Goal: Task Accomplishment & Management: Use online tool/utility

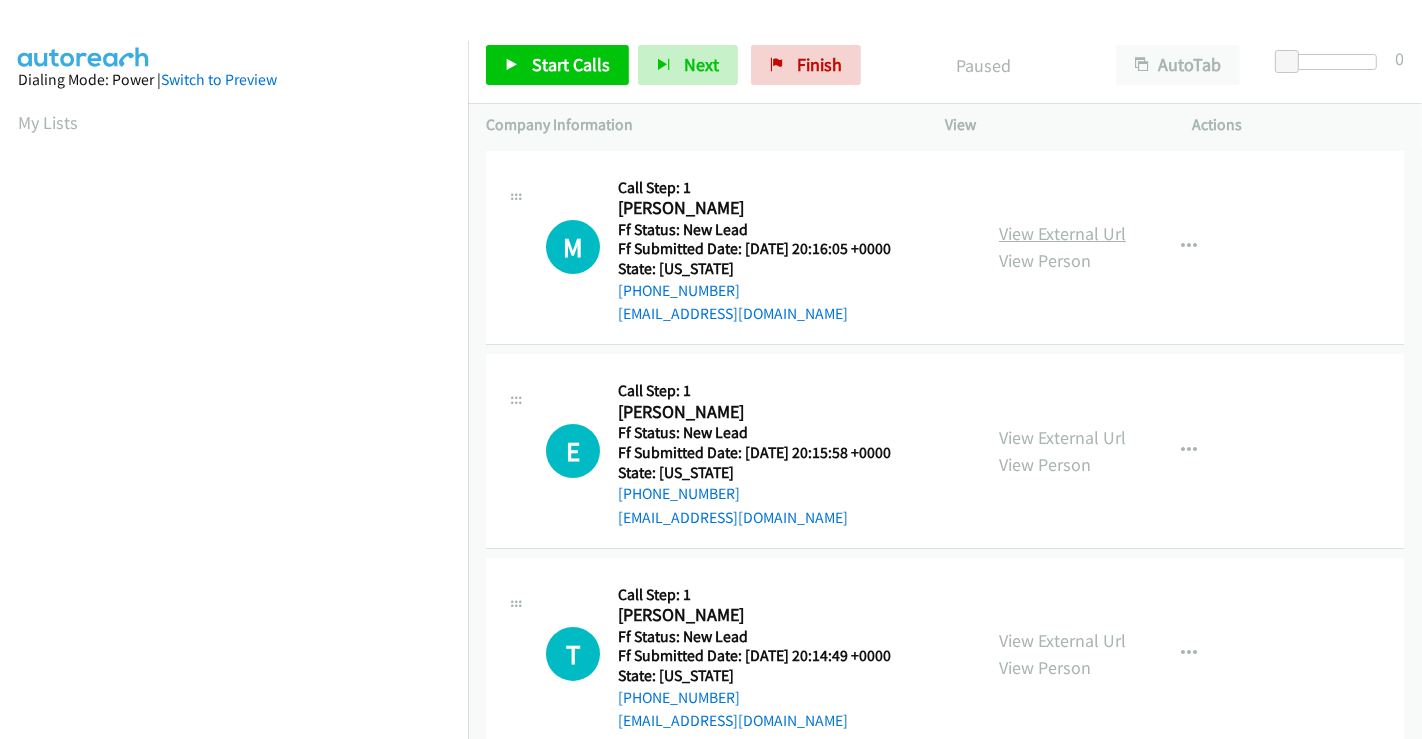
click at [1002, 238] on link "View External Url" at bounding box center [1062, 233] width 127 height 23
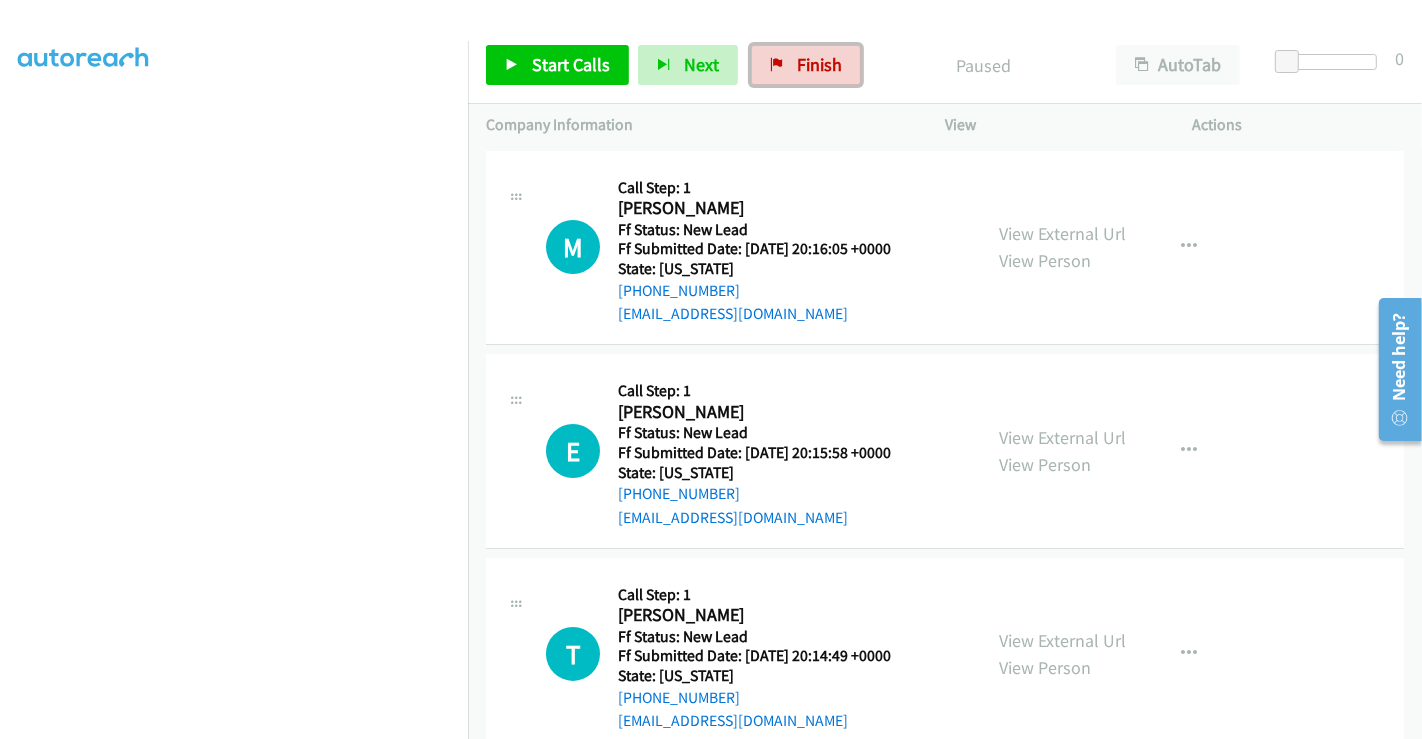
drag, startPoint x: 811, startPoint y: 64, endPoint x: 1036, endPoint y: 120, distance: 231.8
click at [811, 64] on span "Finish" at bounding box center [819, 64] width 45 height 23
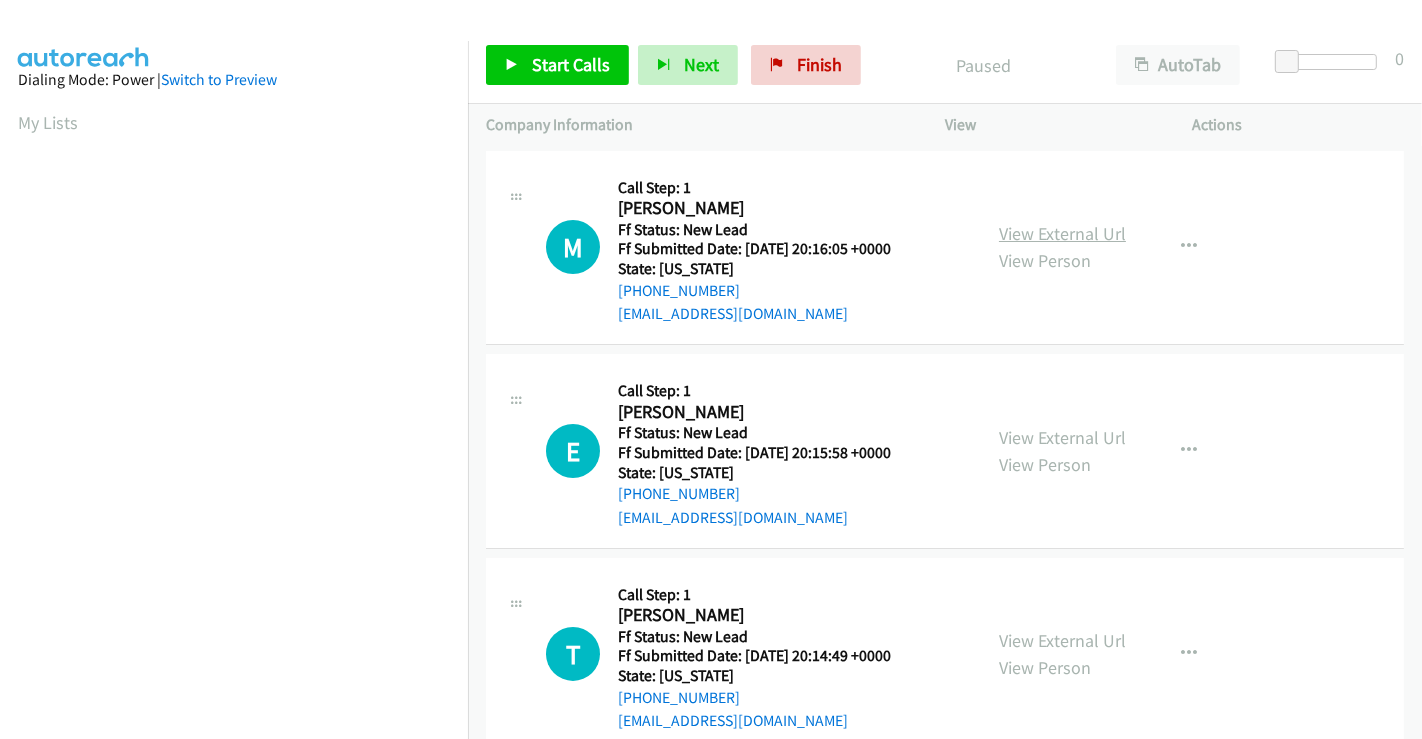
click at [1035, 226] on link "View External Url" at bounding box center [1062, 233] width 127 height 23
click at [1034, 435] on link "View External Url" at bounding box center [1062, 437] width 127 height 23
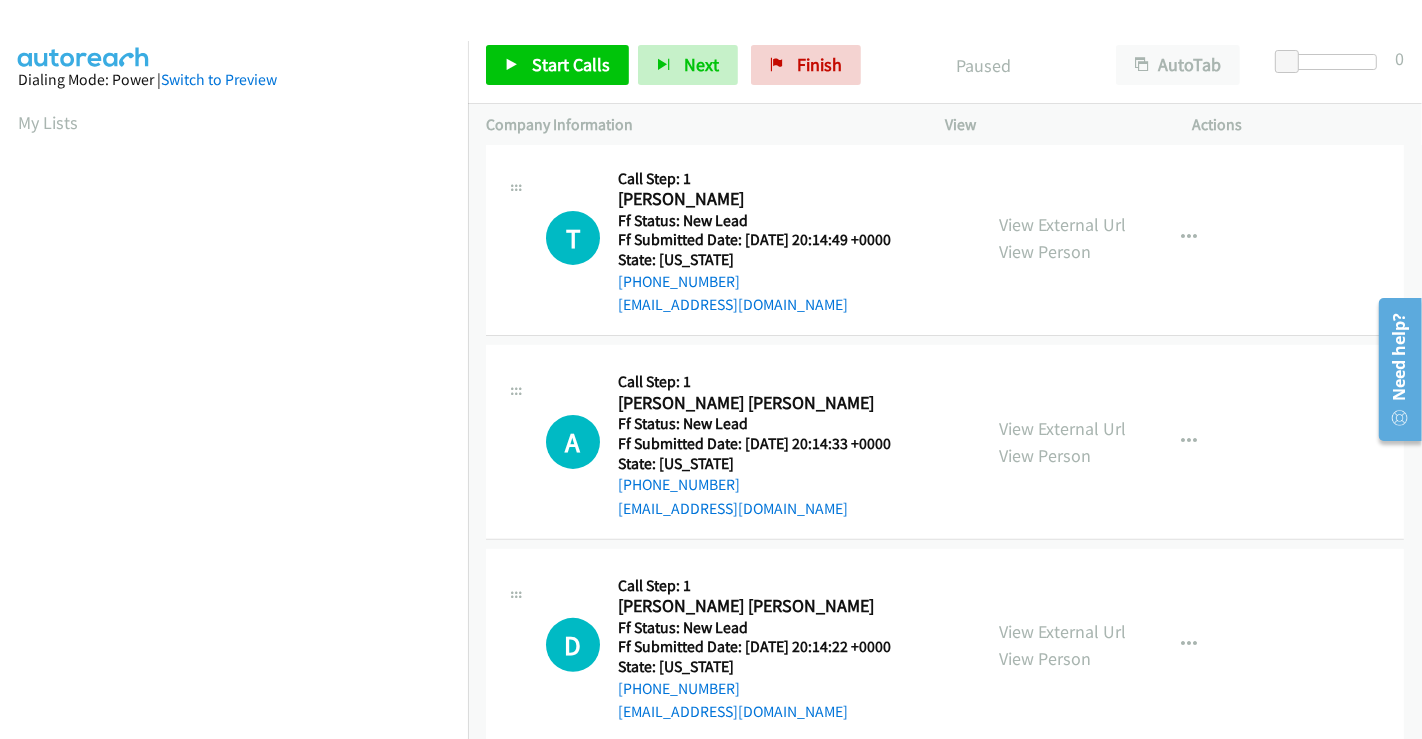
scroll to position [444, 0]
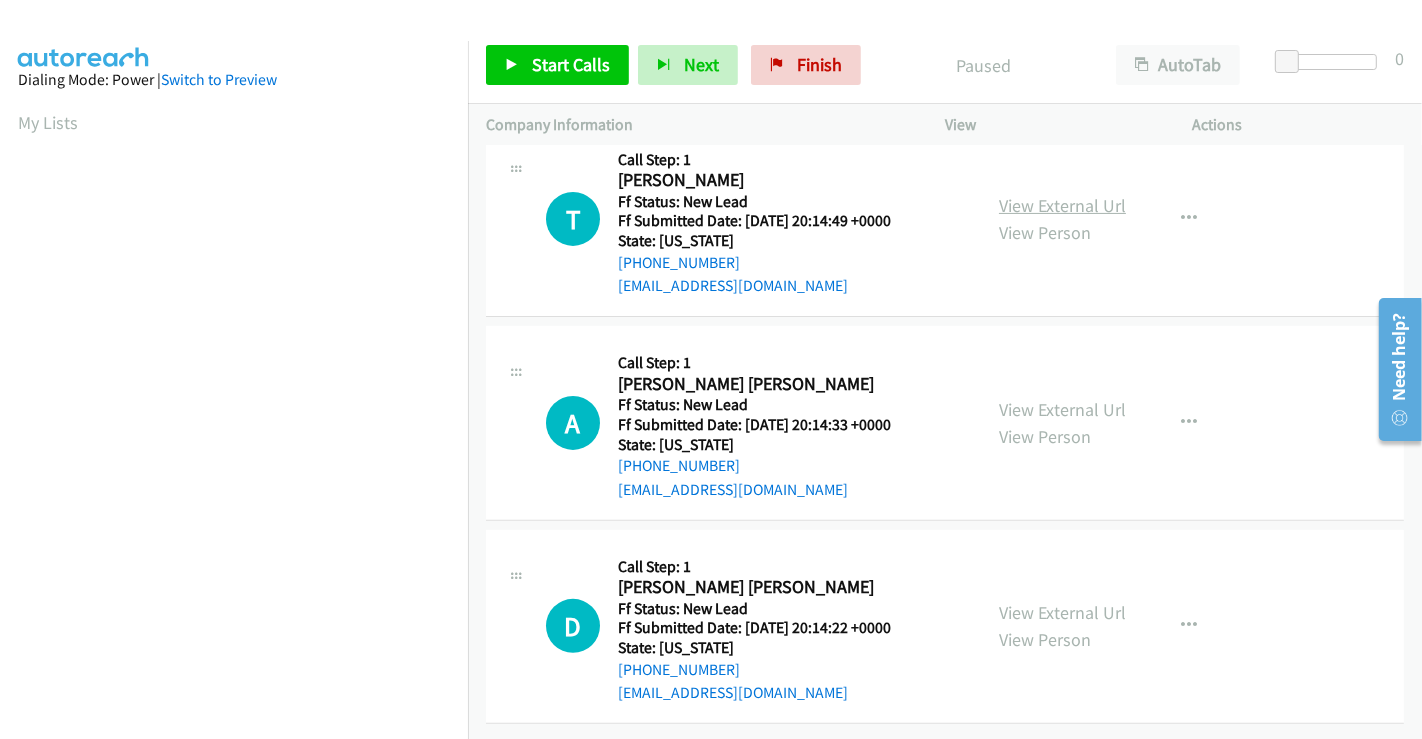
click at [1023, 194] on link "View External Url" at bounding box center [1062, 205] width 127 height 23
click at [1038, 398] on link "View External Url" at bounding box center [1062, 409] width 127 height 23
click at [1034, 601] on link "View External Url" at bounding box center [1062, 612] width 127 height 23
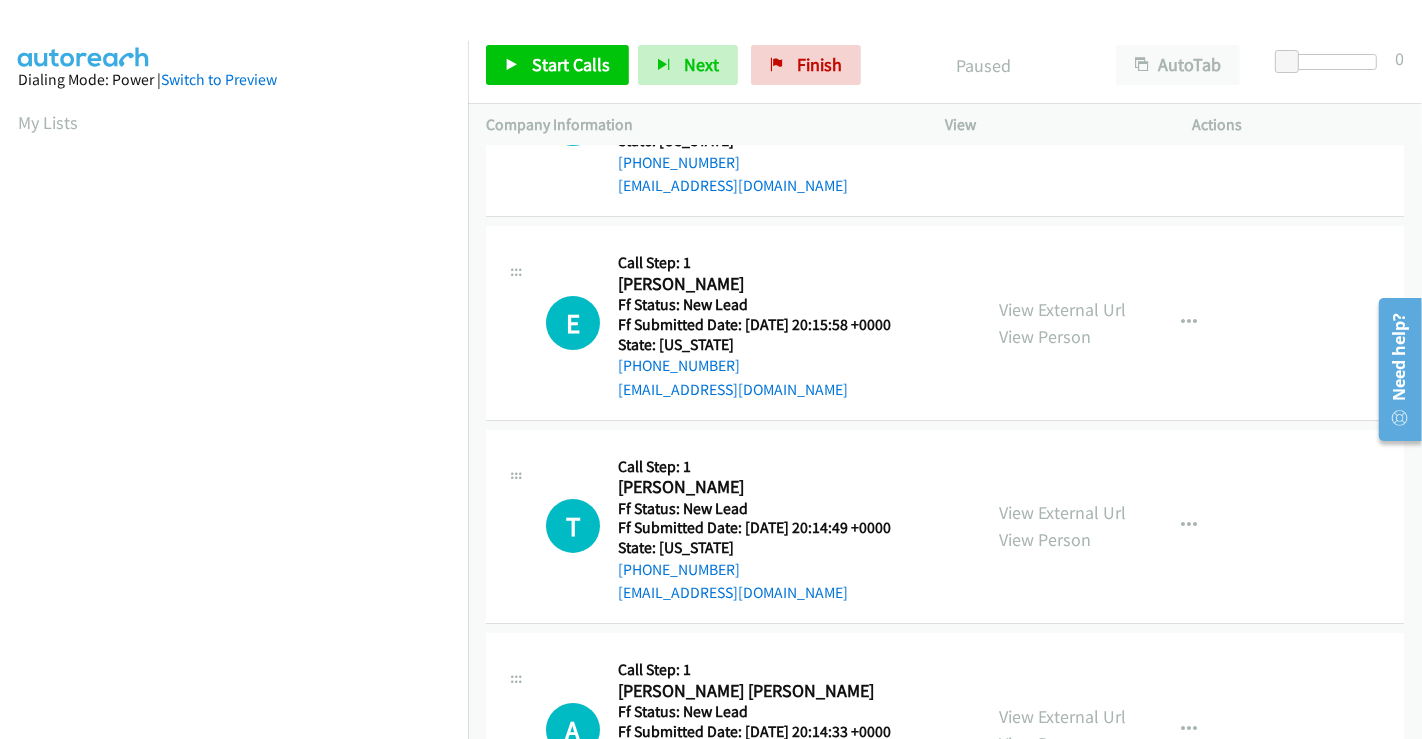
scroll to position [0, 0]
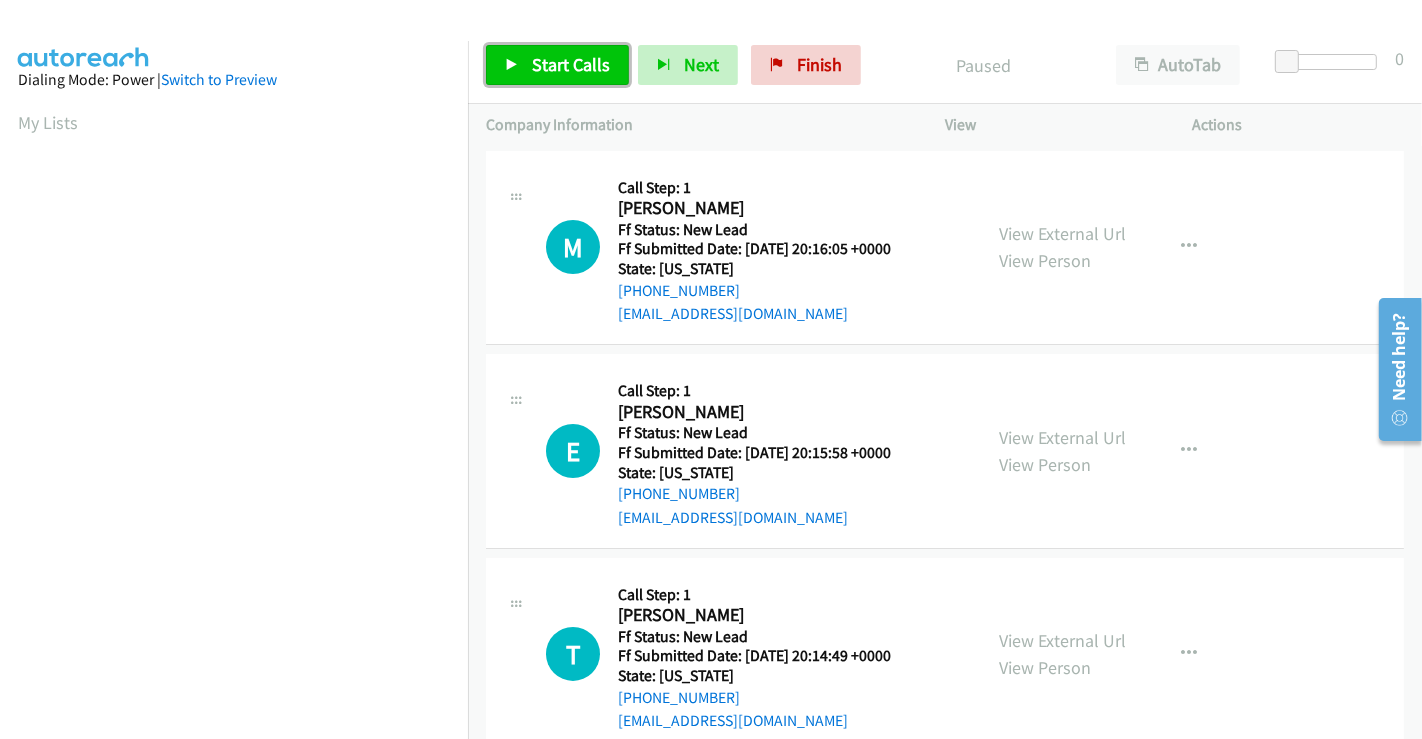
click at [554, 78] on link "Start Calls" at bounding box center [557, 65] width 143 height 40
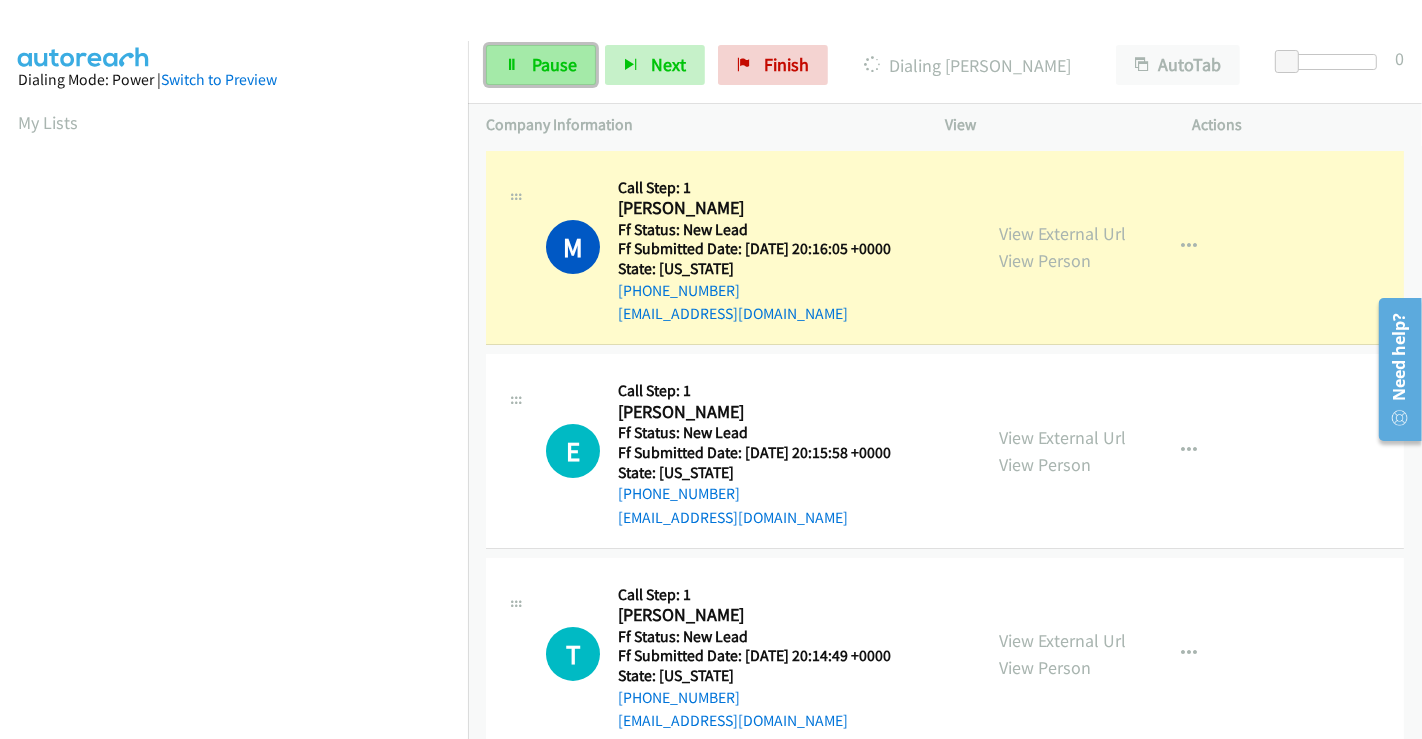
click at [534, 59] on span "Pause" at bounding box center [554, 64] width 45 height 23
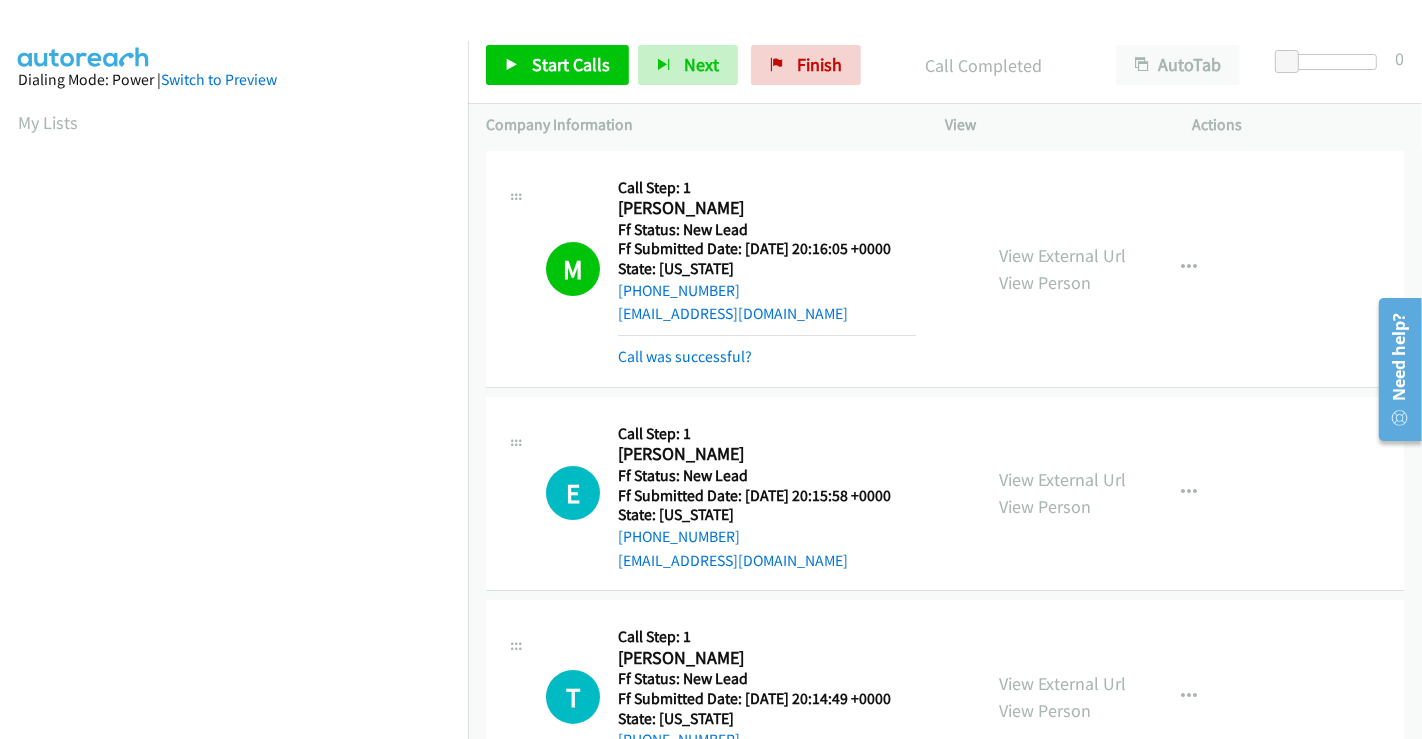
scroll to position [385, 0]
click at [532, 64] on span "Start Calls" at bounding box center [571, 64] width 78 height 23
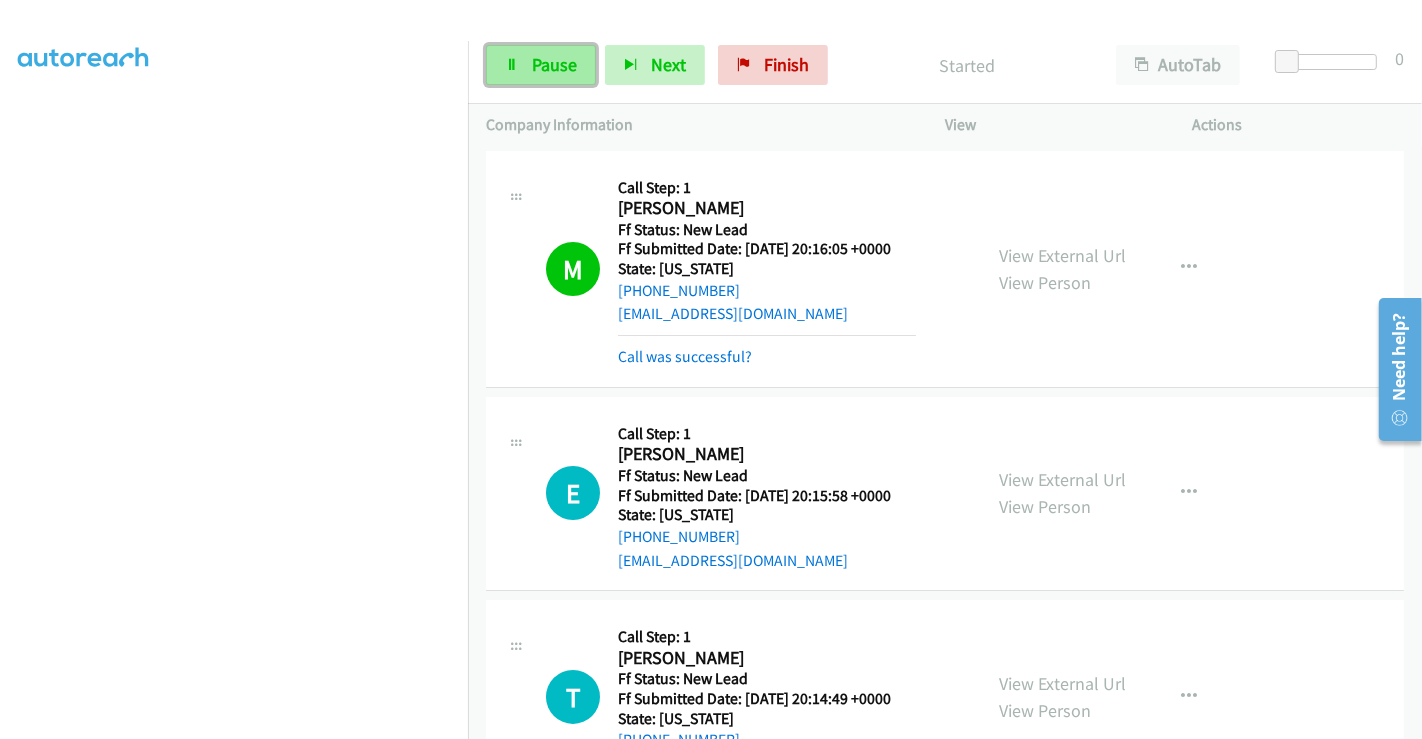
click at [529, 60] on link "Pause" at bounding box center [541, 65] width 110 height 40
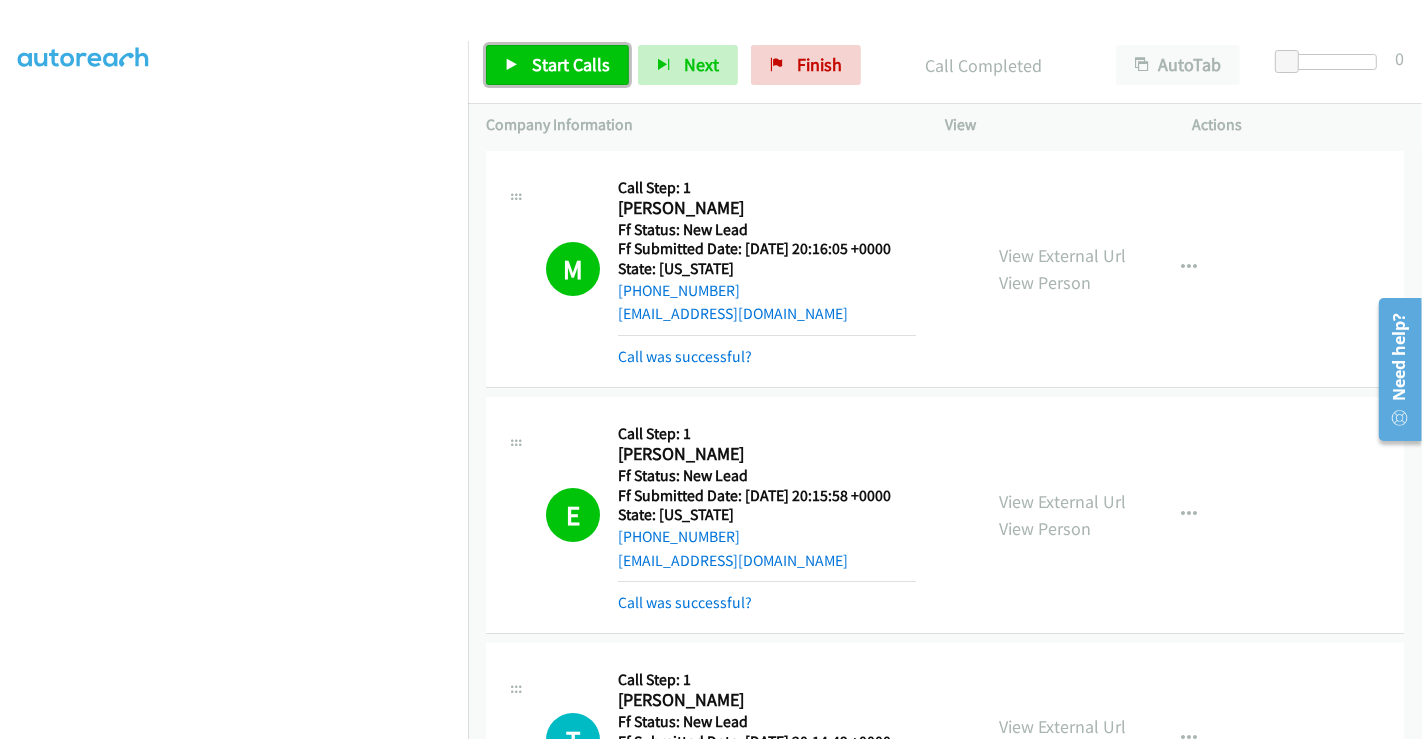
click at [546, 67] on span "Start Calls" at bounding box center [571, 64] width 78 height 23
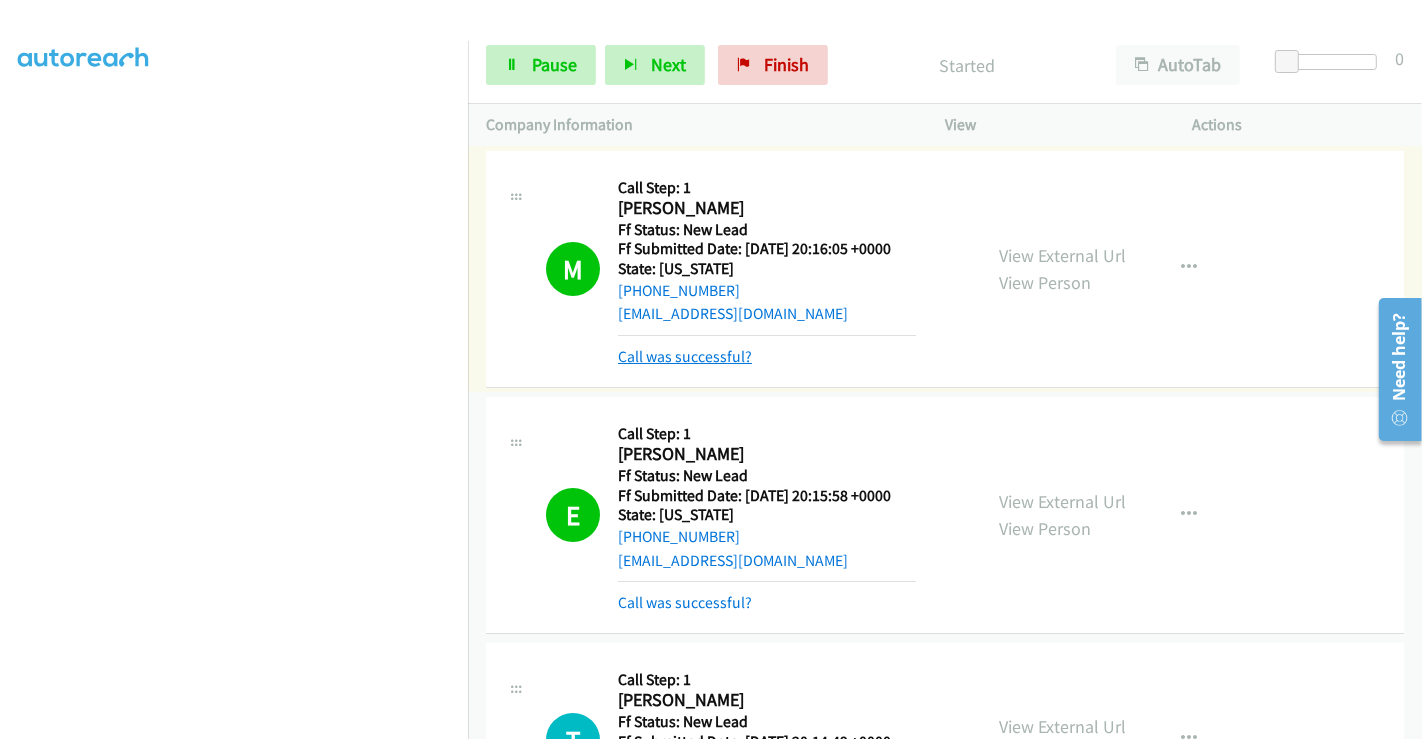
click at [678, 362] on link "Call was successful?" at bounding box center [685, 356] width 134 height 19
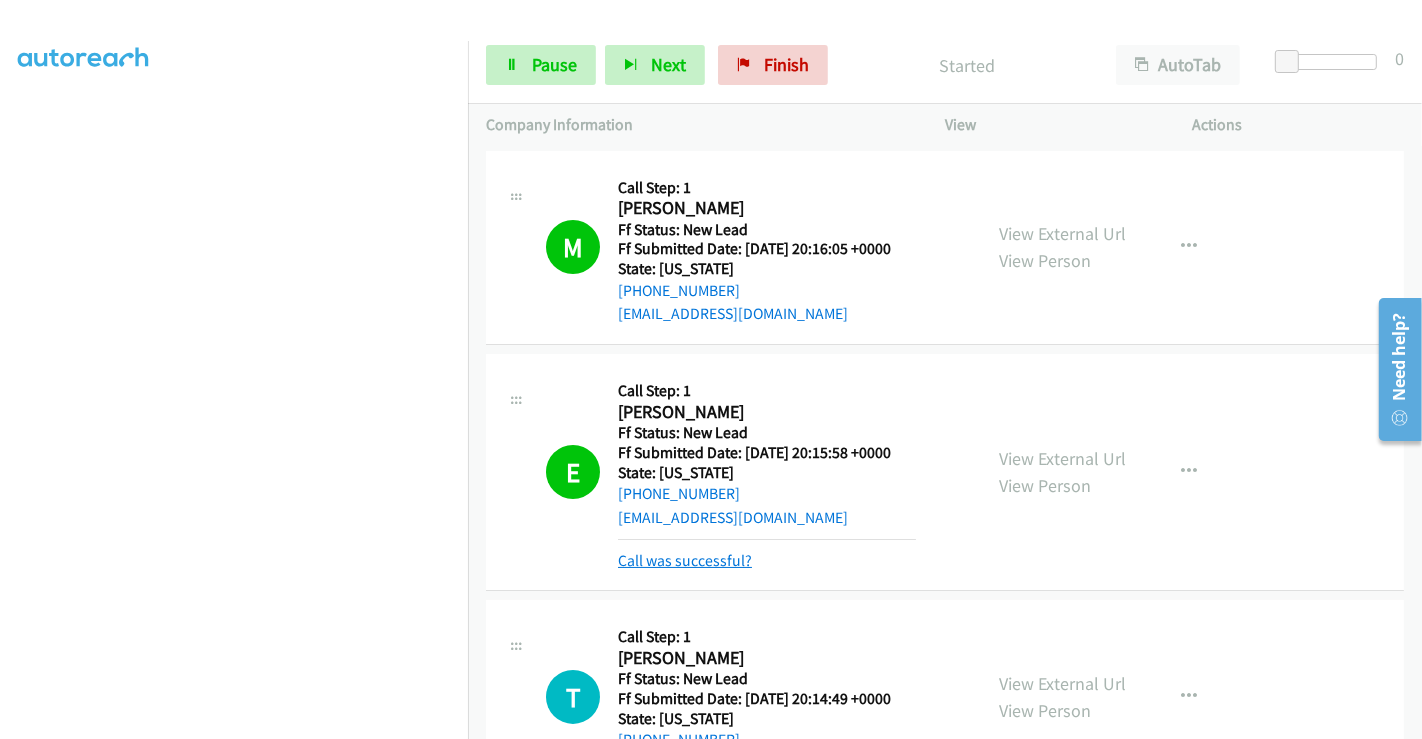
click at [693, 565] on link "Call was successful?" at bounding box center [685, 560] width 134 height 19
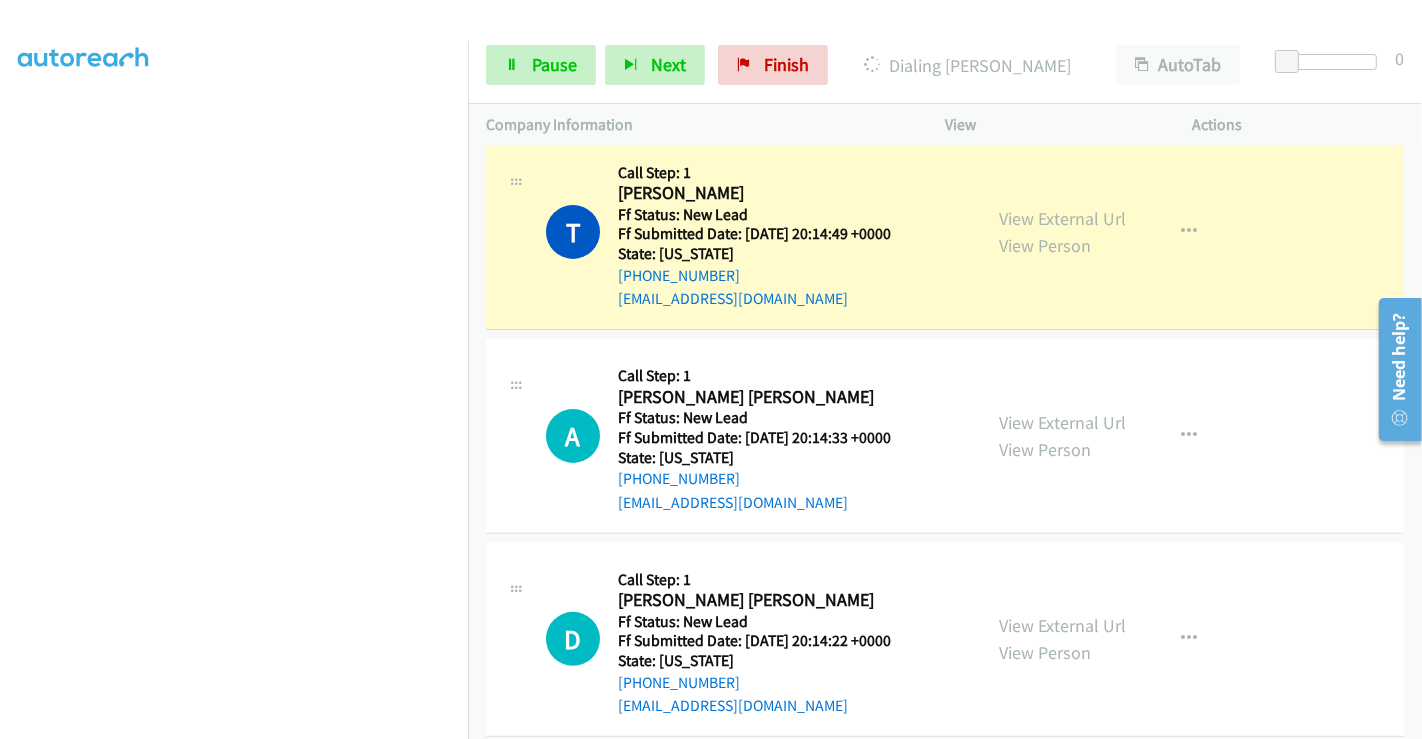
scroll to position [444, 0]
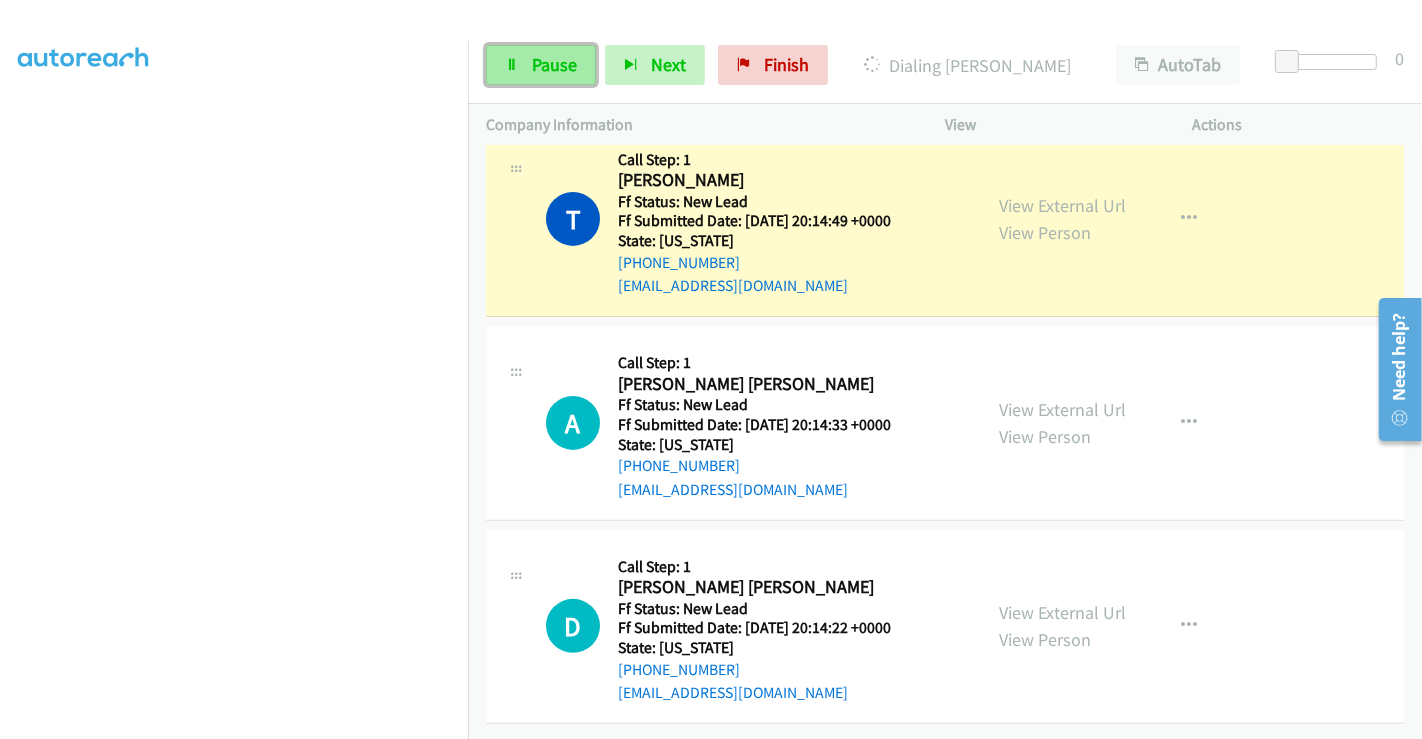
click at [543, 63] on span "Pause" at bounding box center [554, 64] width 45 height 23
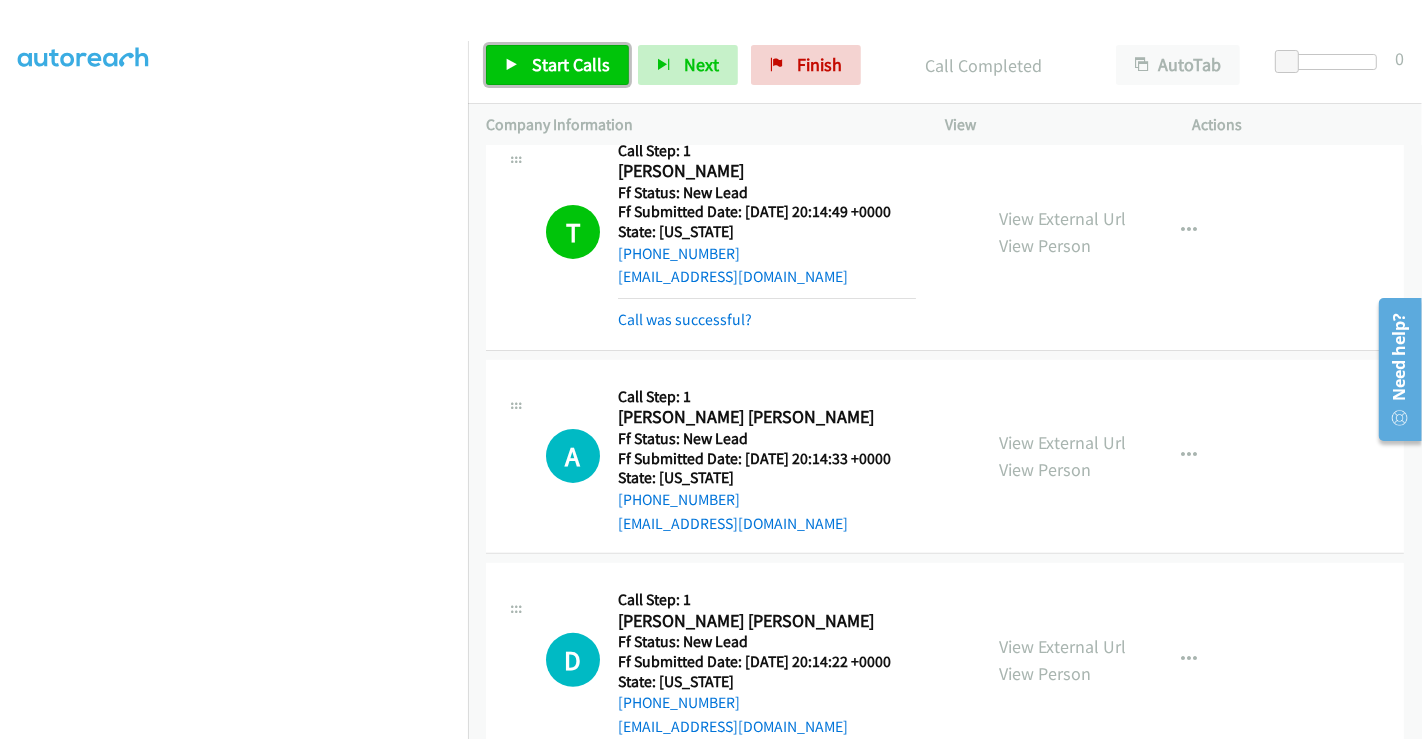
click at [540, 60] on span "Start Calls" at bounding box center [571, 64] width 78 height 23
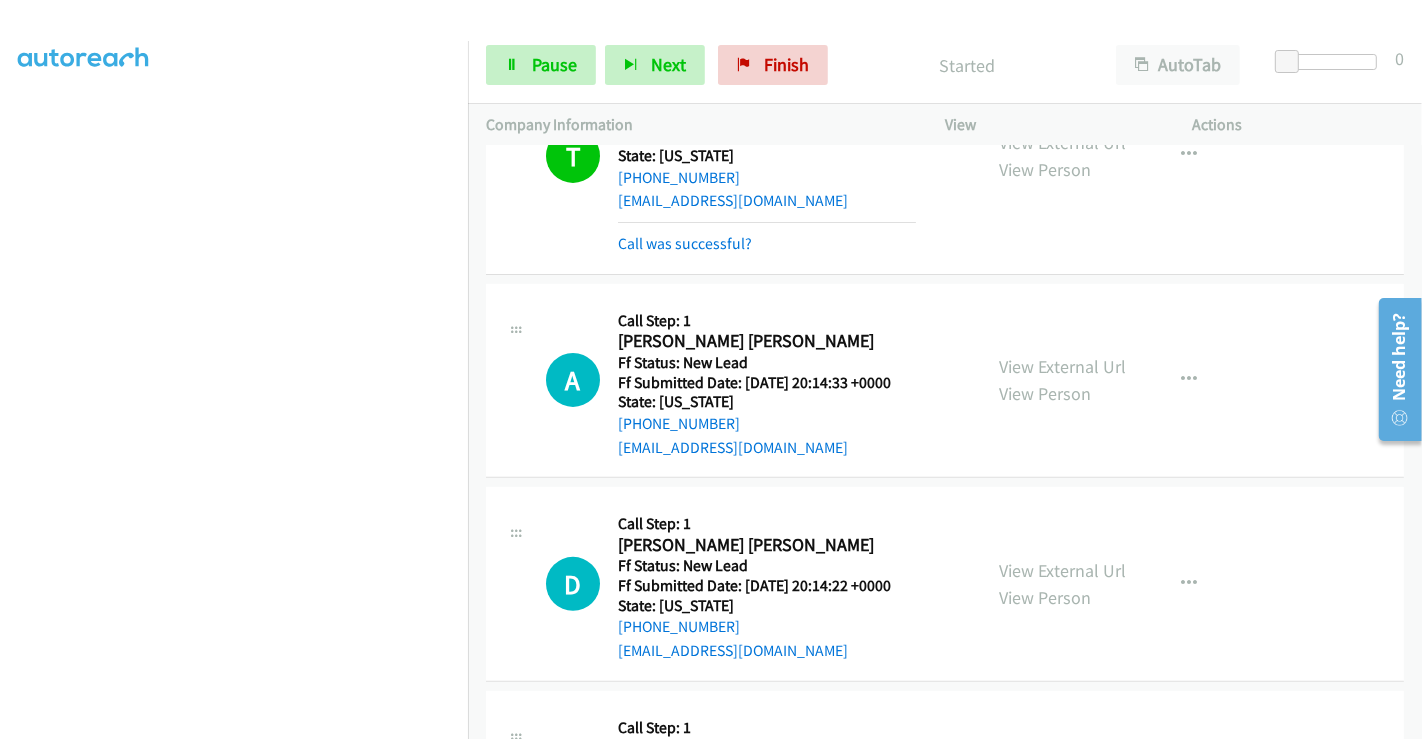
scroll to position [555, 0]
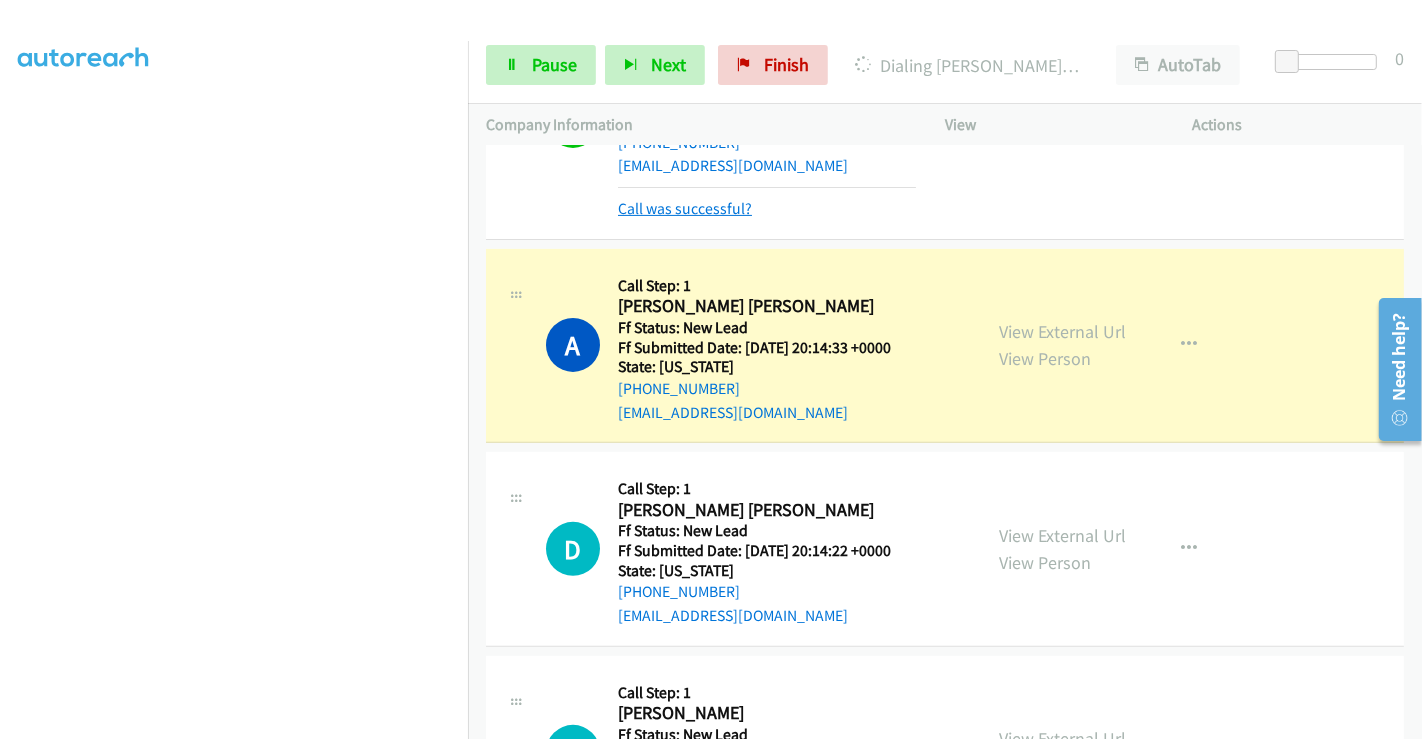
click at [696, 212] on link "Call was successful?" at bounding box center [685, 208] width 134 height 19
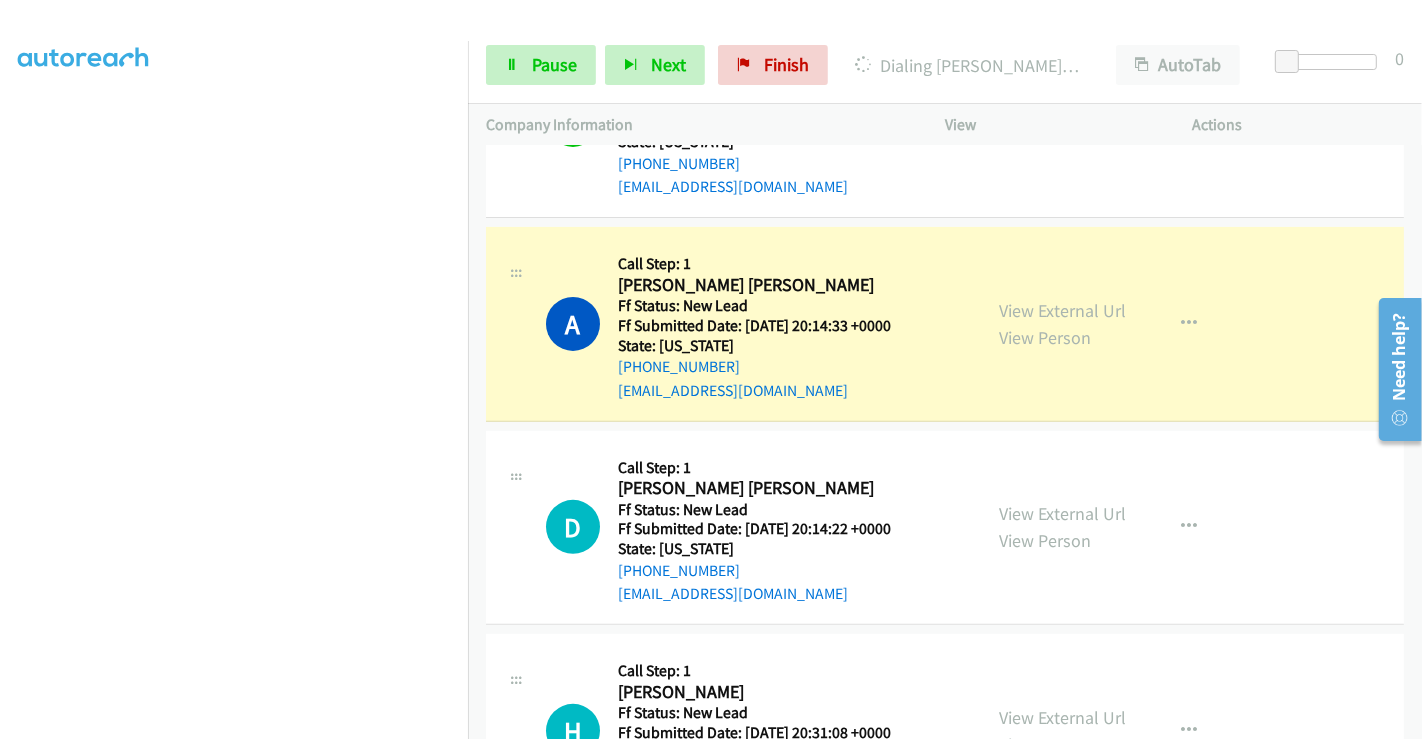
scroll to position [645, 0]
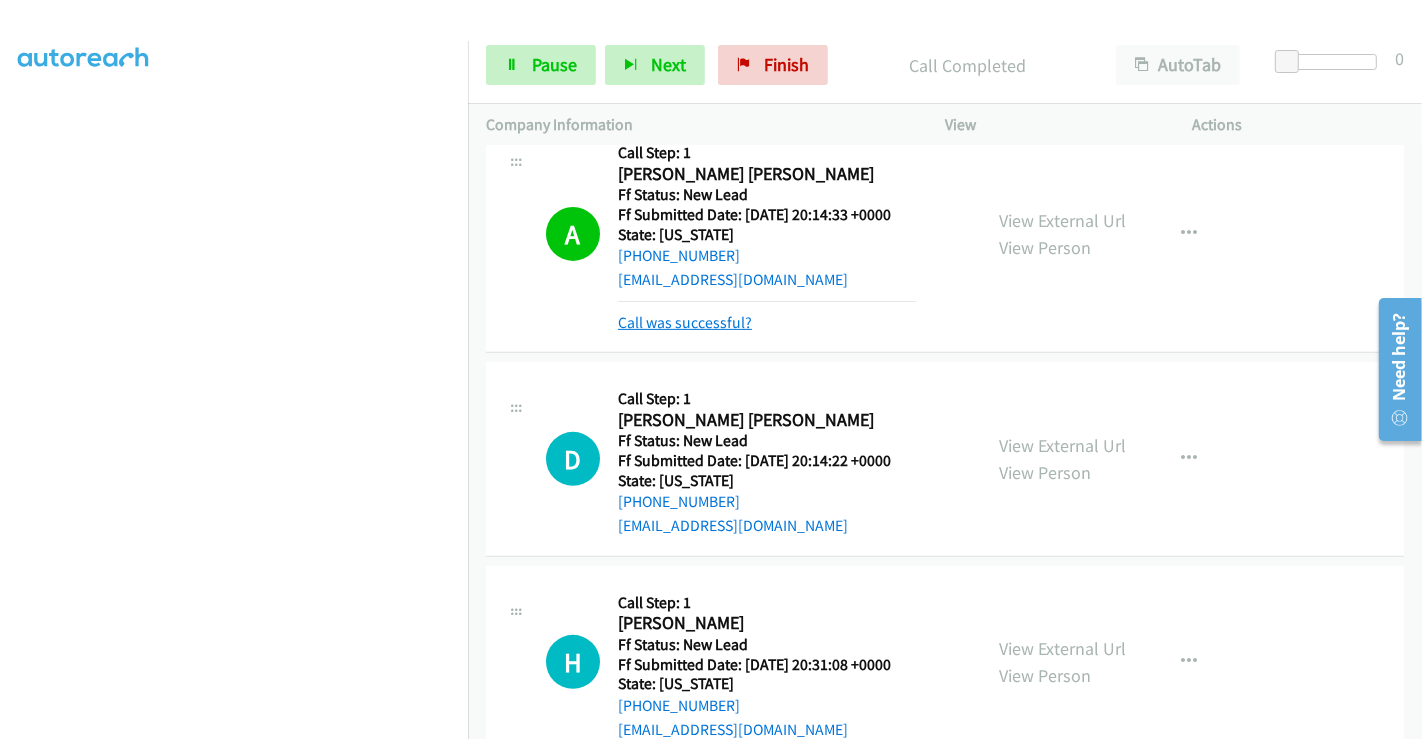
drag, startPoint x: 661, startPoint y: 315, endPoint x: 668, endPoint y: 326, distance: 13.0
click at [678, 313] on link "Call was successful?" at bounding box center [685, 322] width 134 height 19
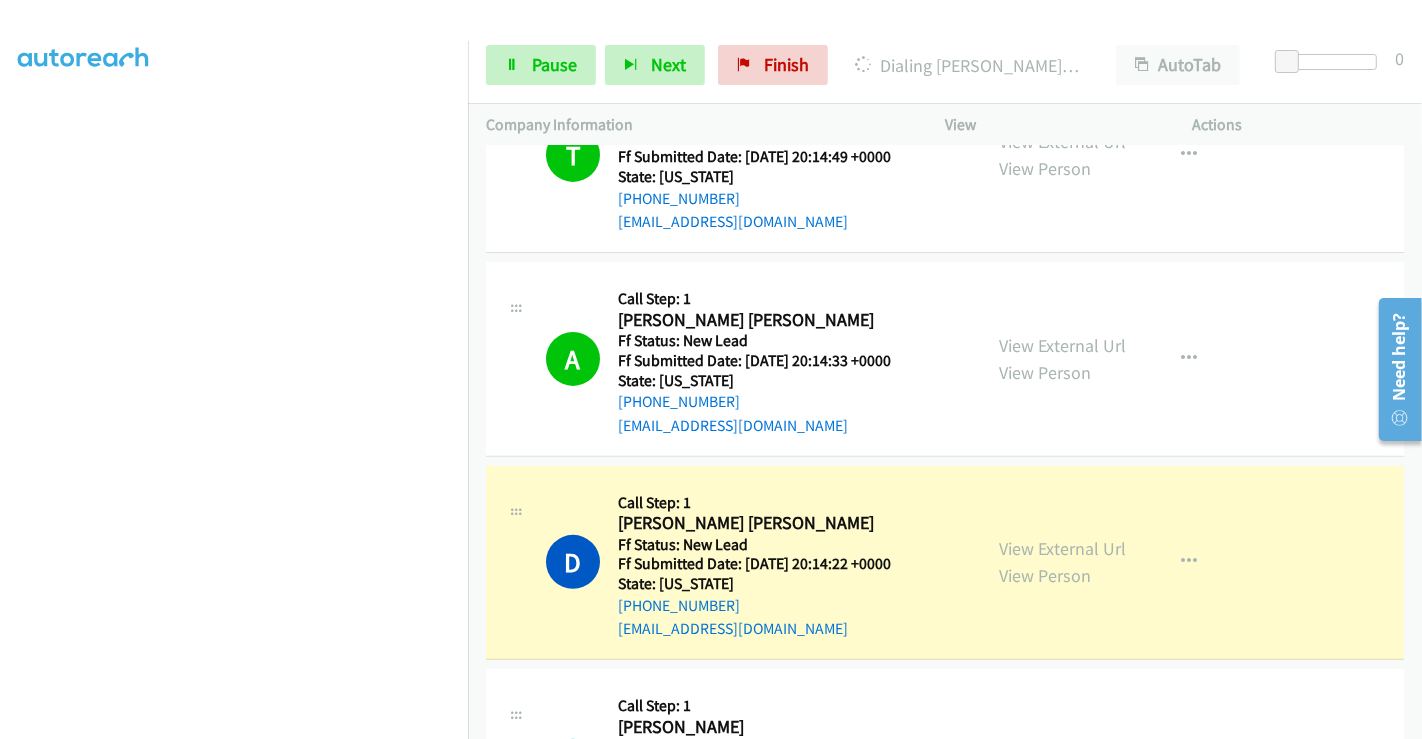
scroll to position [714, 0]
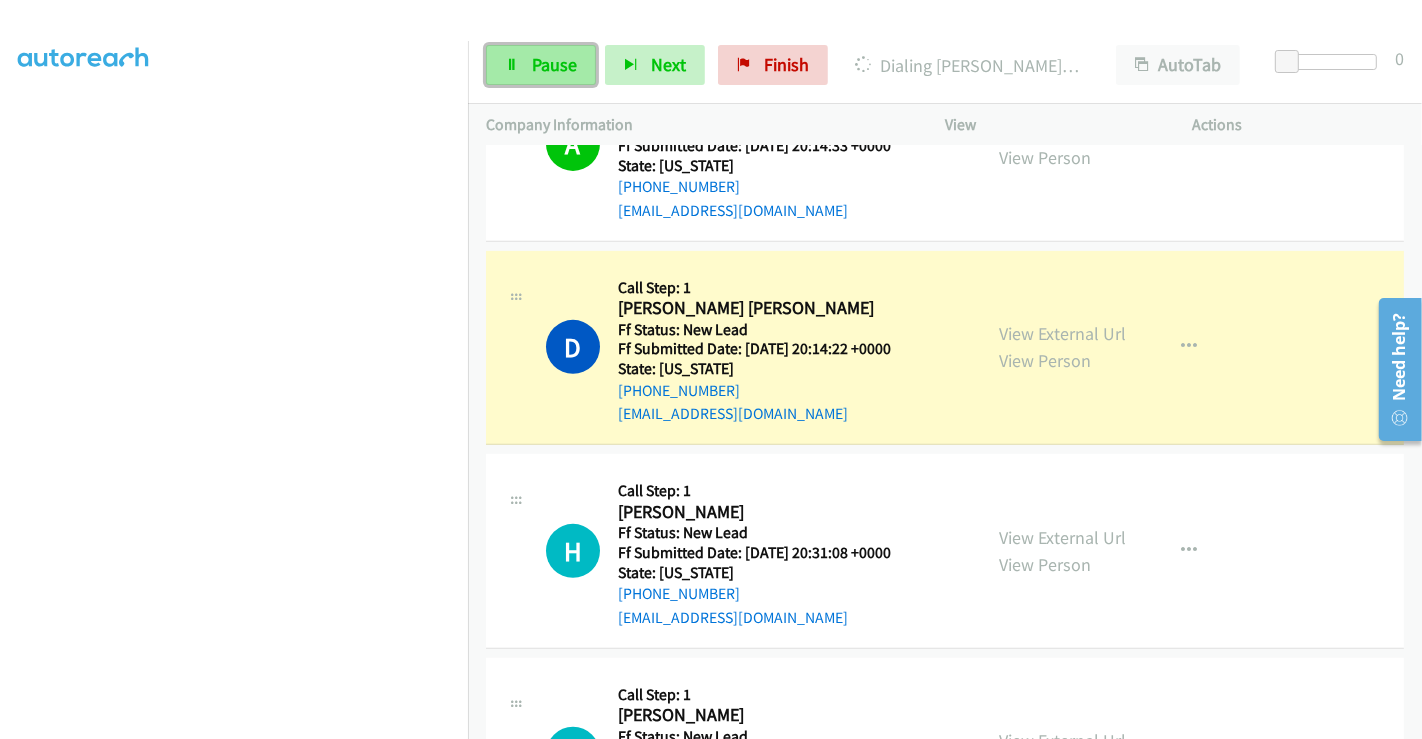
click at [532, 56] on span "Pause" at bounding box center [554, 64] width 45 height 23
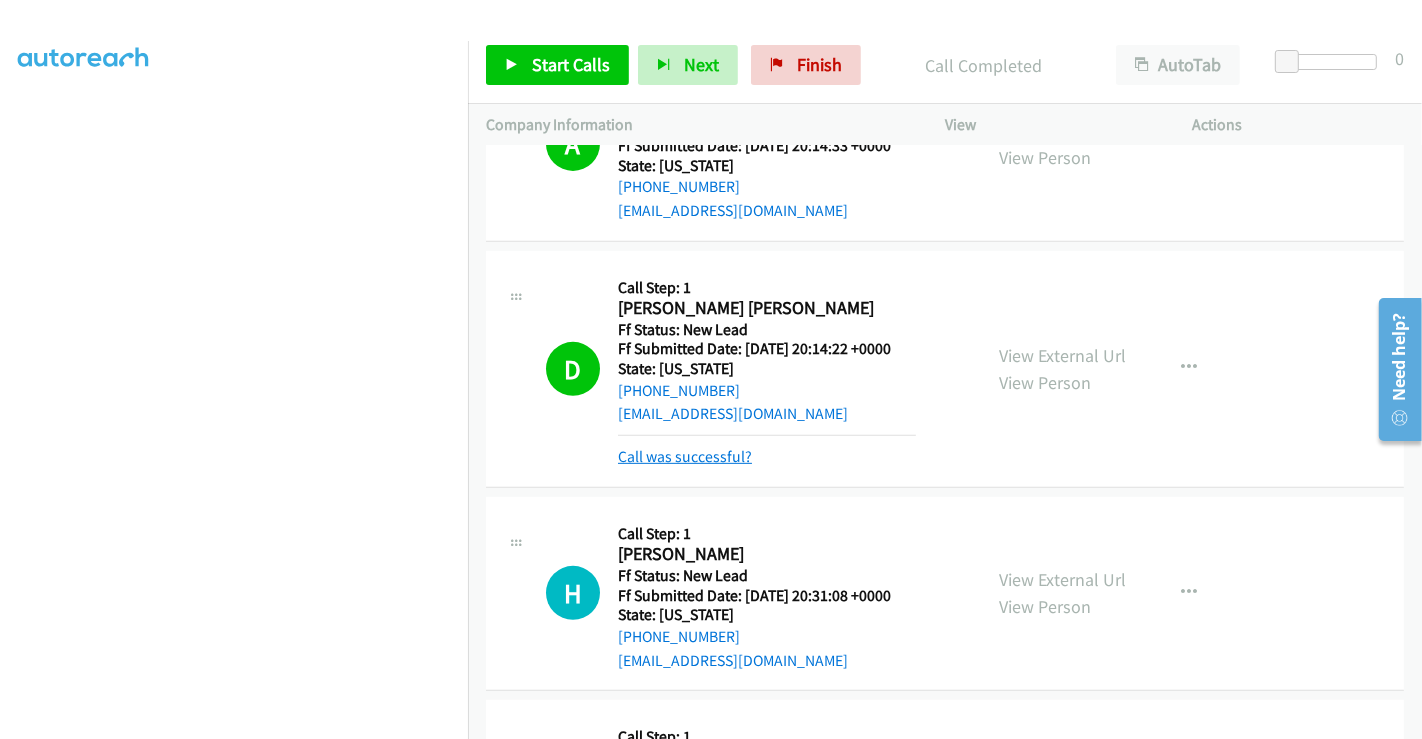
click at [726, 459] on link "Call was successful?" at bounding box center [685, 456] width 134 height 19
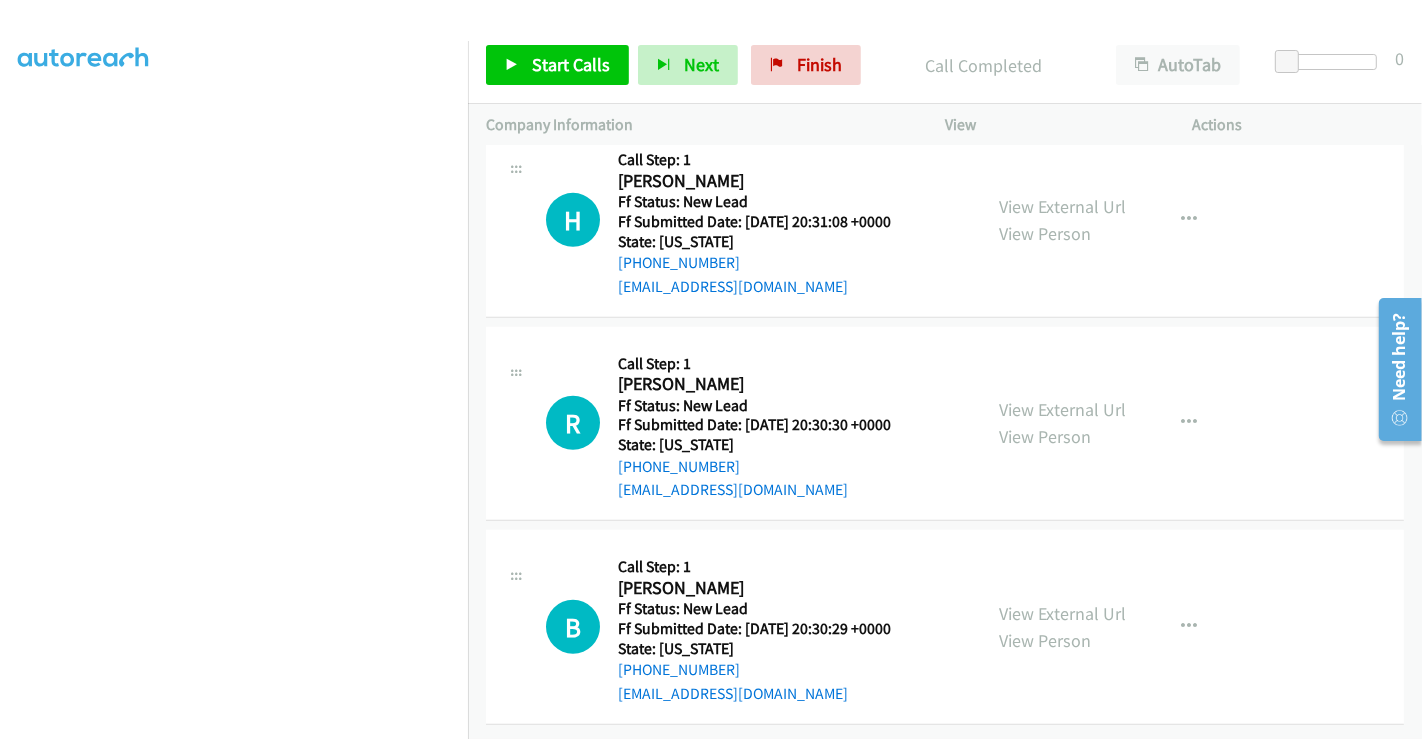
drag, startPoint x: 1050, startPoint y: 198, endPoint x: 1053, endPoint y: 262, distance: 64.1
click at [1053, 204] on link "View External Url" at bounding box center [1062, 206] width 127 height 23
click at [1059, 398] on link "View External Url" at bounding box center [1062, 409] width 127 height 23
click at [1039, 600] on div "View External Url View Person" at bounding box center [1062, 627] width 127 height 54
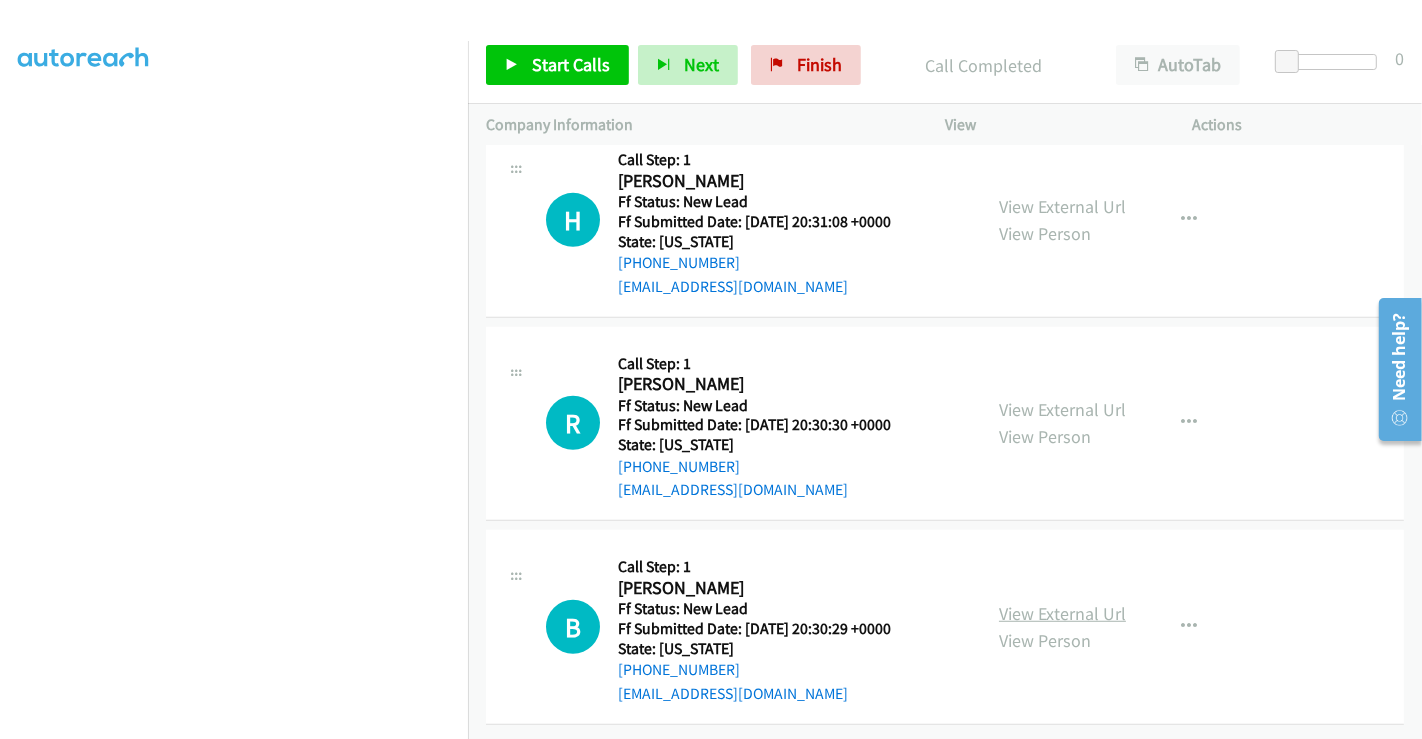
click at [1038, 602] on link "View External Url" at bounding box center [1062, 613] width 127 height 23
click at [574, 62] on span "Start Calls" at bounding box center [571, 64] width 78 height 23
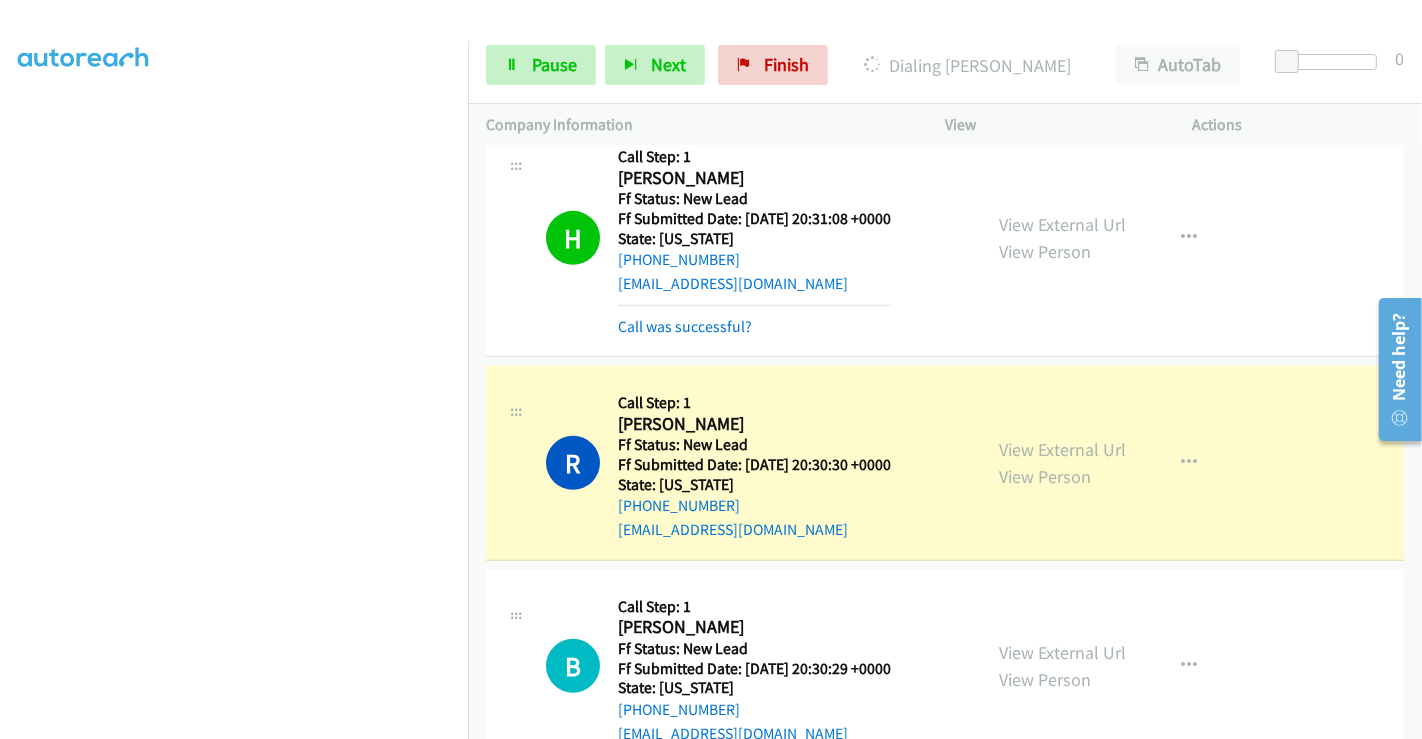
scroll to position [1090, 0]
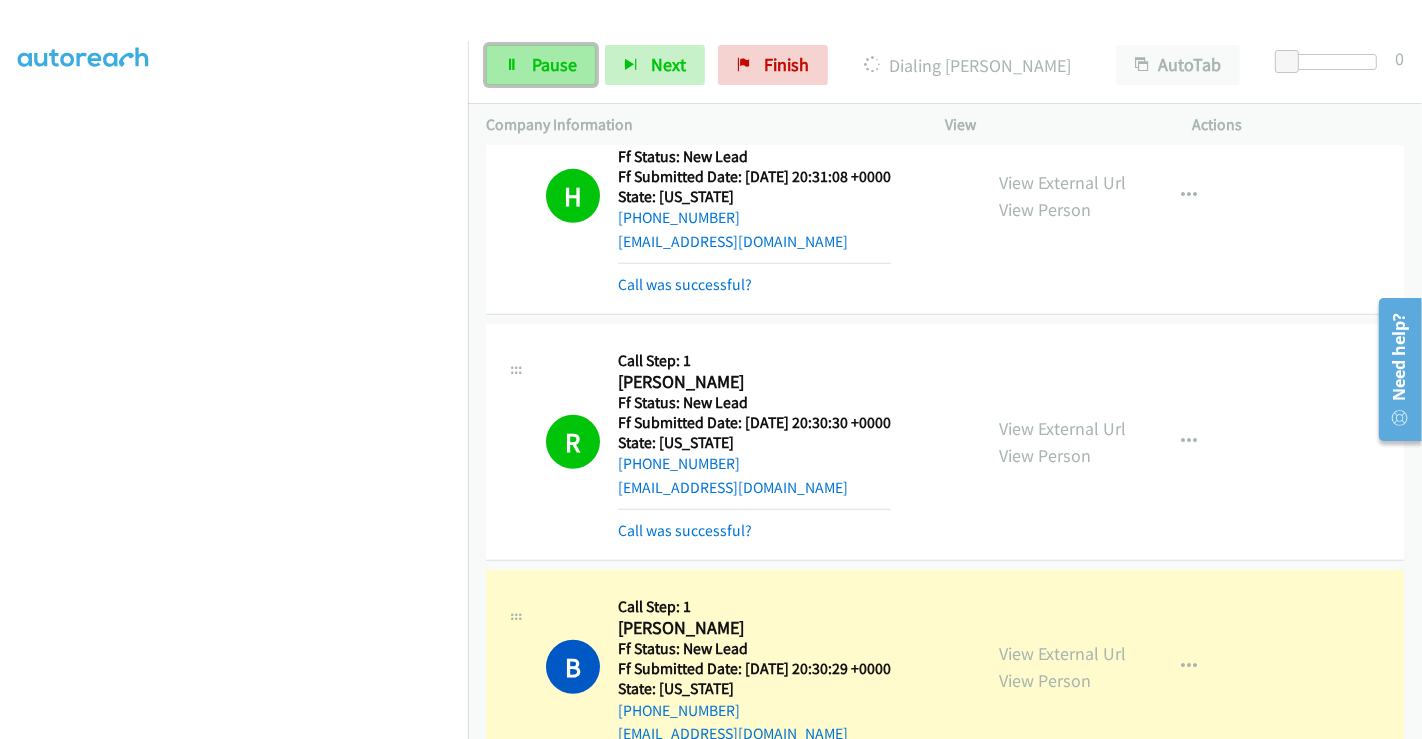
click at [559, 60] on span "Pause" at bounding box center [554, 64] width 45 height 23
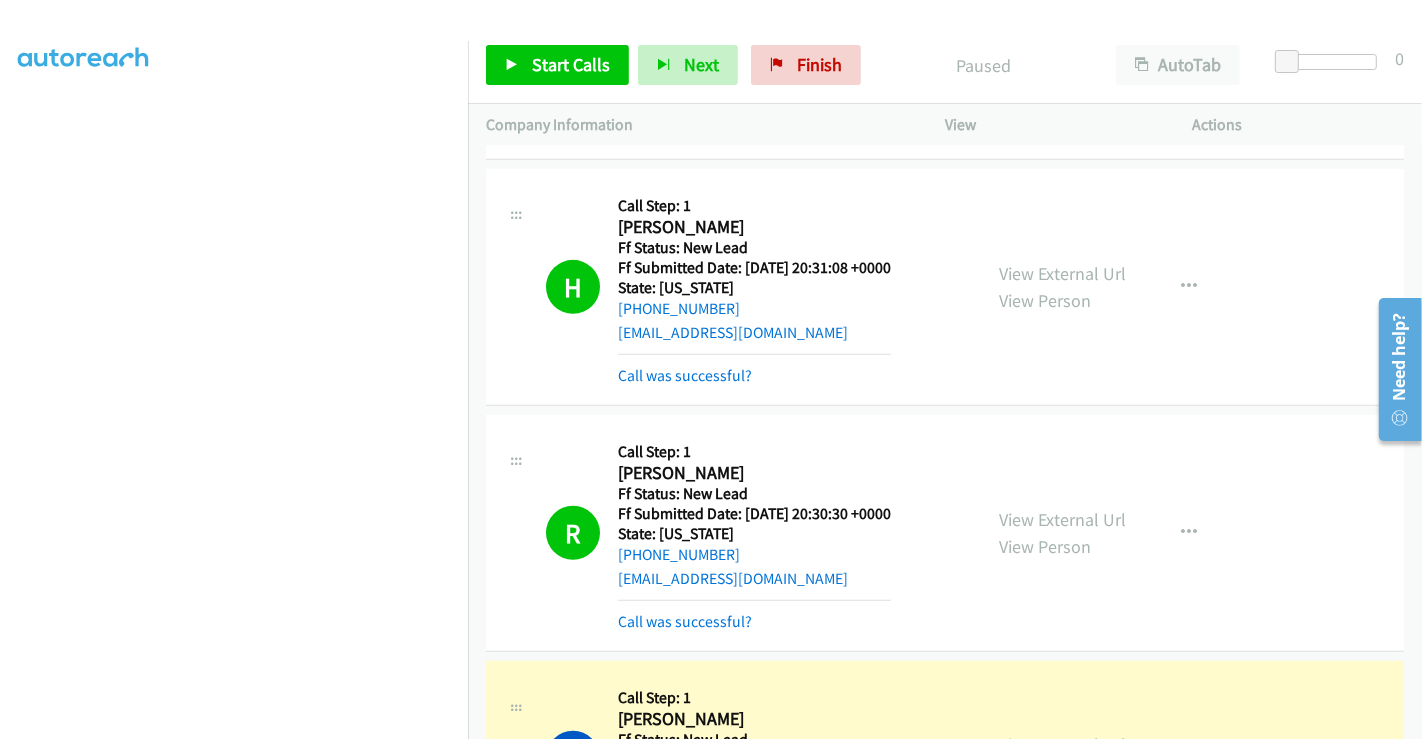
scroll to position [979, 0]
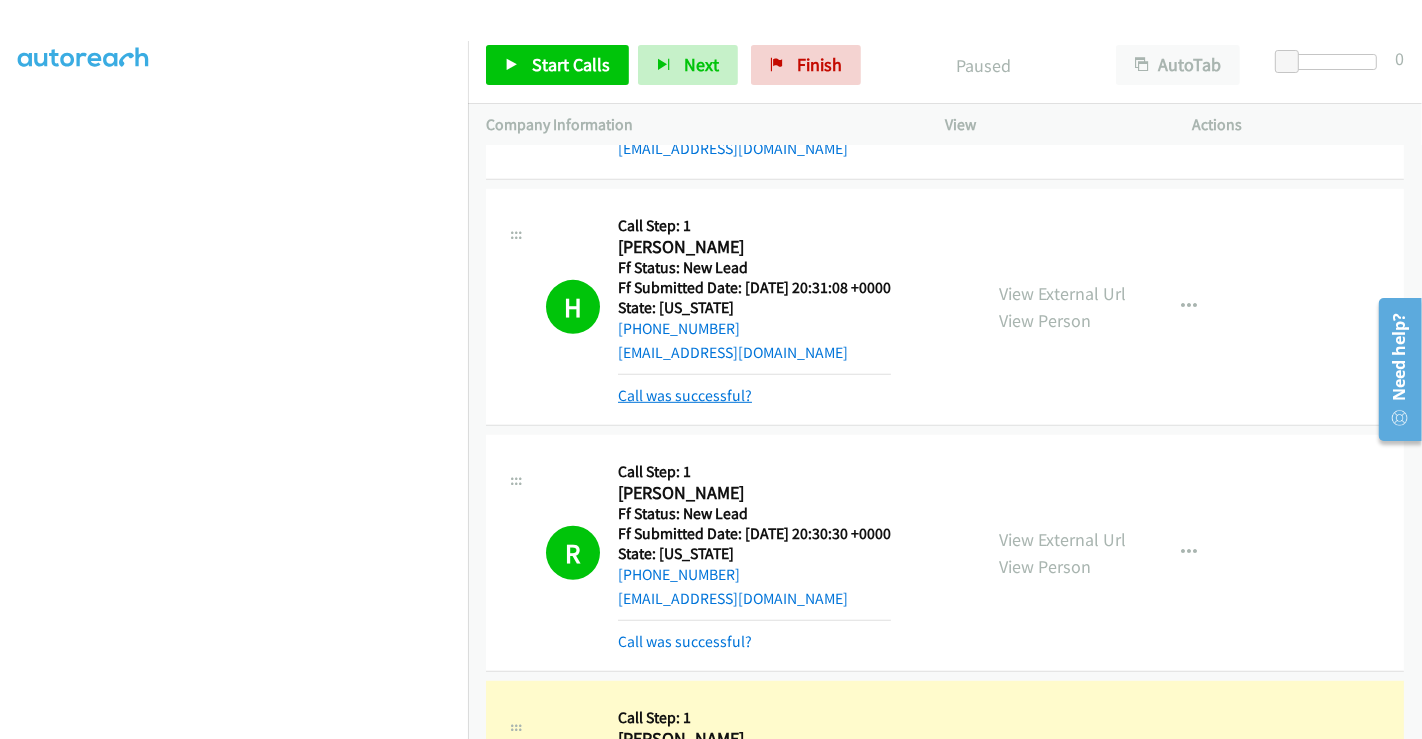
click at [691, 392] on link "Call was successful?" at bounding box center [685, 395] width 134 height 19
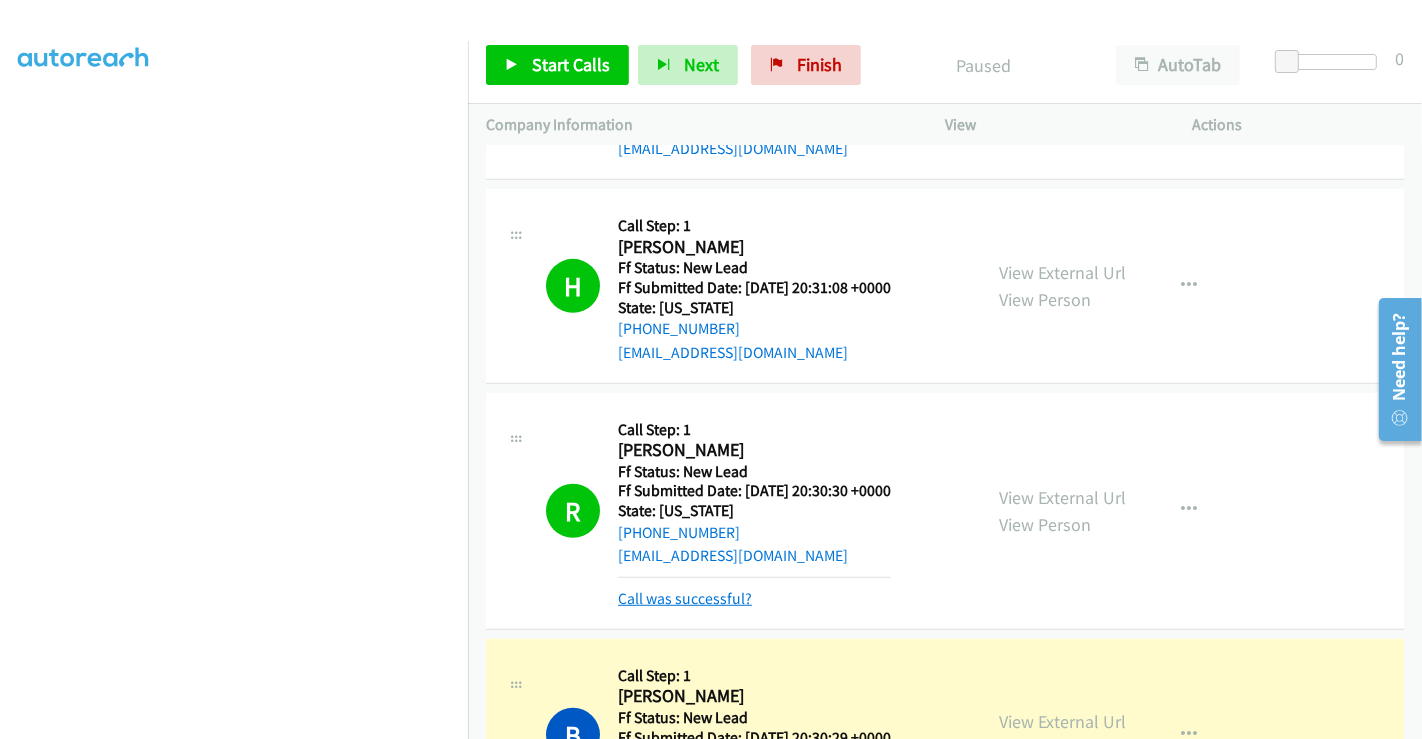
click at [703, 599] on link "Call was successful?" at bounding box center [685, 598] width 134 height 19
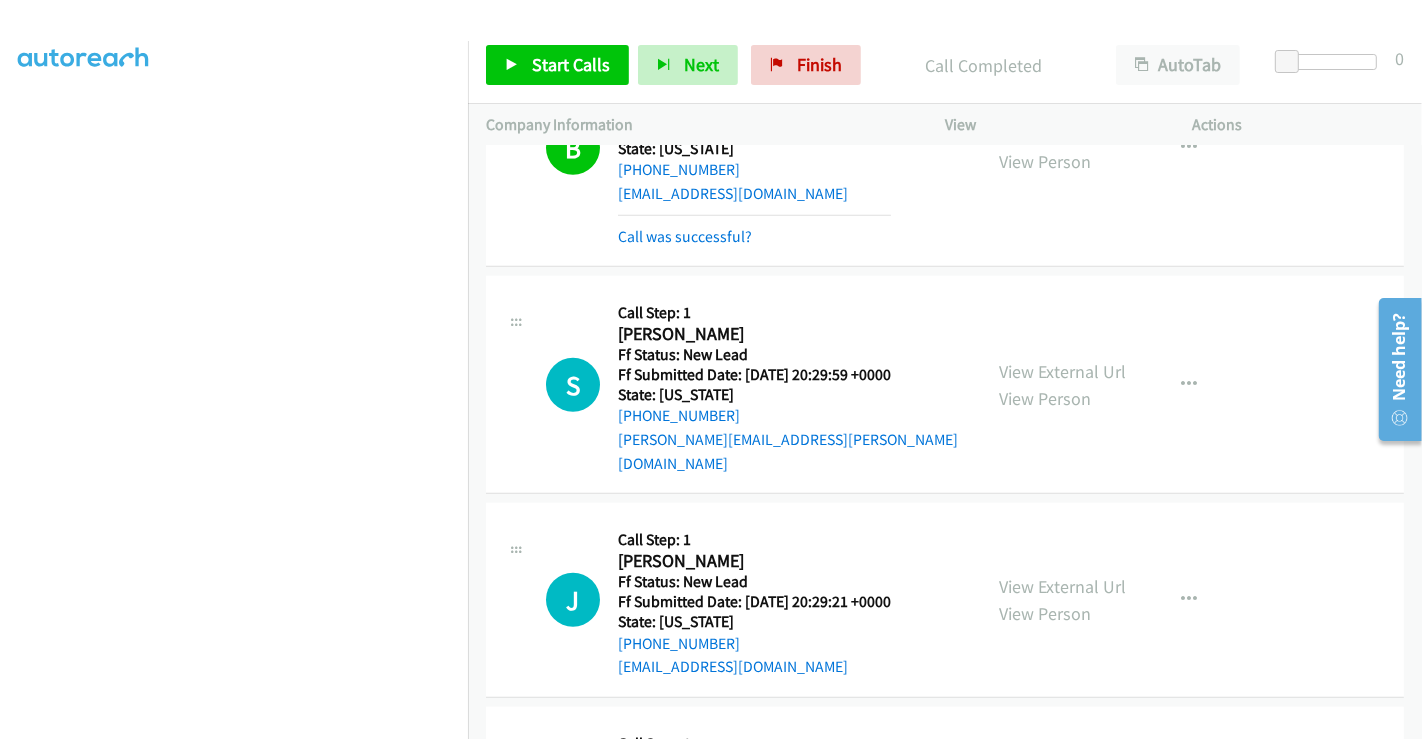
scroll to position [1377, 0]
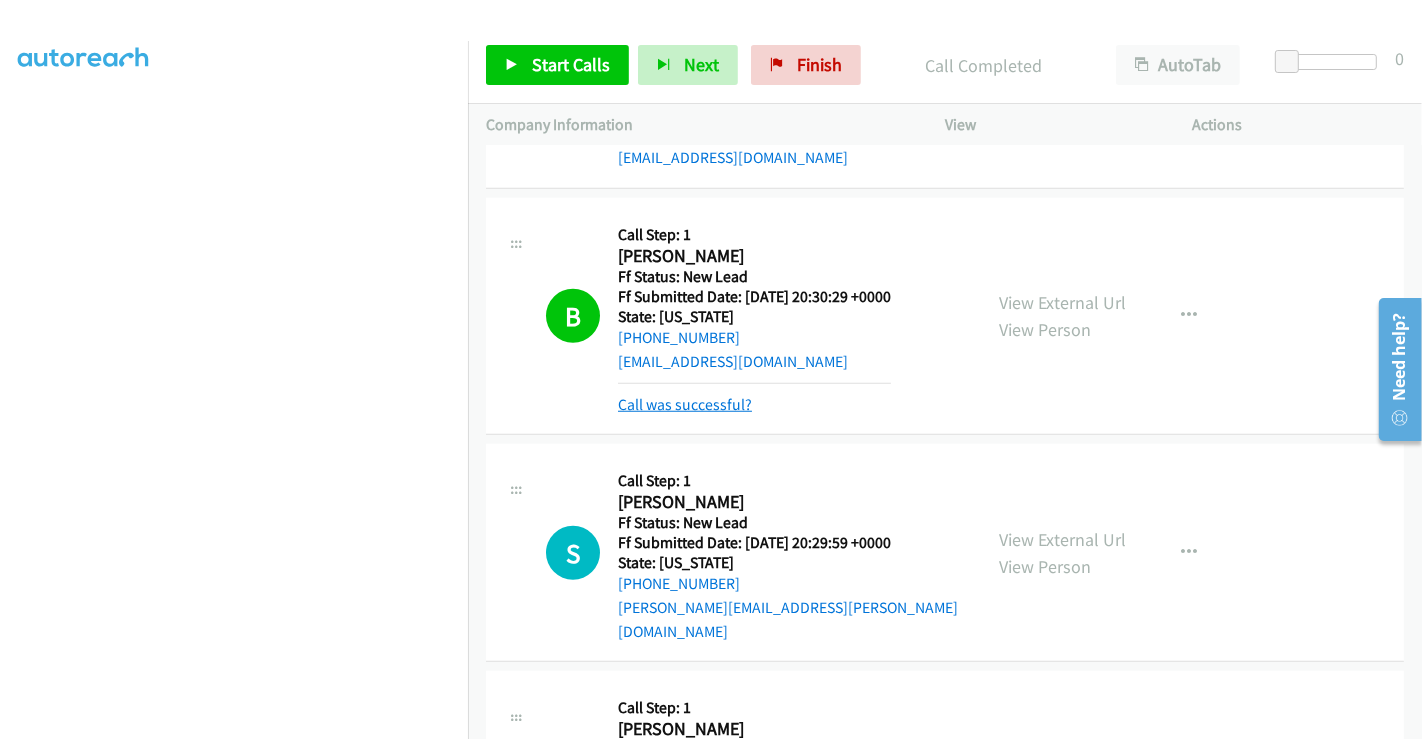
click at [691, 398] on link "Call was successful?" at bounding box center [685, 404] width 134 height 19
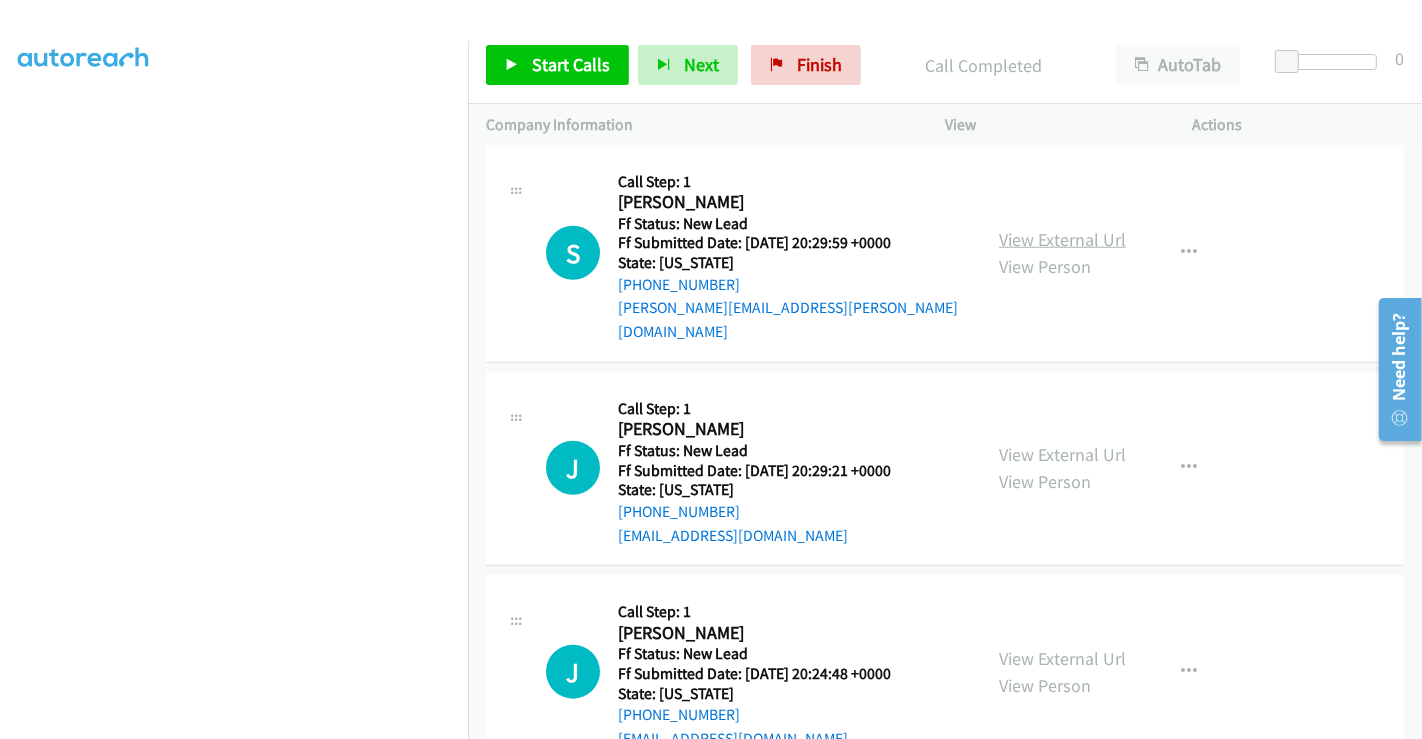
scroll to position [1600, 0]
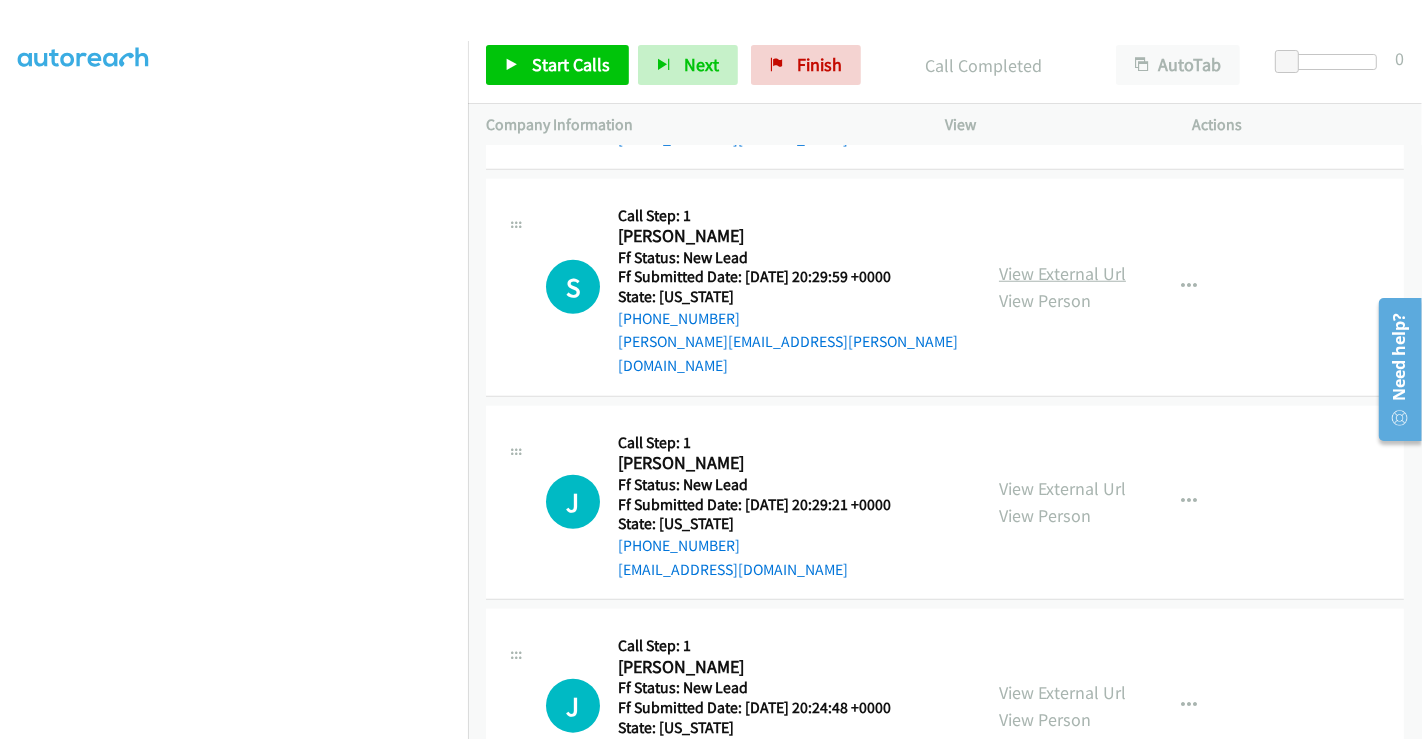
click at [1042, 262] on link "View External Url" at bounding box center [1062, 273] width 127 height 23
click at [1041, 477] on link "View External Url" at bounding box center [1062, 488] width 127 height 23
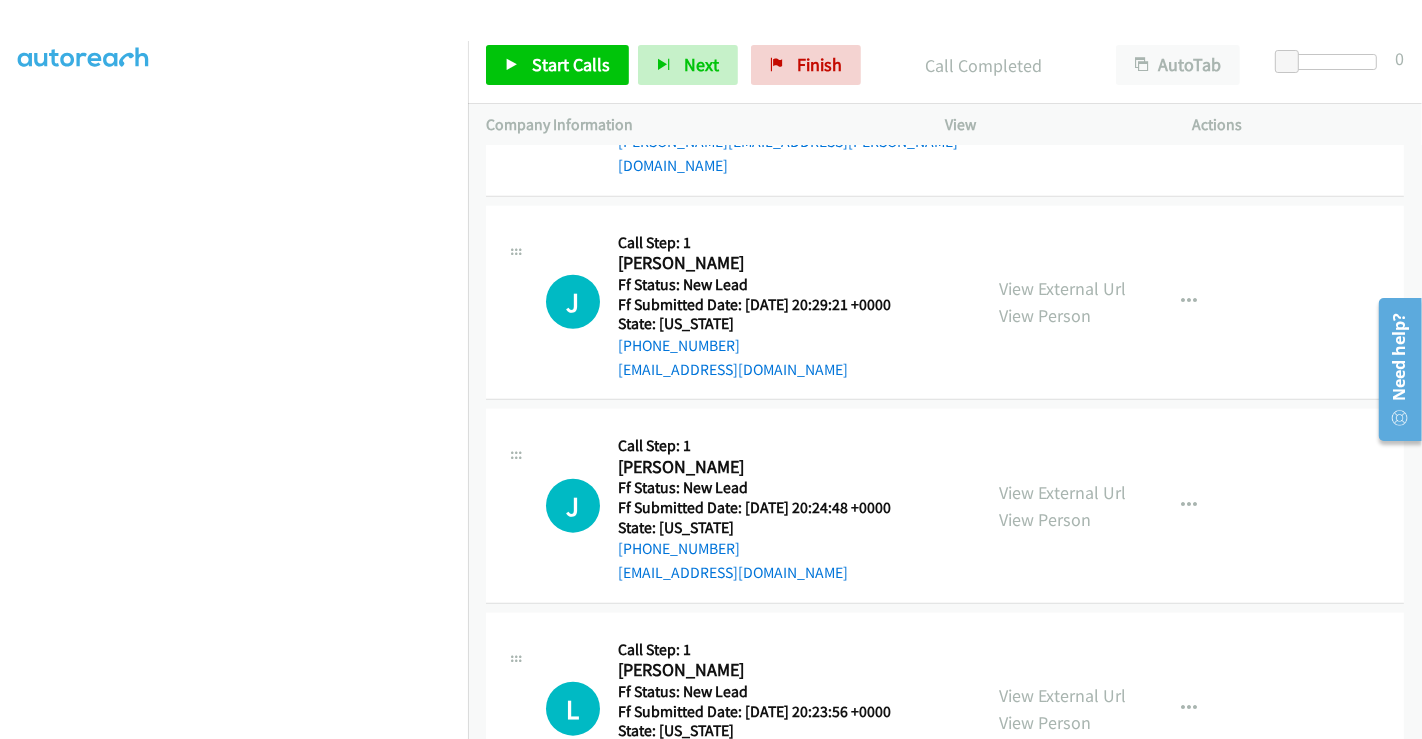
scroll to position [1822, 0]
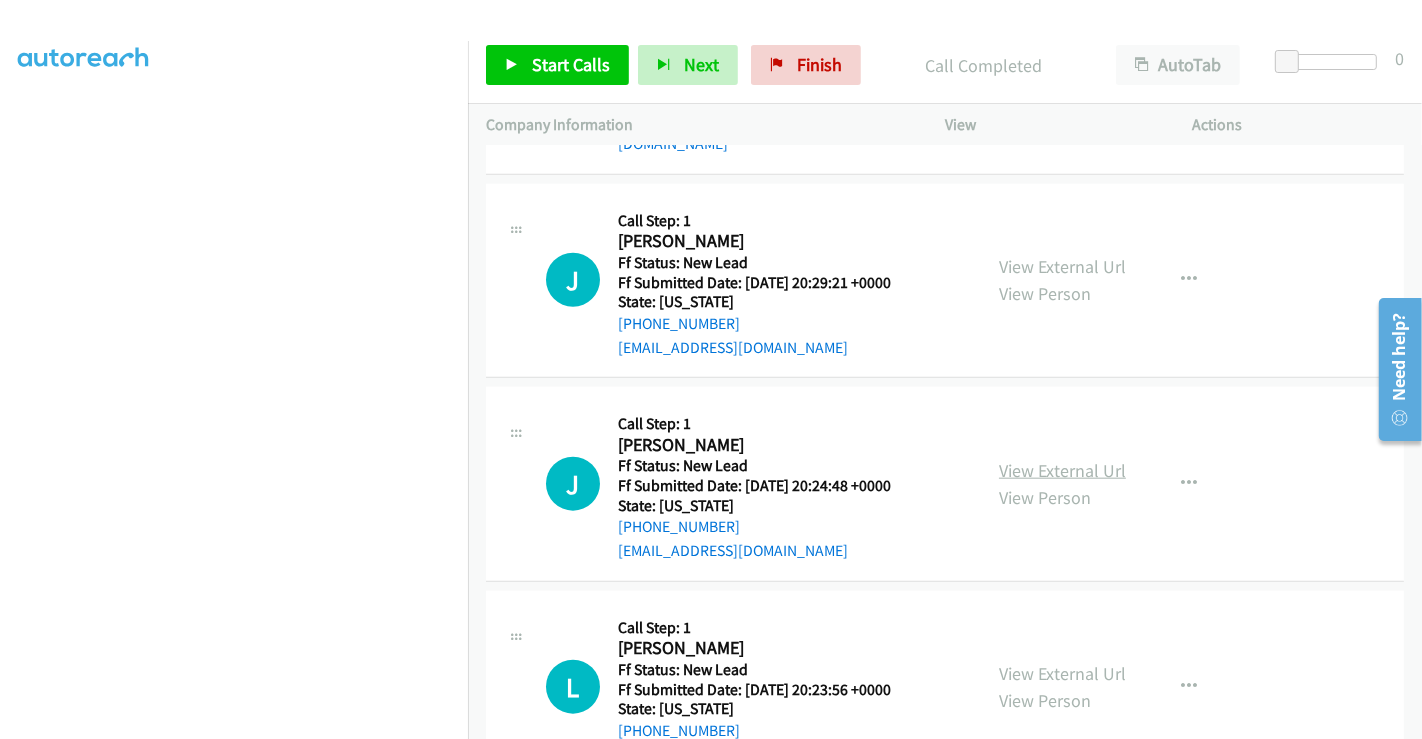
click at [1037, 459] on link "View External Url" at bounding box center [1062, 470] width 127 height 23
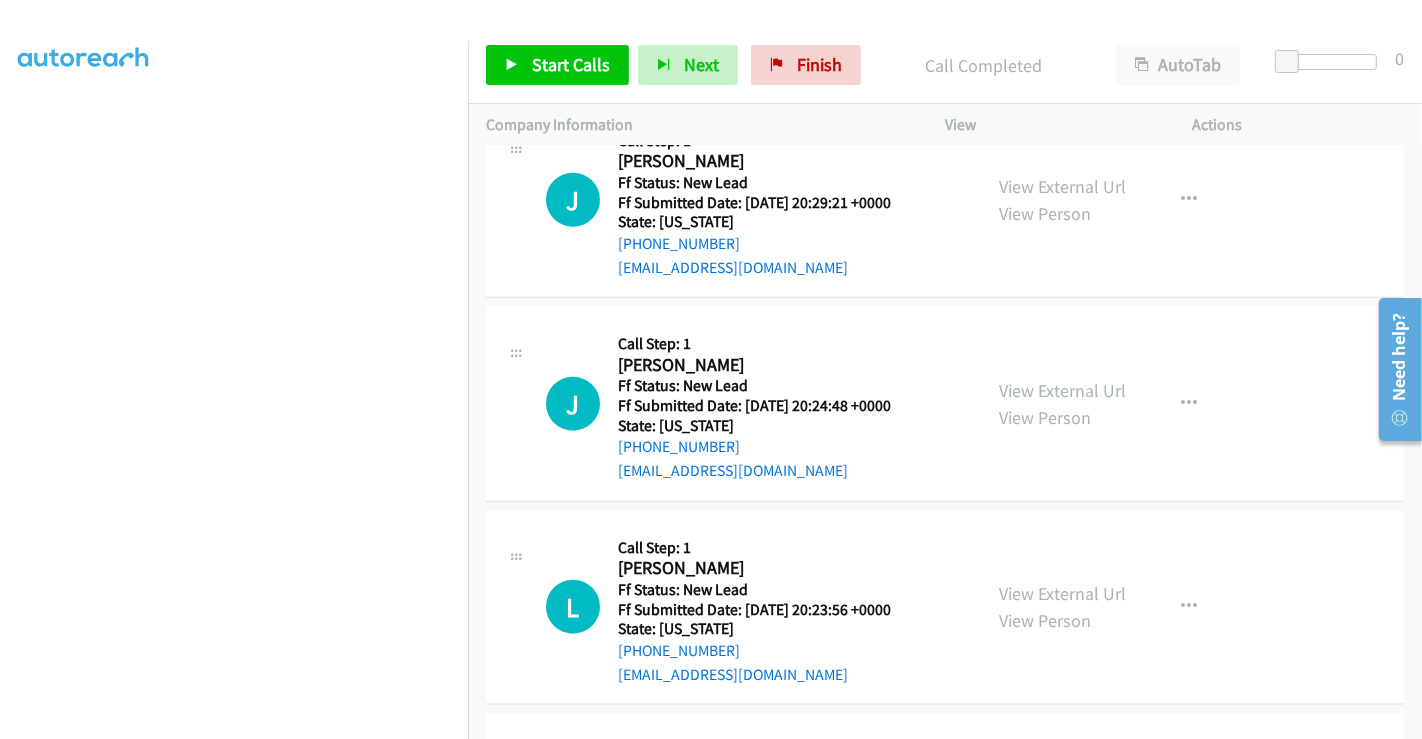
scroll to position [1933, 0]
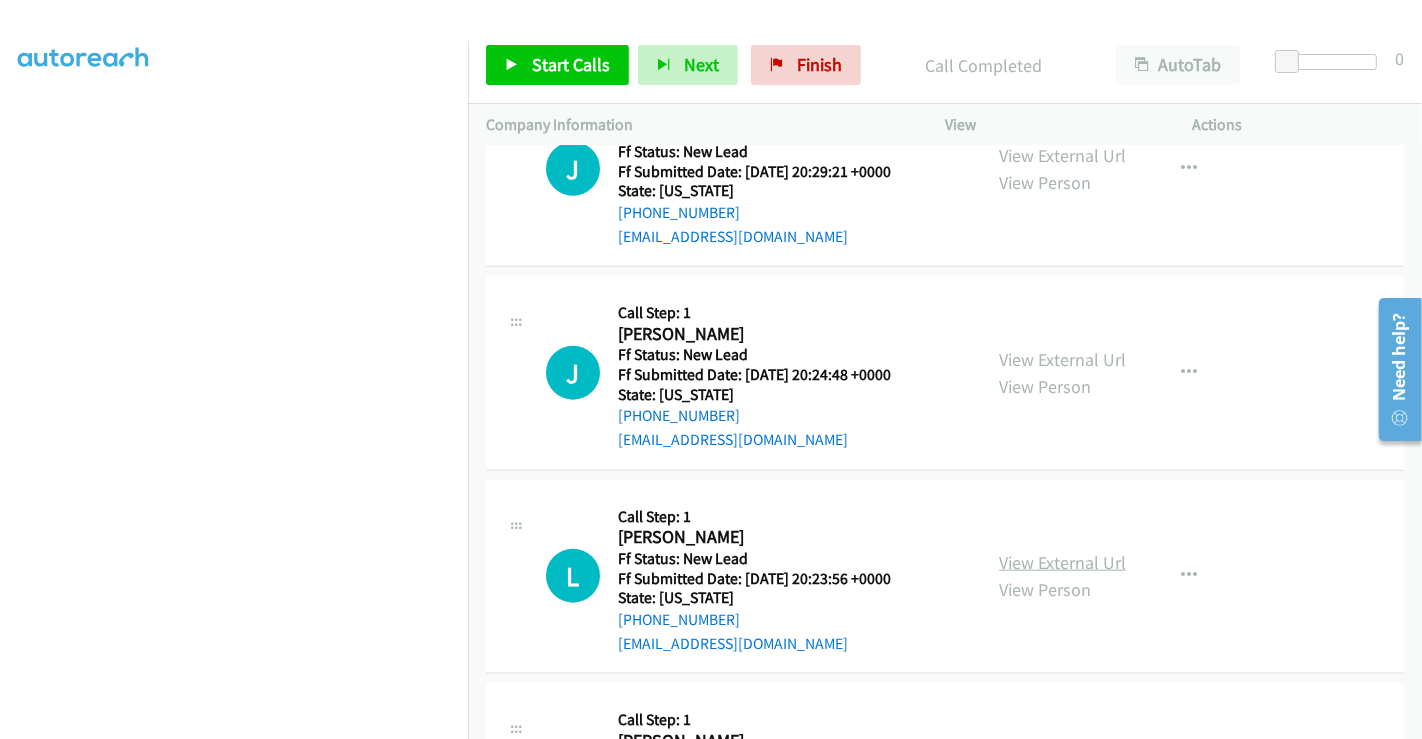
click at [1055, 551] on link "View External Url" at bounding box center [1062, 562] width 127 height 23
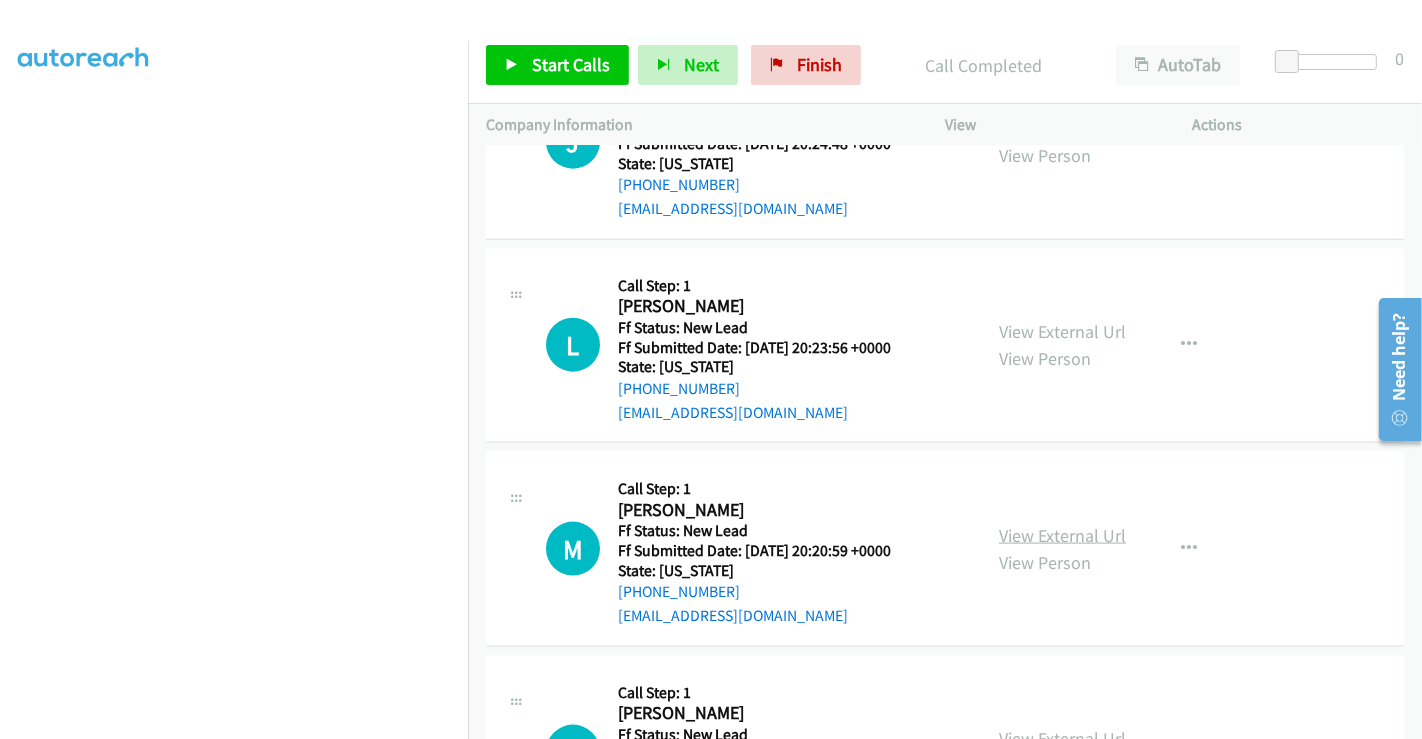
scroll to position [2278, 0]
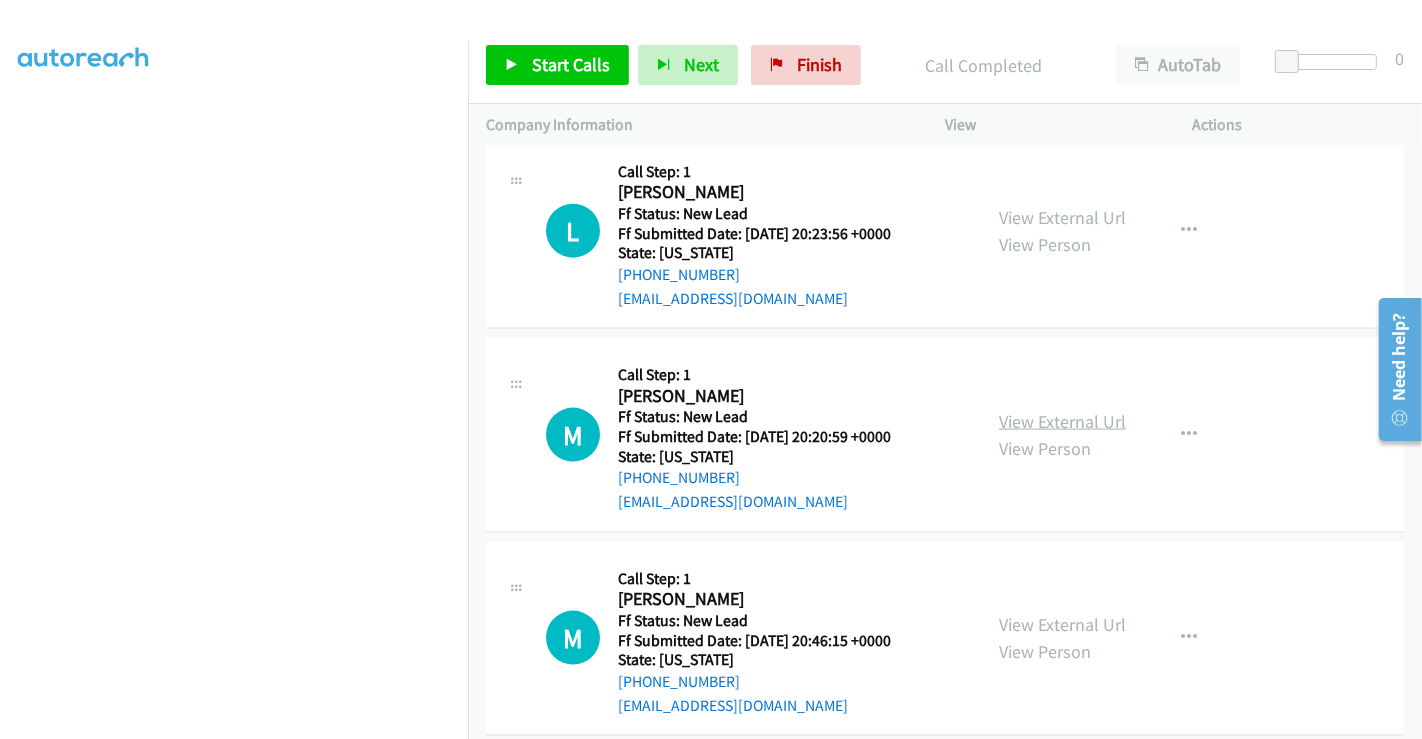
click at [1051, 410] on link "View External Url" at bounding box center [1062, 421] width 127 height 23
click at [1040, 613] on link "View External Url" at bounding box center [1062, 624] width 127 height 23
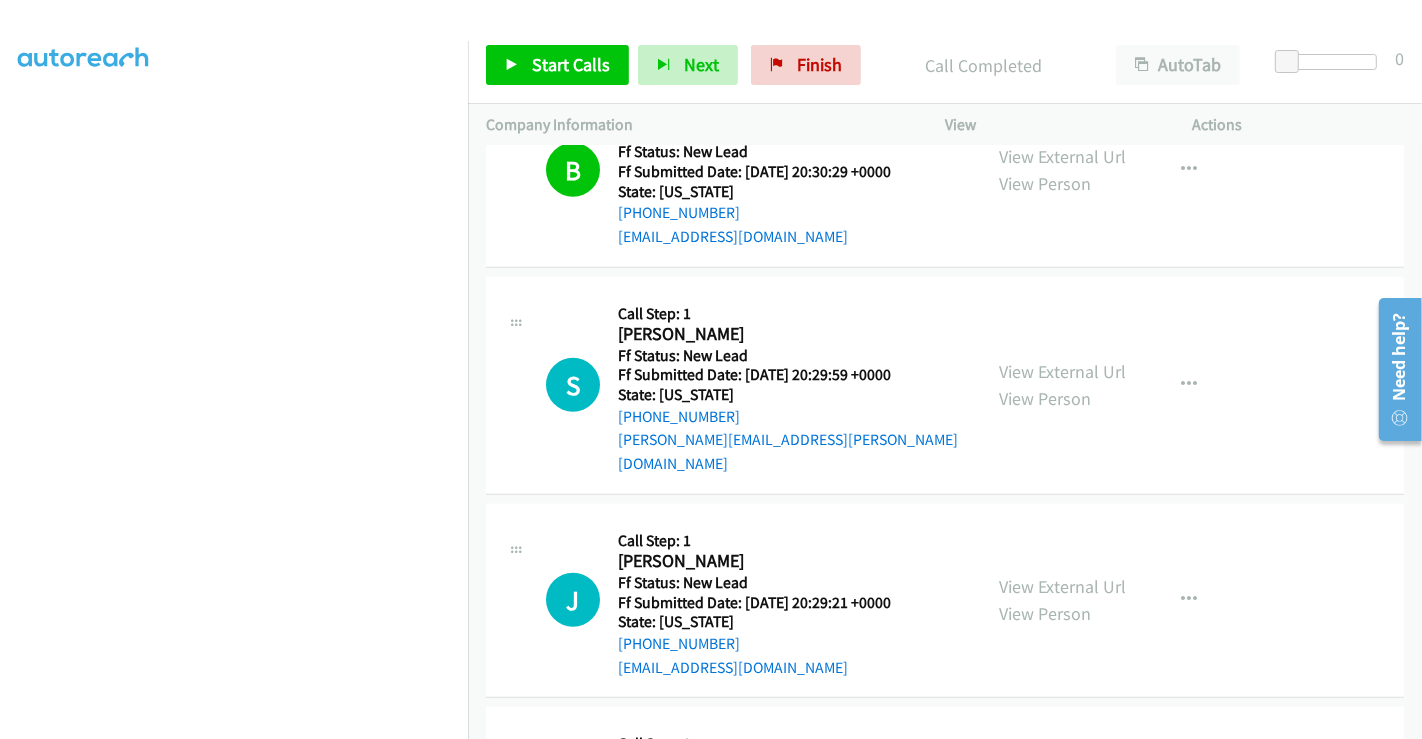
scroll to position [1611, 0]
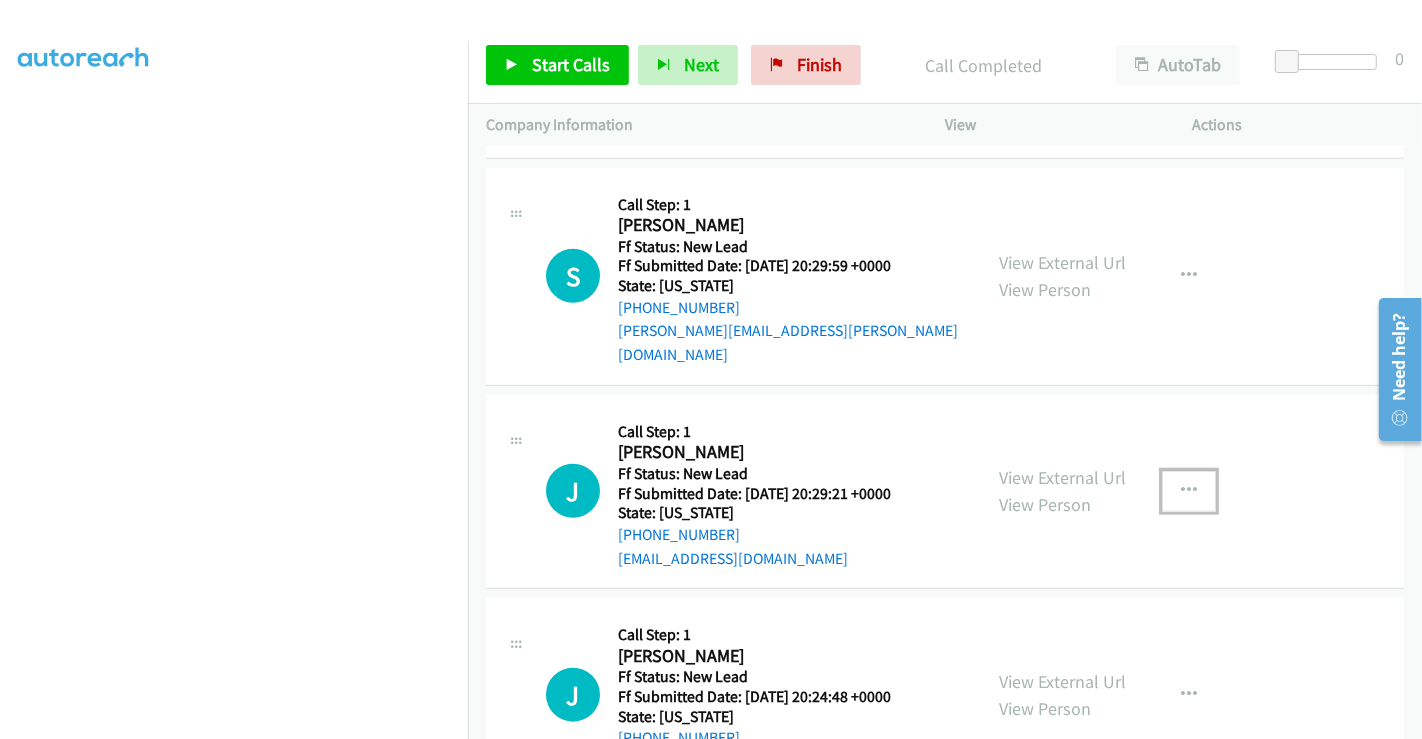
click at [1181, 483] on icon "button" at bounding box center [1189, 491] width 16 height 16
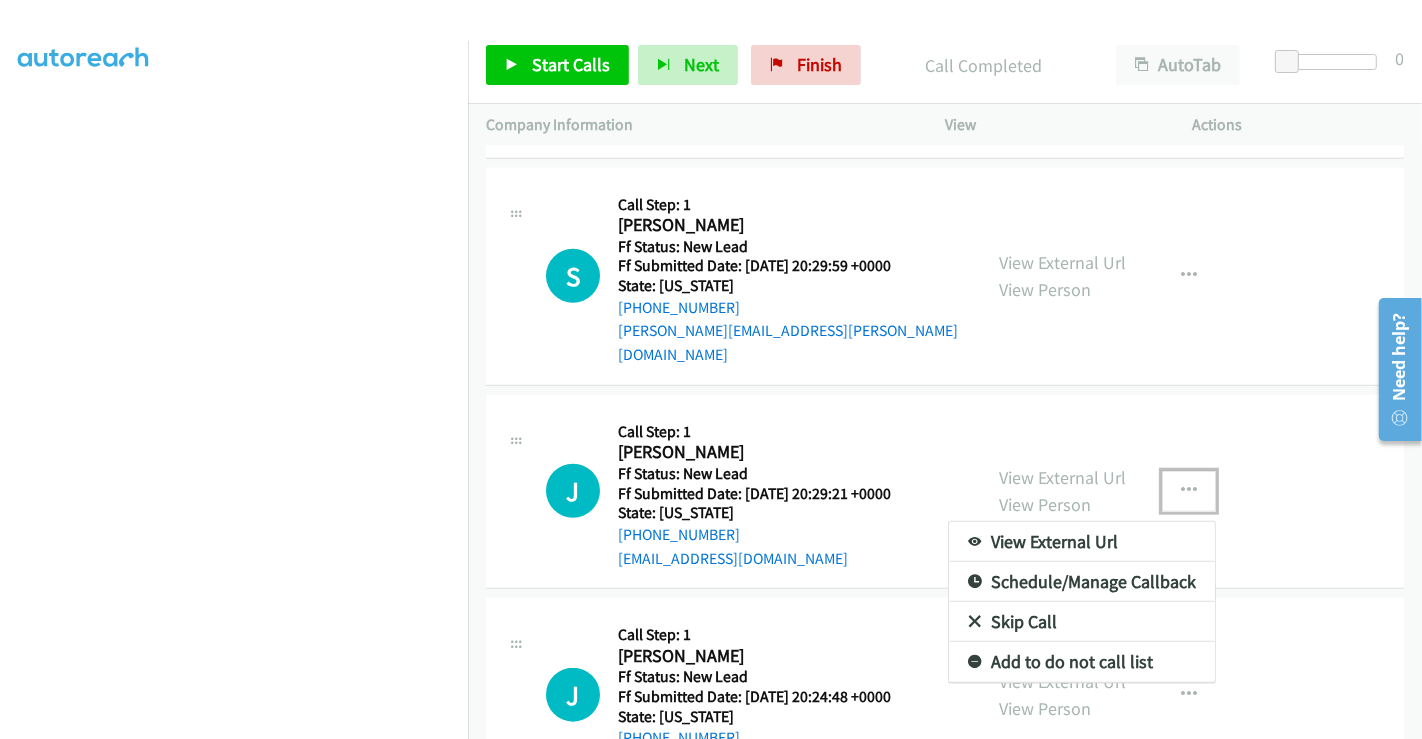
click at [1000, 602] on link "Skip Call" at bounding box center [1082, 622] width 266 height 40
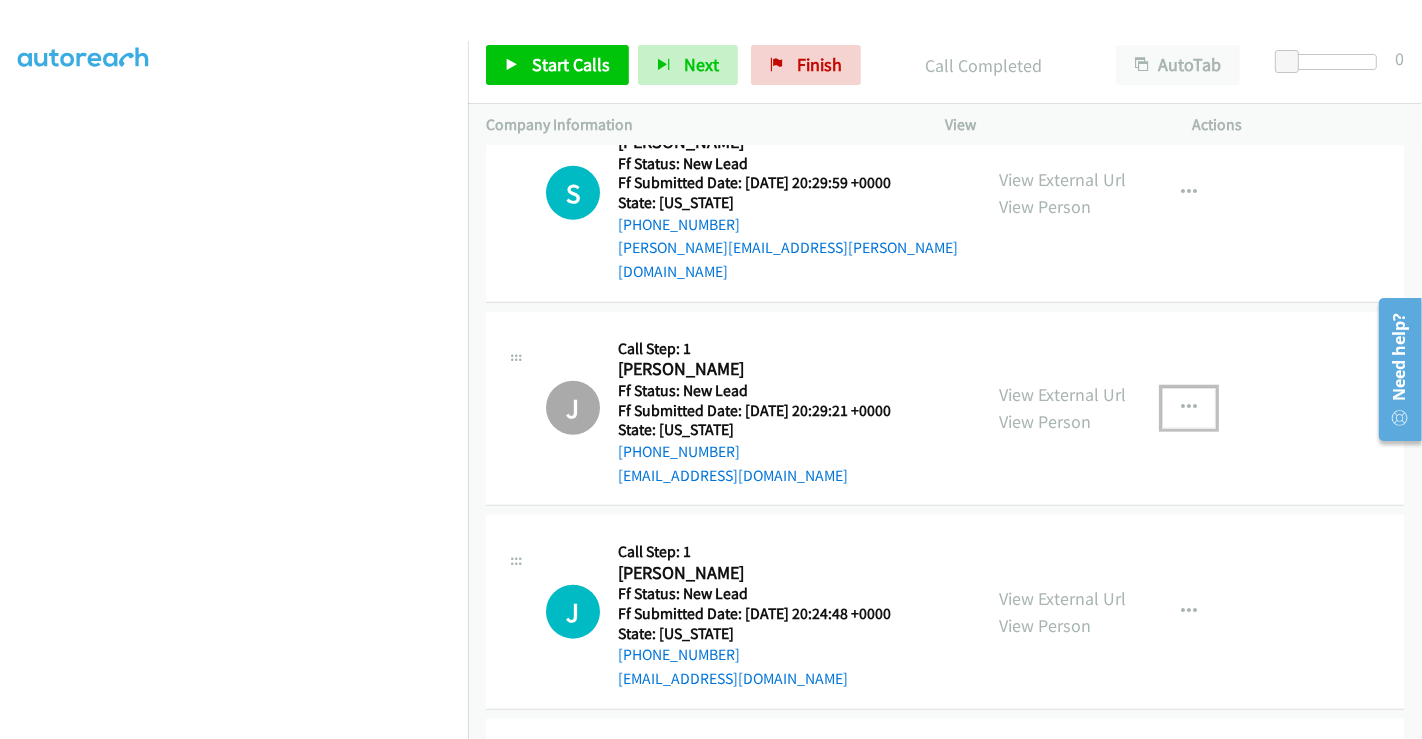
scroll to position [1834, 0]
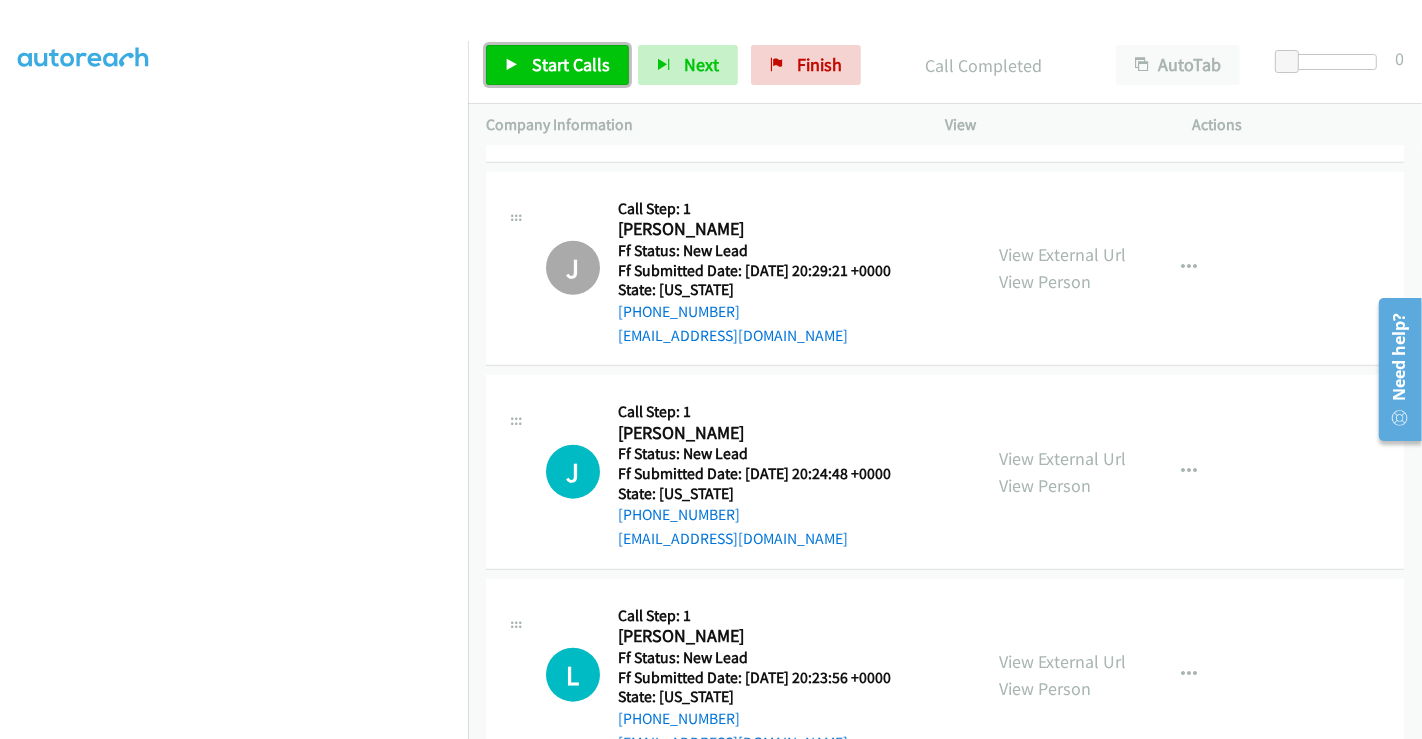
click at [560, 66] on span "Start Calls" at bounding box center [571, 64] width 78 height 23
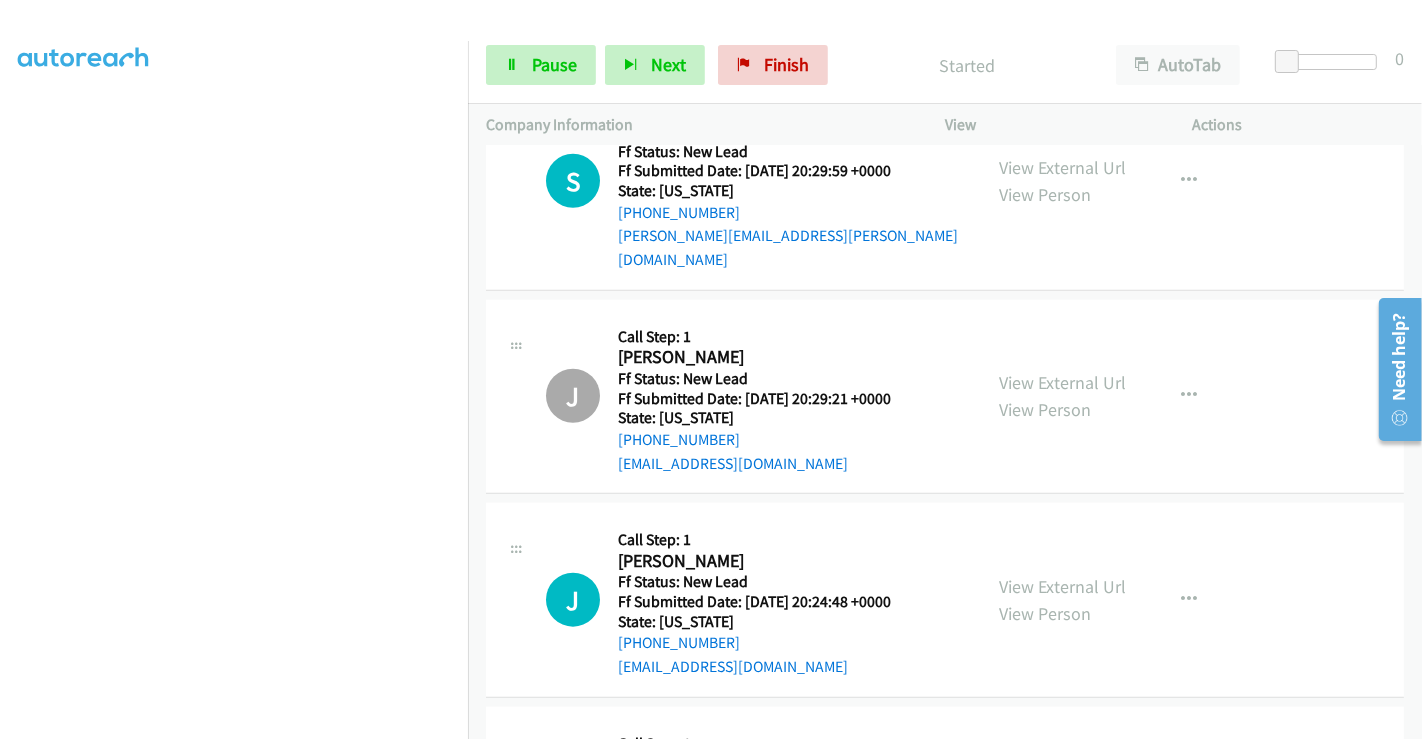
scroll to position [1611, 0]
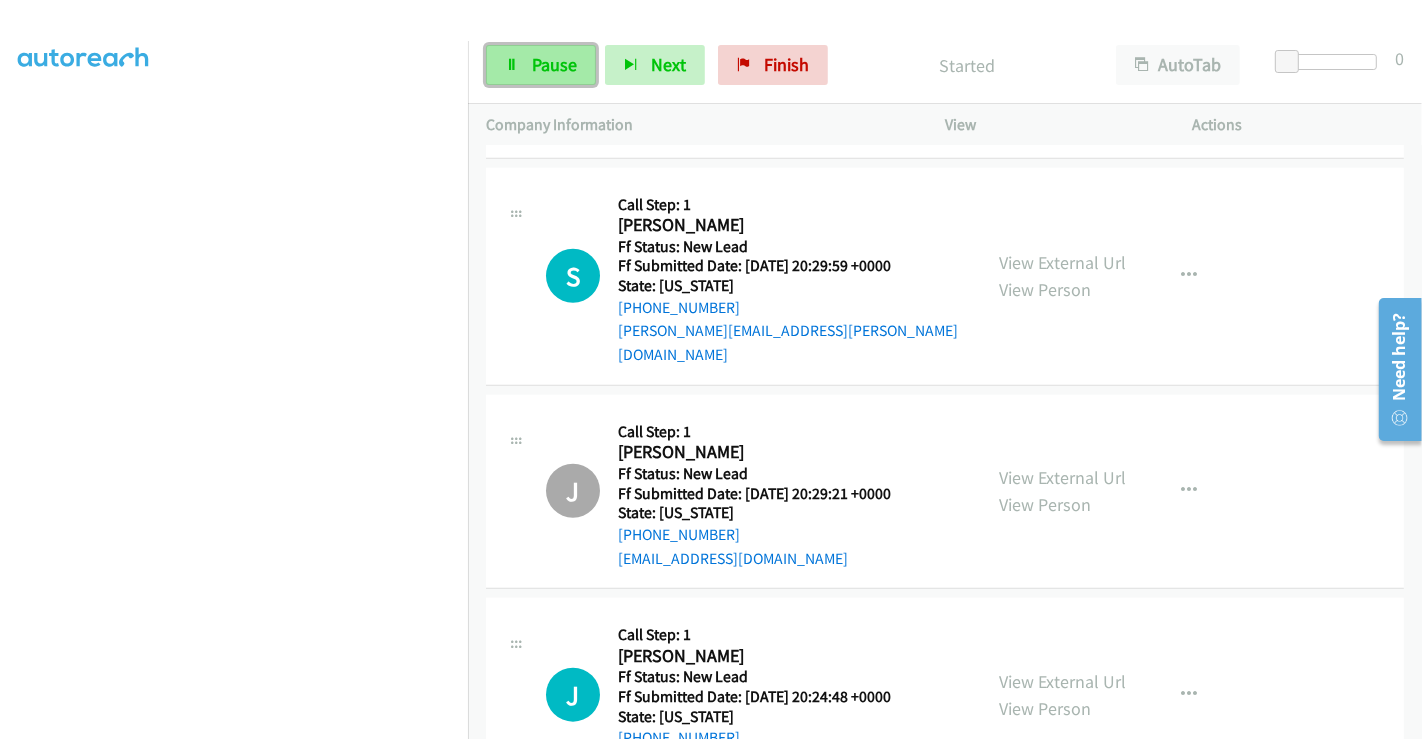
click at [545, 61] on span "Pause" at bounding box center [554, 64] width 45 height 23
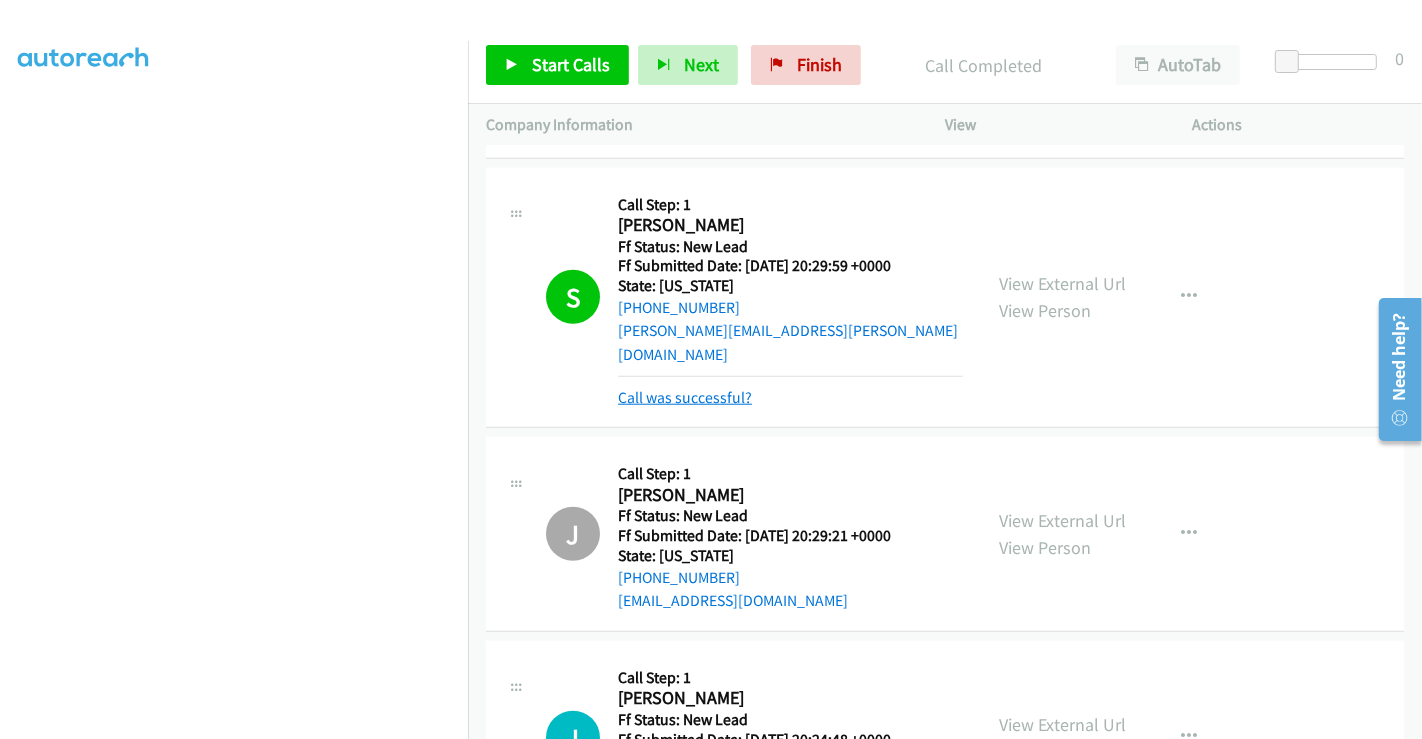
click at [681, 388] on link "Call was successful?" at bounding box center [685, 397] width 134 height 19
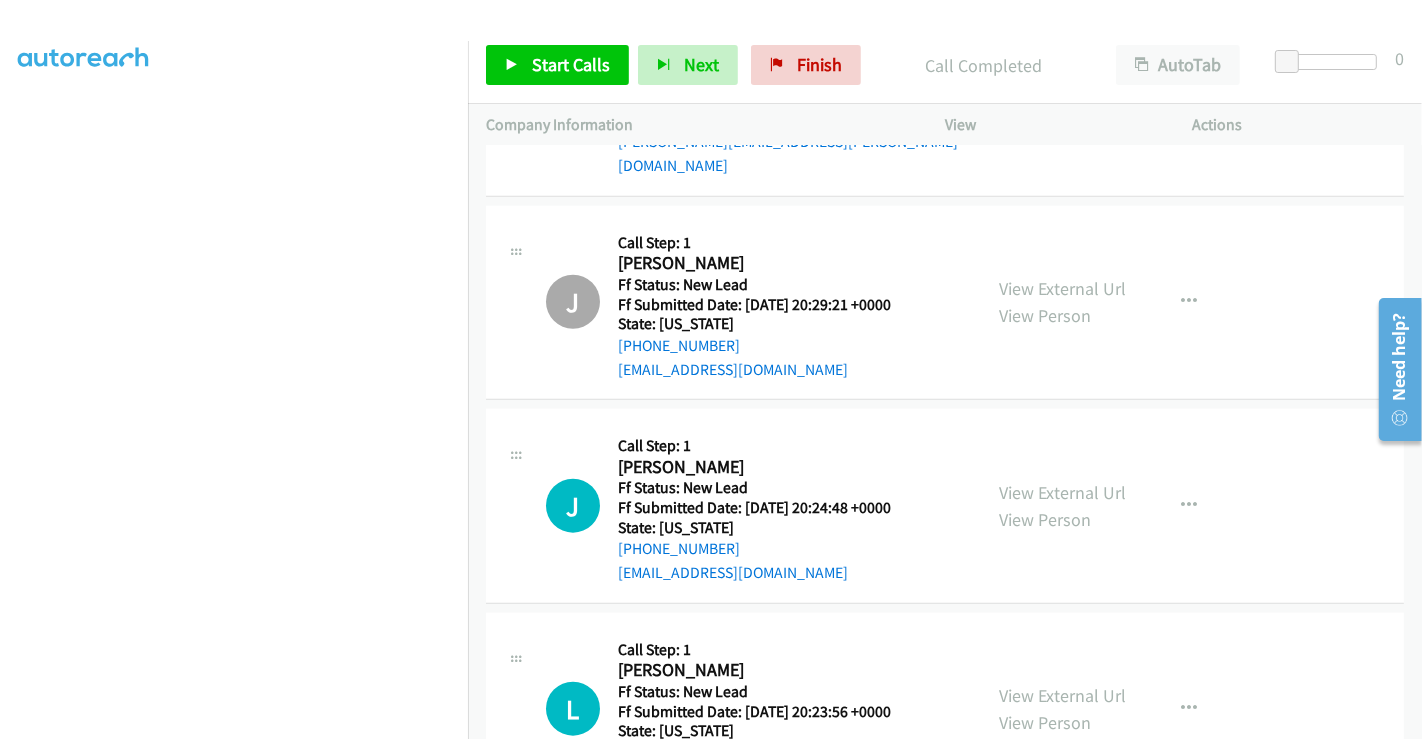
scroll to position [1834, 0]
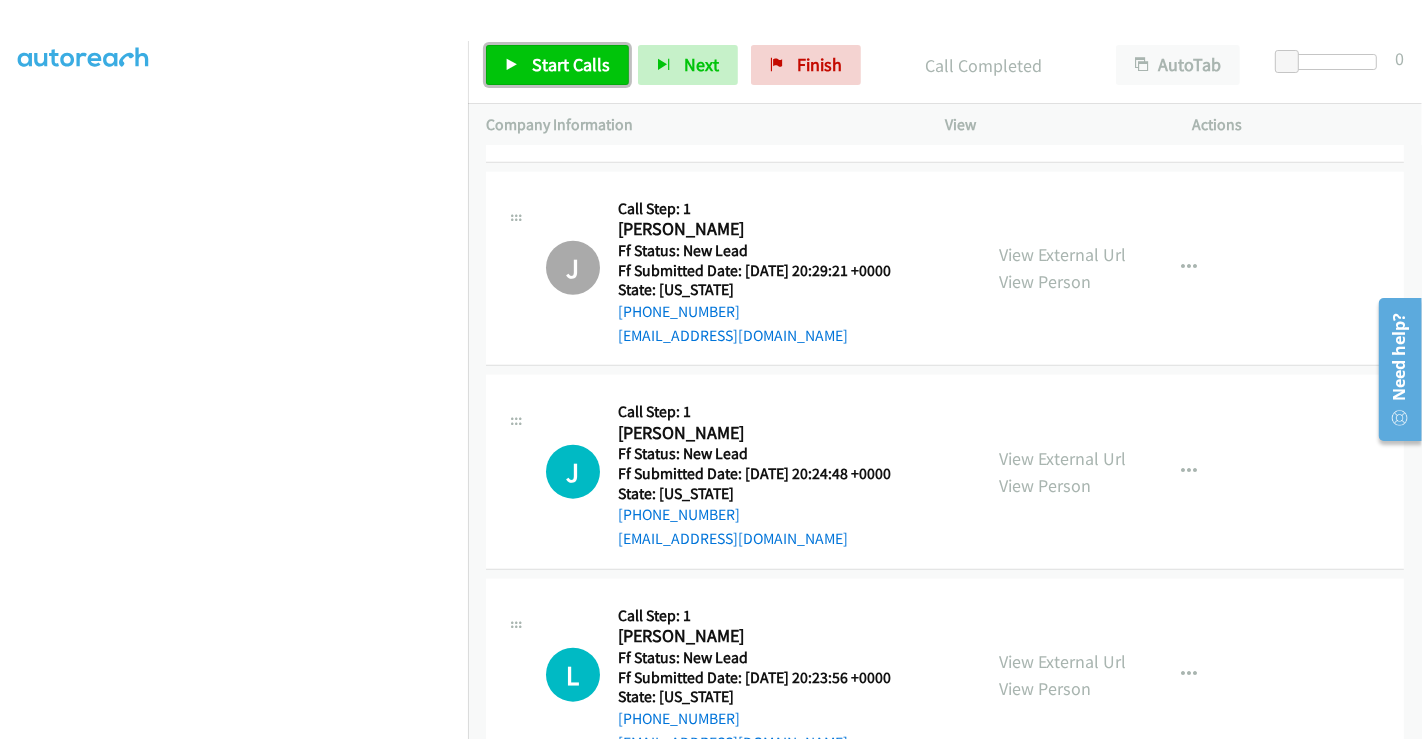
click at [536, 56] on span "Start Calls" at bounding box center [571, 64] width 78 height 23
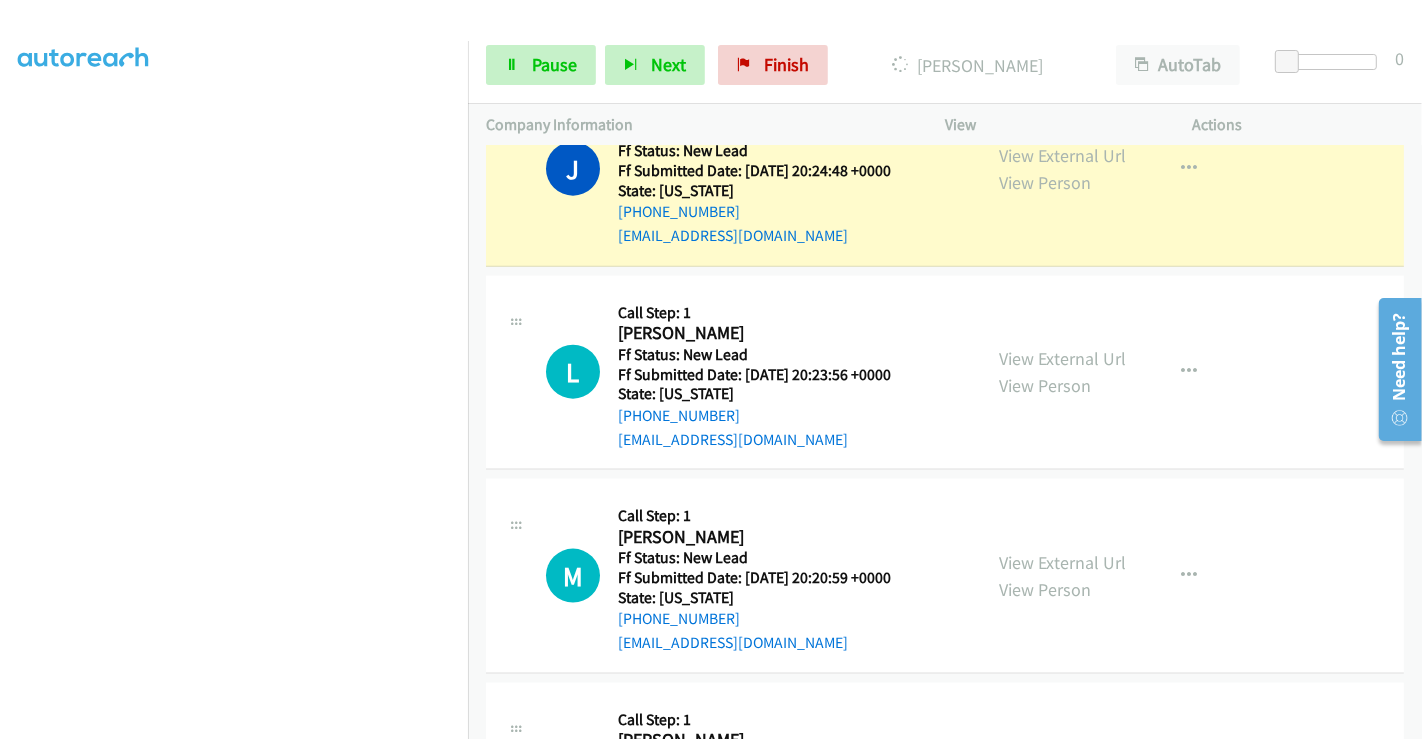
scroll to position [2056, 0]
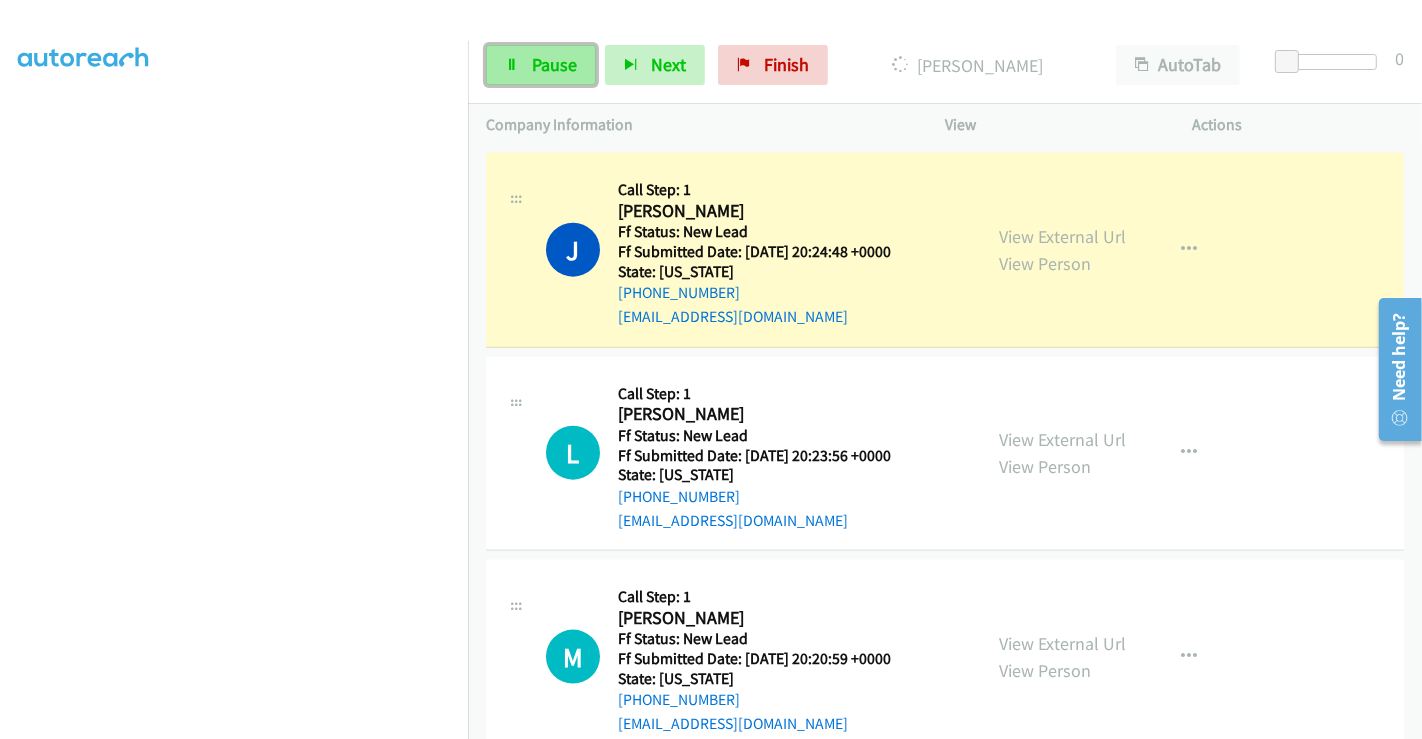
click at [554, 61] on span "Pause" at bounding box center [554, 64] width 45 height 23
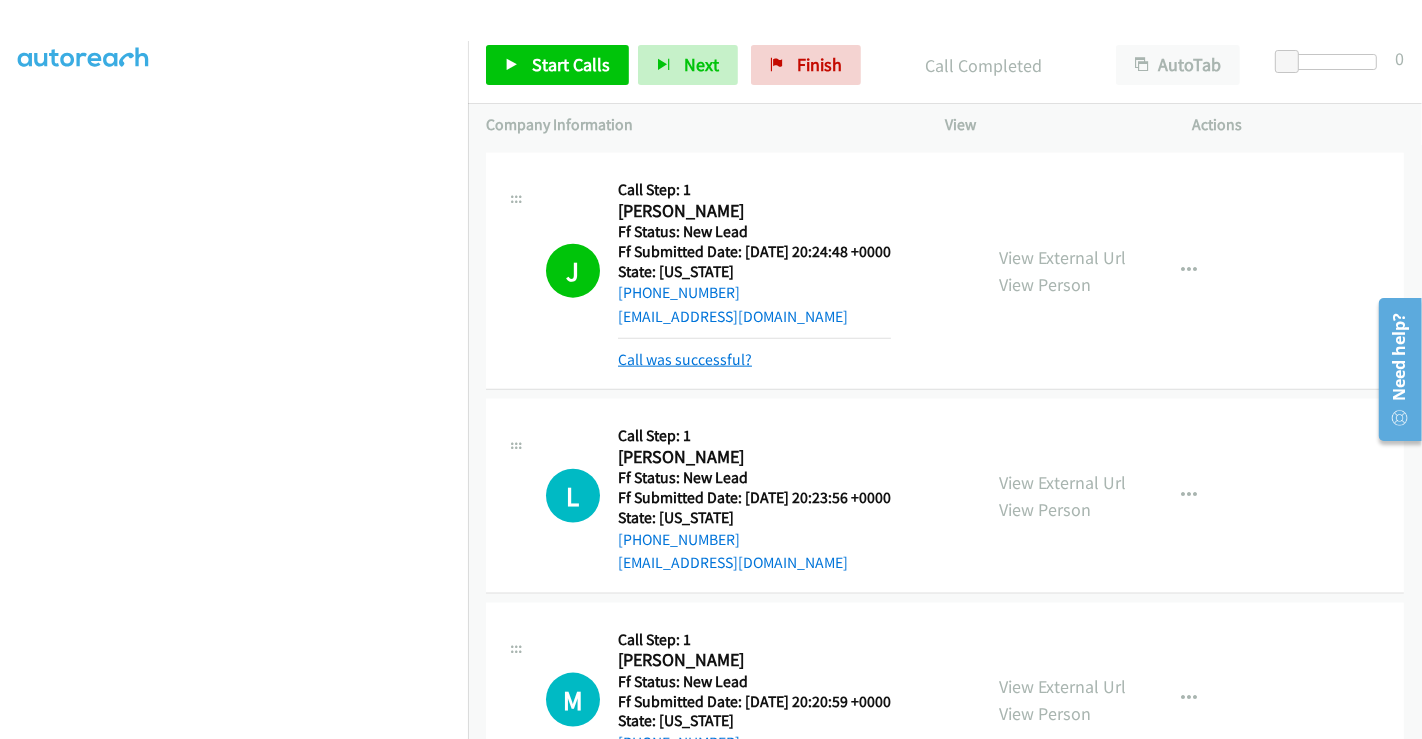
click at [659, 350] on link "Call was successful?" at bounding box center [685, 359] width 134 height 19
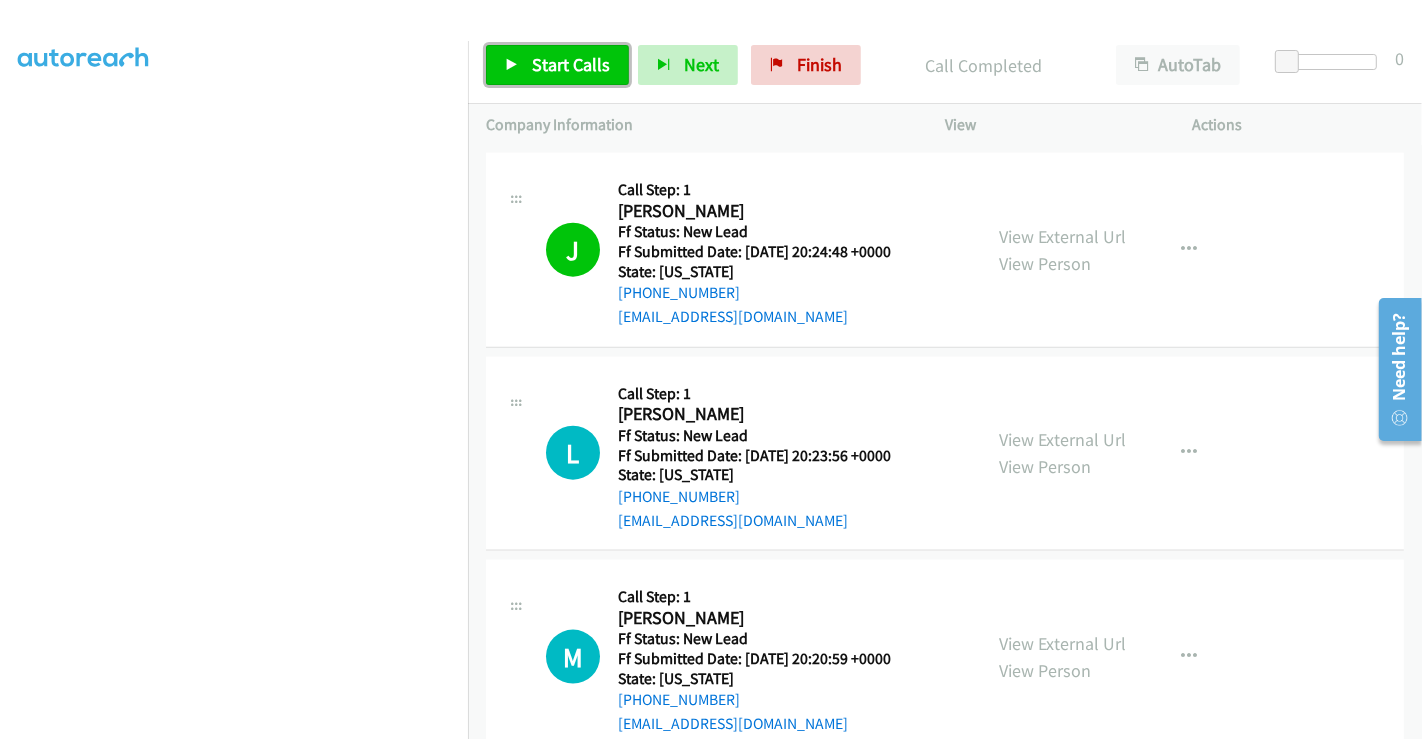
click at [542, 65] on span "Start Calls" at bounding box center [571, 64] width 78 height 23
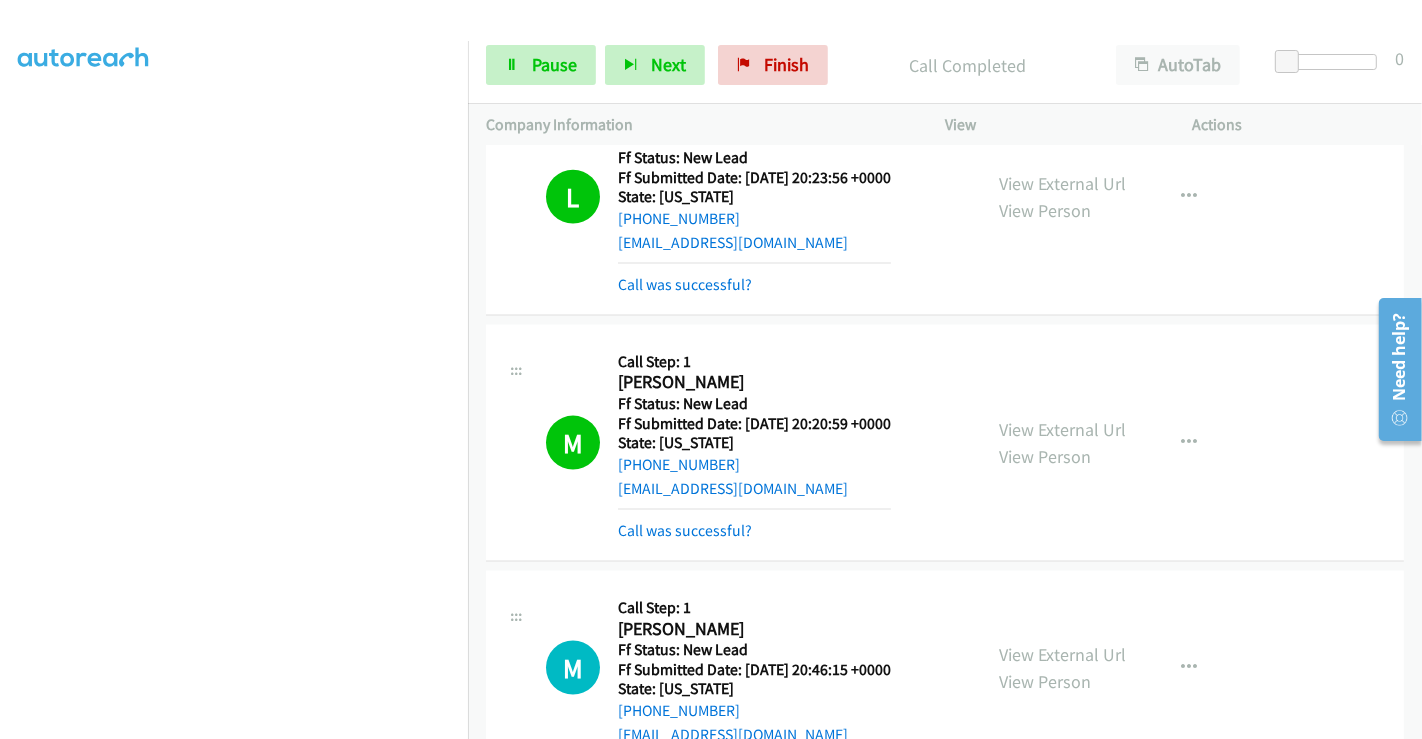
scroll to position [2389, 0]
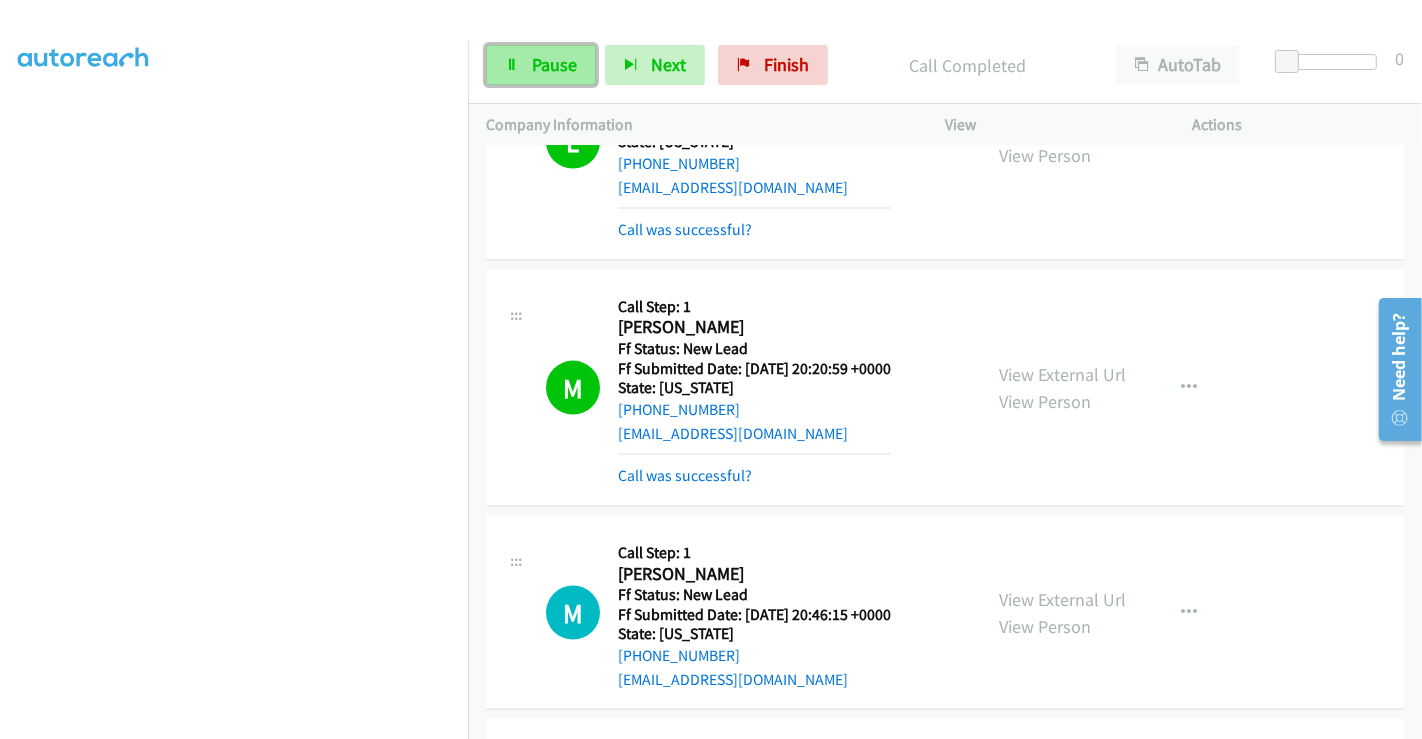
click at [523, 72] on link "Pause" at bounding box center [541, 65] width 110 height 40
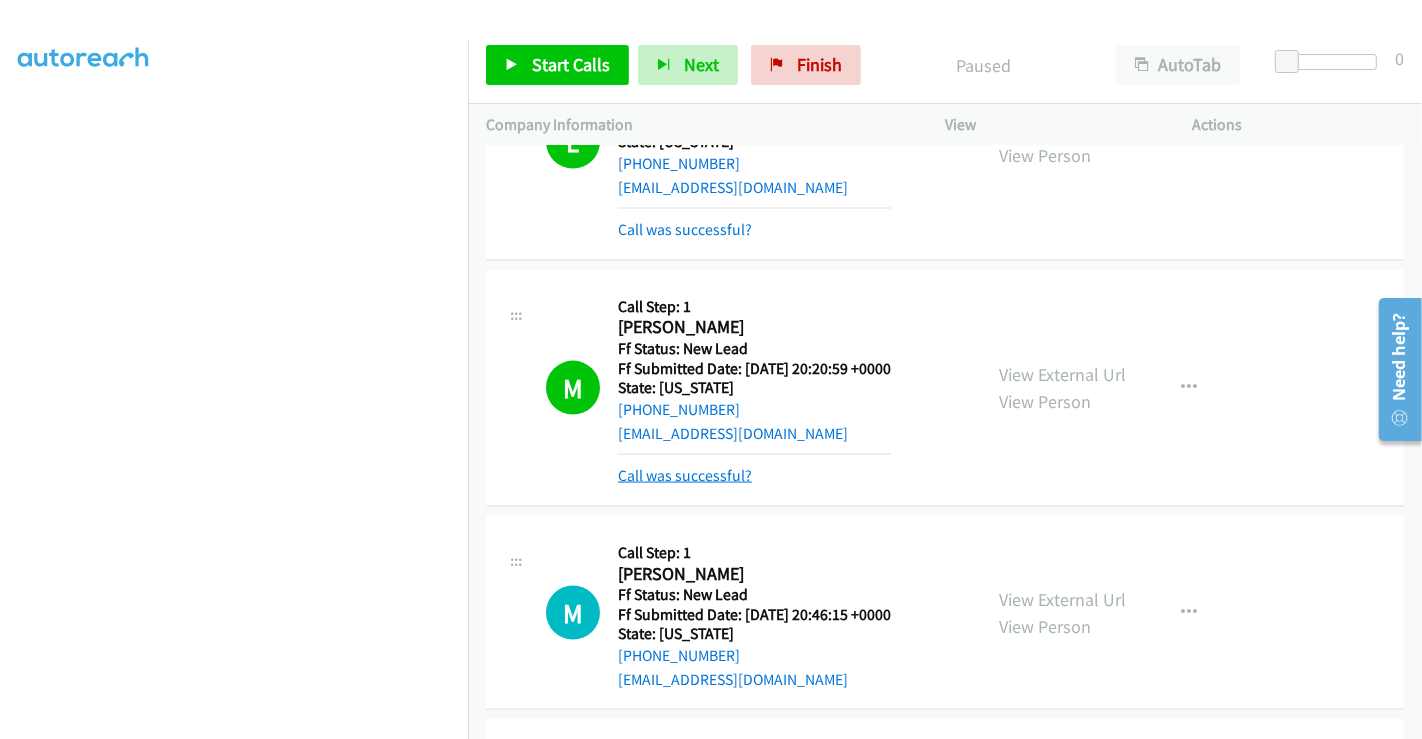
click at [693, 466] on link "Call was successful?" at bounding box center [685, 475] width 134 height 19
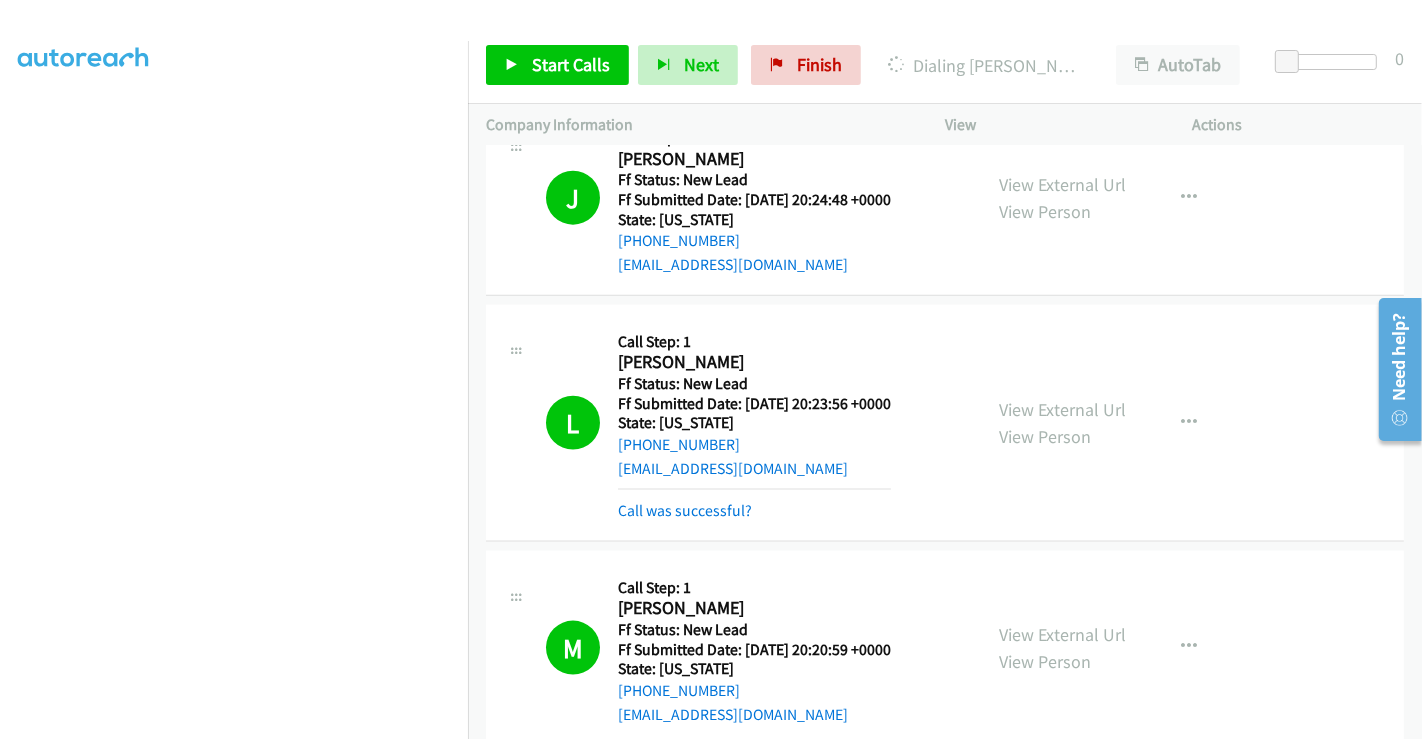
scroll to position [2056, 0]
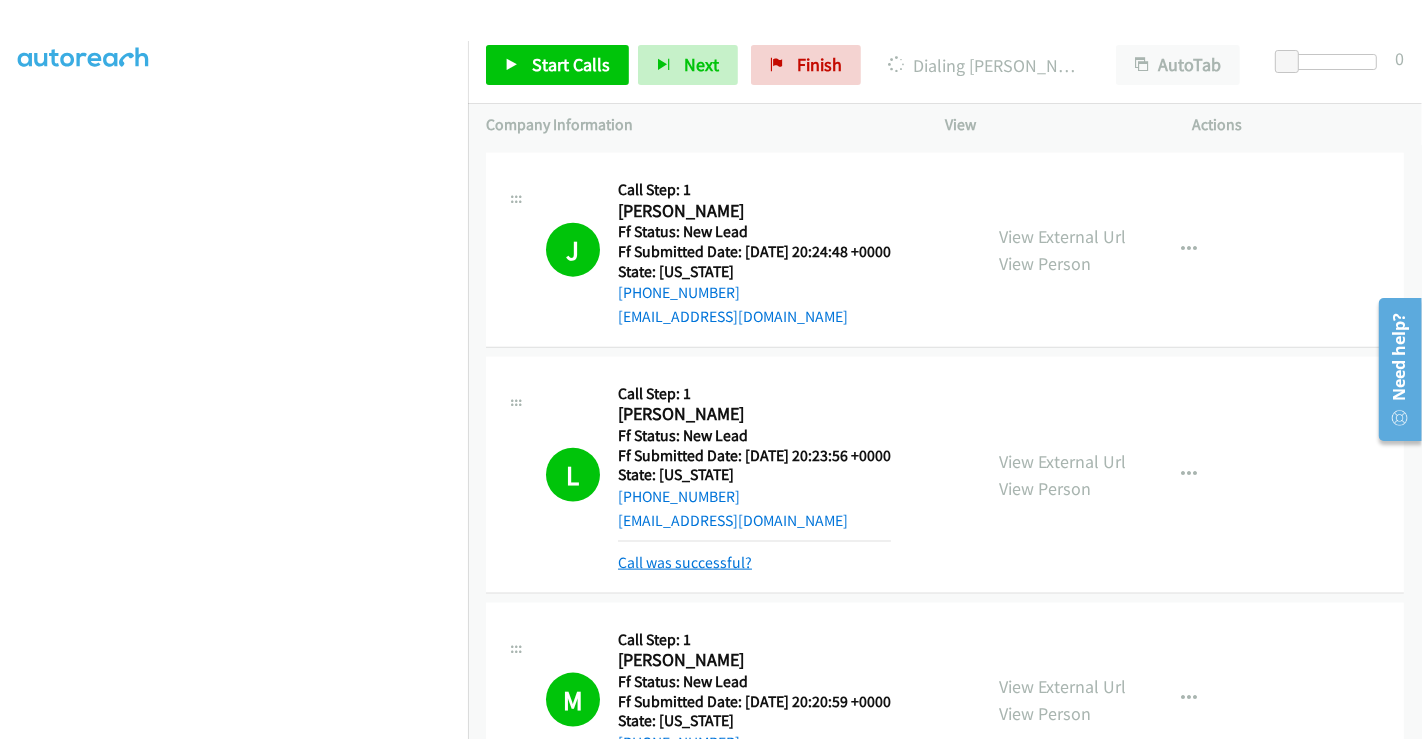
click at [700, 553] on link "Call was successful?" at bounding box center [685, 562] width 134 height 19
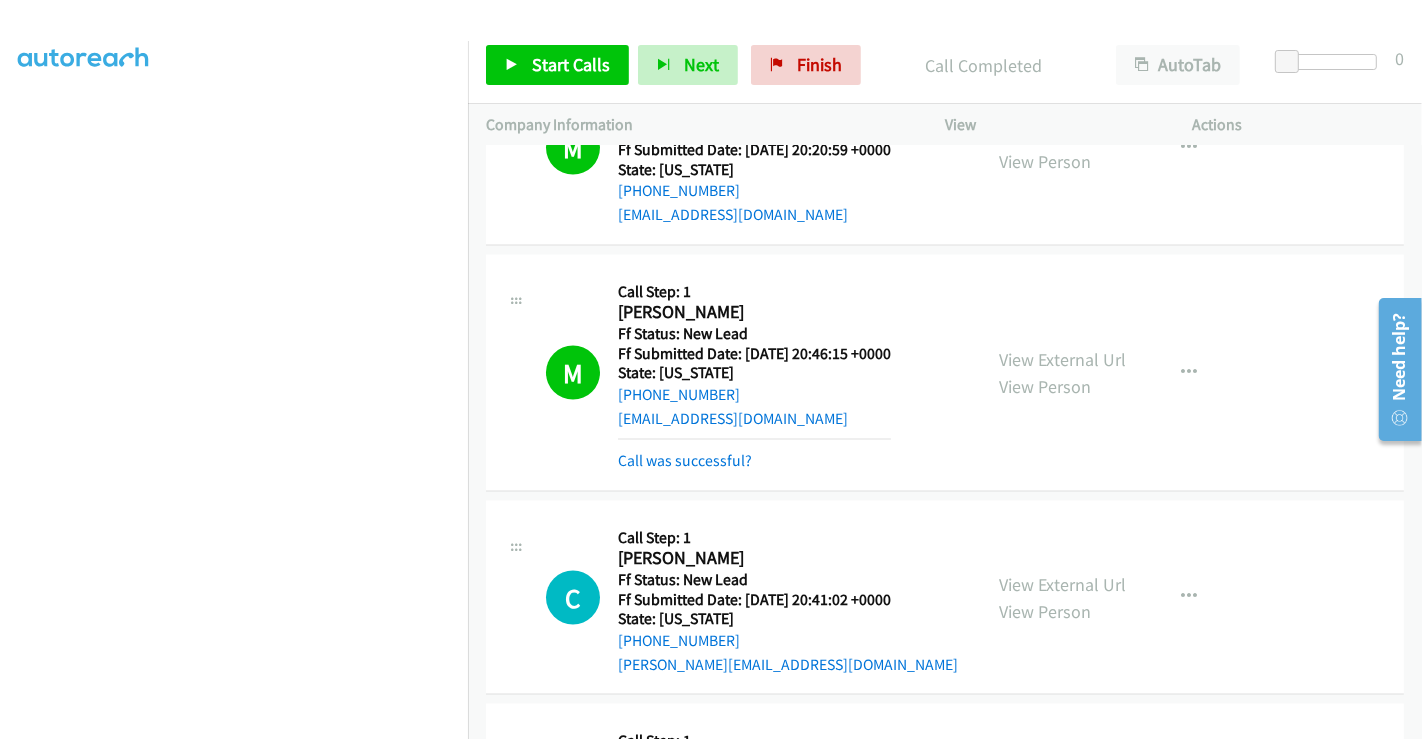
scroll to position [2722, 0]
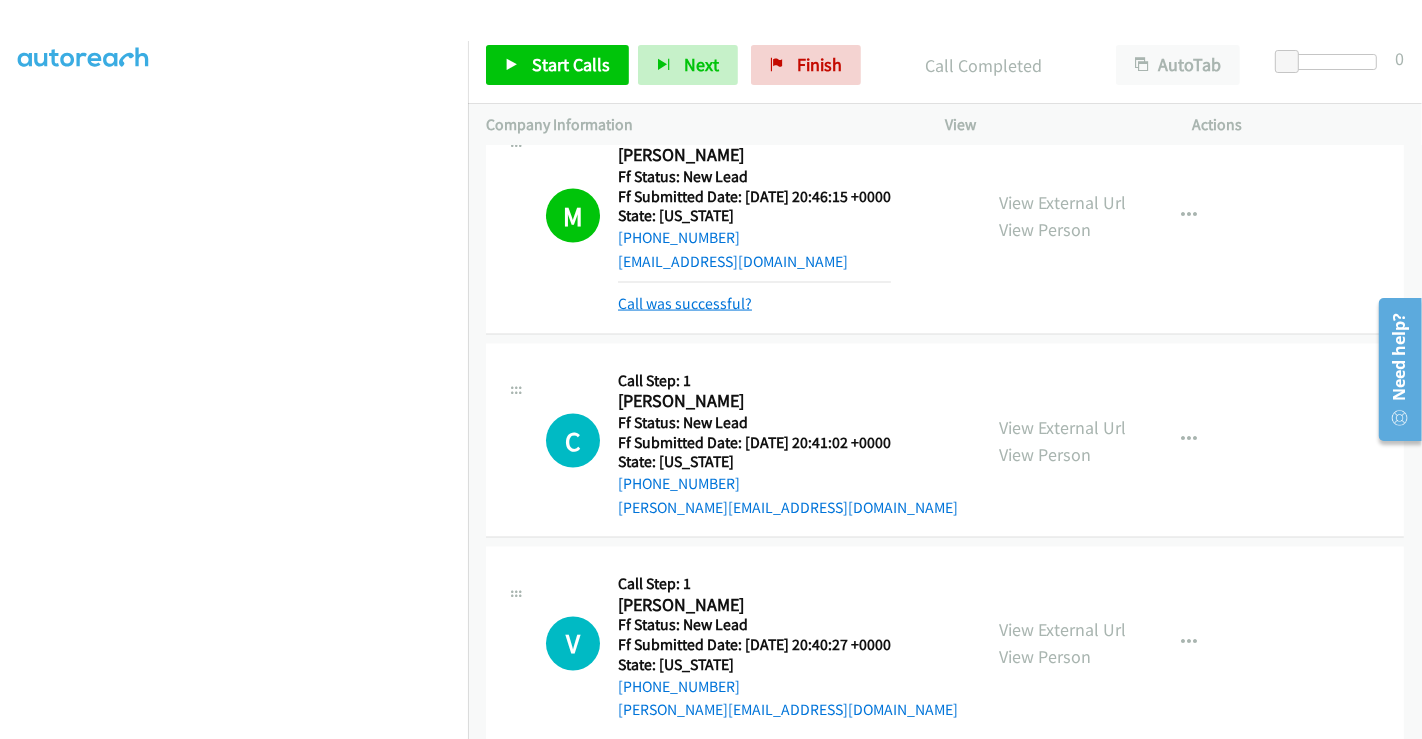
click at [701, 294] on link "Call was successful?" at bounding box center [685, 303] width 134 height 19
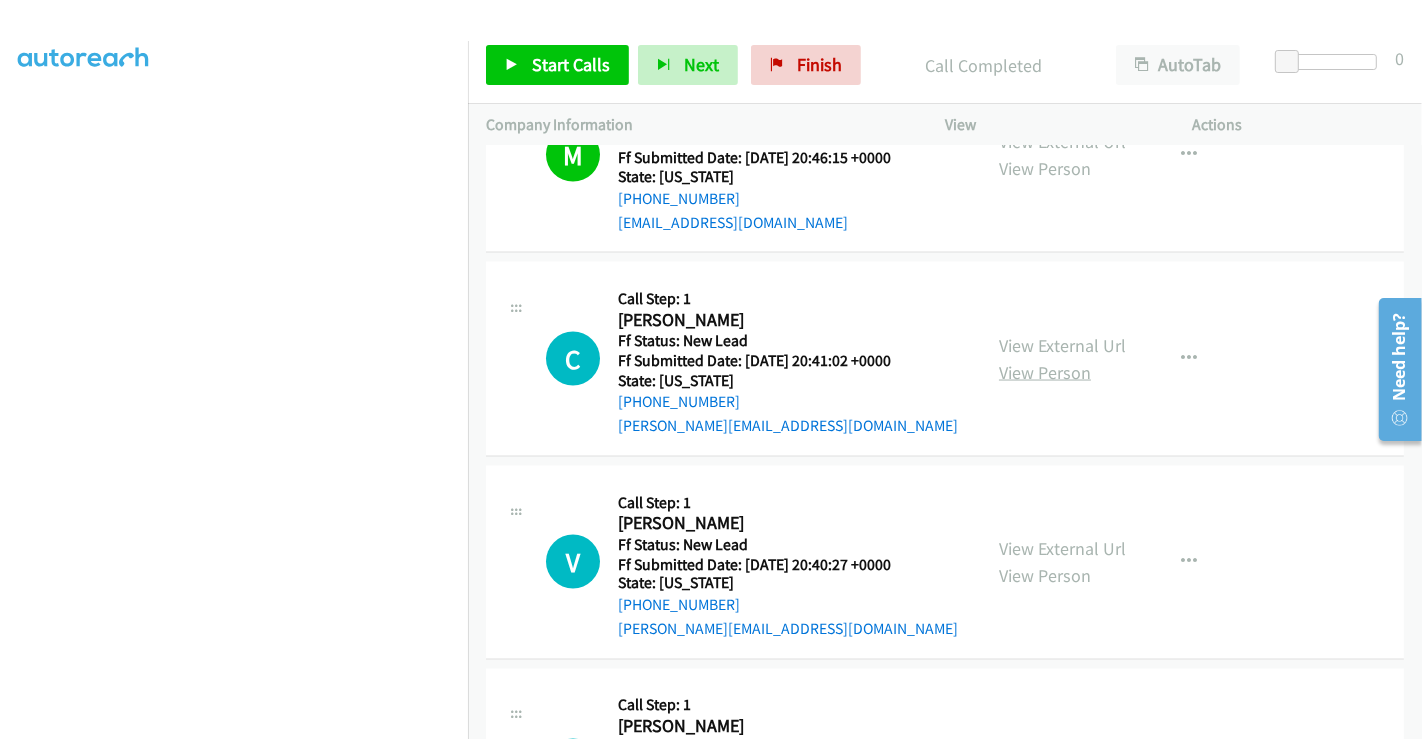
scroll to position [2812, 0]
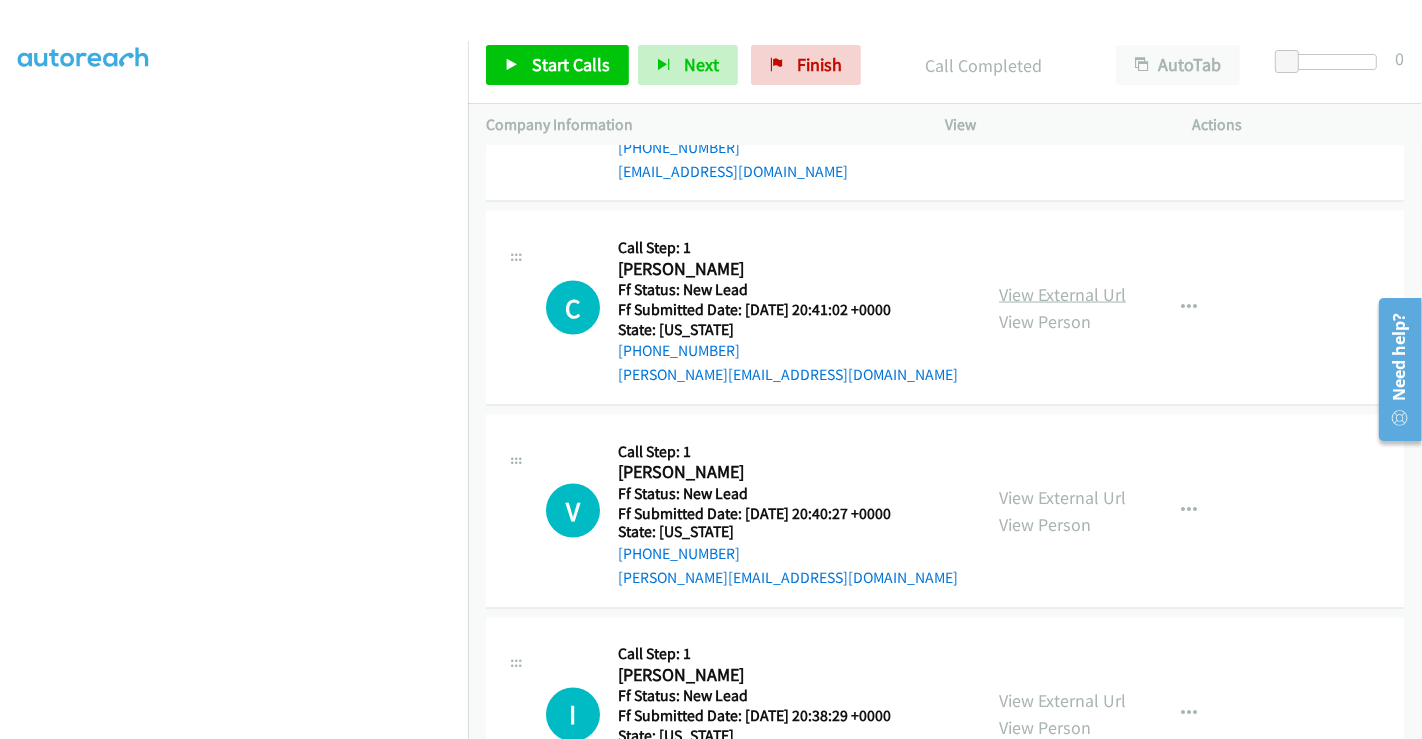
click at [1049, 283] on link "View External Url" at bounding box center [1062, 294] width 127 height 23
click at [1056, 486] on link "View External Url" at bounding box center [1062, 497] width 127 height 23
click at [1051, 690] on link "View External Url" at bounding box center [1062, 701] width 127 height 23
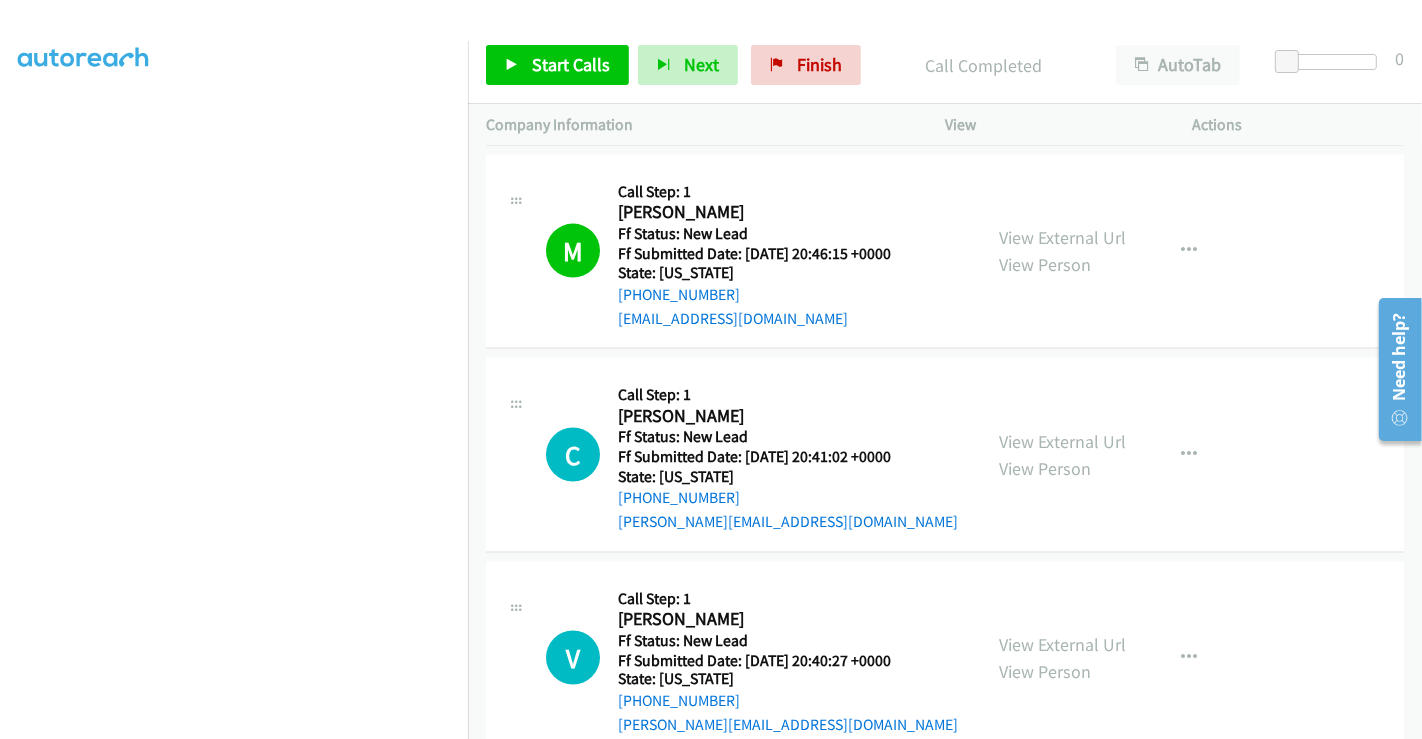
scroll to position [2888, 0]
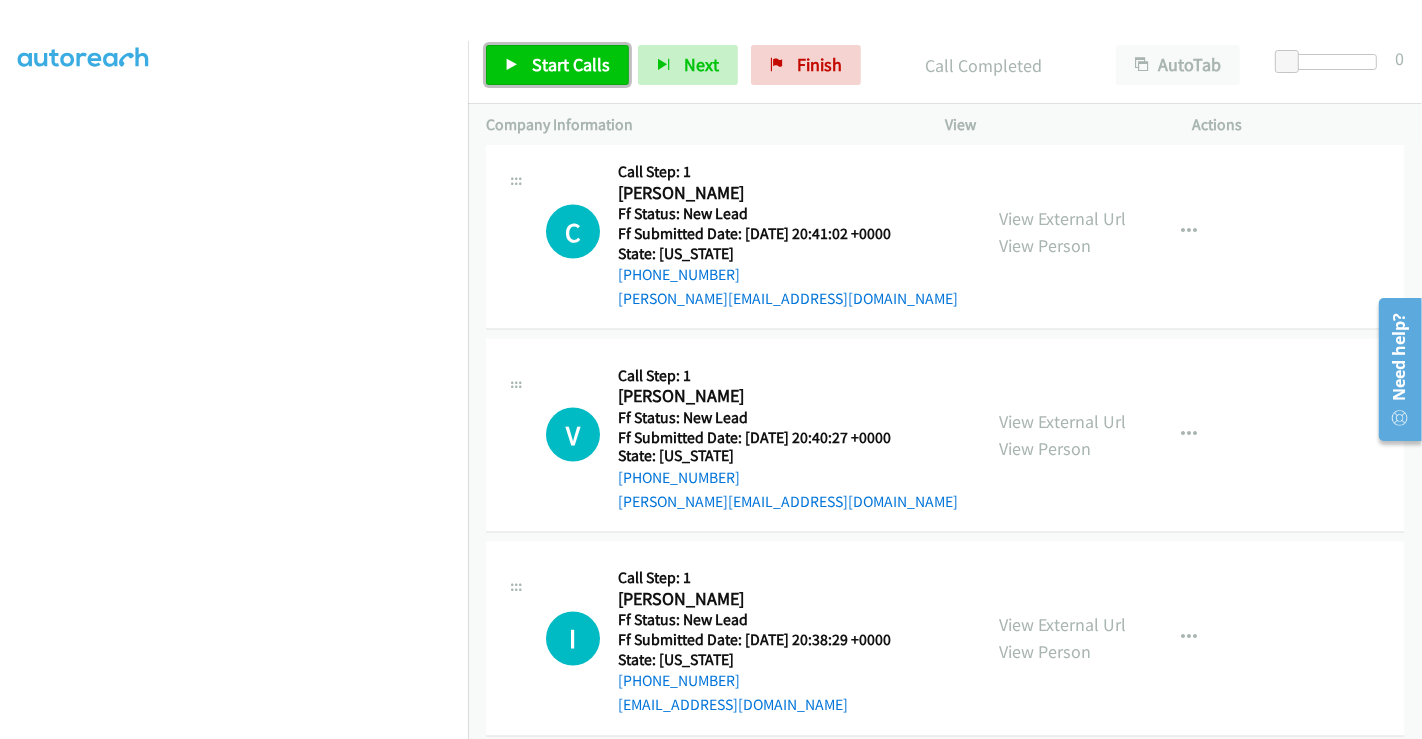
click at [557, 61] on span "Start Calls" at bounding box center [571, 64] width 78 height 23
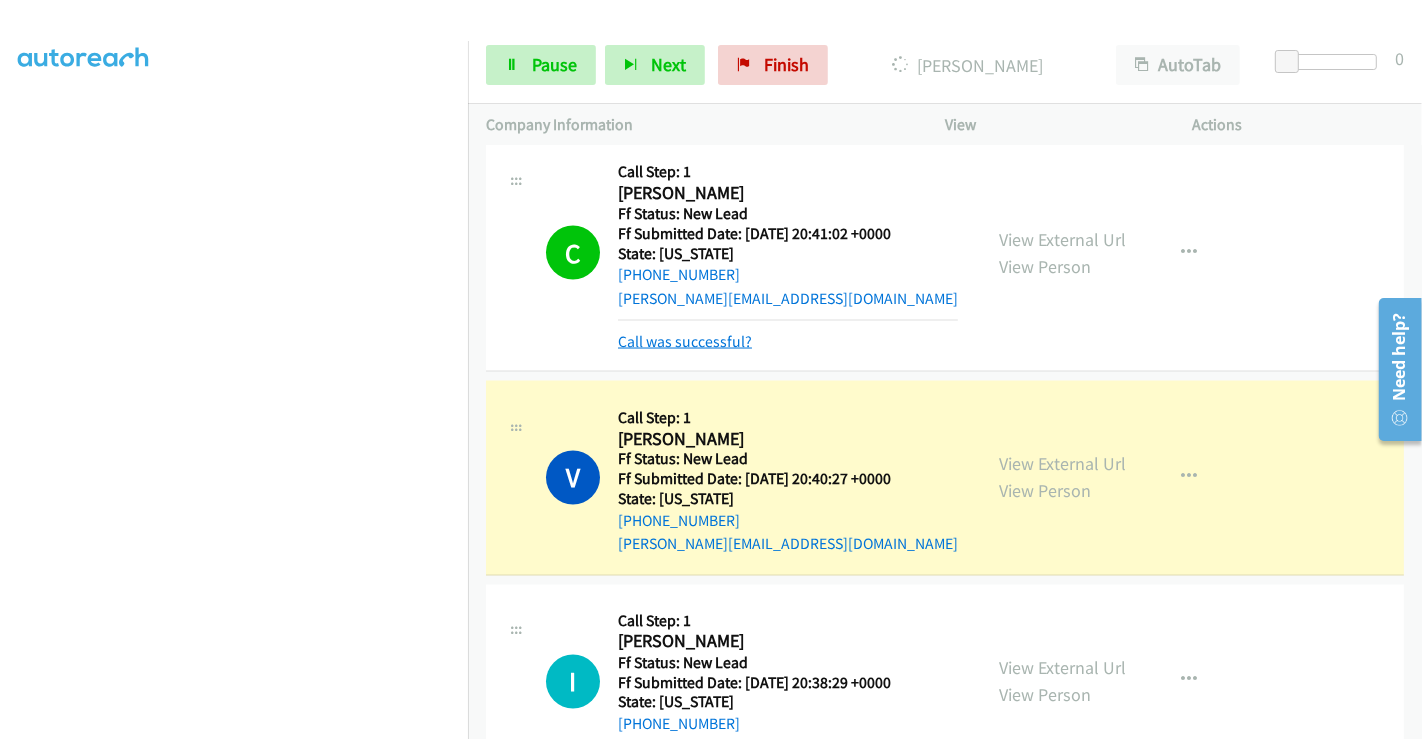
click at [676, 332] on link "Call was successful?" at bounding box center [685, 341] width 134 height 19
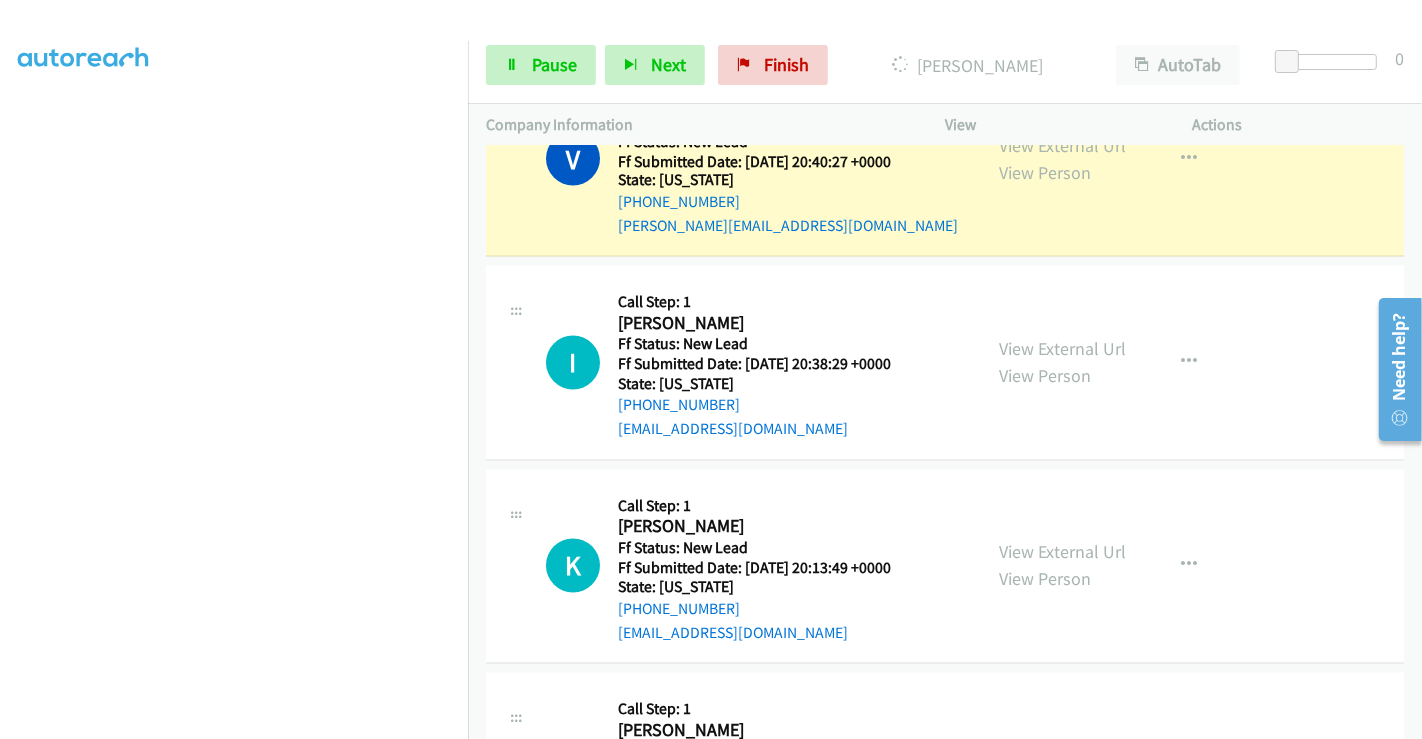
scroll to position [3053, 0]
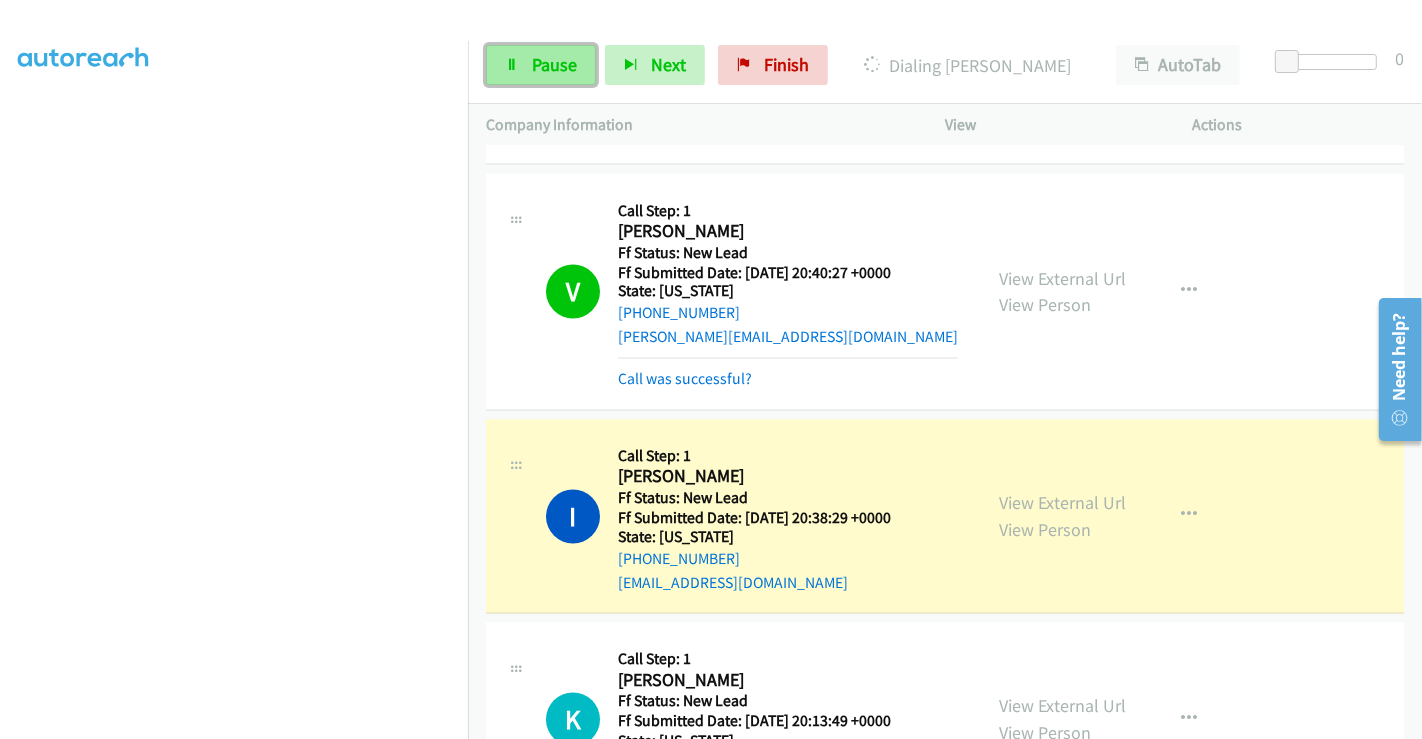
click at [539, 75] on span "Pause" at bounding box center [554, 64] width 45 height 23
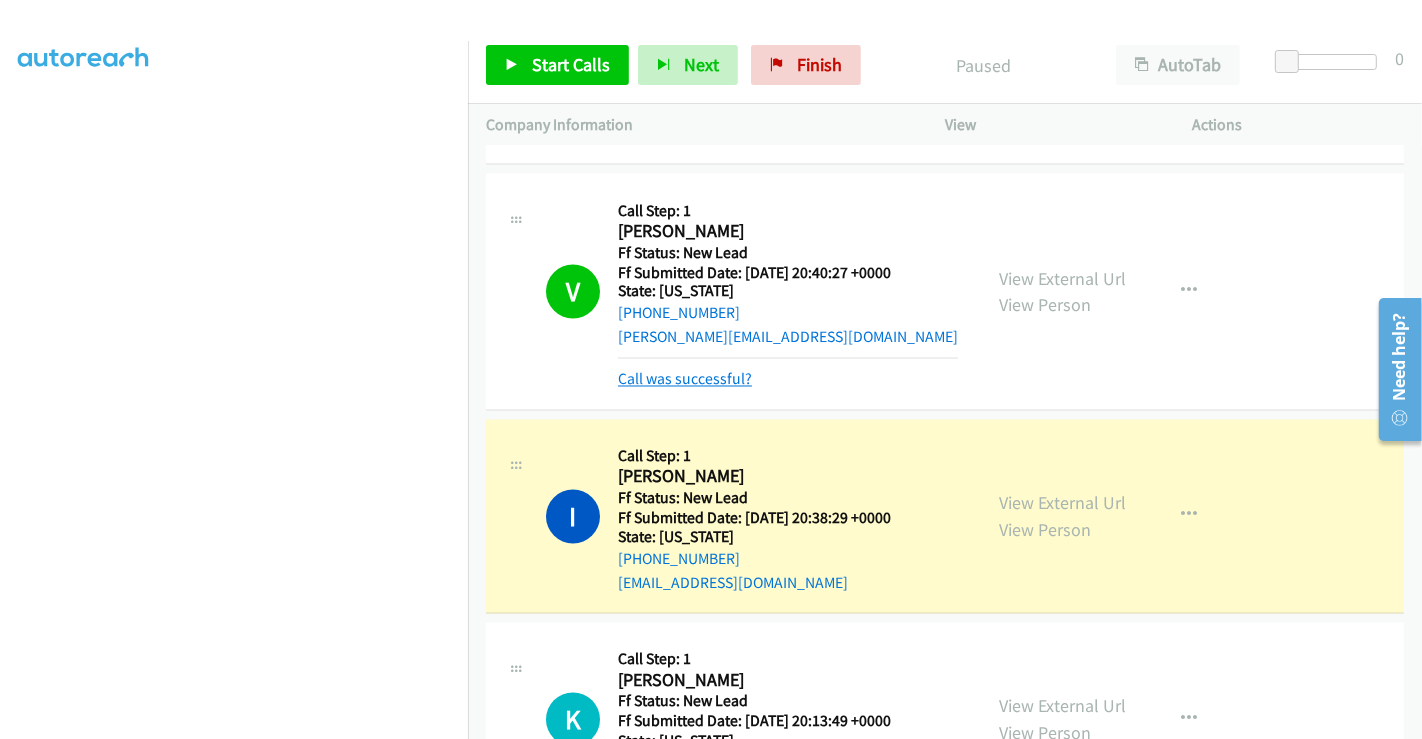
click at [702, 370] on link "Call was successful?" at bounding box center [685, 379] width 134 height 19
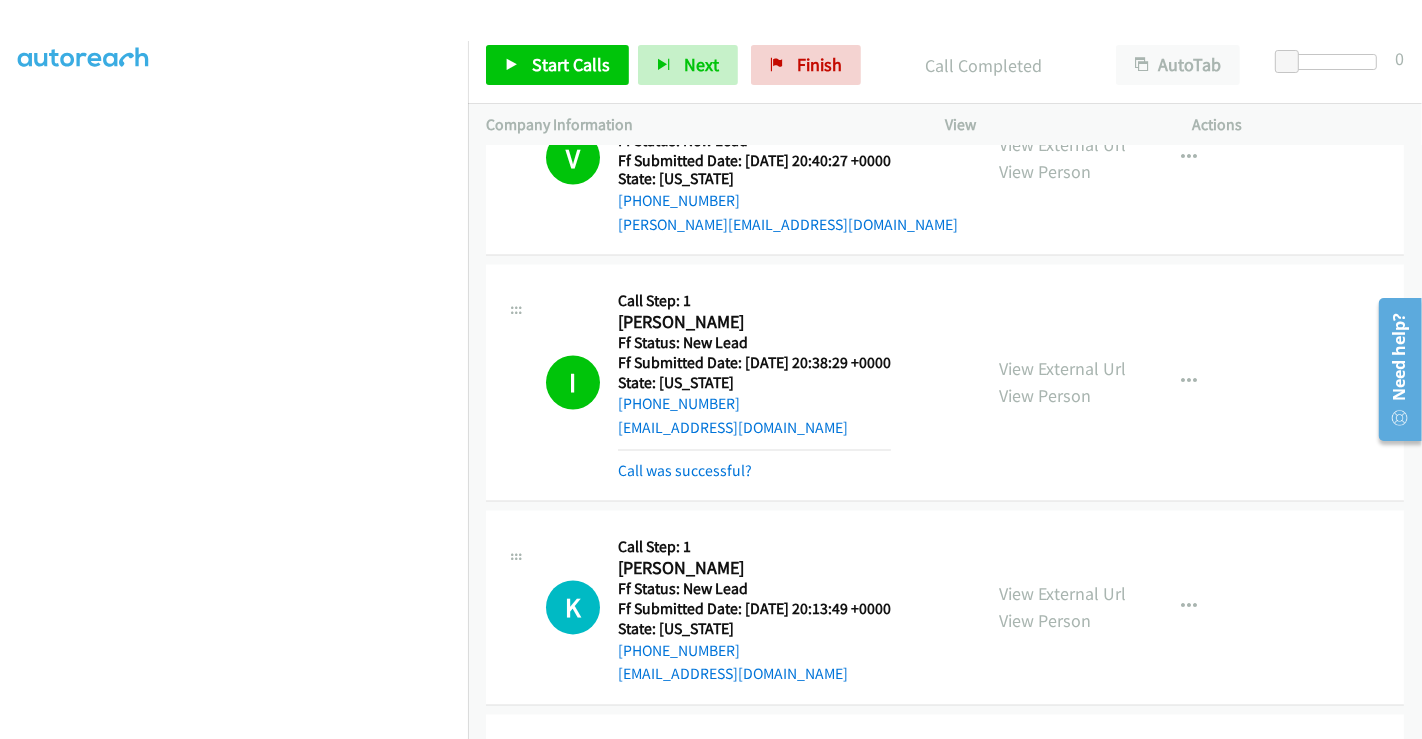
scroll to position [3275, 0]
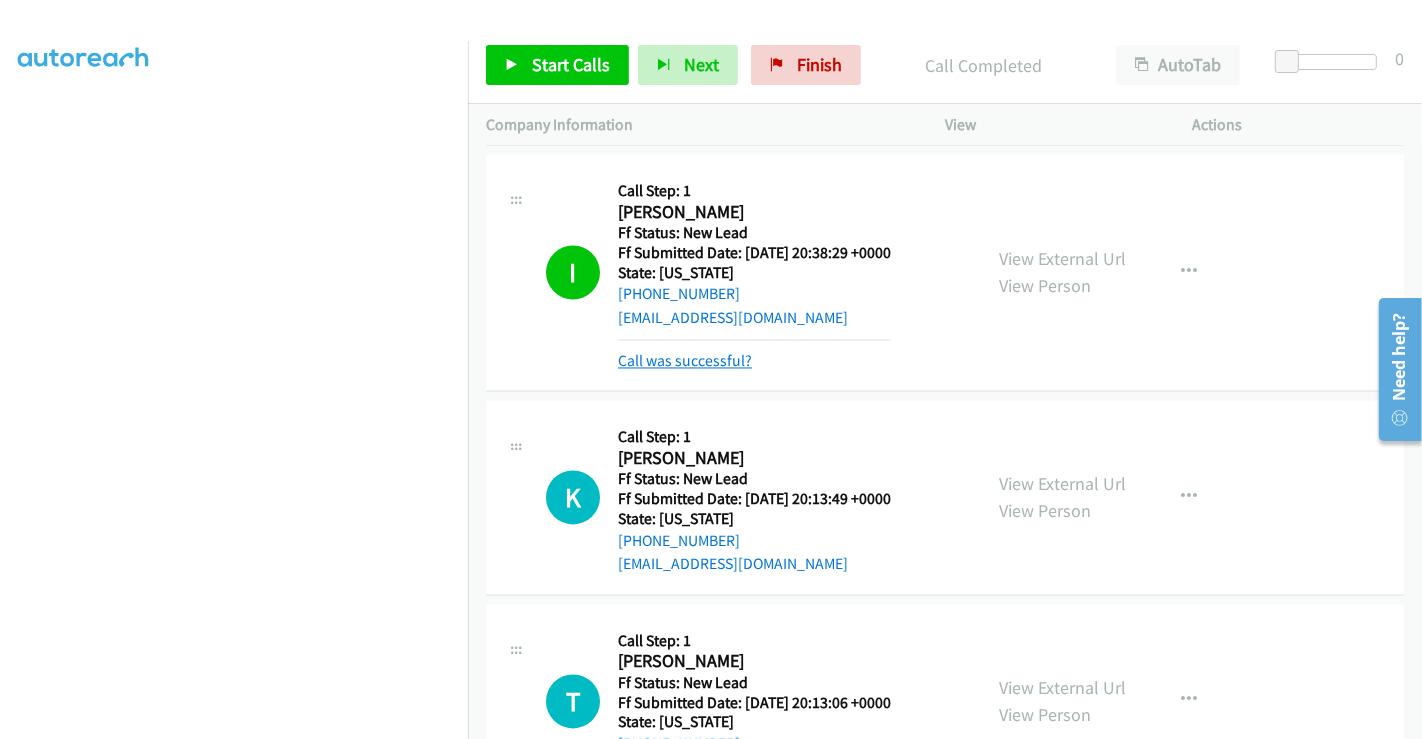
click at [722, 352] on link "Call was successful?" at bounding box center [685, 361] width 134 height 19
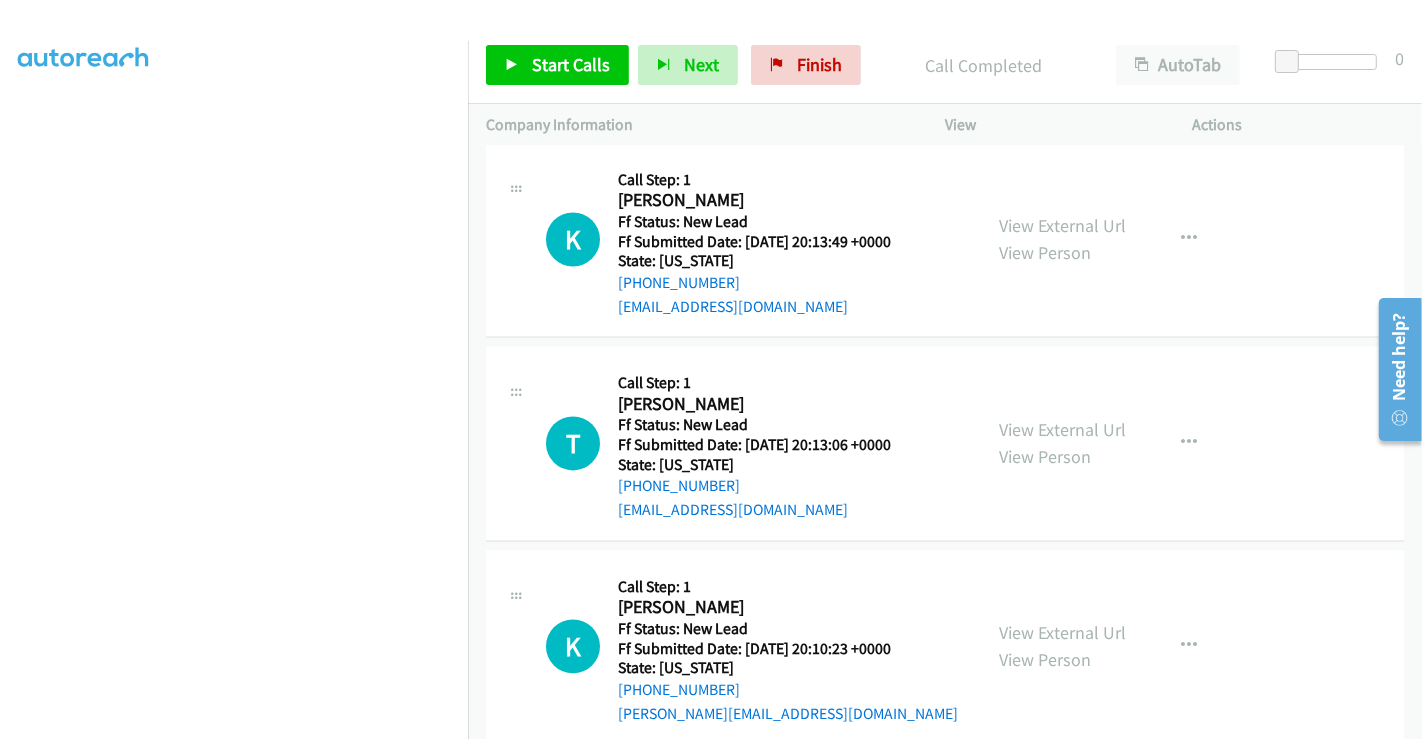
scroll to position [3497, 0]
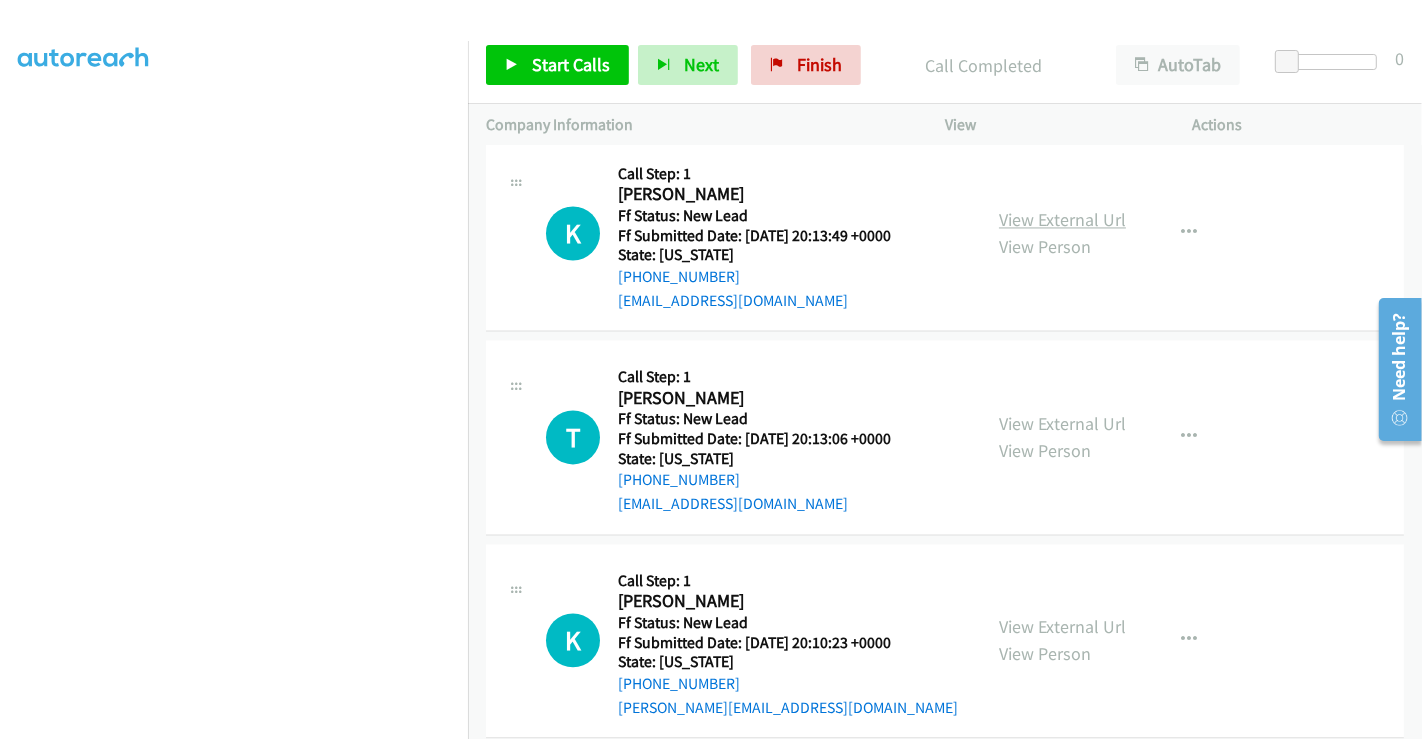
click at [1039, 208] on link "View External Url" at bounding box center [1062, 219] width 127 height 23
click at [1045, 412] on link "View External Url" at bounding box center [1062, 423] width 127 height 23
click at [1058, 615] on link "View External Url" at bounding box center [1062, 626] width 127 height 23
click at [541, 62] on span "Start Calls" at bounding box center [571, 64] width 78 height 23
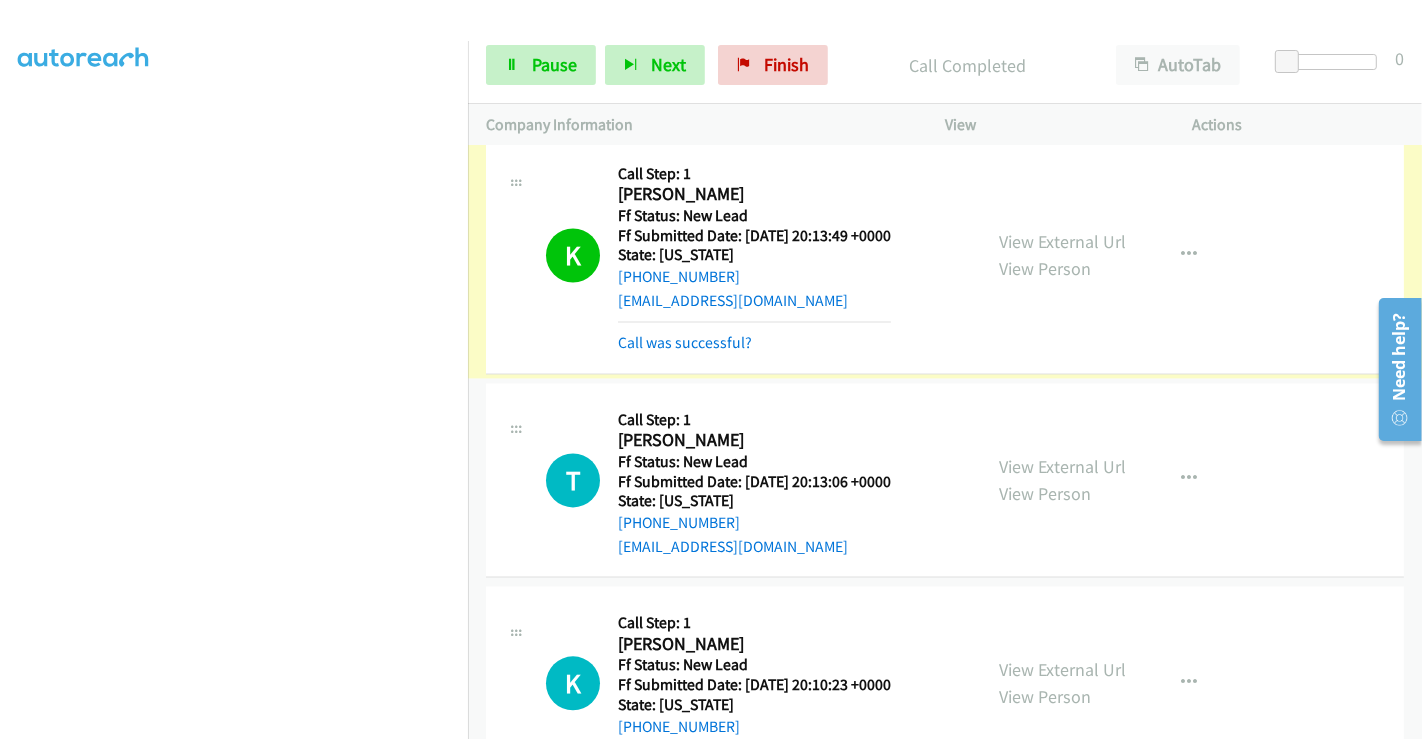
click at [677, 333] on link "Call was successful?" at bounding box center [685, 342] width 134 height 19
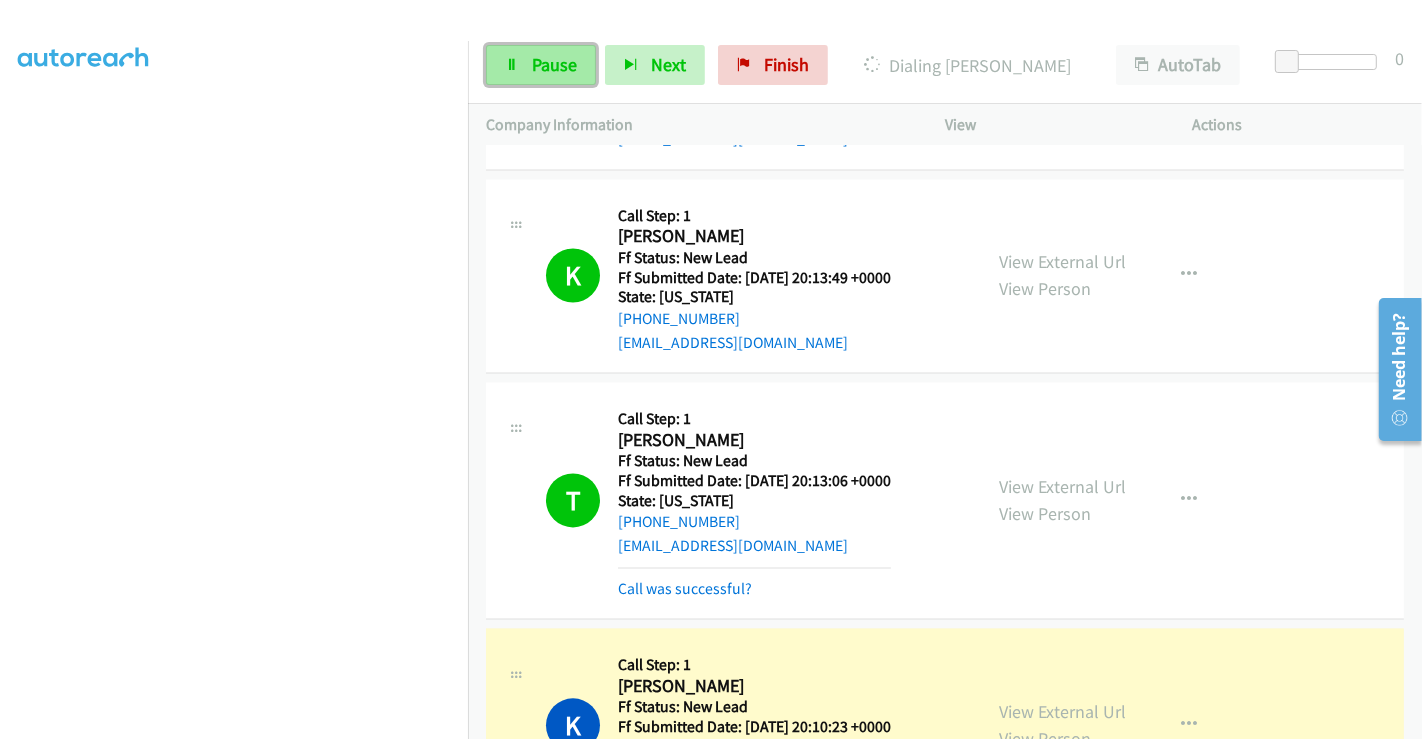
click at [539, 64] on span "Pause" at bounding box center [554, 64] width 45 height 23
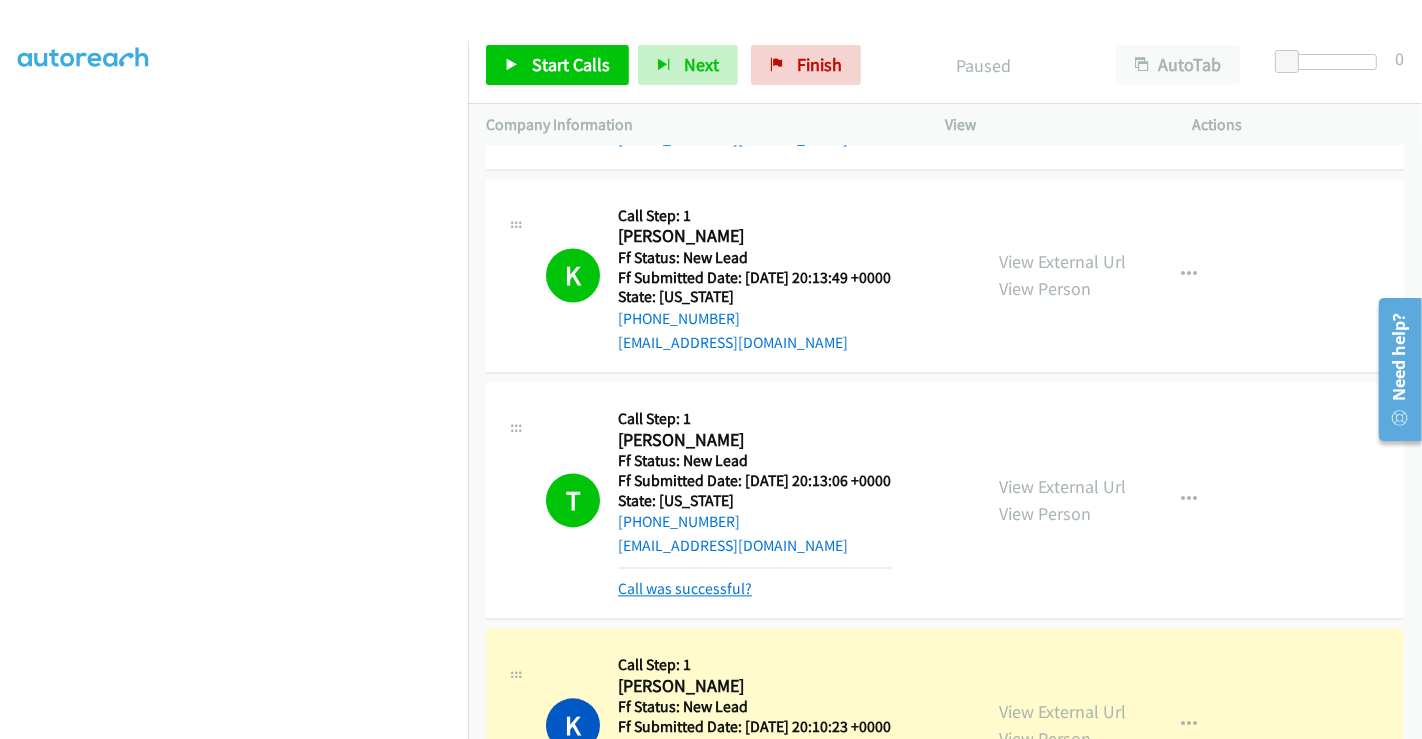
click at [688, 579] on link "Call was successful?" at bounding box center [685, 588] width 134 height 19
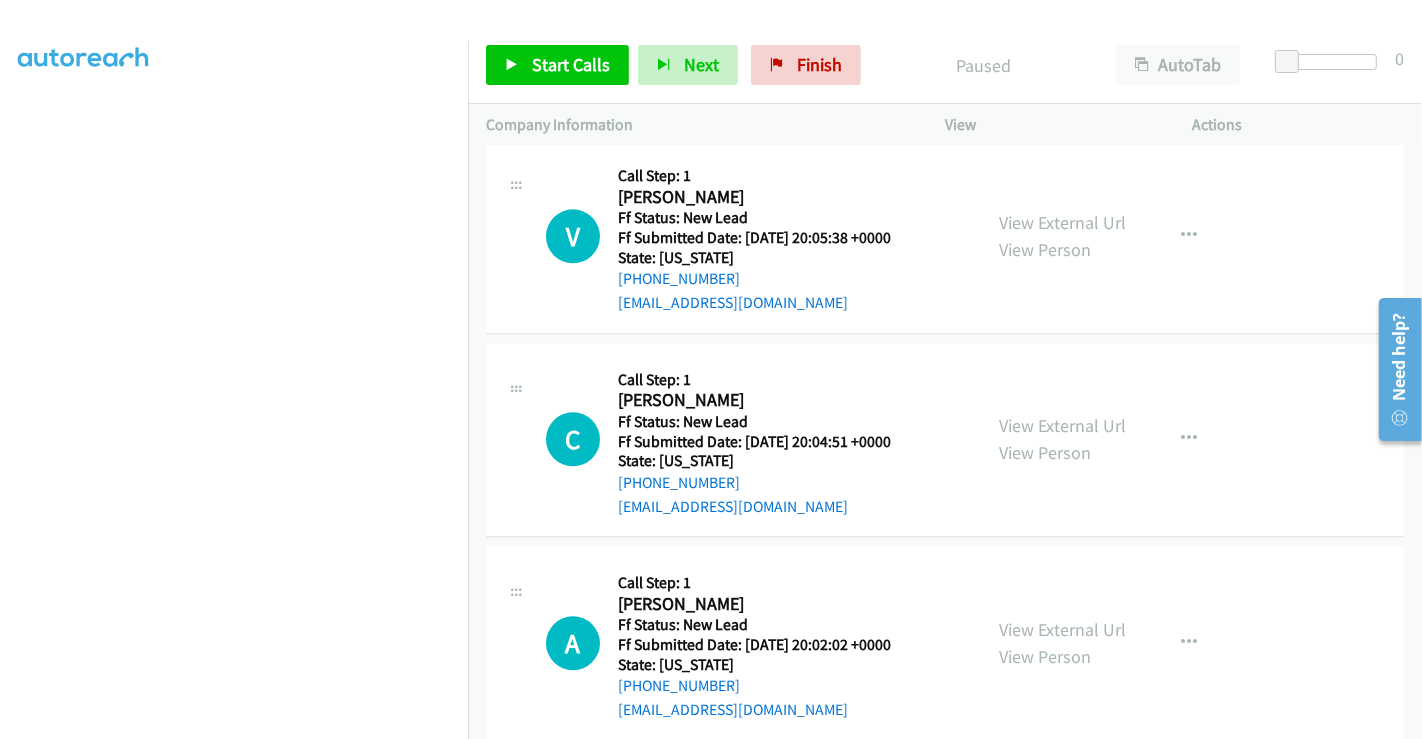
scroll to position [4107, 0]
click at [1039, 209] on link "View External Url" at bounding box center [1062, 220] width 127 height 23
click at [1037, 412] on link "View External Url" at bounding box center [1062, 423] width 127 height 23
click at [1007, 616] on link "View External Url" at bounding box center [1062, 627] width 127 height 23
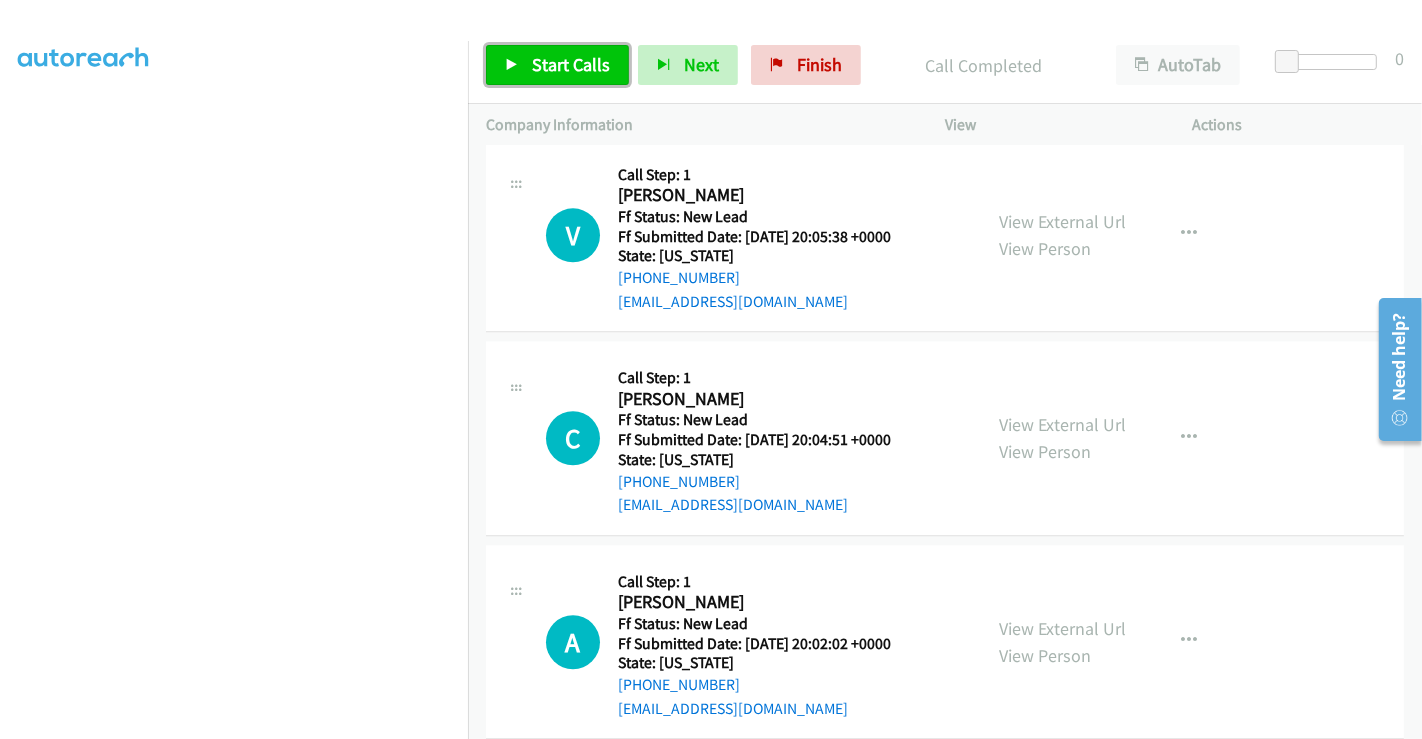
click at [581, 65] on span "Start Calls" at bounding box center [571, 64] width 78 height 23
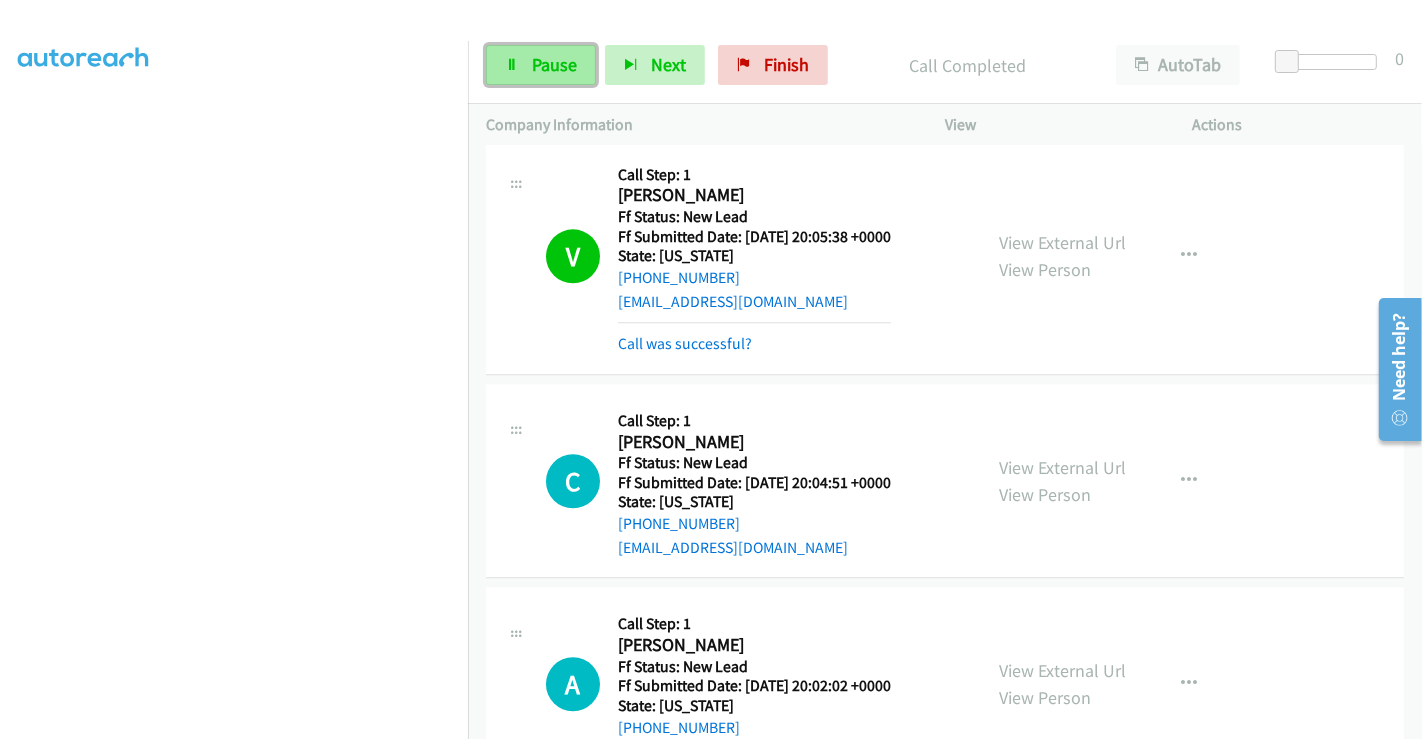
click at [526, 57] on link "Pause" at bounding box center [541, 65] width 110 height 40
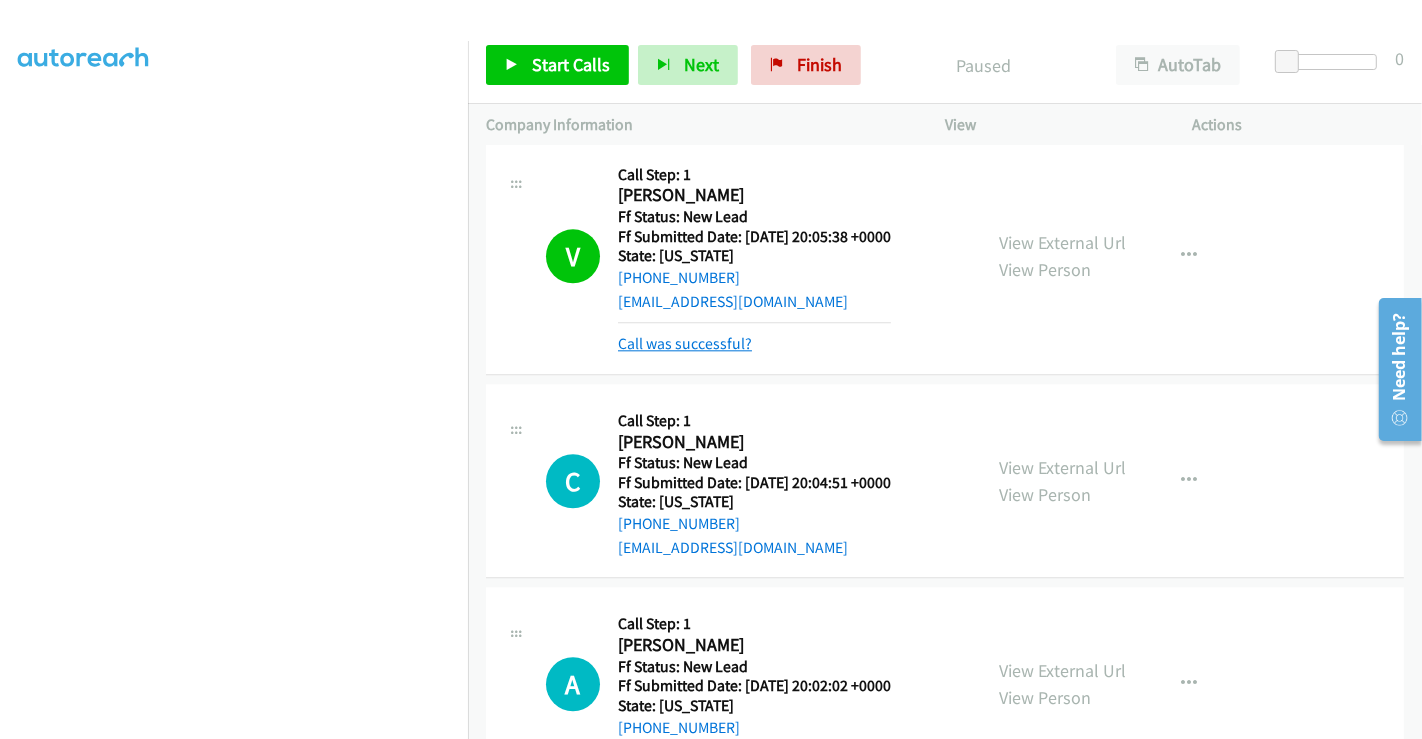
click at [722, 334] on link "Call was successful?" at bounding box center [685, 343] width 134 height 19
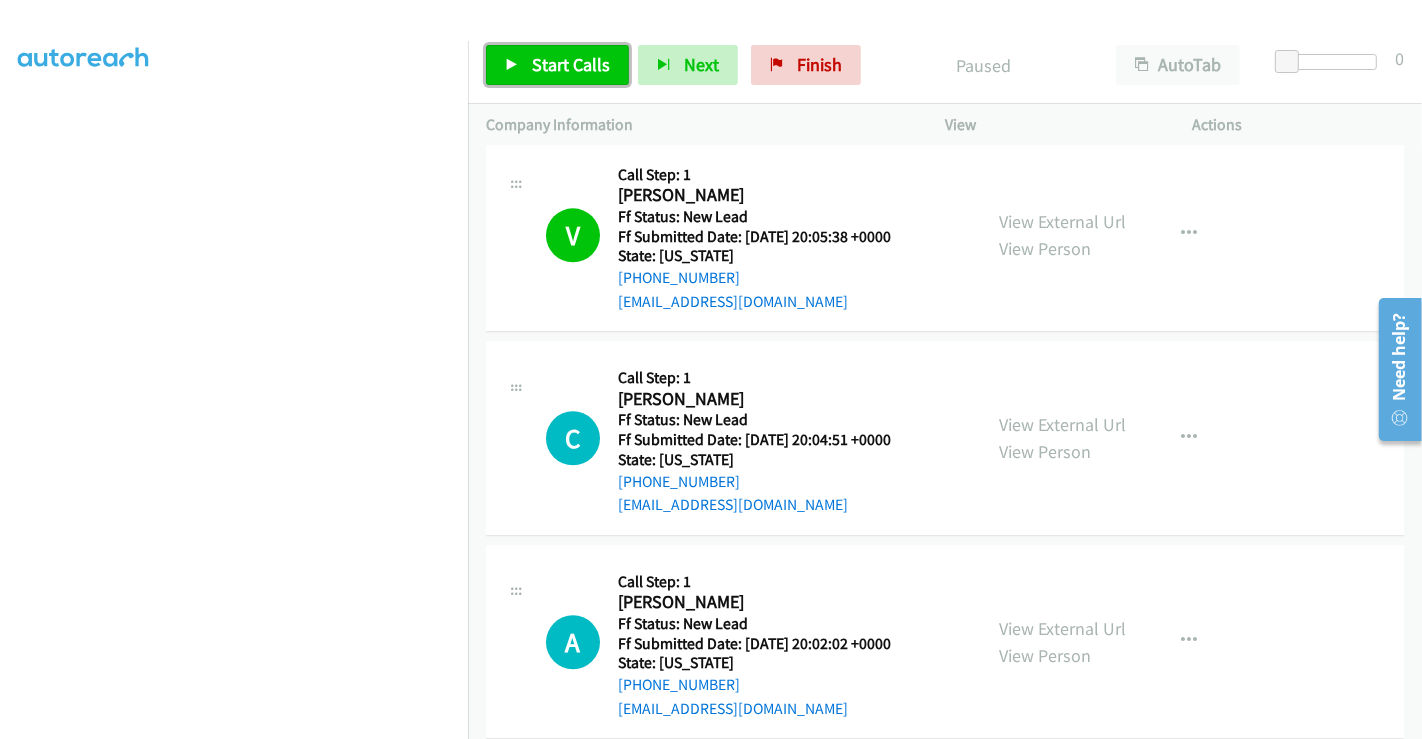
click at [564, 65] on span "Start Calls" at bounding box center [571, 64] width 78 height 23
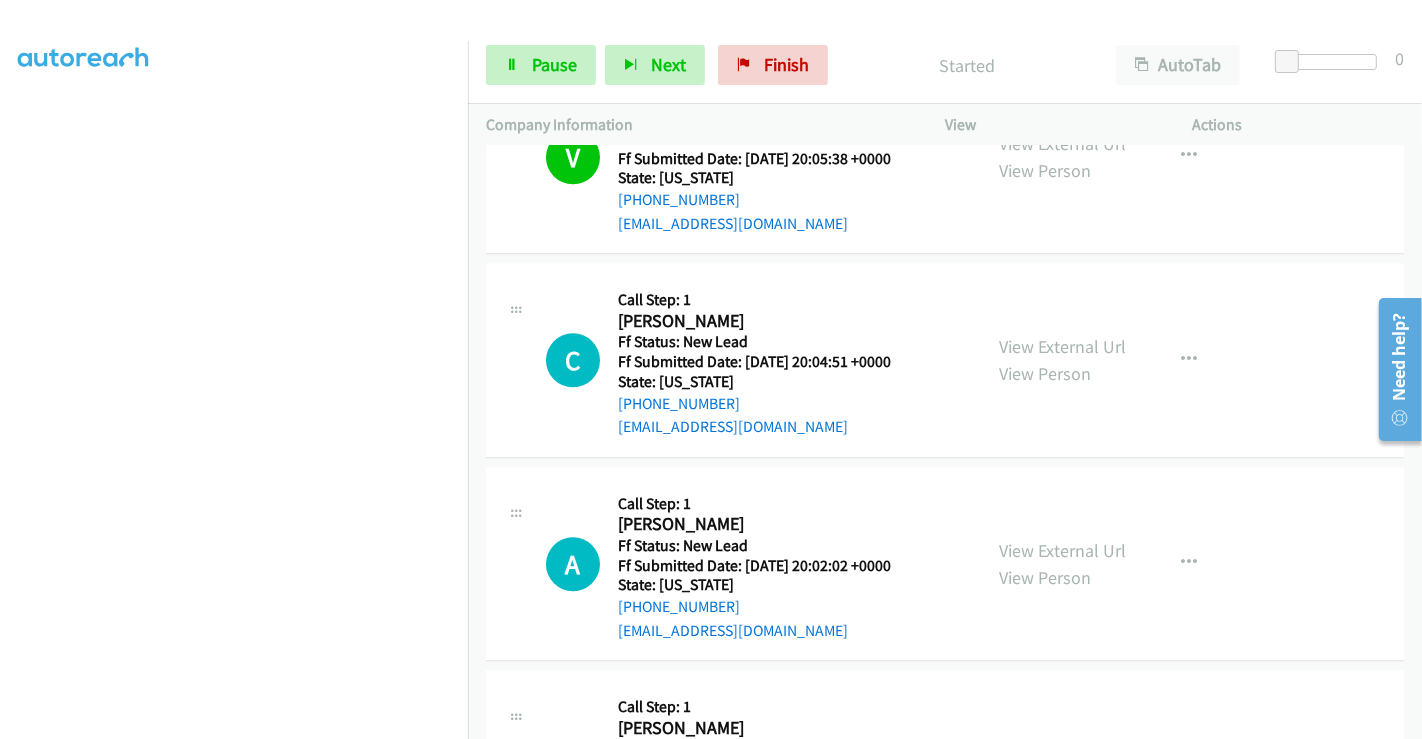
scroll to position [4260, 0]
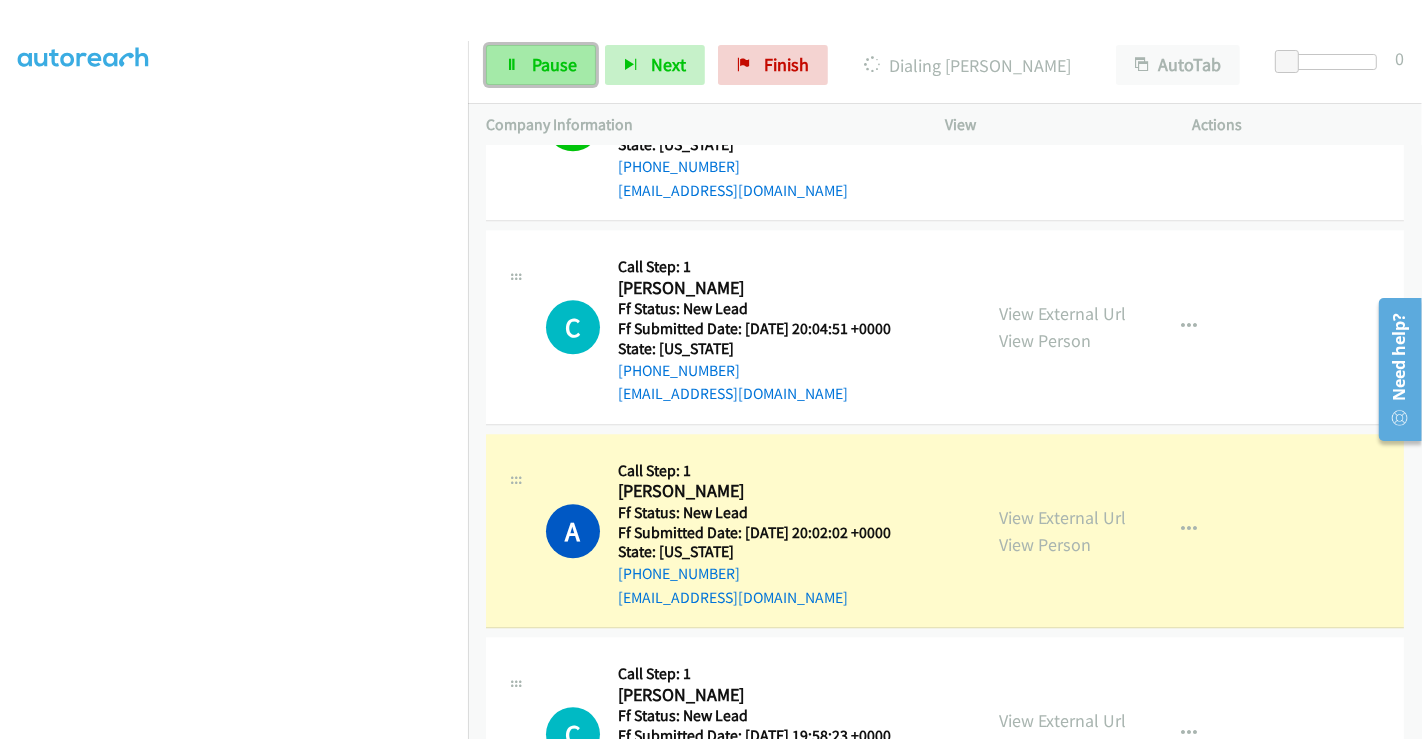
click at [544, 60] on span "Pause" at bounding box center [554, 64] width 45 height 23
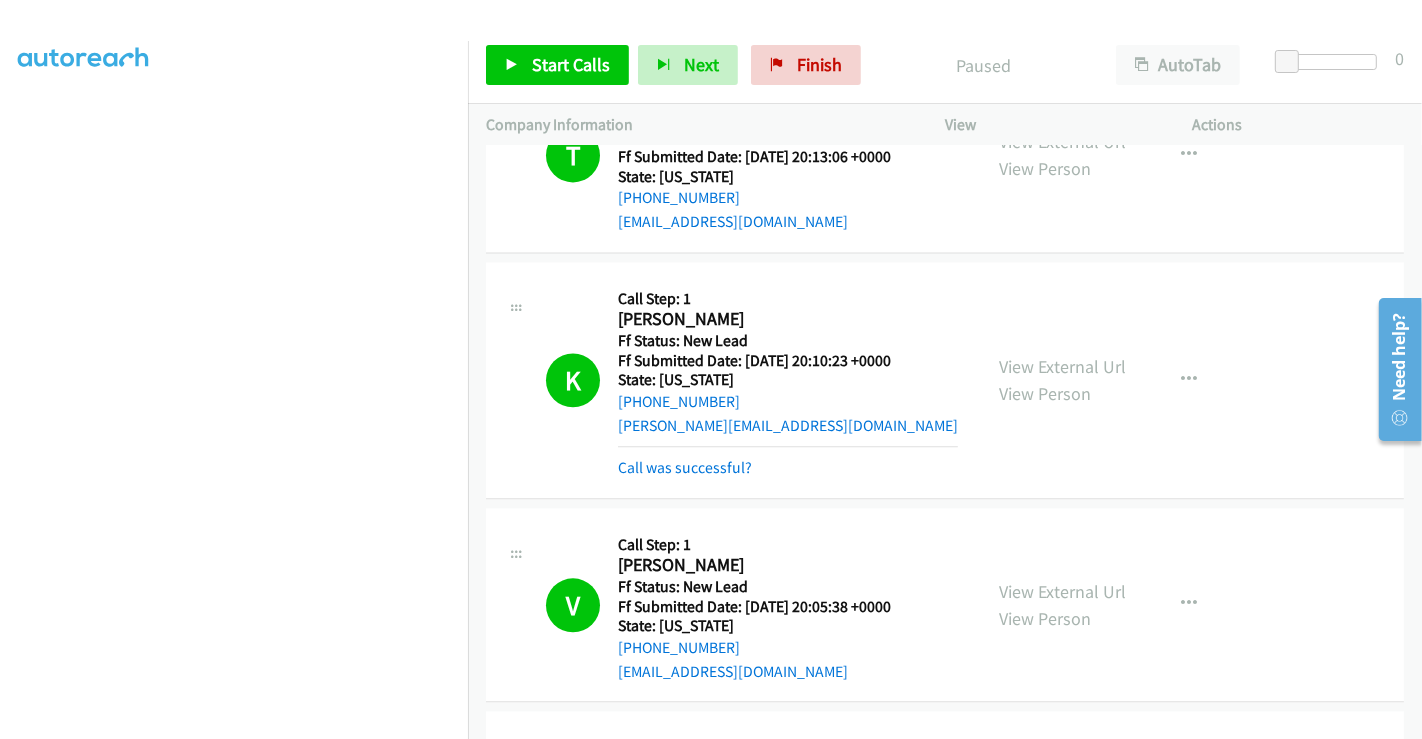
scroll to position [3777, 0]
click at [707, 460] on link "Call was successful?" at bounding box center [685, 469] width 134 height 19
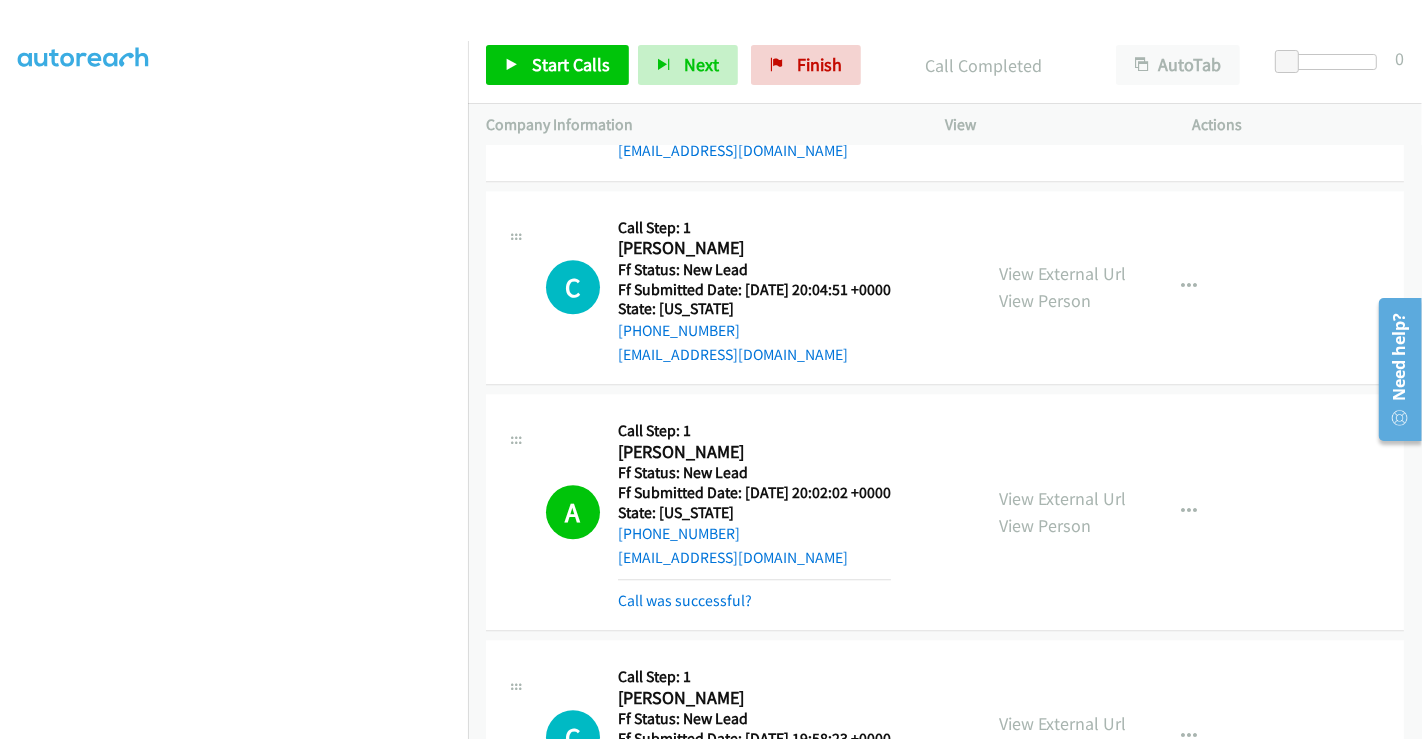
scroll to position [4222, 0]
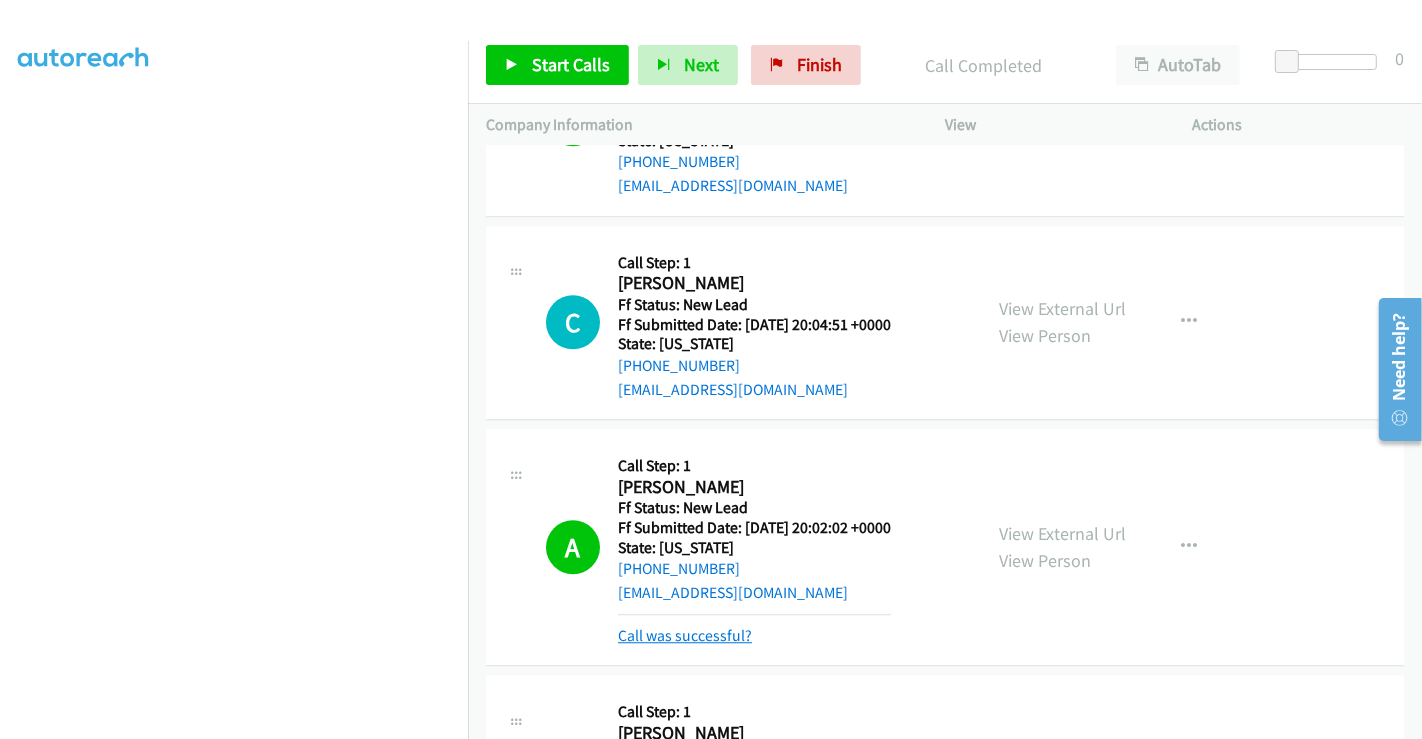
click at [677, 626] on link "Call was successful?" at bounding box center [685, 635] width 134 height 19
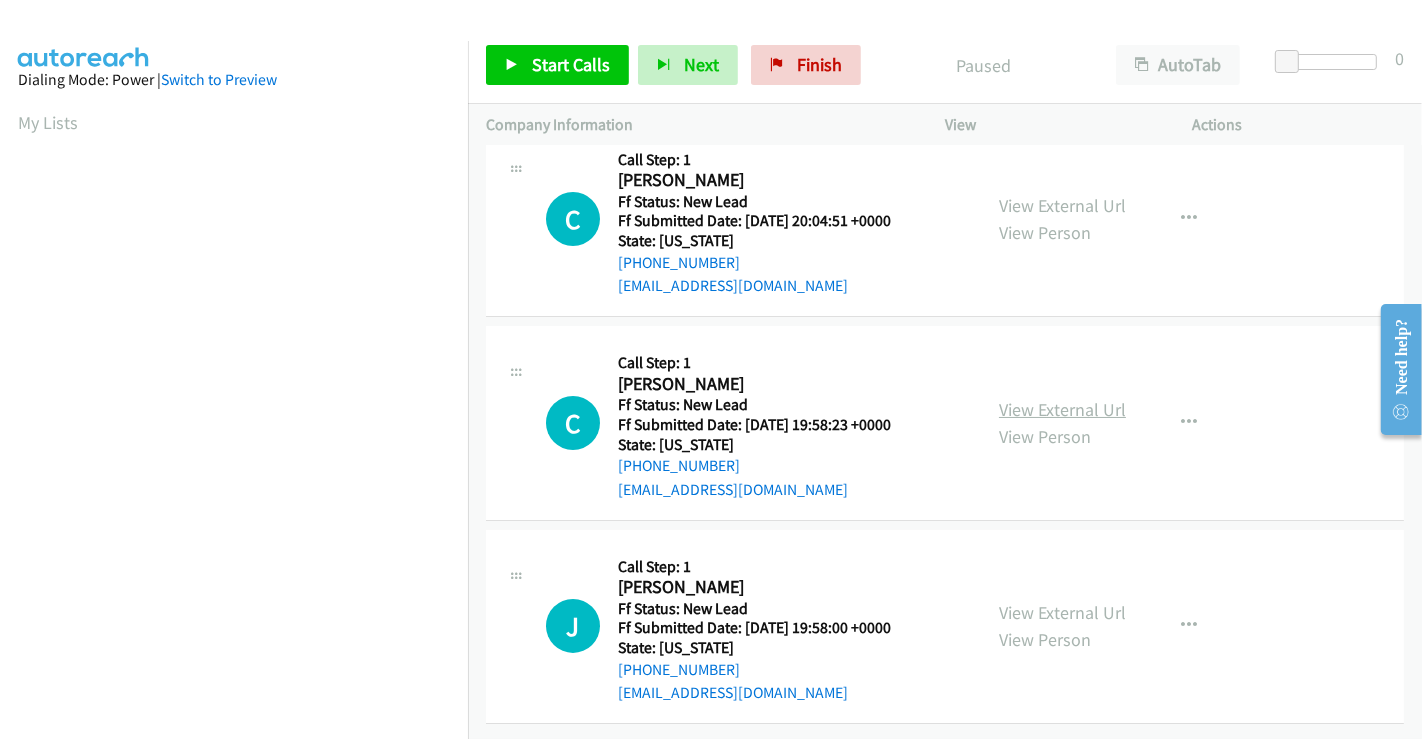
click at [1054, 398] on link "View External Url" at bounding box center [1062, 409] width 127 height 23
click at [1037, 601] on link "View External Url" at bounding box center [1062, 612] width 127 height 23
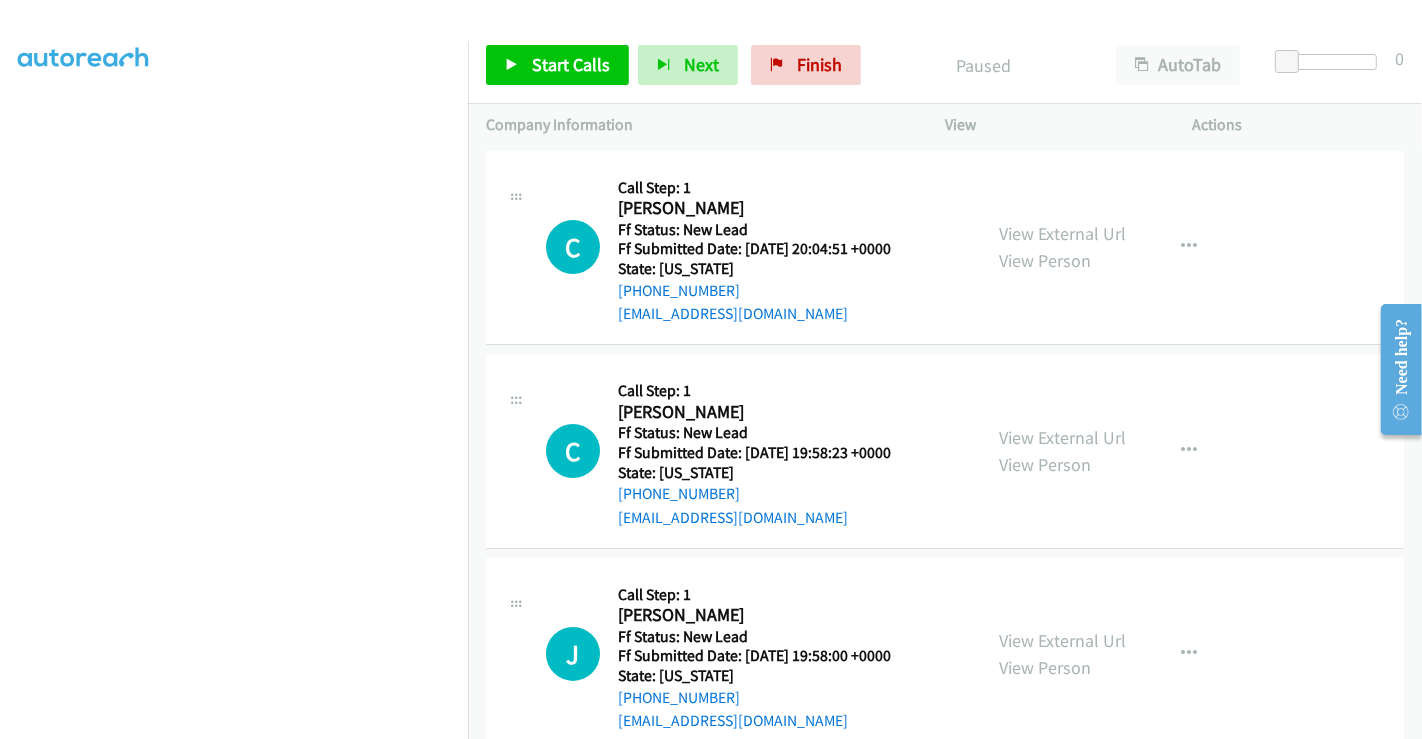
scroll to position [42, 0]
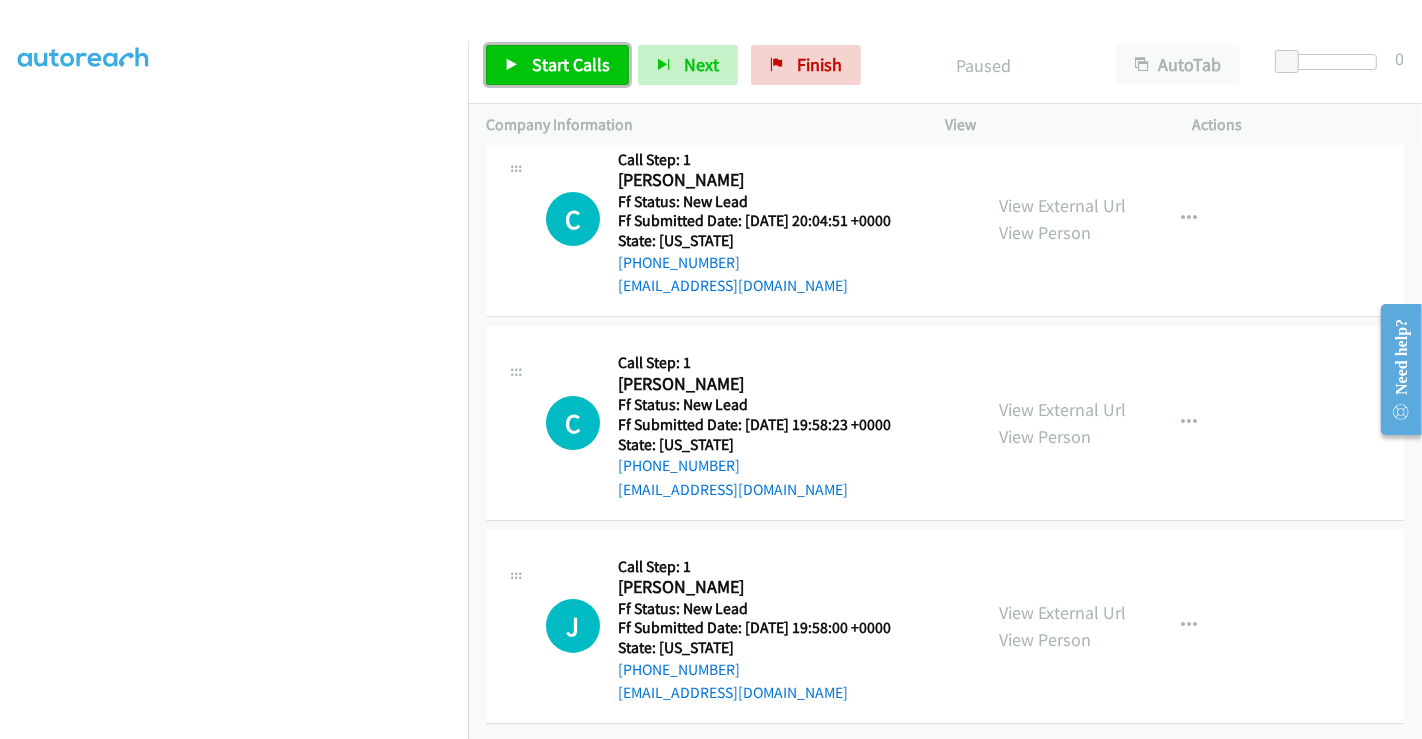
click at [571, 56] on span "Start Calls" at bounding box center [571, 64] width 78 height 23
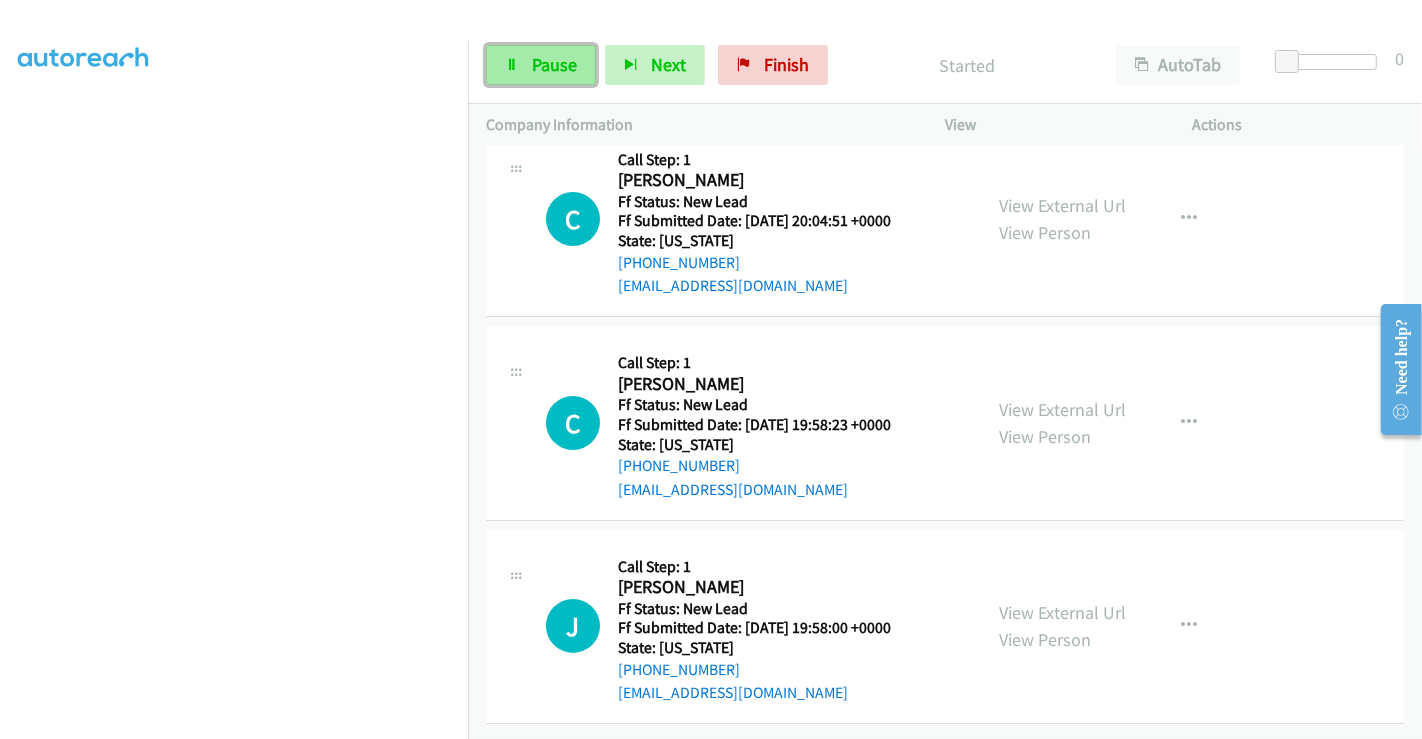
click at [518, 75] on link "Pause" at bounding box center [541, 65] width 110 height 40
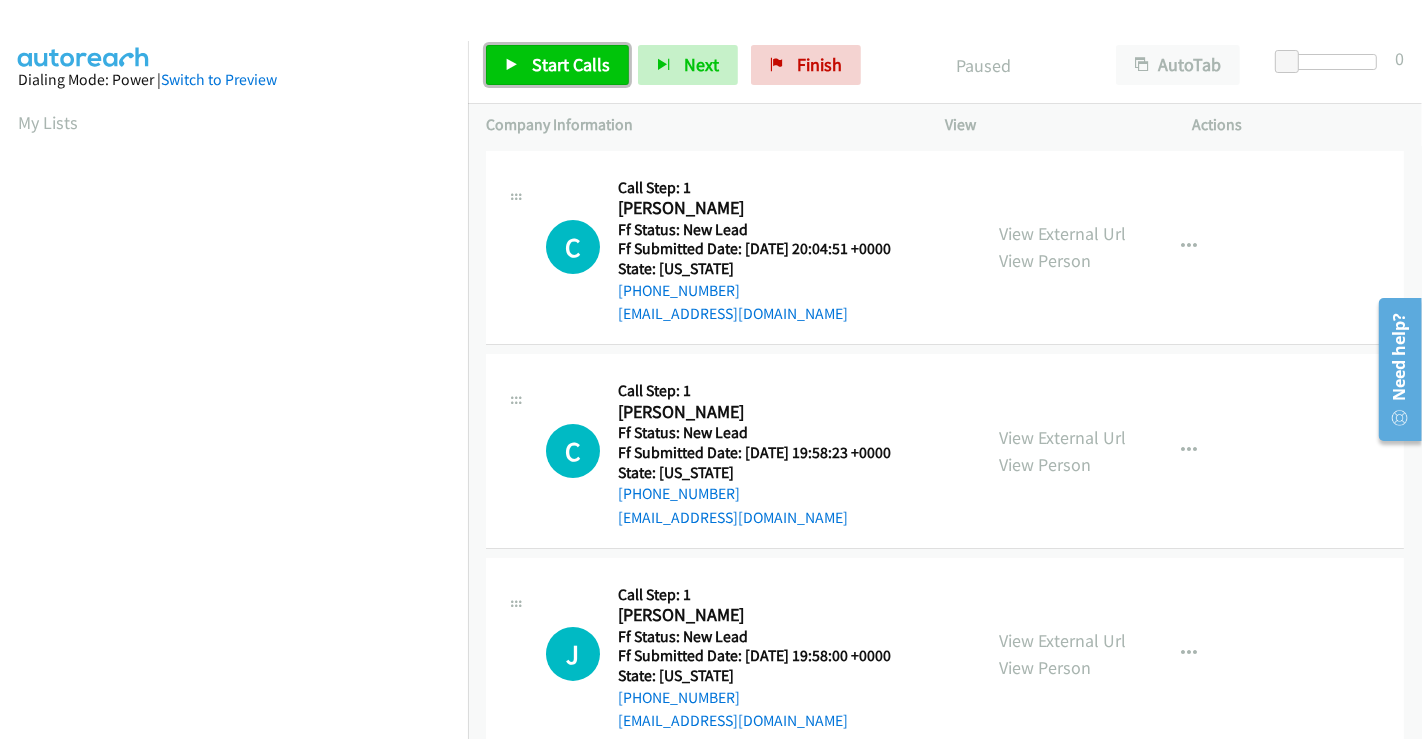
click at [545, 61] on span "Start Calls" at bounding box center [571, 64] width 78 height 23
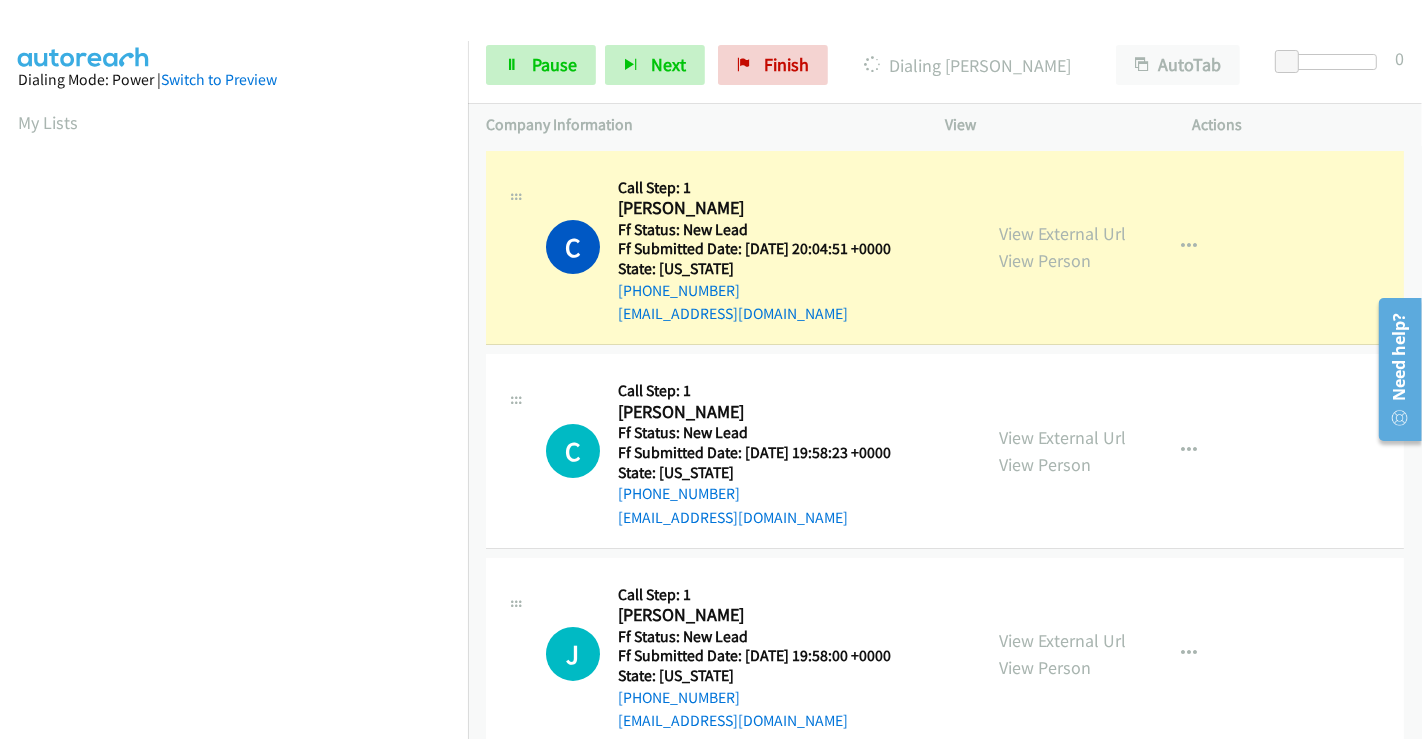
scroll to position [385, 0]
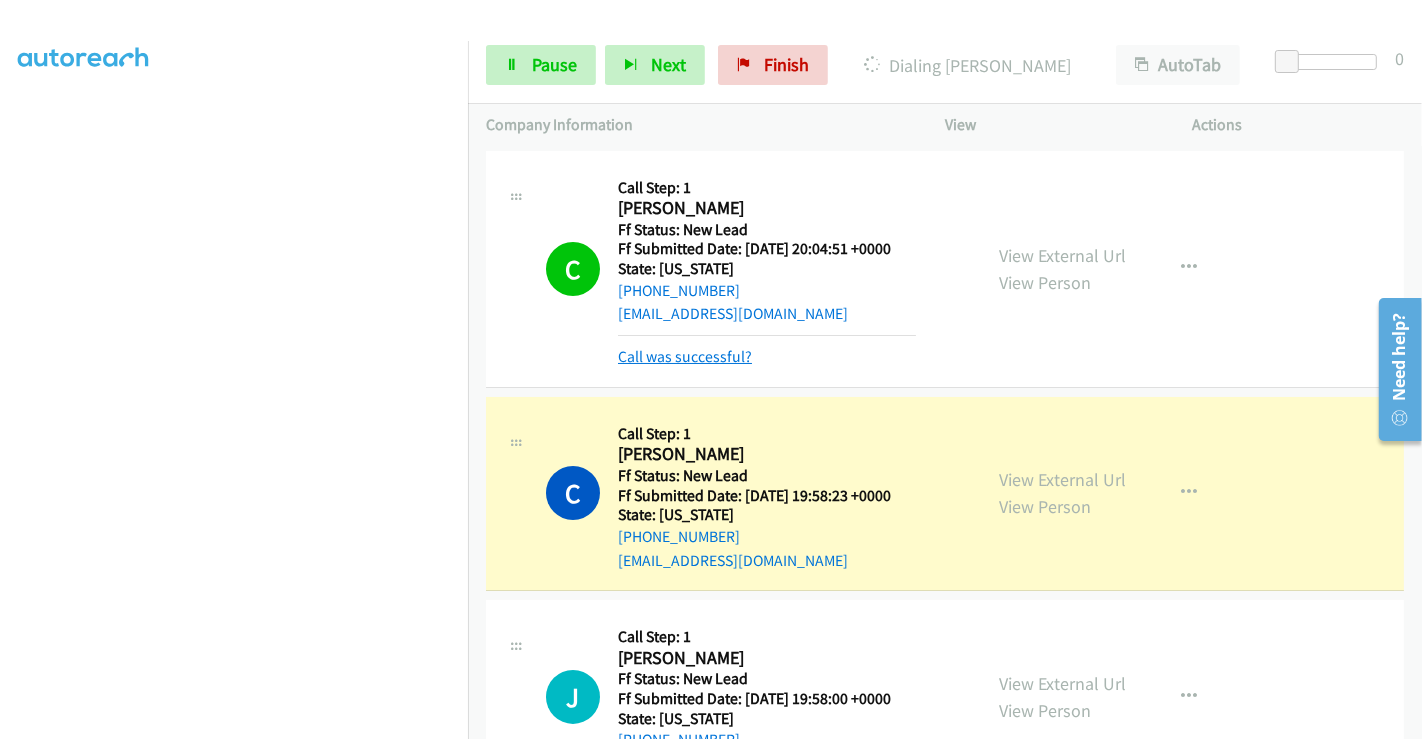
click at [680, 351] on link "Call was successful?" at bounding box center [685, 356] width 134 height 19
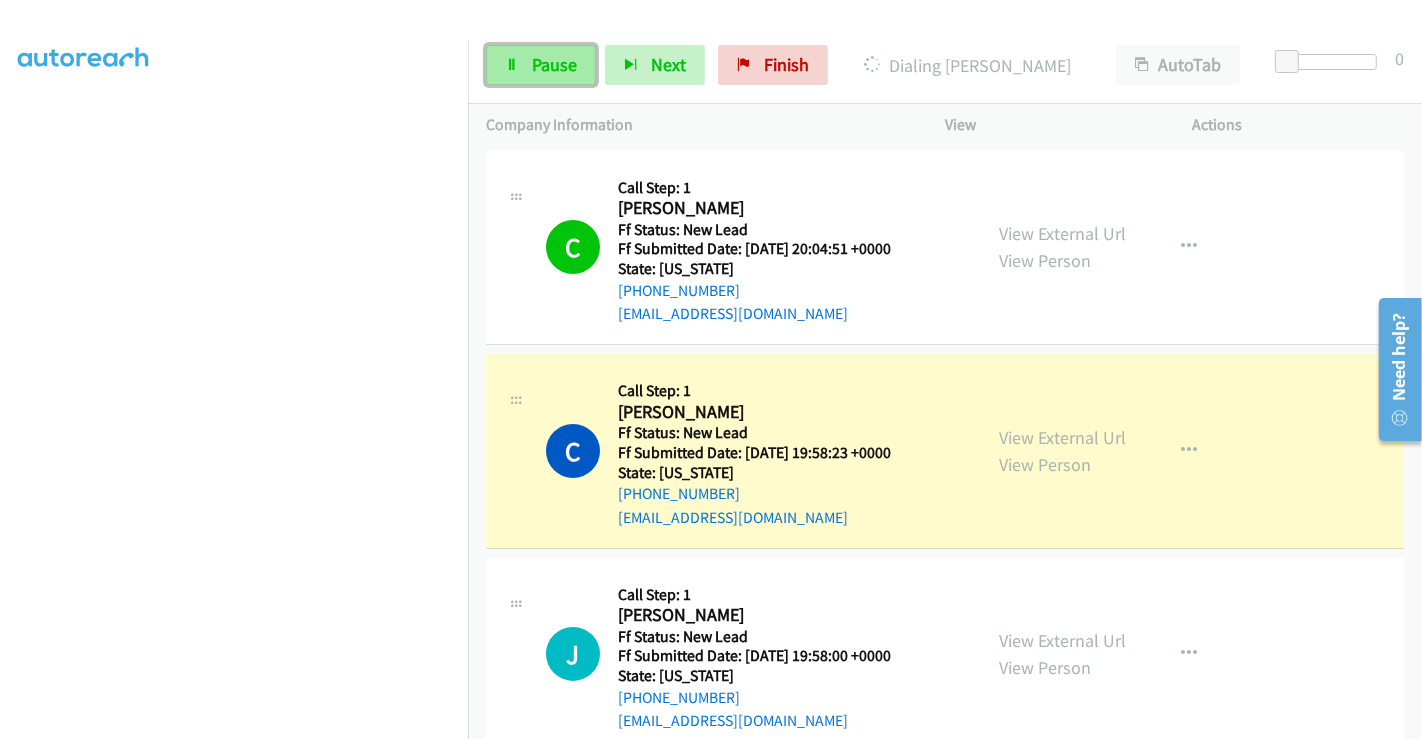
click at [537, 67] on span "Pause" at bounding box center [554, 64] width 45 height 23
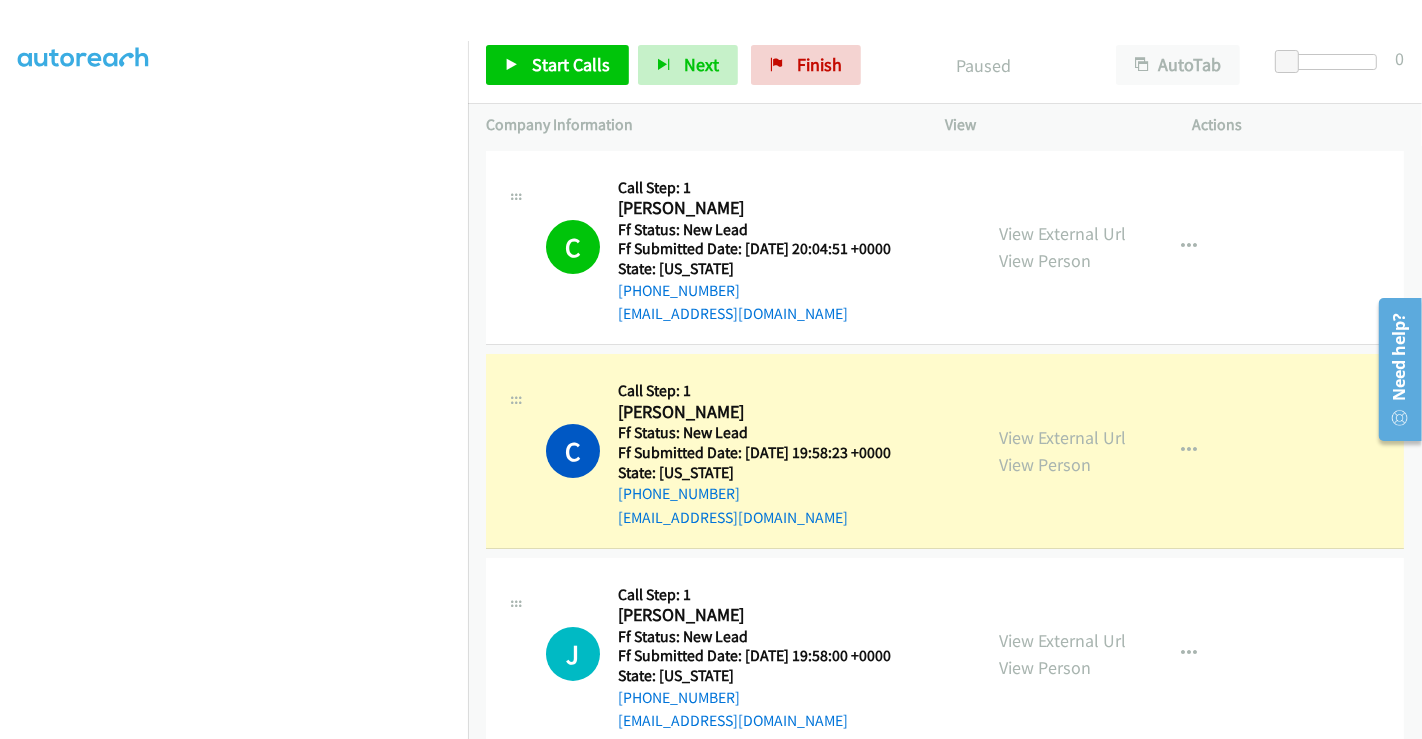
scroll to position [111, 0]
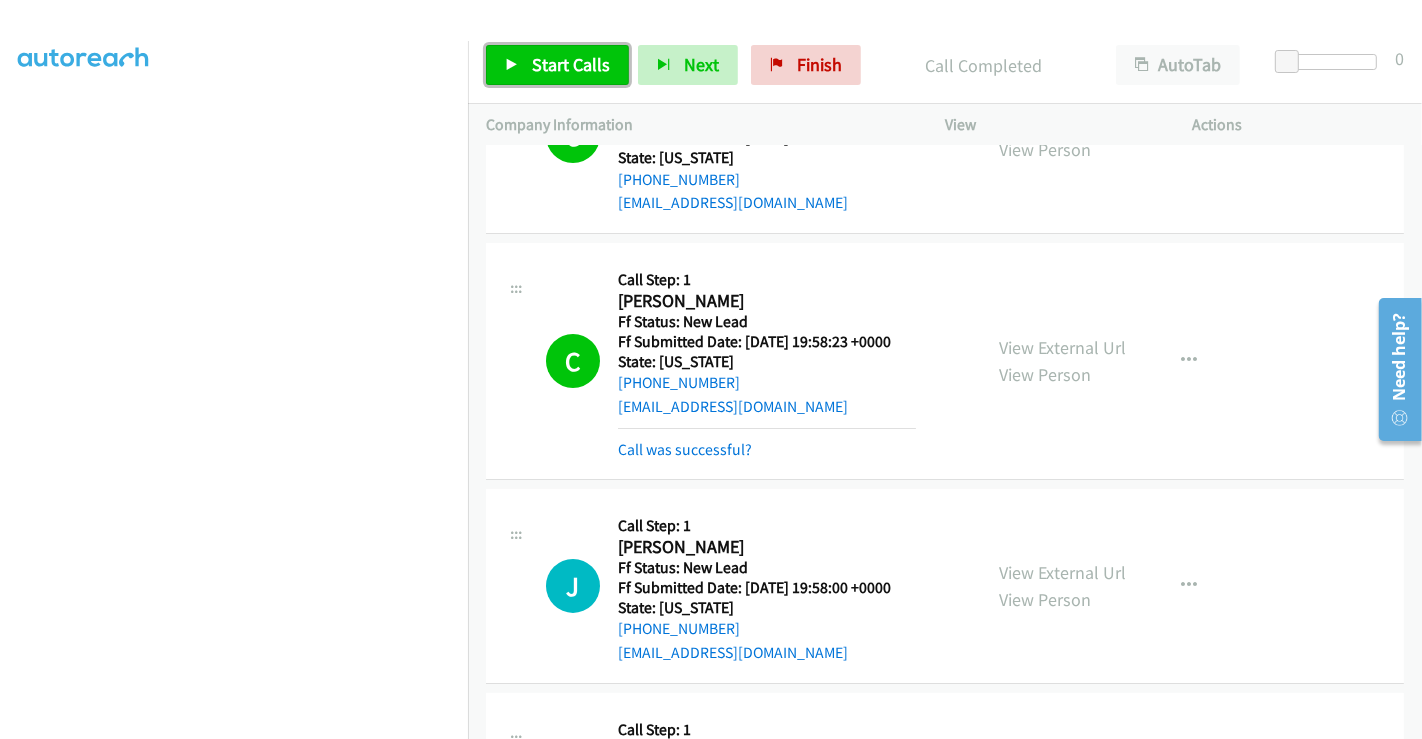
click at [574, 71] on span "Start Calls" at bounding box center [571, 64] width 78 height 23
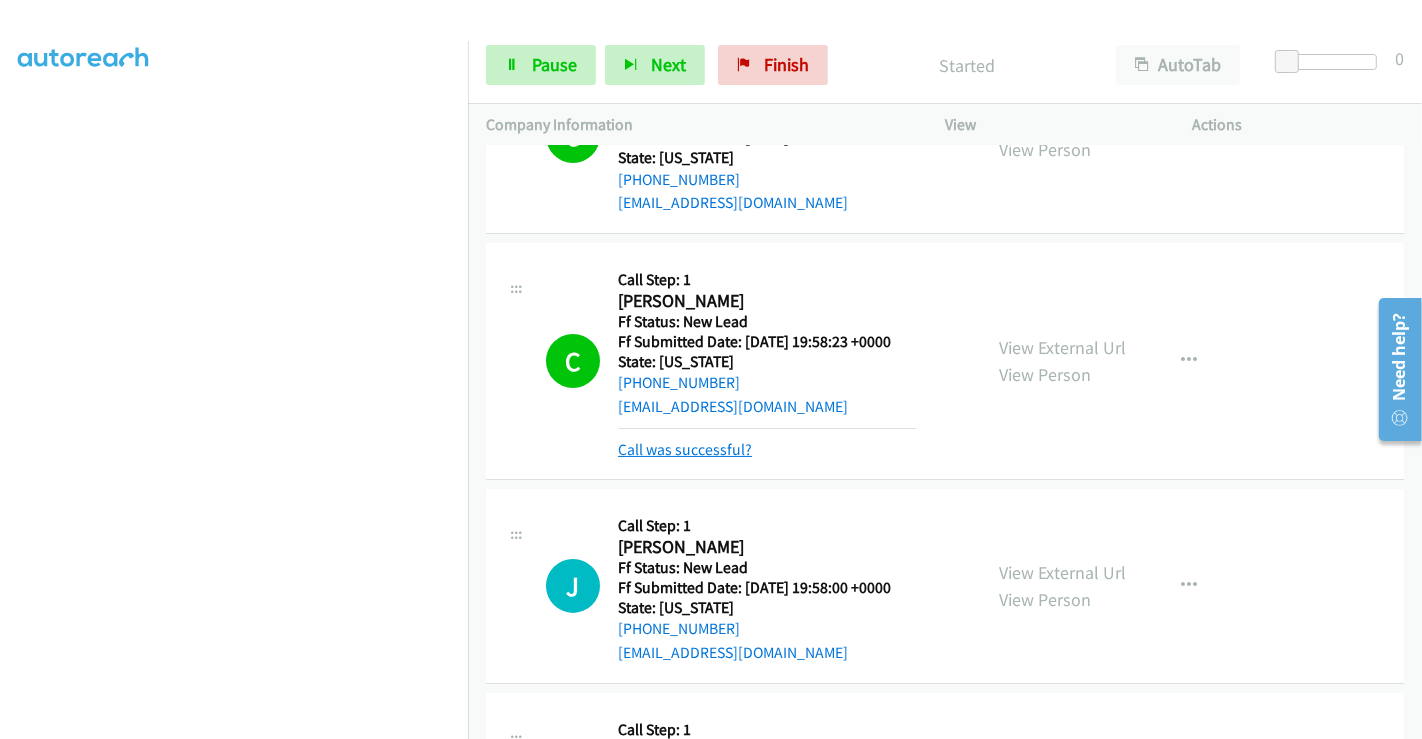
click at [702, 444] on link "Call was successful?" at bounding box center [685, 449] width 134 height 19
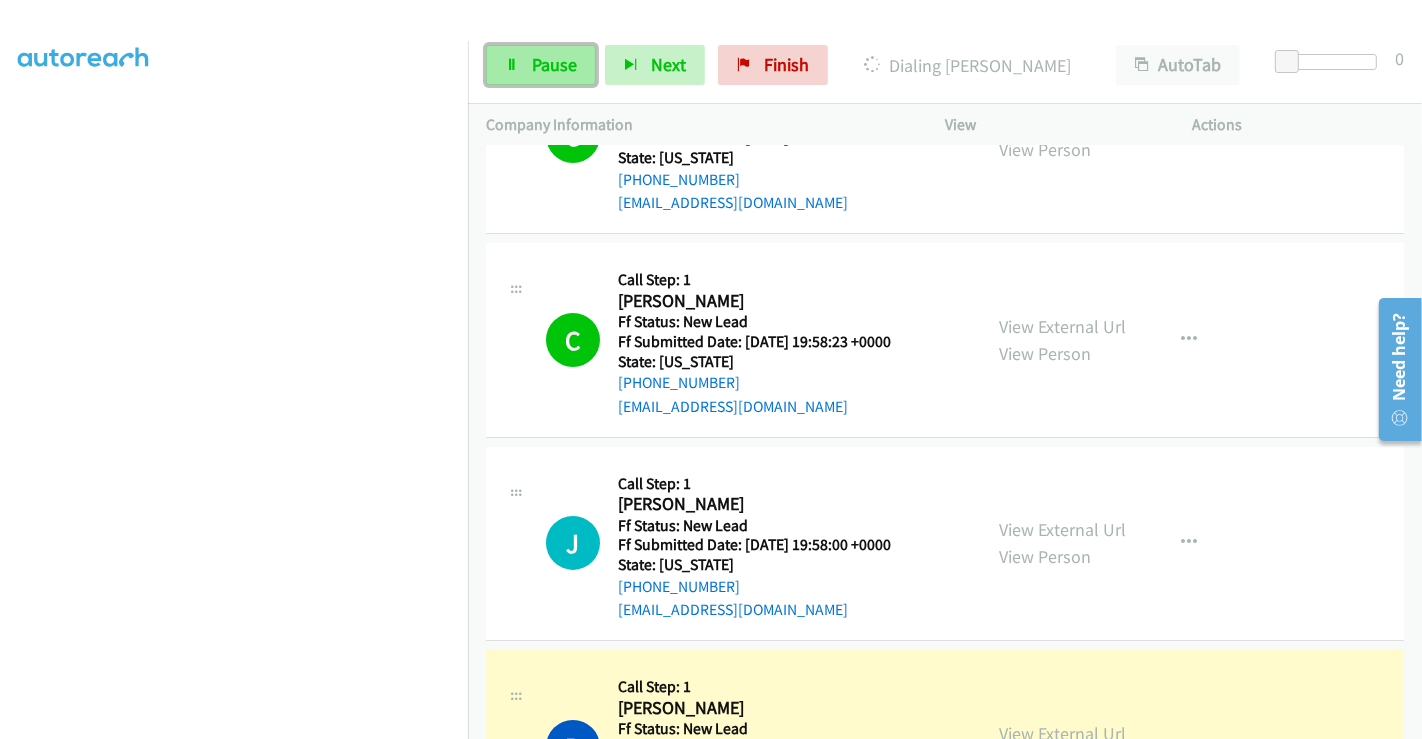
click at [532, 54] on span "Pause" at bounding box center [554, 64] width 45 height 23
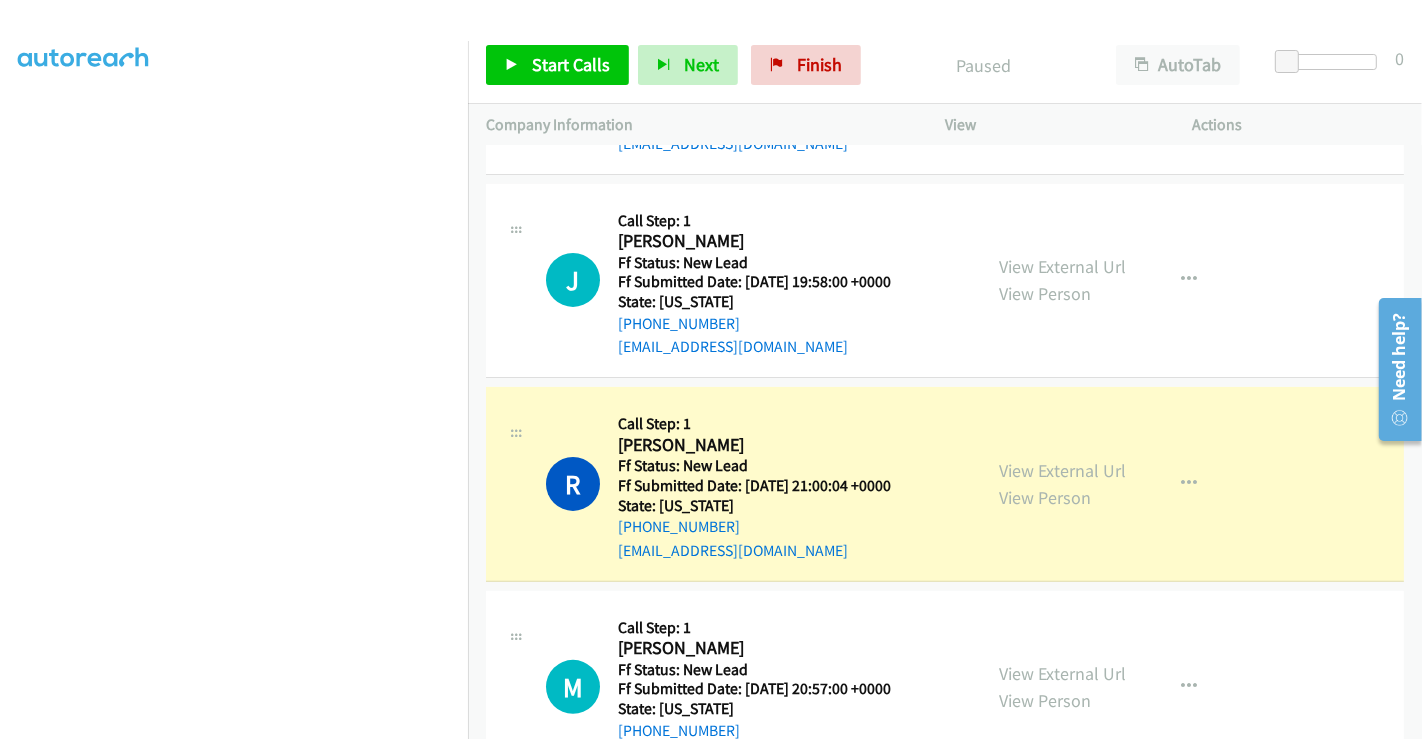
scroll to position [555, 0]
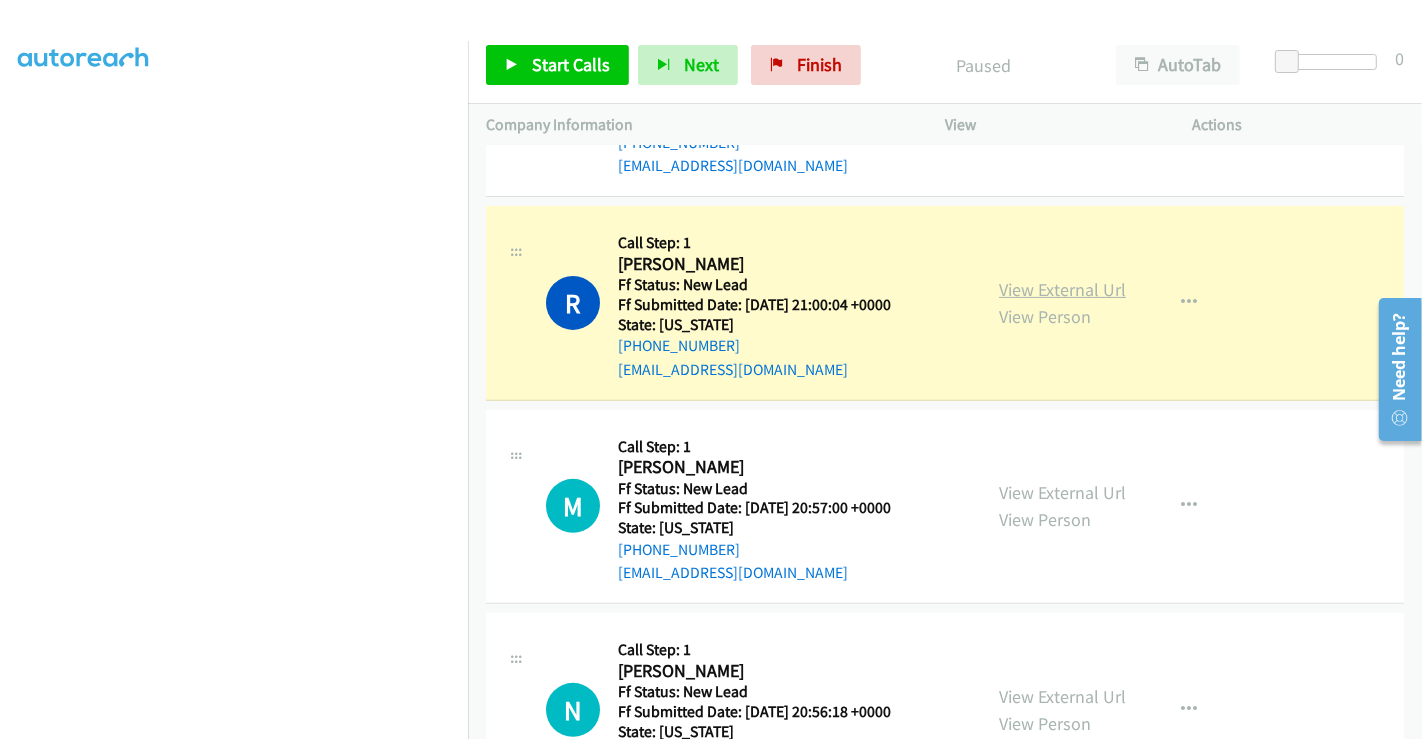
click at [1064, 281] on link "View External Url" at bounding box center [1062, 289] width 127 height 23
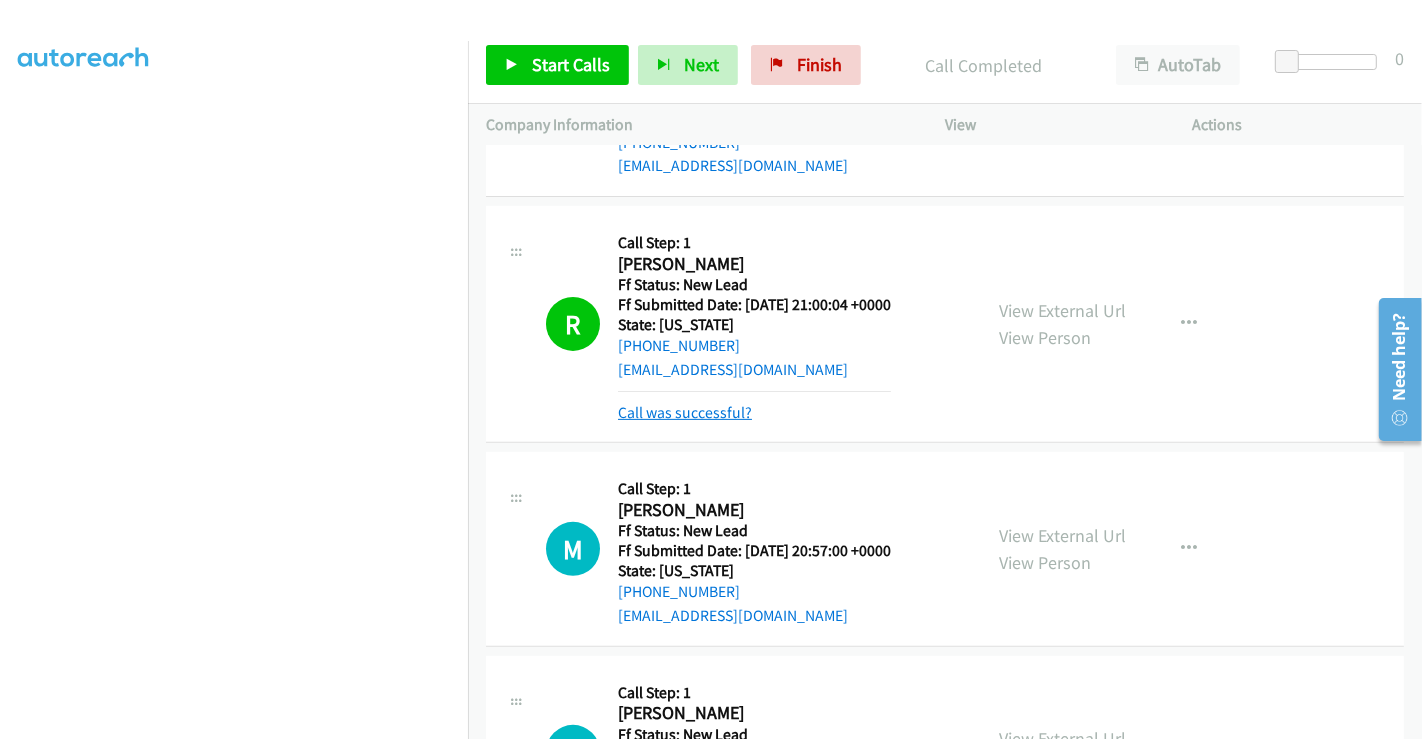
click at [702, 408] on link "Call was successful?" at bounding box center [685, 412] width 134 height 19
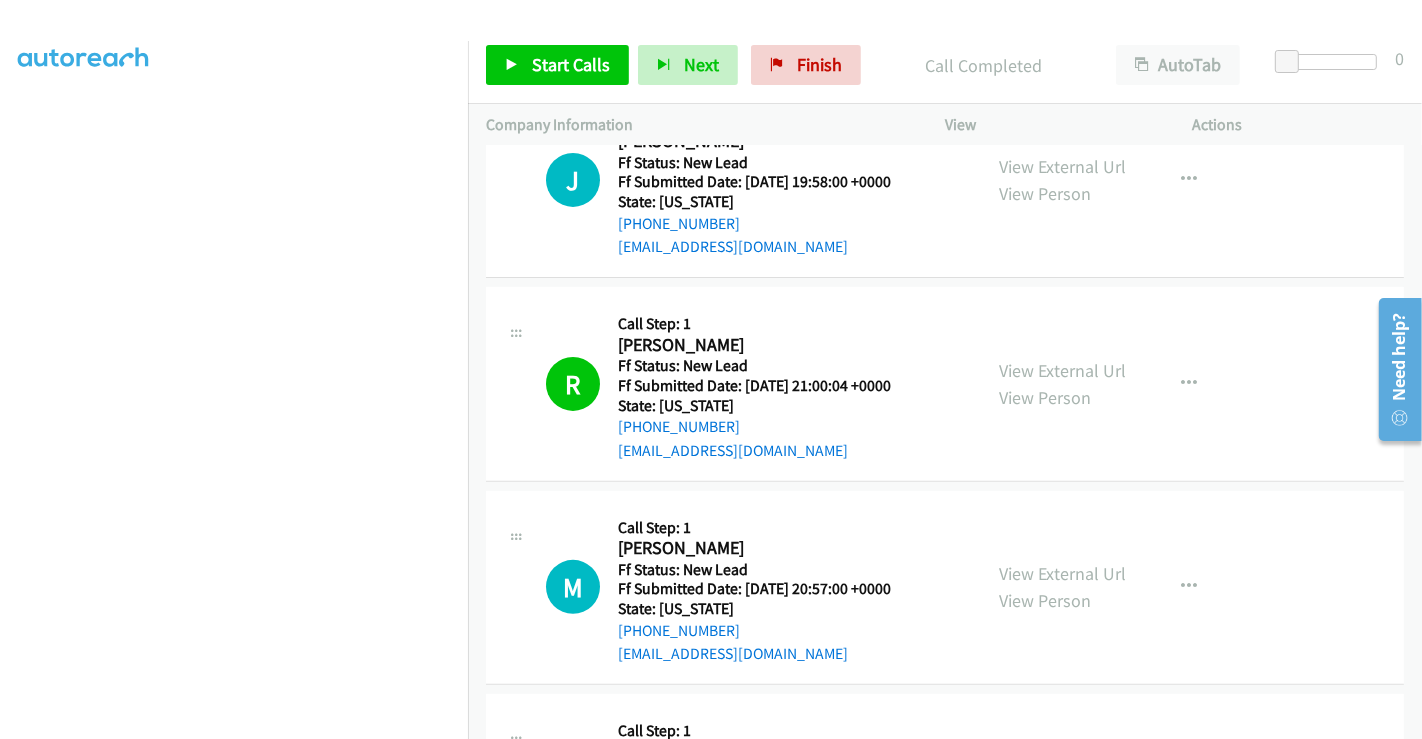
scroll to position [333, 0]
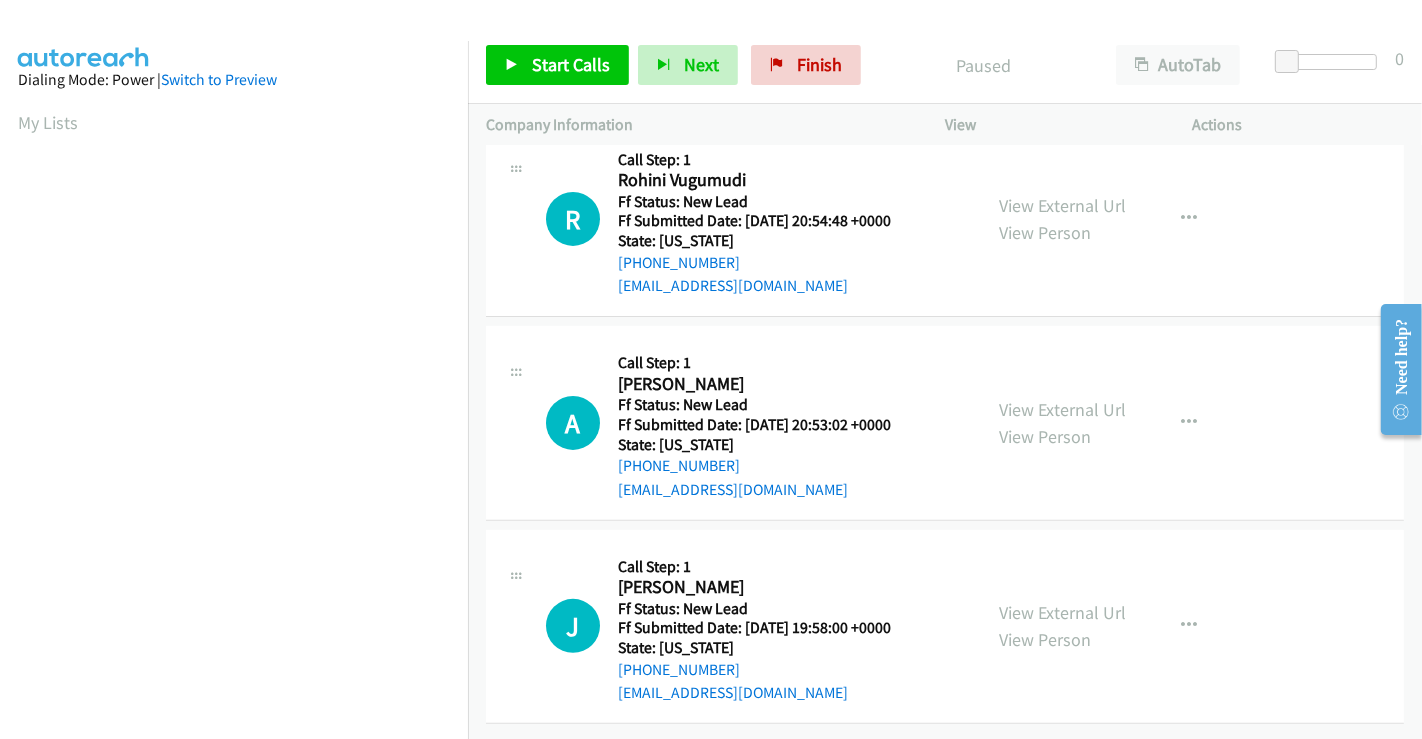
scroll to position [5, 0]
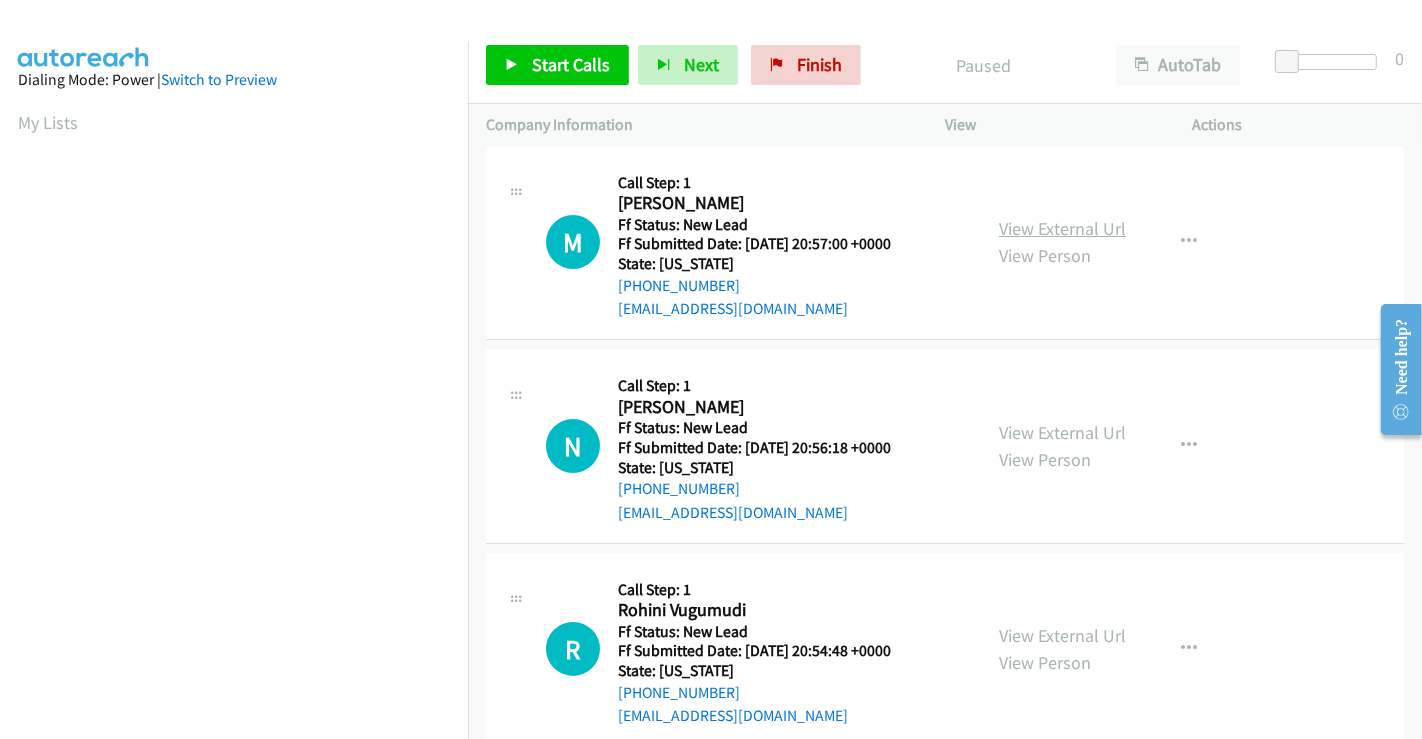
click at [1046, 217] on link "View External Url" at bounding box center [1062, 228] width 127 height 23
click at [1045, 433] on link "View External Url" at bounding box center [1062, 432] width 127 height 23
click at [1031, 635] on link "View External Url" at bounding box center [1062, 635] width 127 height 23
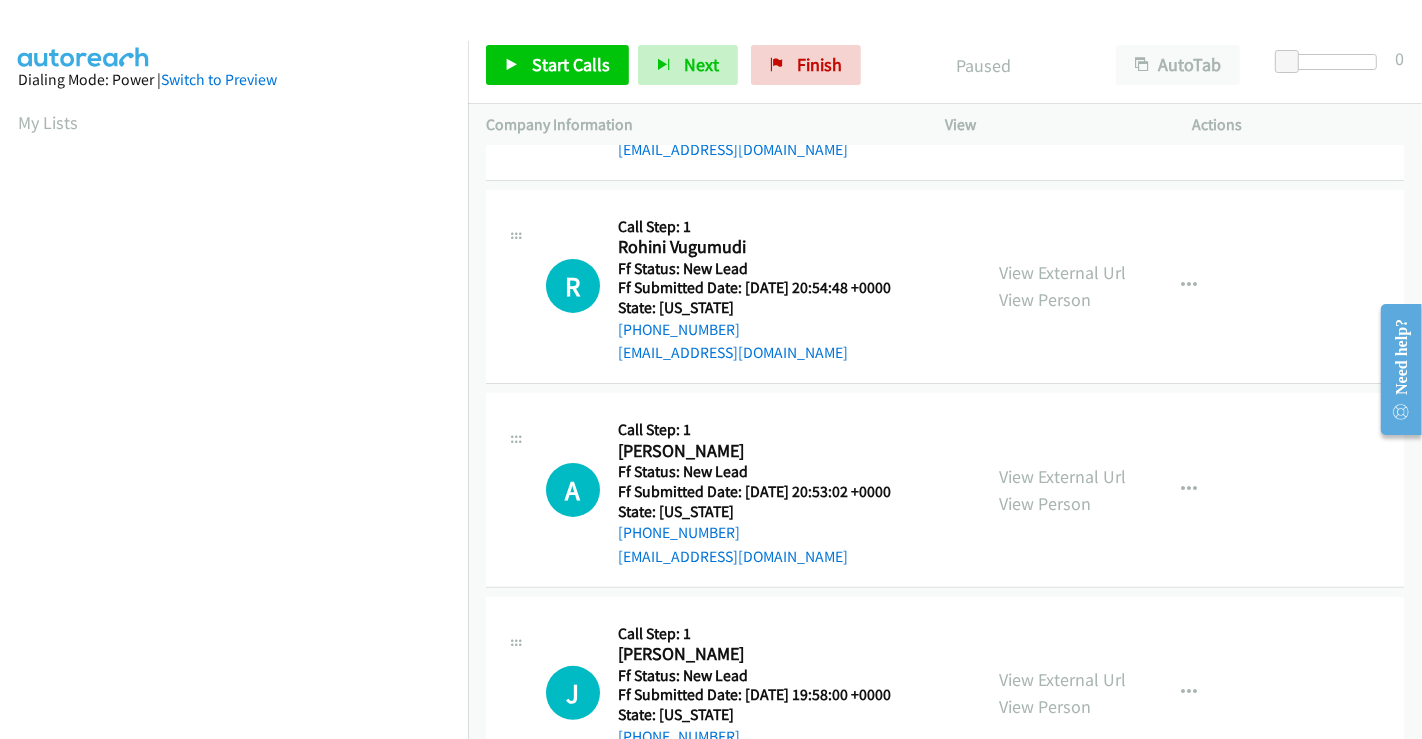
scroll to position [449, 0]
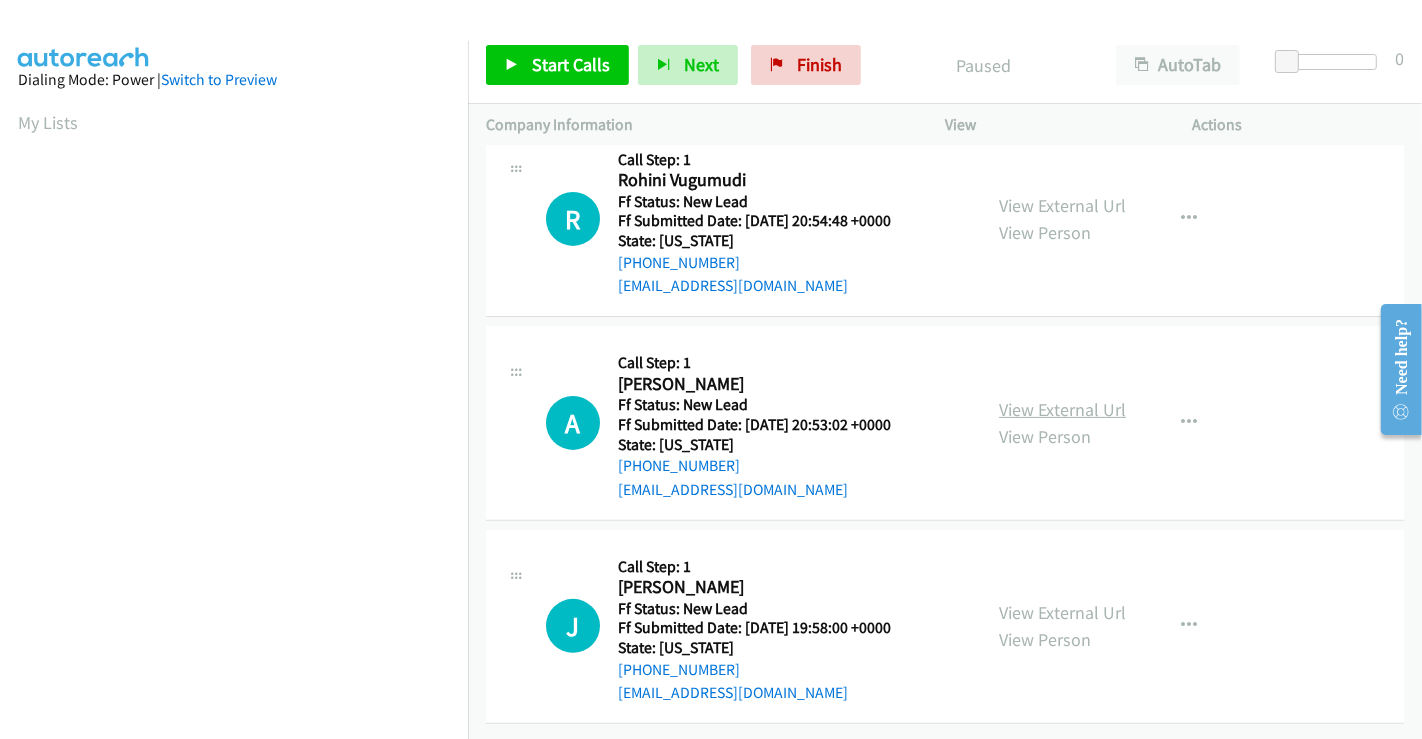
click at [1022, 398] on link "View External Url" at bounding box center [1062, 409] width 127 height 23
click at [562, 58] on span "Start Calls" at bounding box center [571, 64] width 78 height 23
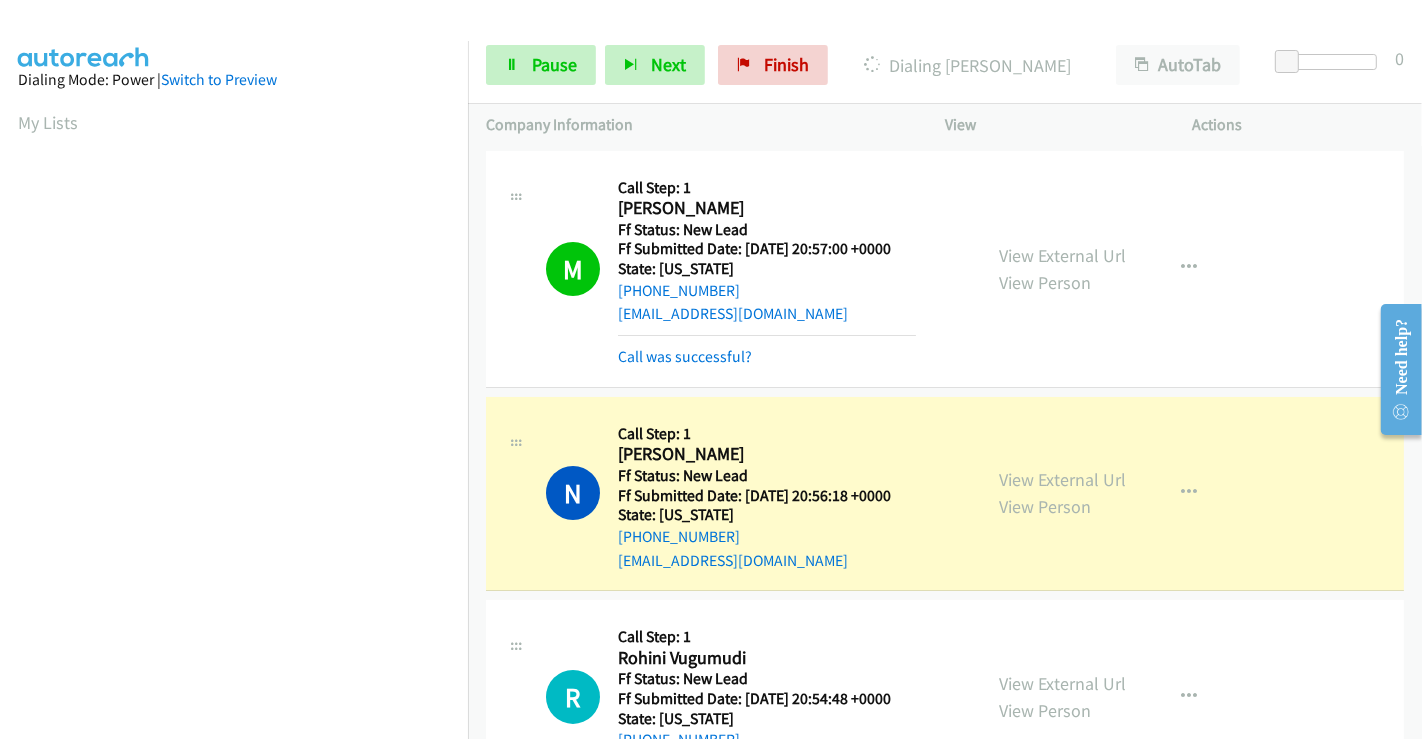
scroll to position [385, 0]
click at [662, 348] on link "Call was successful?" at bounding box center [685, 356] width 134 height 19
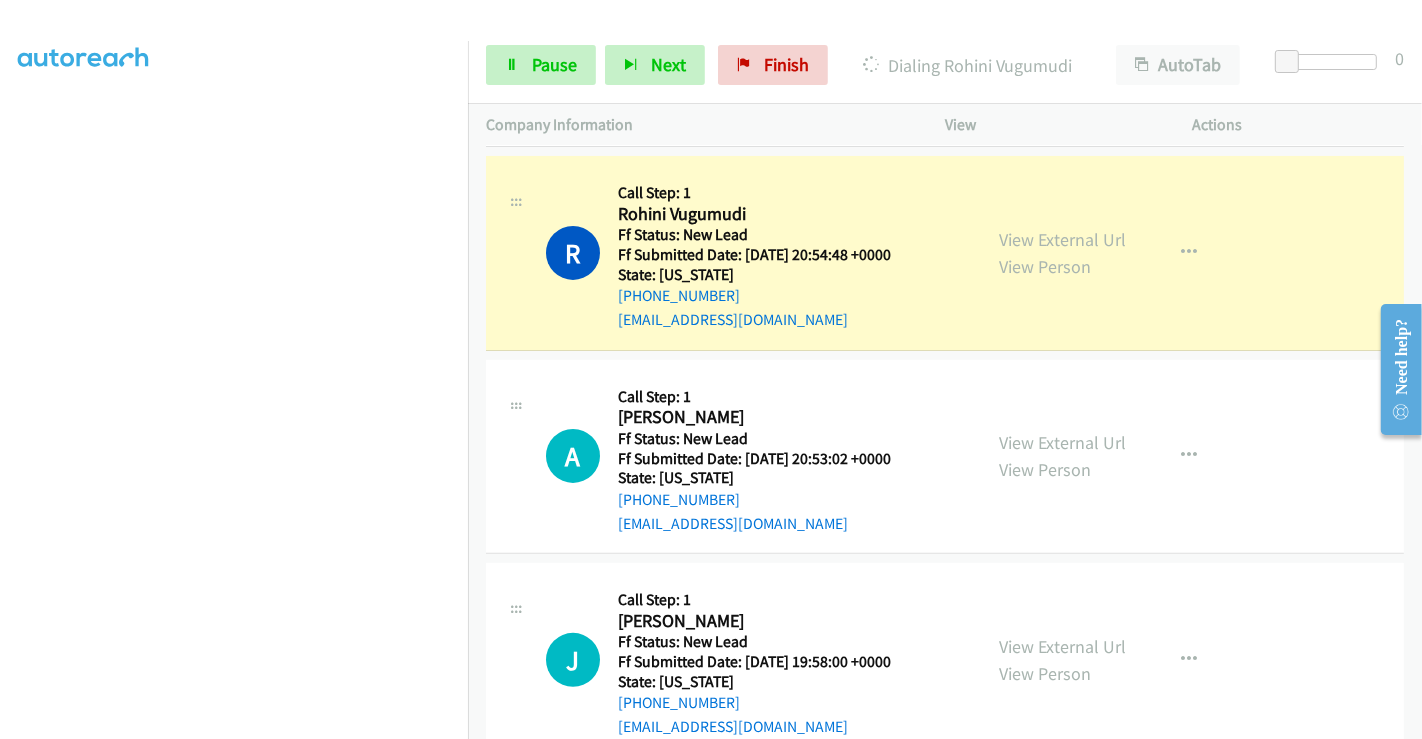
scroll to position [333, 0]
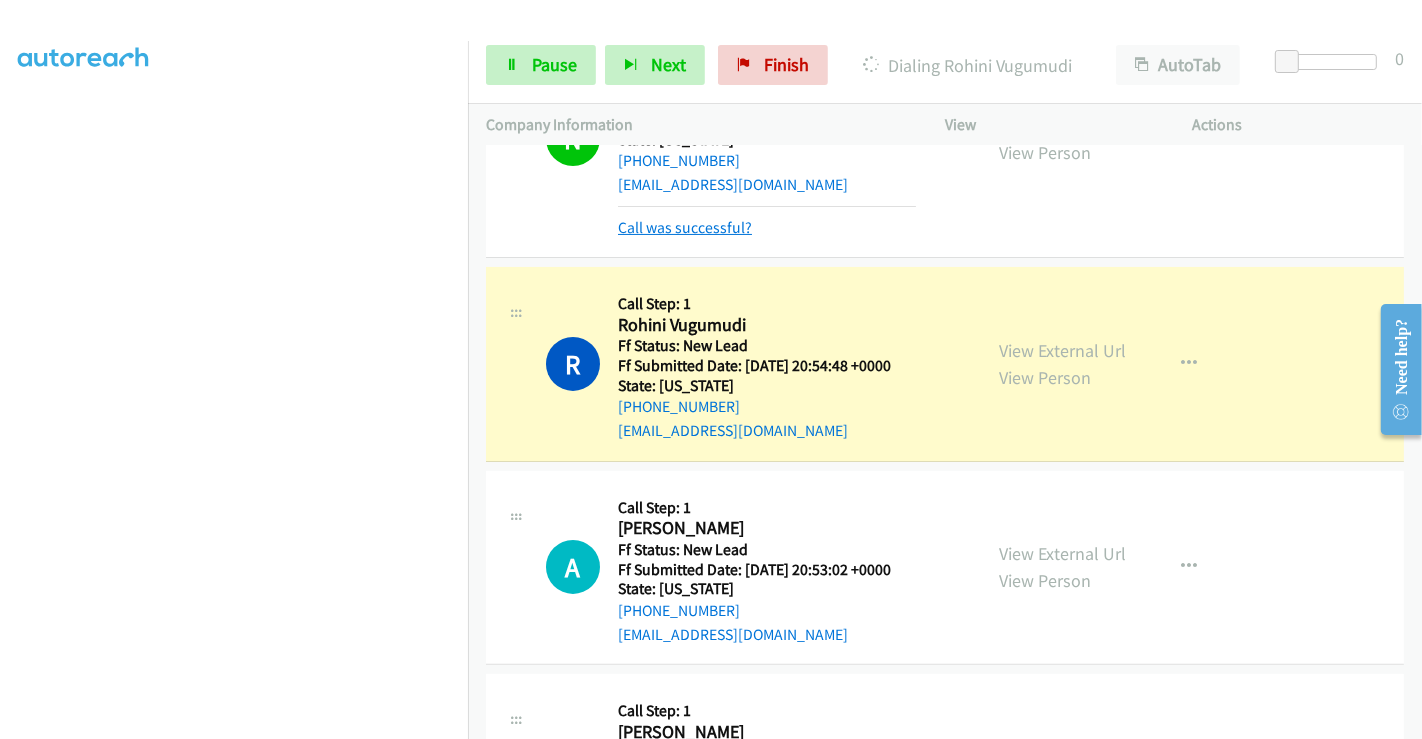
click at [678, 218] on link "Call was successful?" at bounding box center [685, 227] width 134 height 19
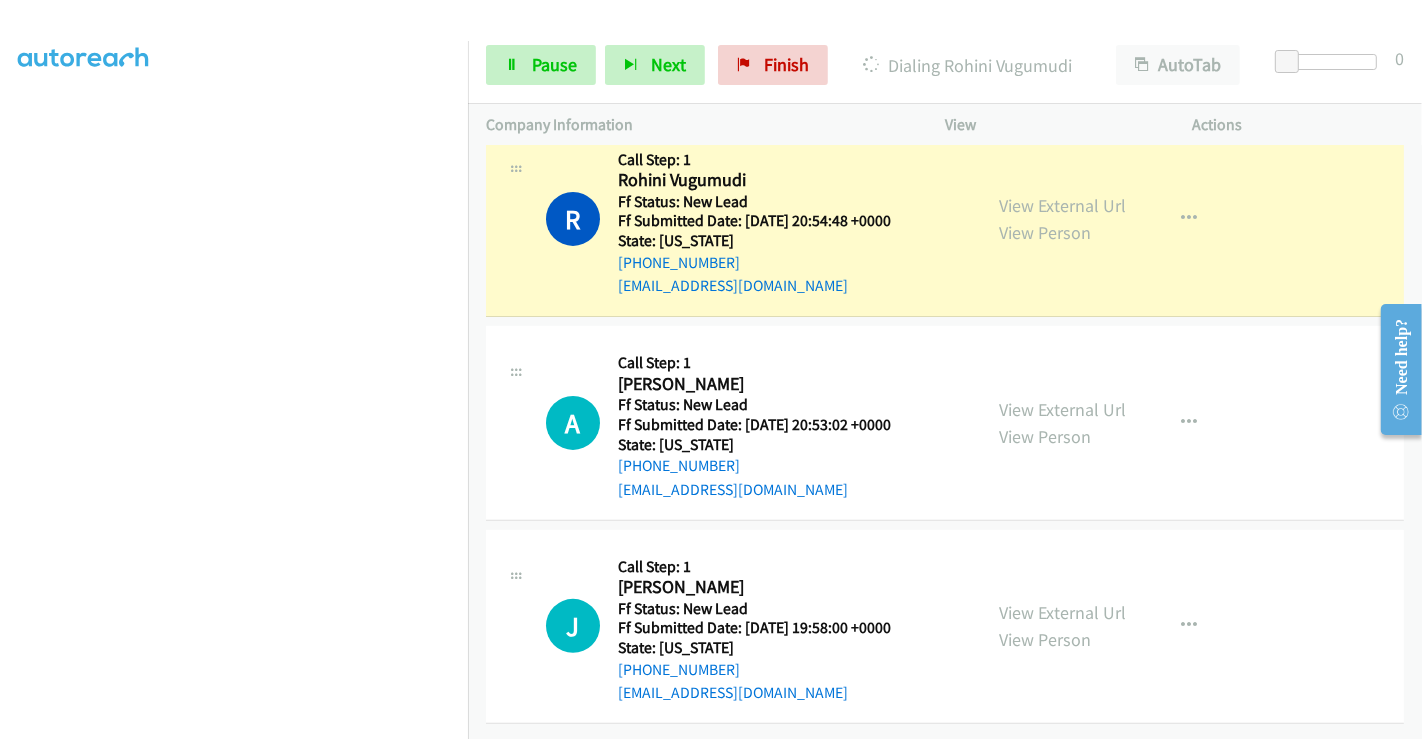
scroll to position [449, 0]
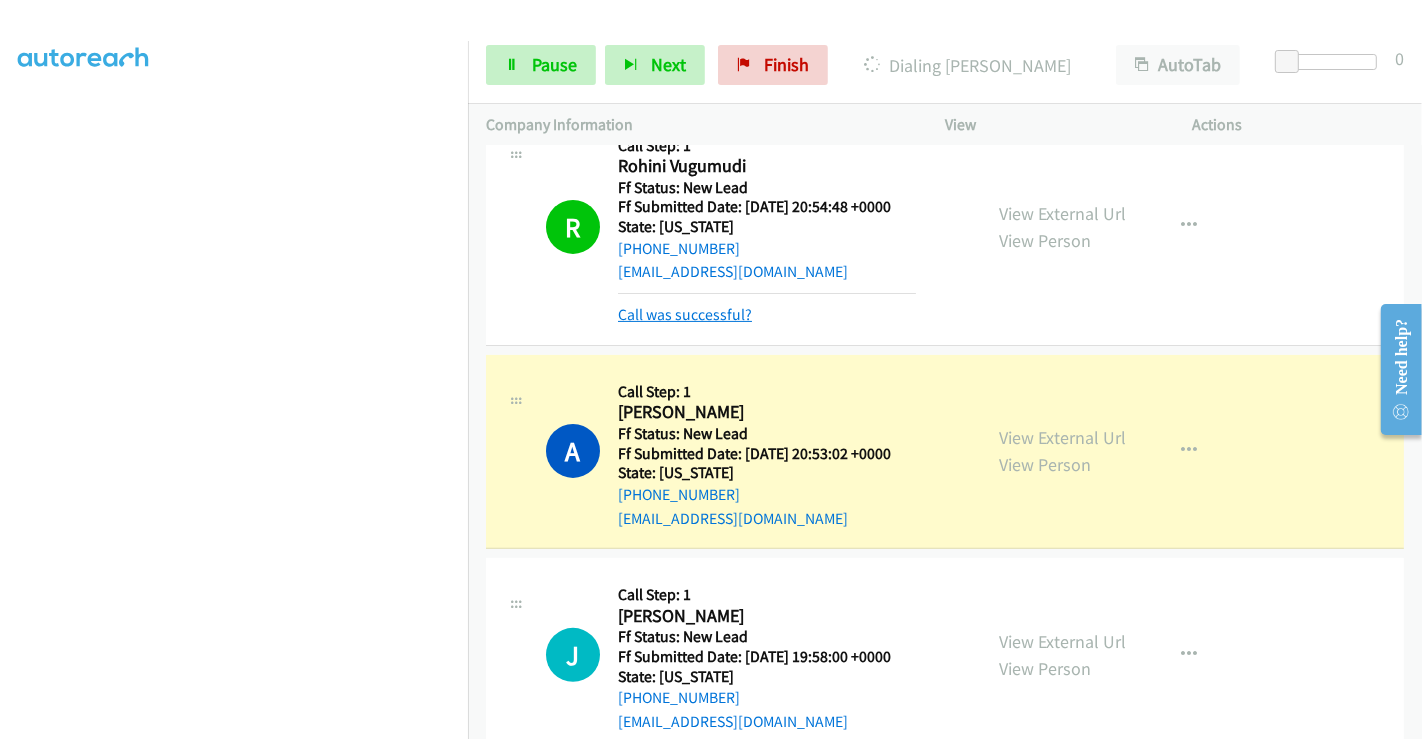
click at [703, 312] on link "Call was successful?" at bounding box center [685, 314] width 134 height 19
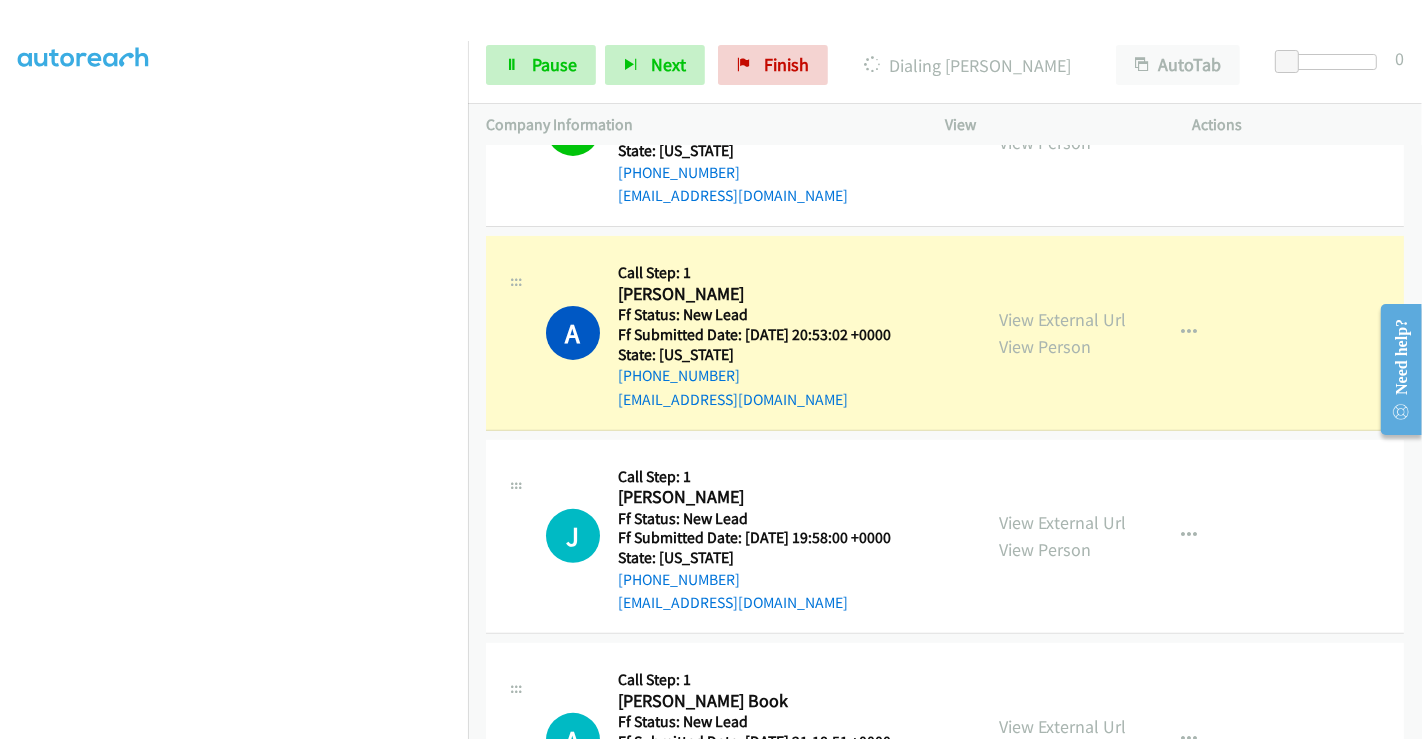
scroll to position [560, 0]
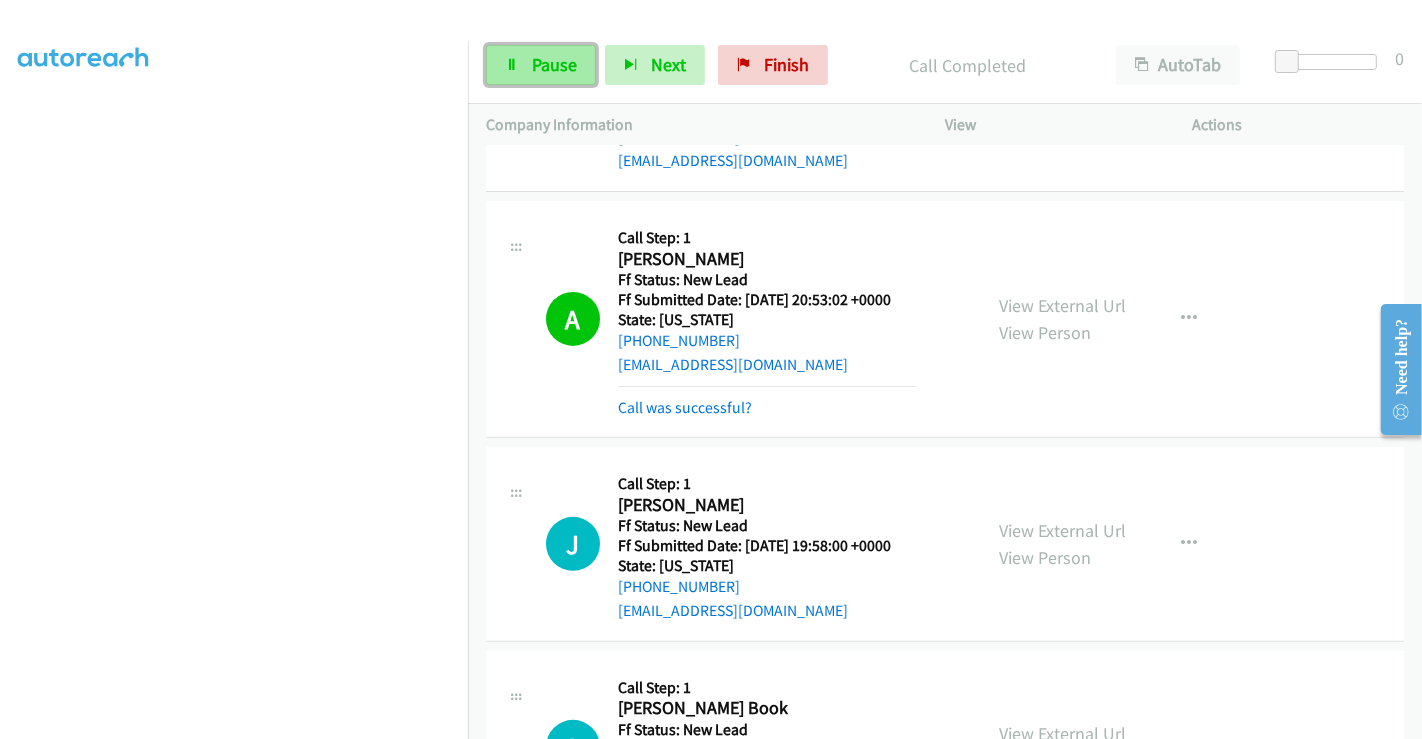
click at [537, 48] on link "Pause" at bounding box center [541, 65] width 110 height 40
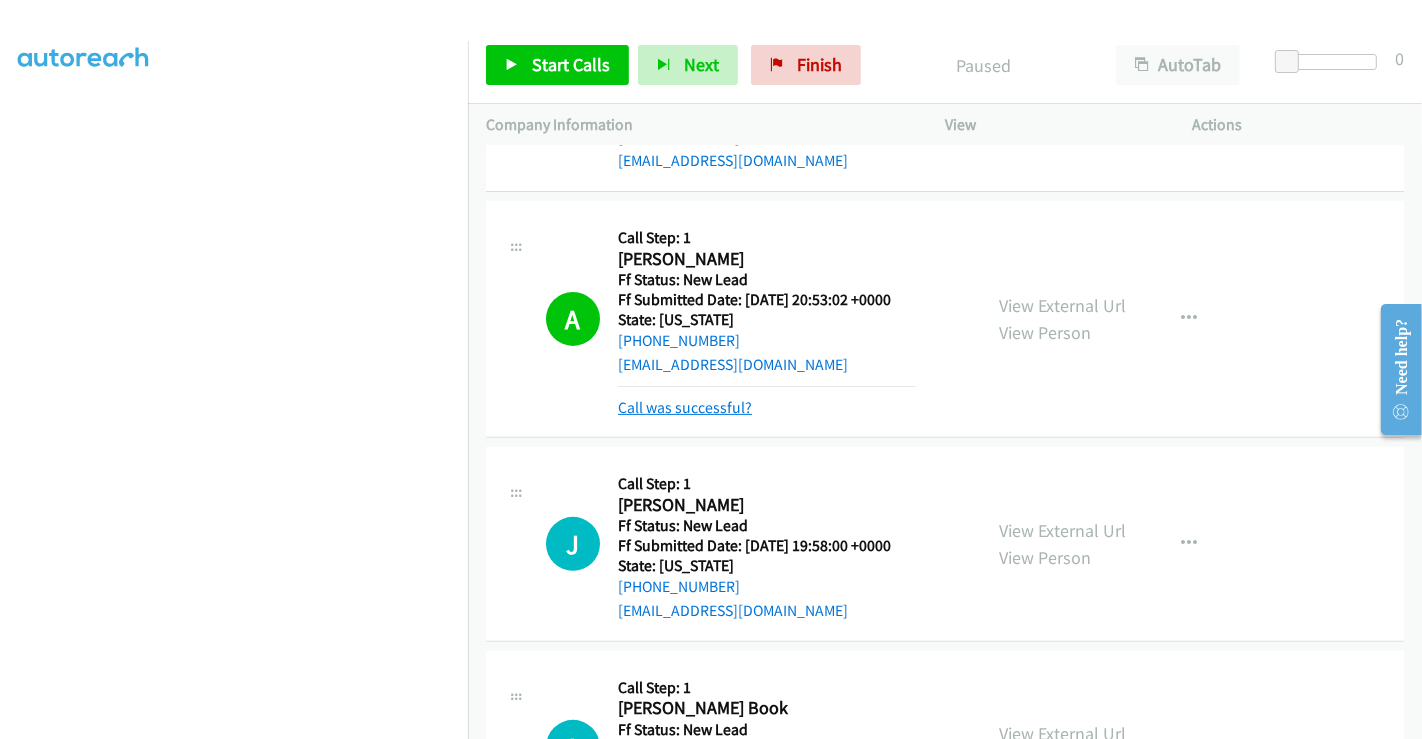
click at [709, 398] on link "Call was successful?" at bounding box center [685, 407] width 134 height 19
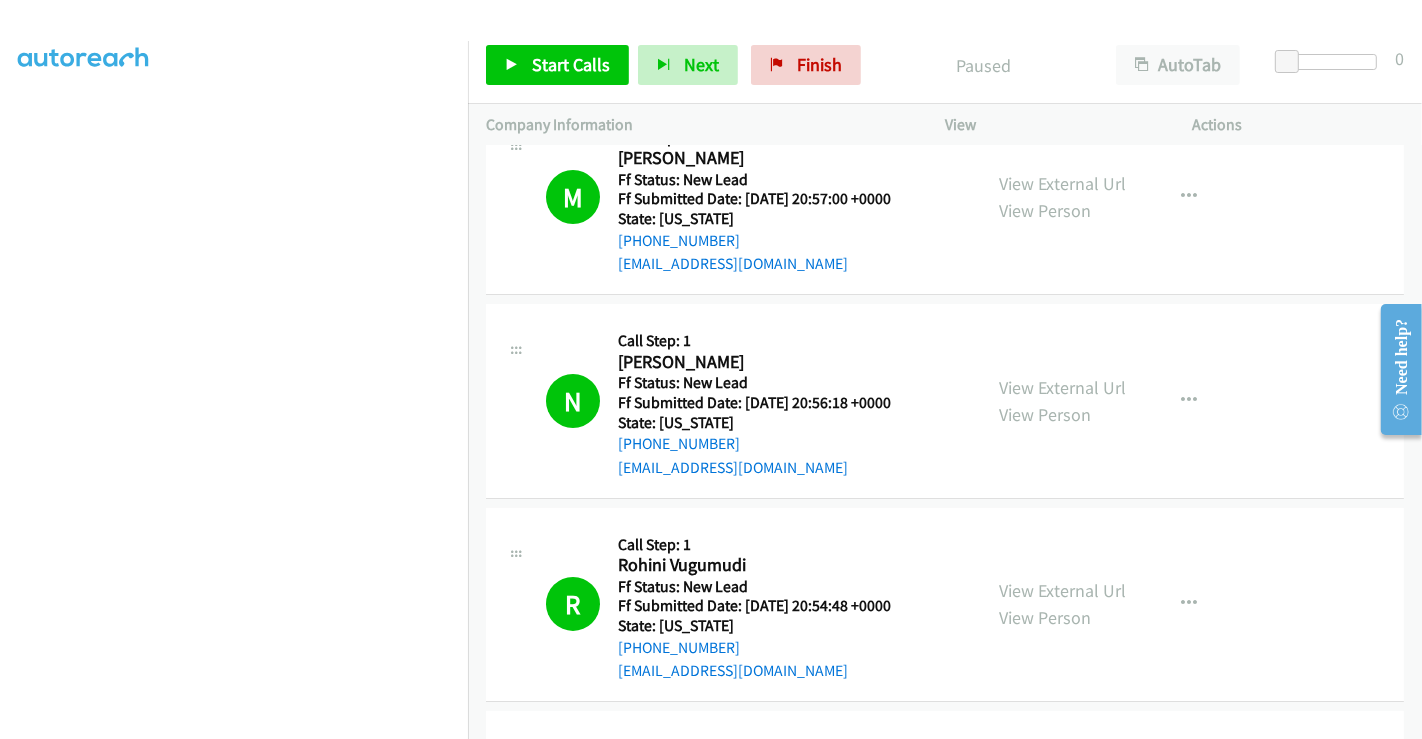
scroll to position [0, 0]
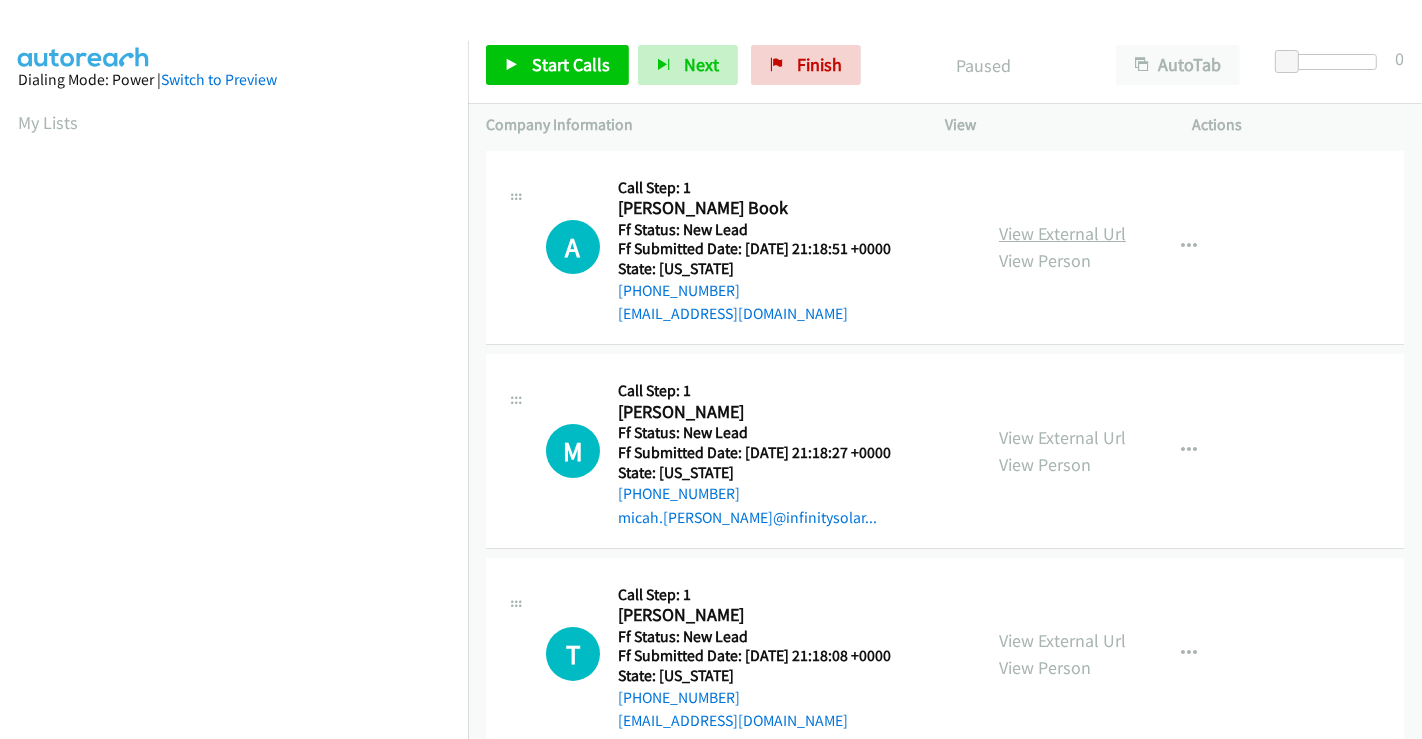
click at [1036, 232] on link "View External Url" at bounding box center [1062, 233] width 127 height 23
click at [1052, 432] on link "View External Url" at bounding box center [1062, 437] width 127 height 23
click at [1048, 633] on link "View External Url" at bounding box center [1062, 640] width 127 height 23
click at [577, 61] on span "Start Calls" at bounding box center [571, 64] width 78 height 23
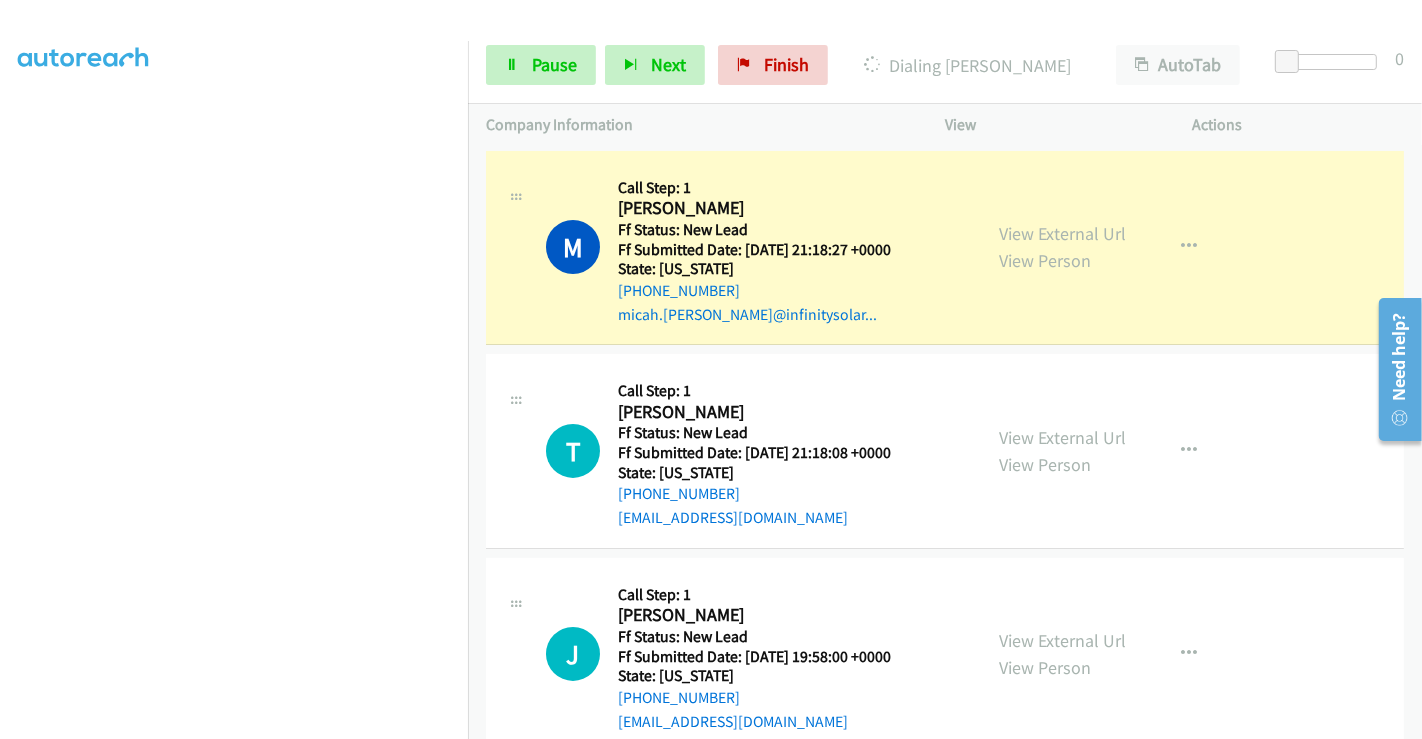
scroll to position [288, 0]
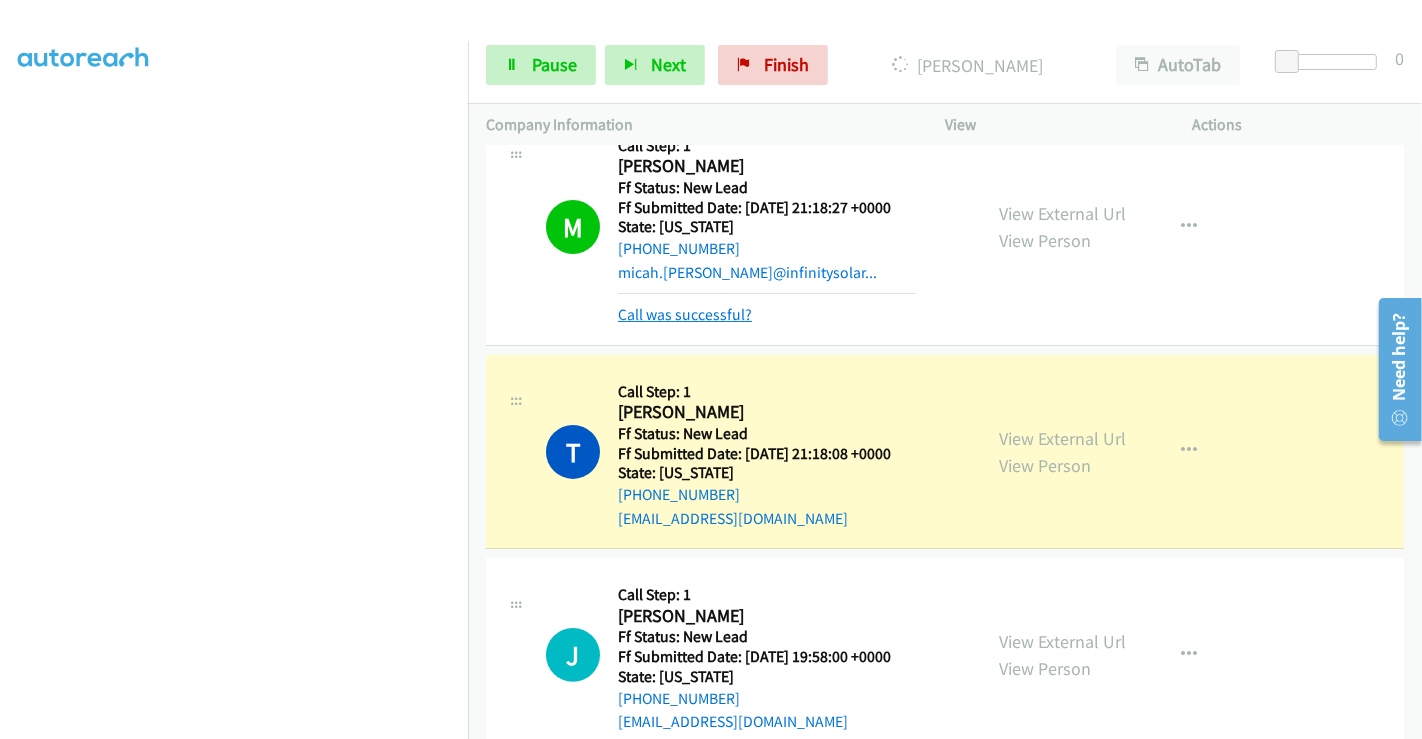
click at [664, 321] on link "Call was successful?" at bounding box center [685, 314] width 134 height 19
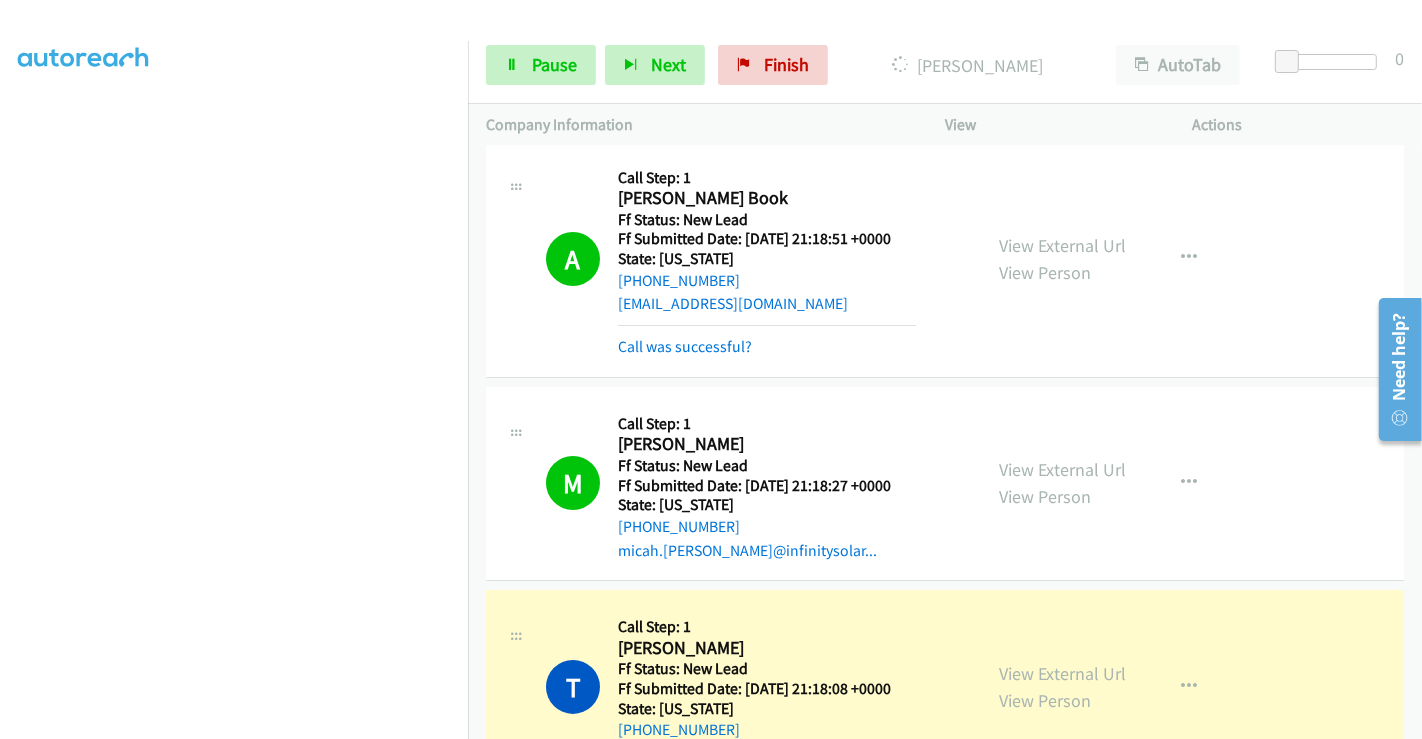
scroll to position [0, 0]
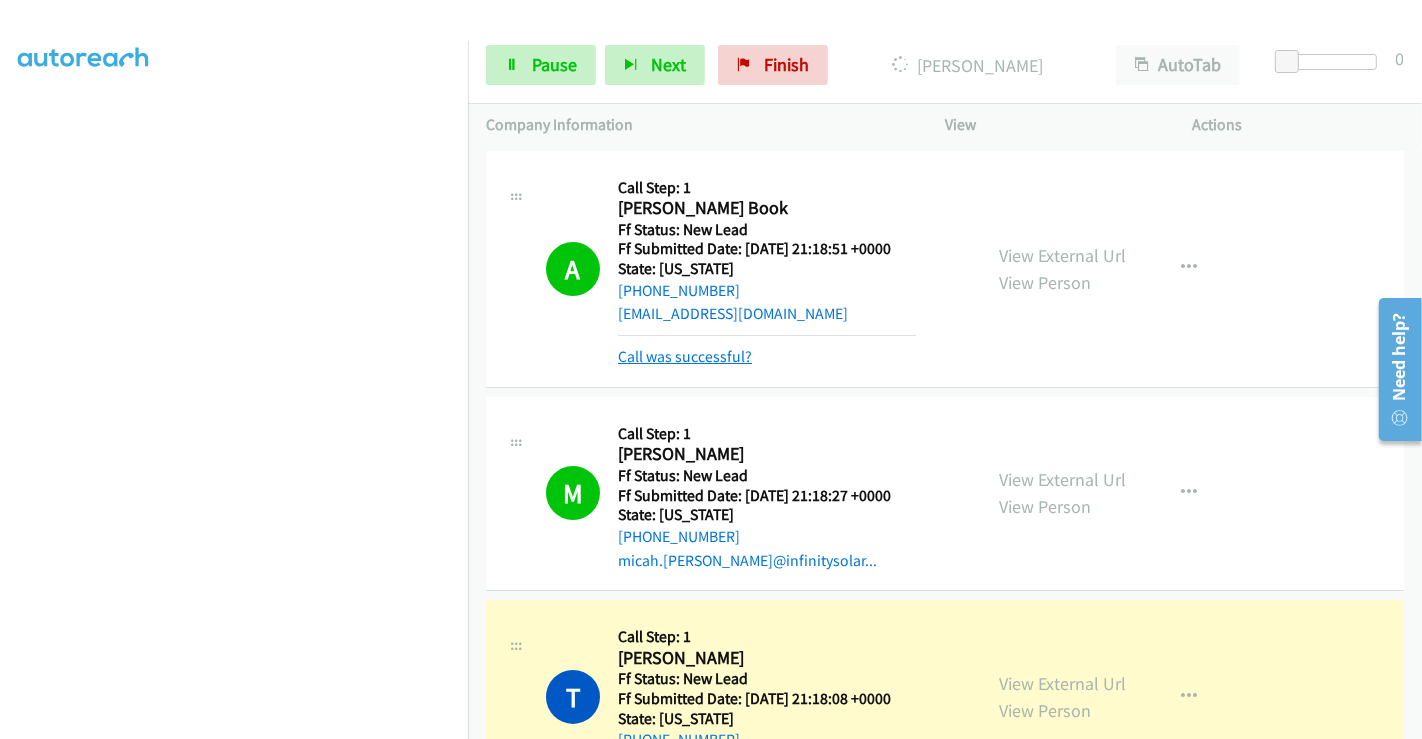
click at [682, 353] on link "Call was successful?" at bounding box center [685, 356] width 134 height 19
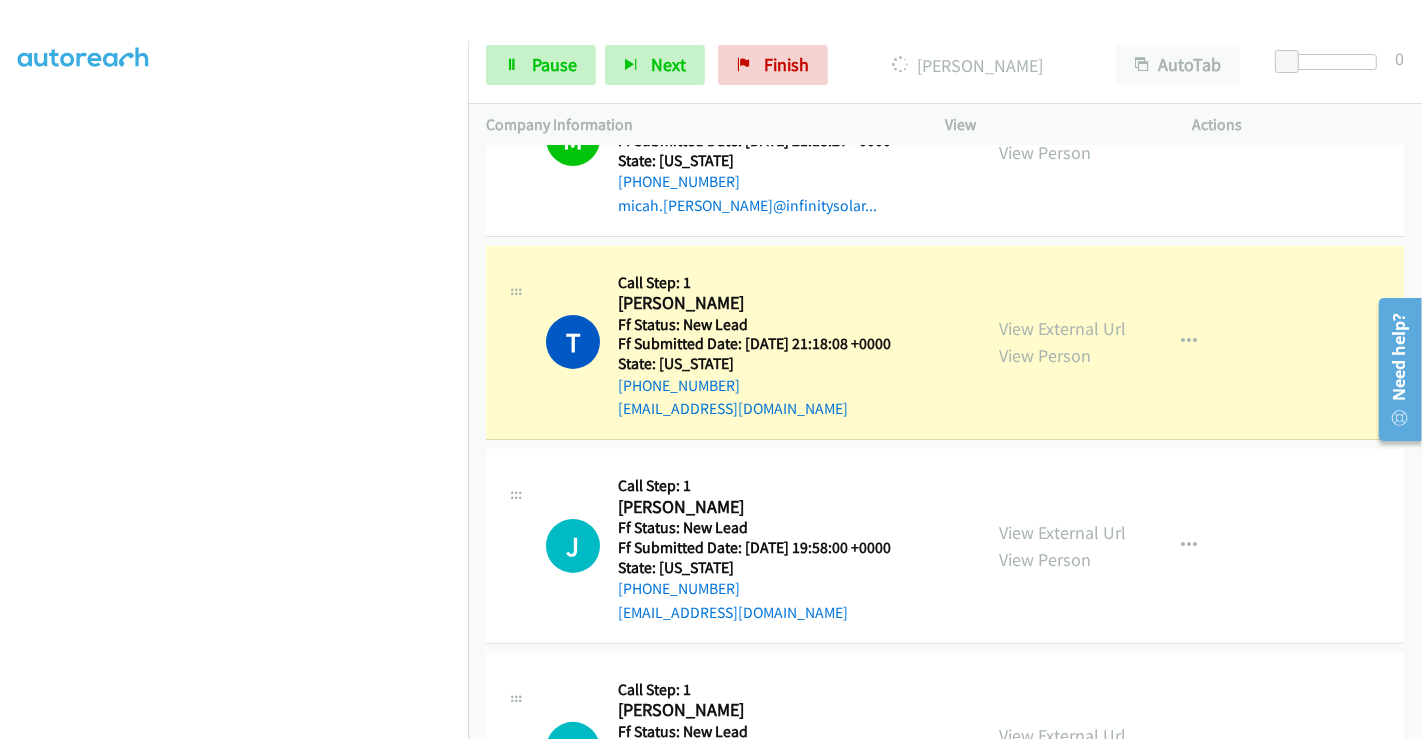
scroll to position [444, 0]
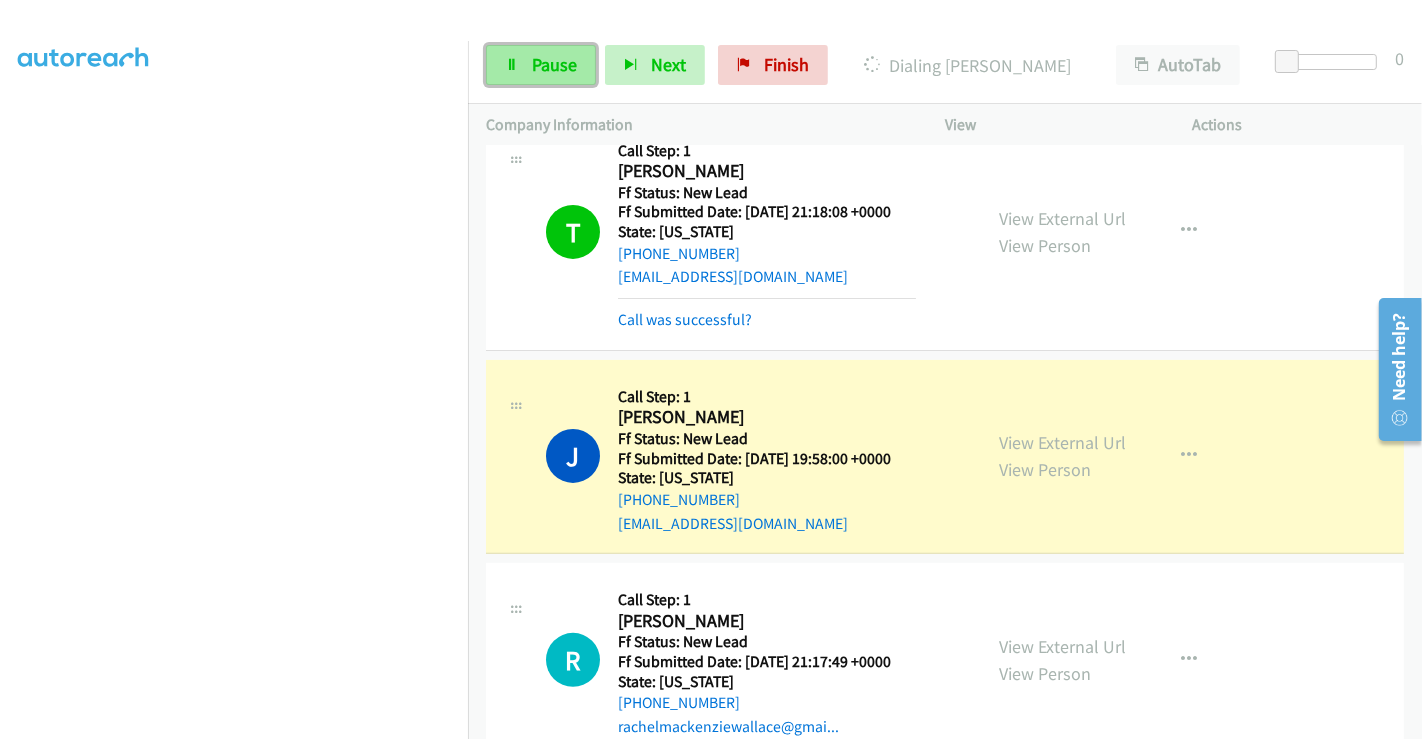
click at [554, 72] on span "Pause" at bounding box center [554, 64] width 45 height 23
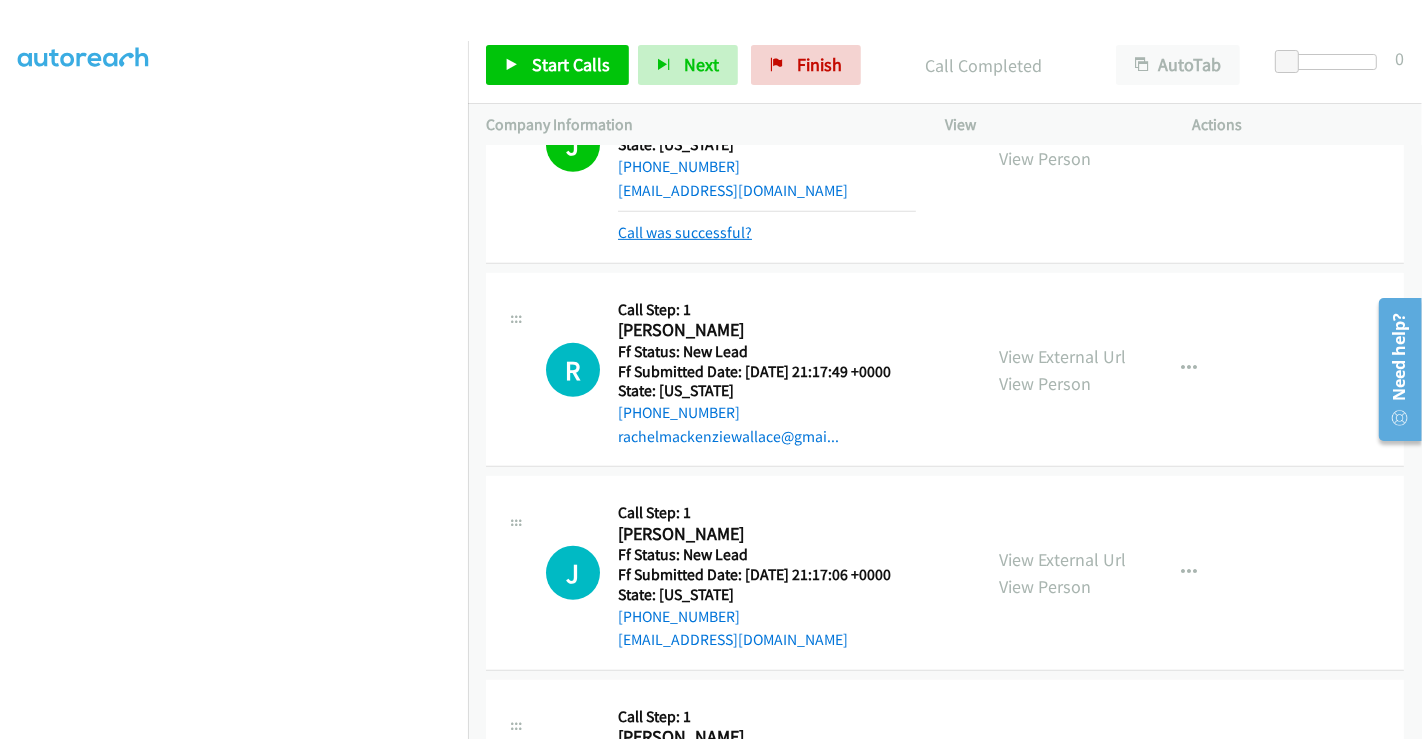
click at [714, 235] on link "Call was successful?" at bounding box center [685, 232] width 134 height 19
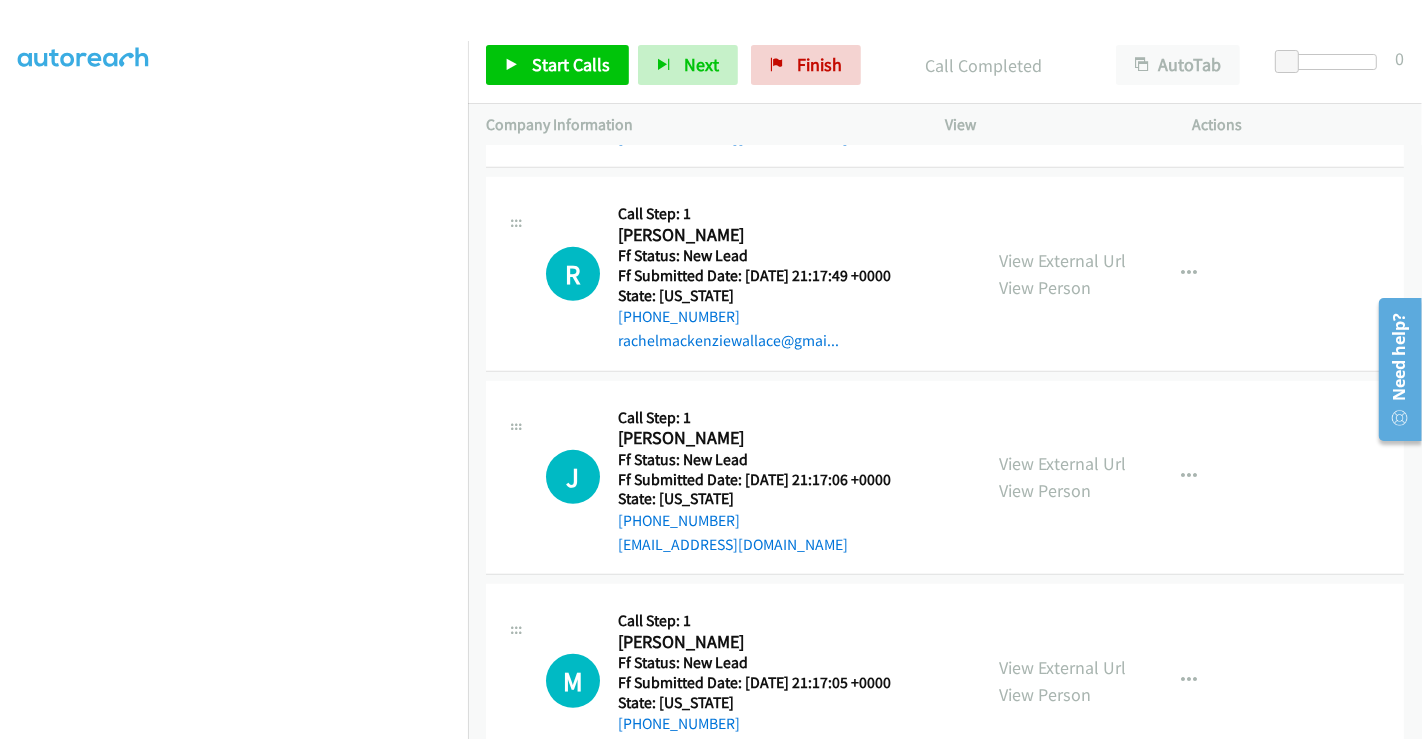
scroll to position [898, 0]
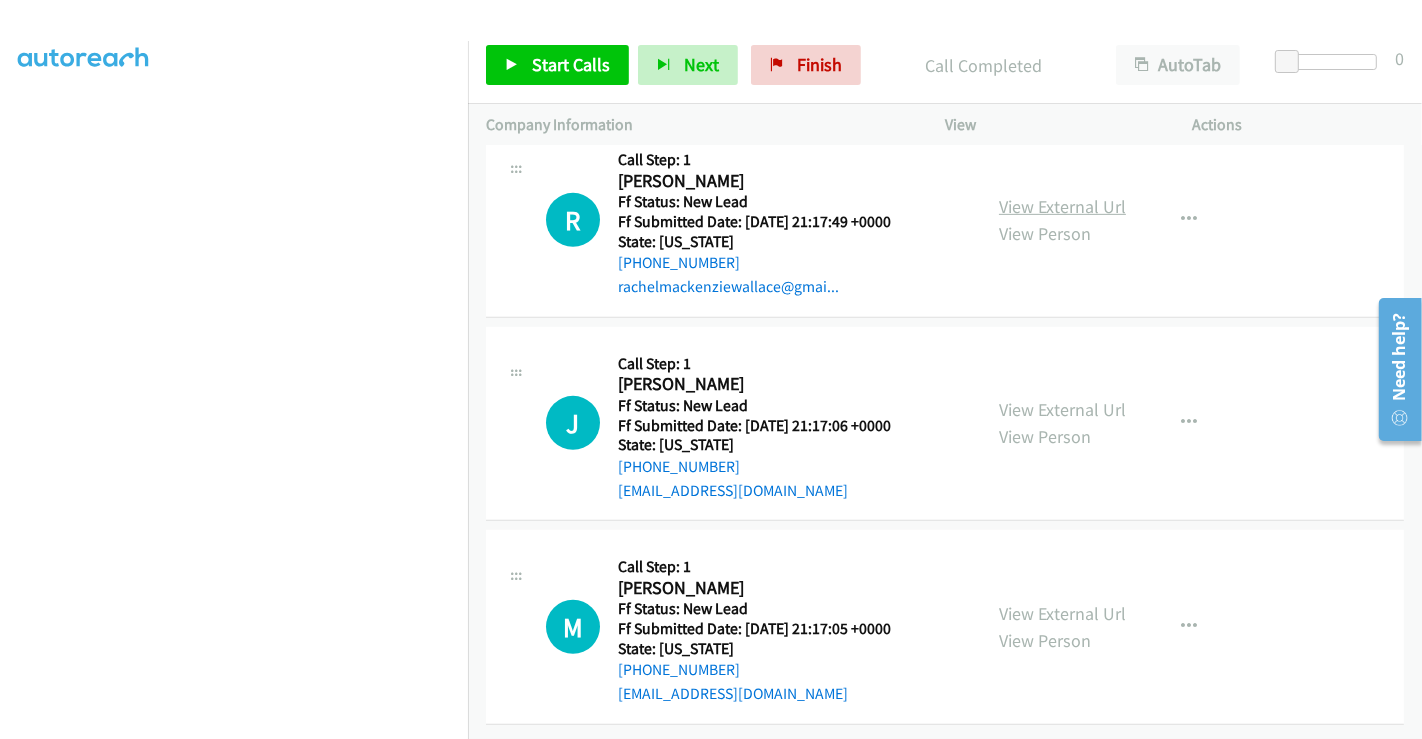
click at [1045, 195] on link "View External Url" at bounding box center [1062, 206] width 127 height 23
click at [1045, 398] on link "View External Url" at bounding box center [1062, 409] width 127 height 23
click at [1043, 602] on link "View External Url" at bounding box center [1062, 613] width 127 height 23
click at [560, 50] on link "Start Calls" at bounding box center [557, 65] width 143 height 40
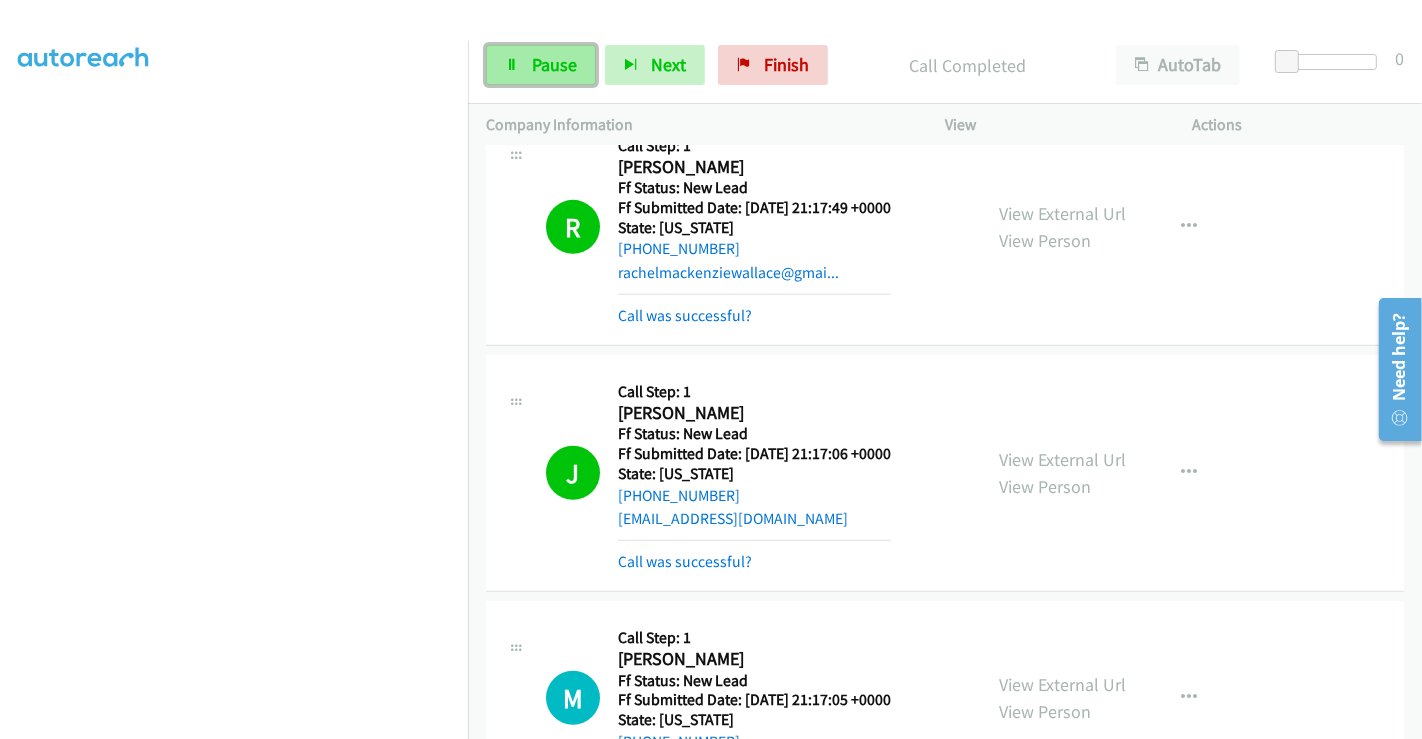
click at [543, 61] on span "Pause" at bounding box center [554, 64] width 45 height 23
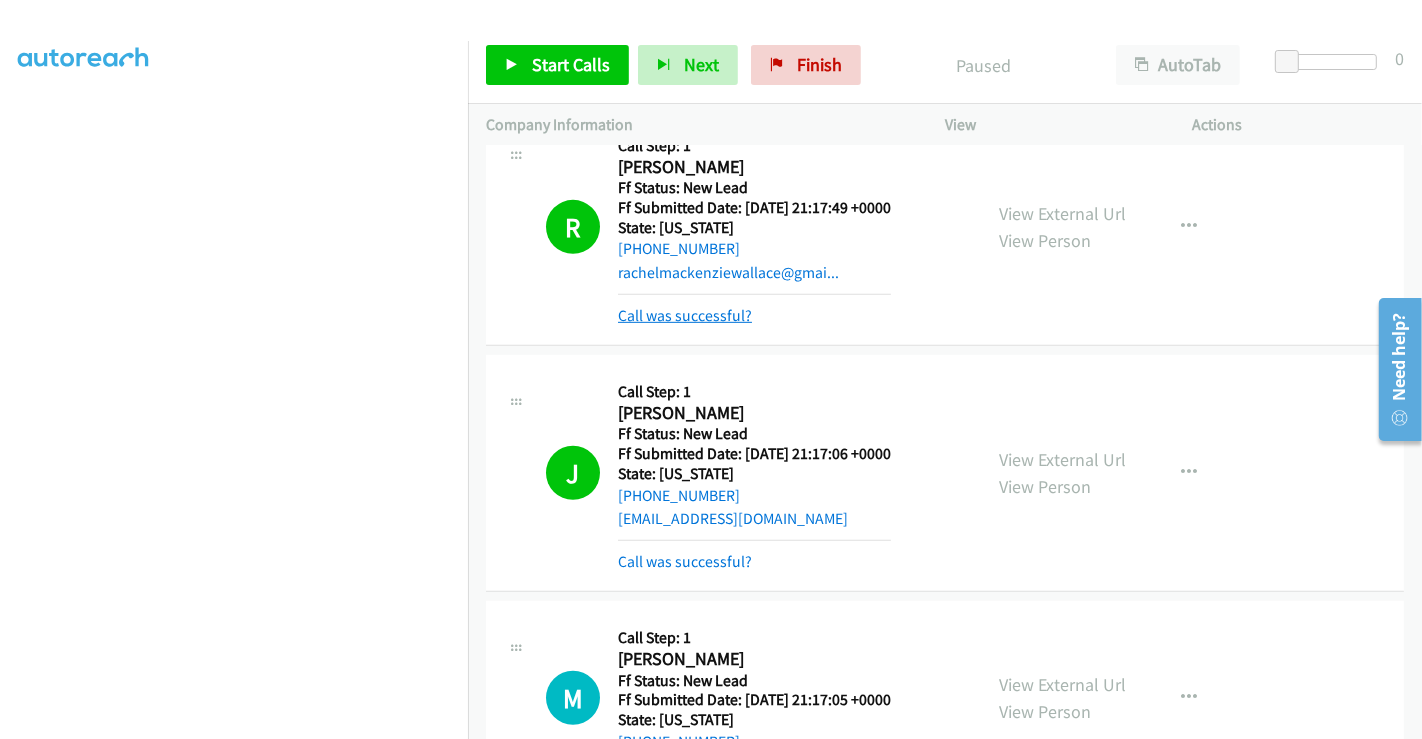
click at [694, 312] on link "Call was successful?" at bounding box center [685, 315] width 134 height 19
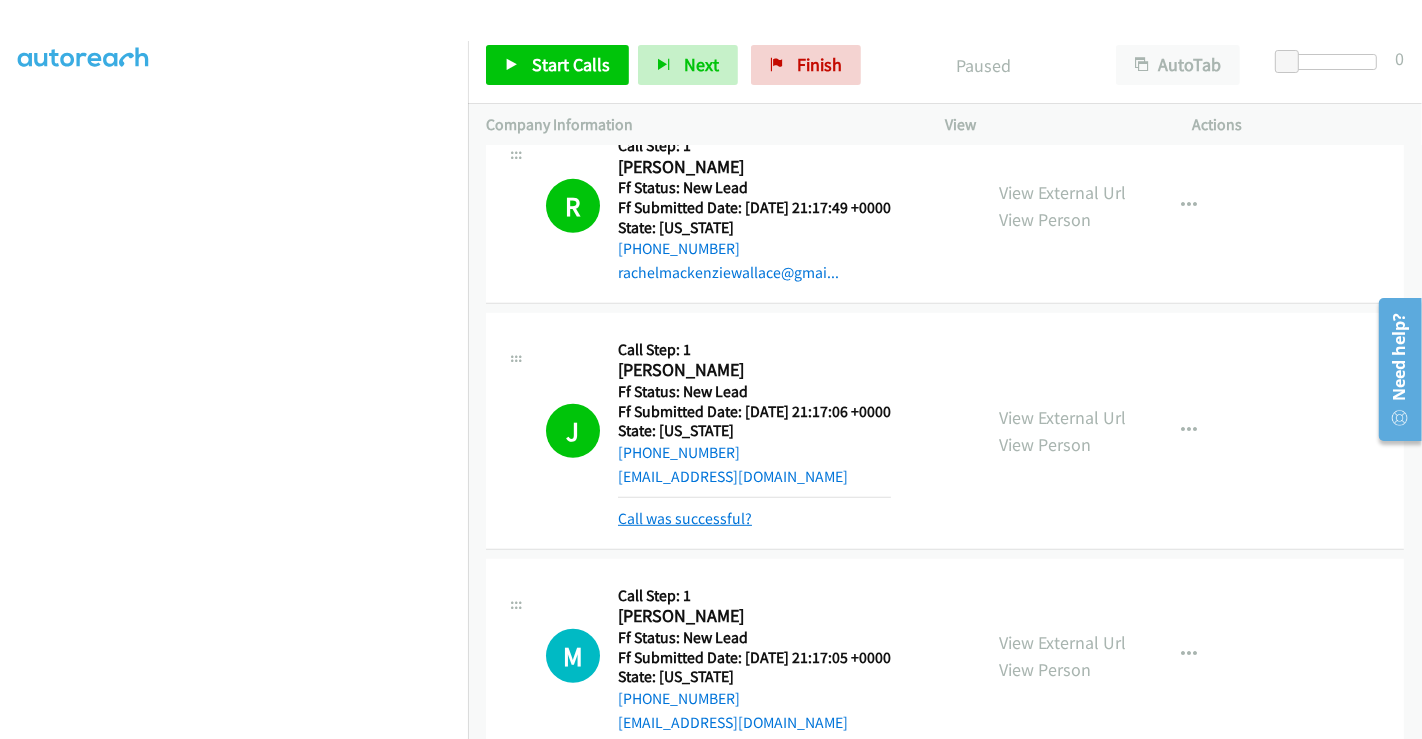
click at [671, 517] on link "Call was successful?" at bounding box center [685, 518] width 134 height 19
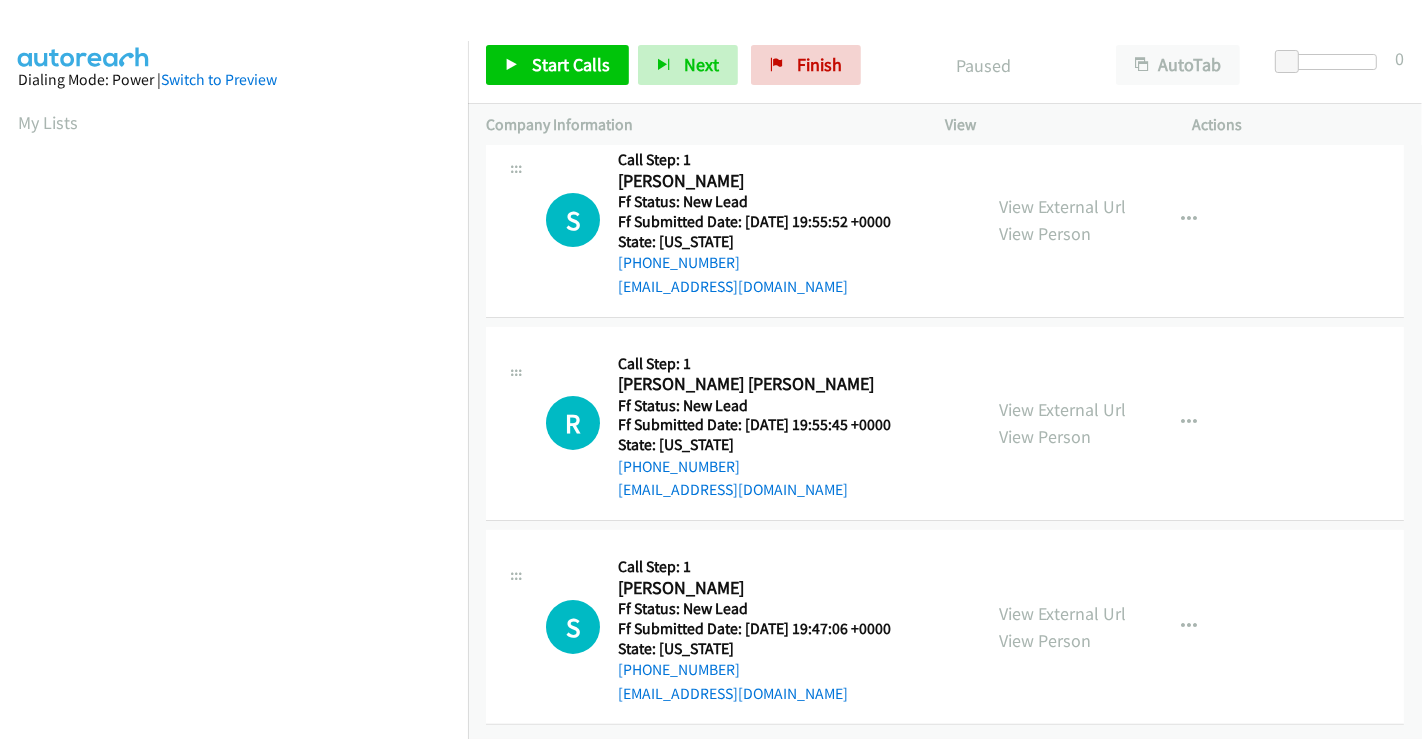
scroll to position [246, 0]
click at [1054, 195] on link "View External Url" at bounding box center [1062, 206] width 127 height 23
click at [1032, 398] on link "View External Url" at bounding box center [1062, 409] width 127 height 23
click at [1048, 602] on link "View External Url" at bounding box center [1062, 613] width 127 height 23
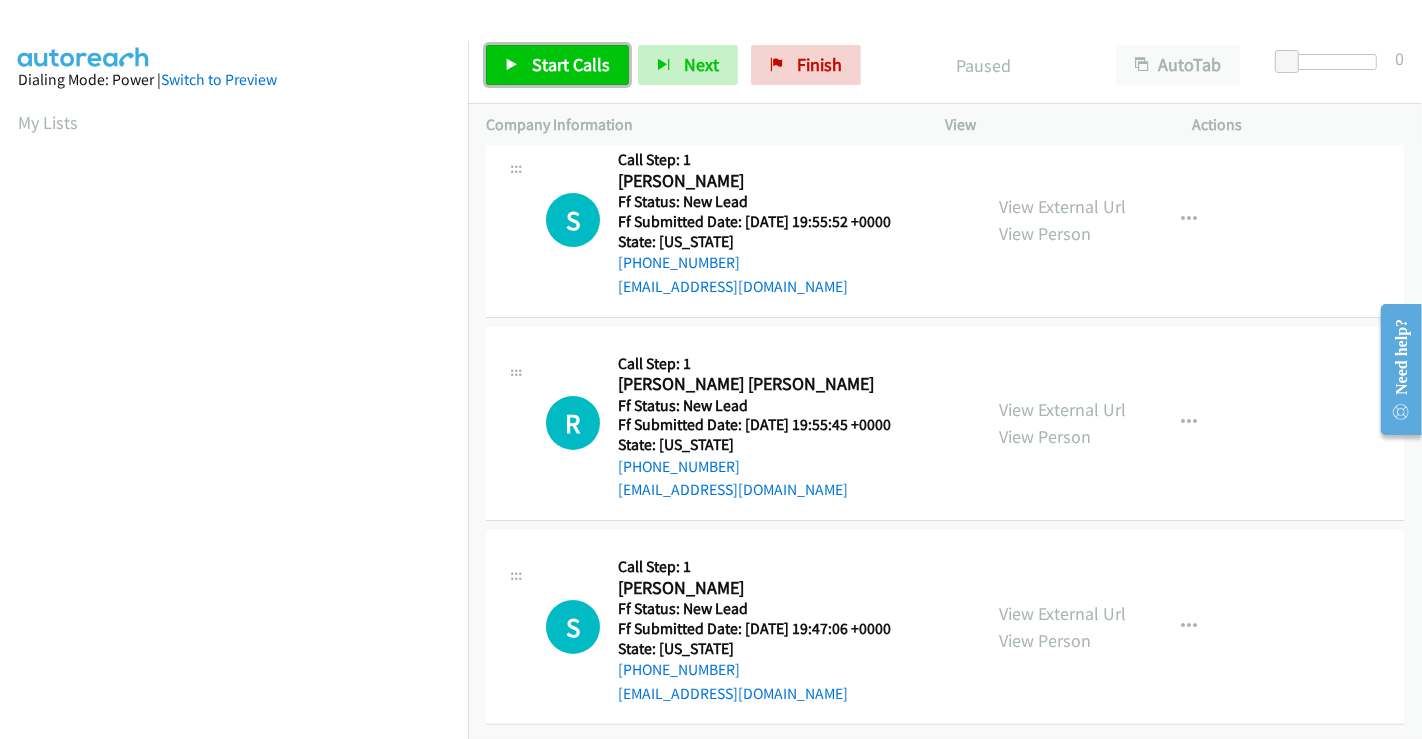
click at [567, 67] on span "Start Calls" at bounding box center [571, 64] width 78 height 23
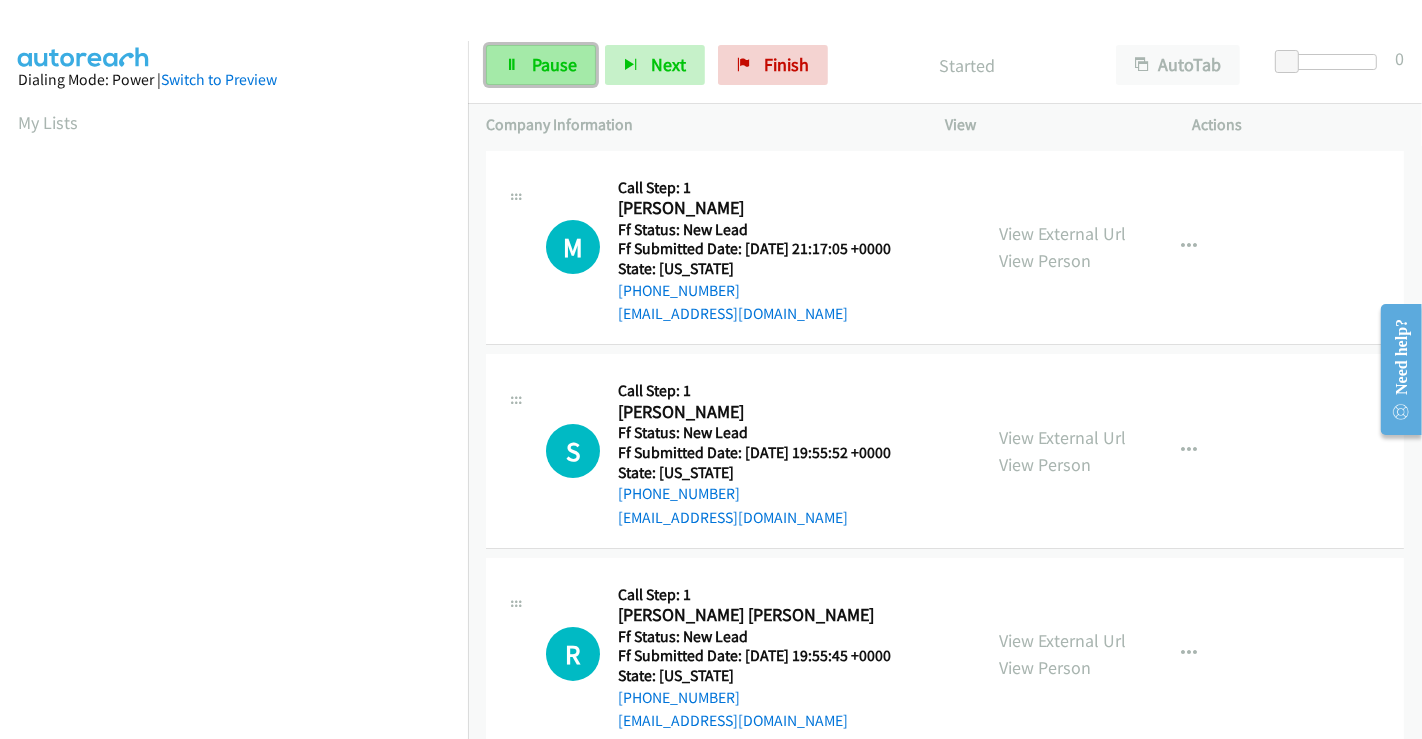
click at [533, 58] on span "Pause" at bounding box center [554, 64] width 45 height 23
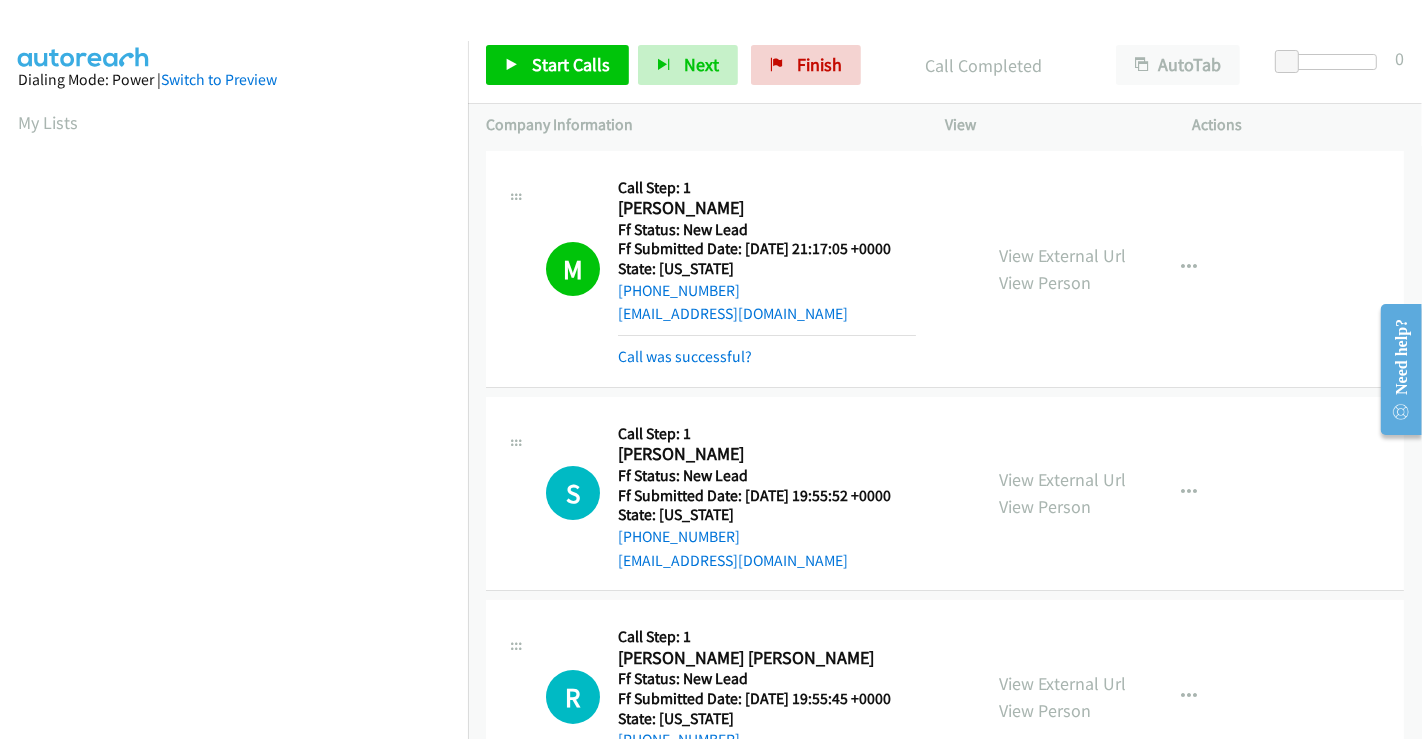
scroll to position [385, 0]
click at [712, 350] on link "Call was successful?" at bounding box center [685, 356] width 134 height 19
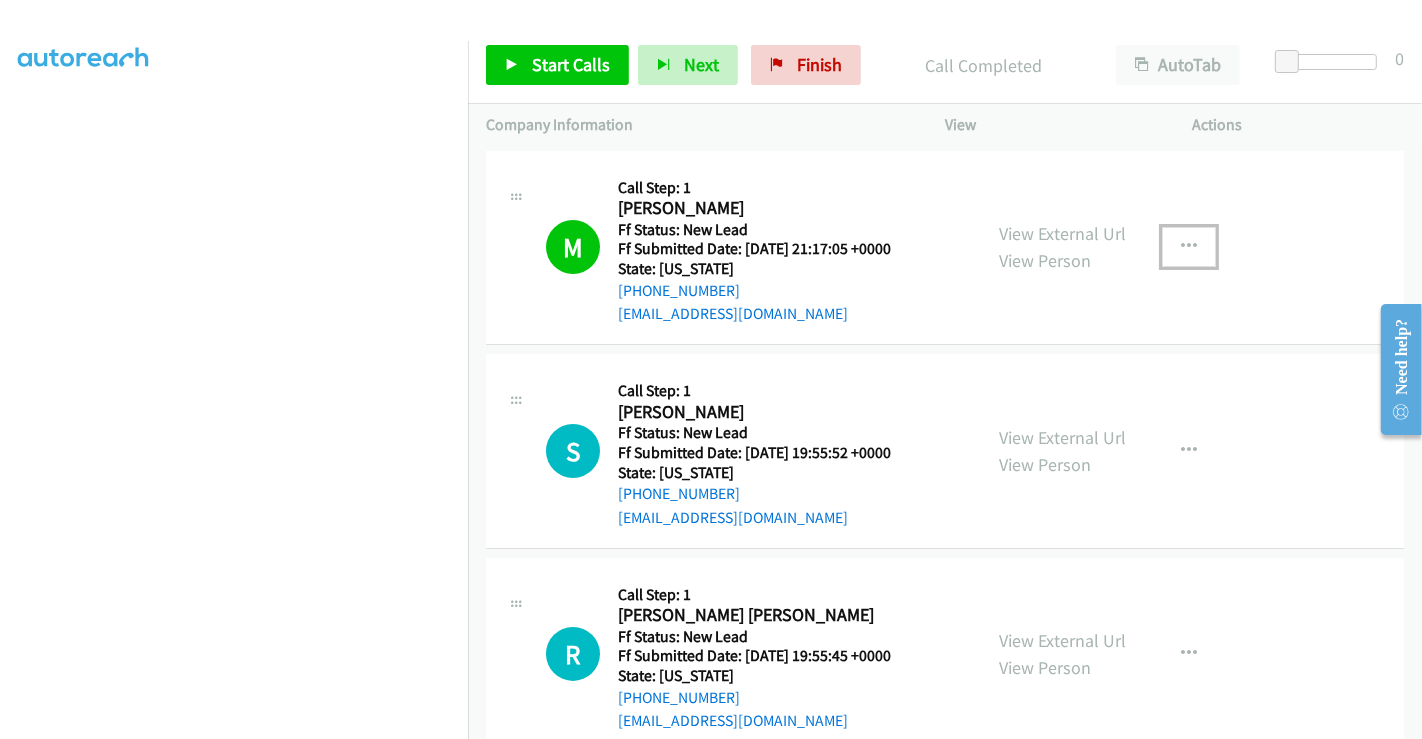
click at [1181, 244] on icon "button" at bounding box center [1189, 247] width 16 height 16
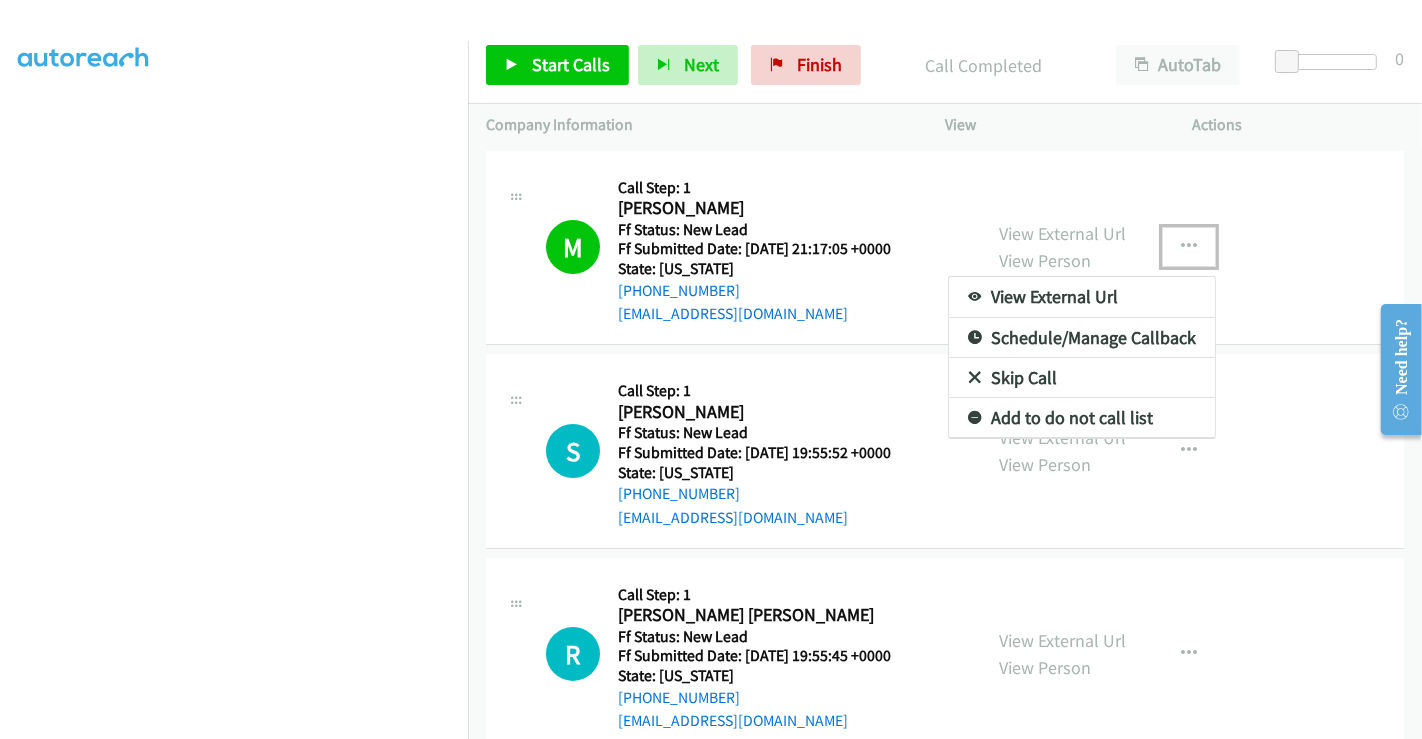
click at [1028, 411] on link "Add to do not call list" at bounding box center [1082, 418] width 266 height 40
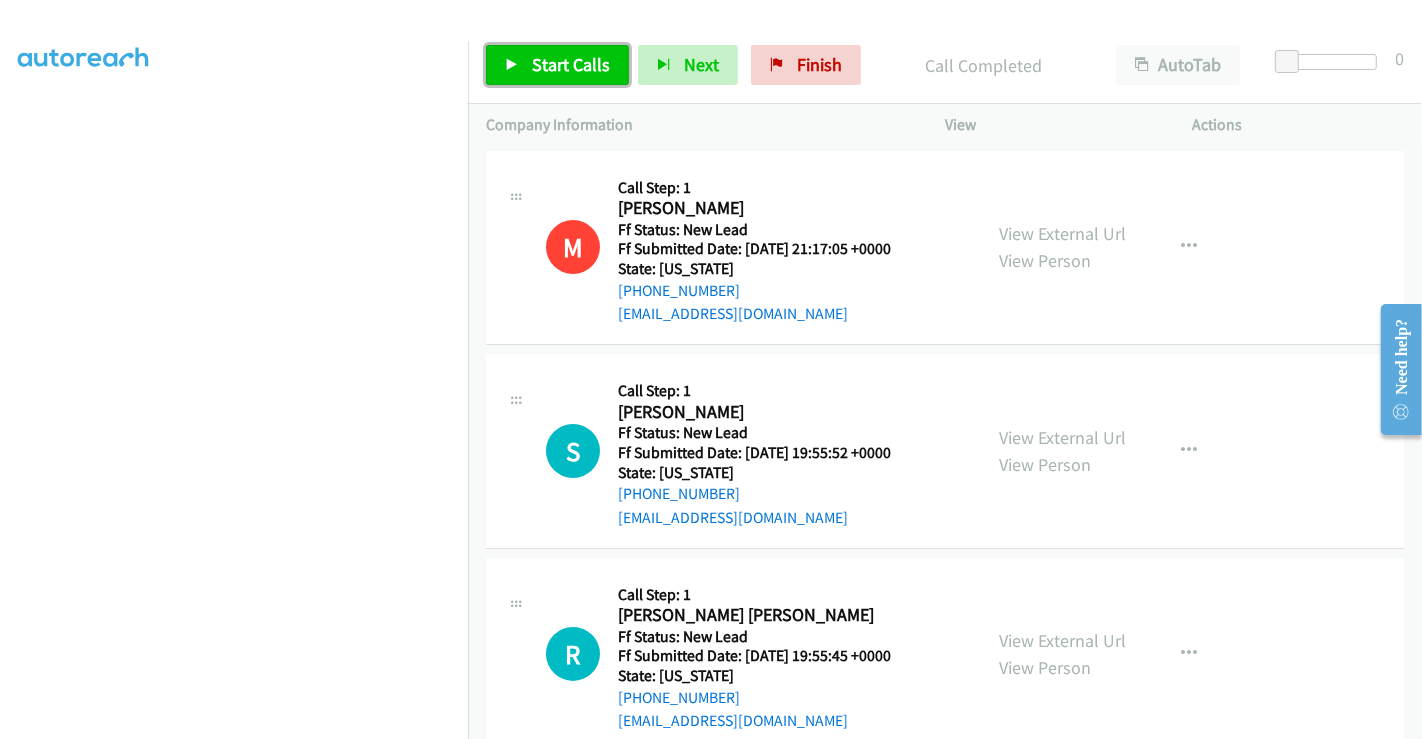
click at [582, 64] on span "Start Calls" at bounding box center [571, 64] width 78 height 23
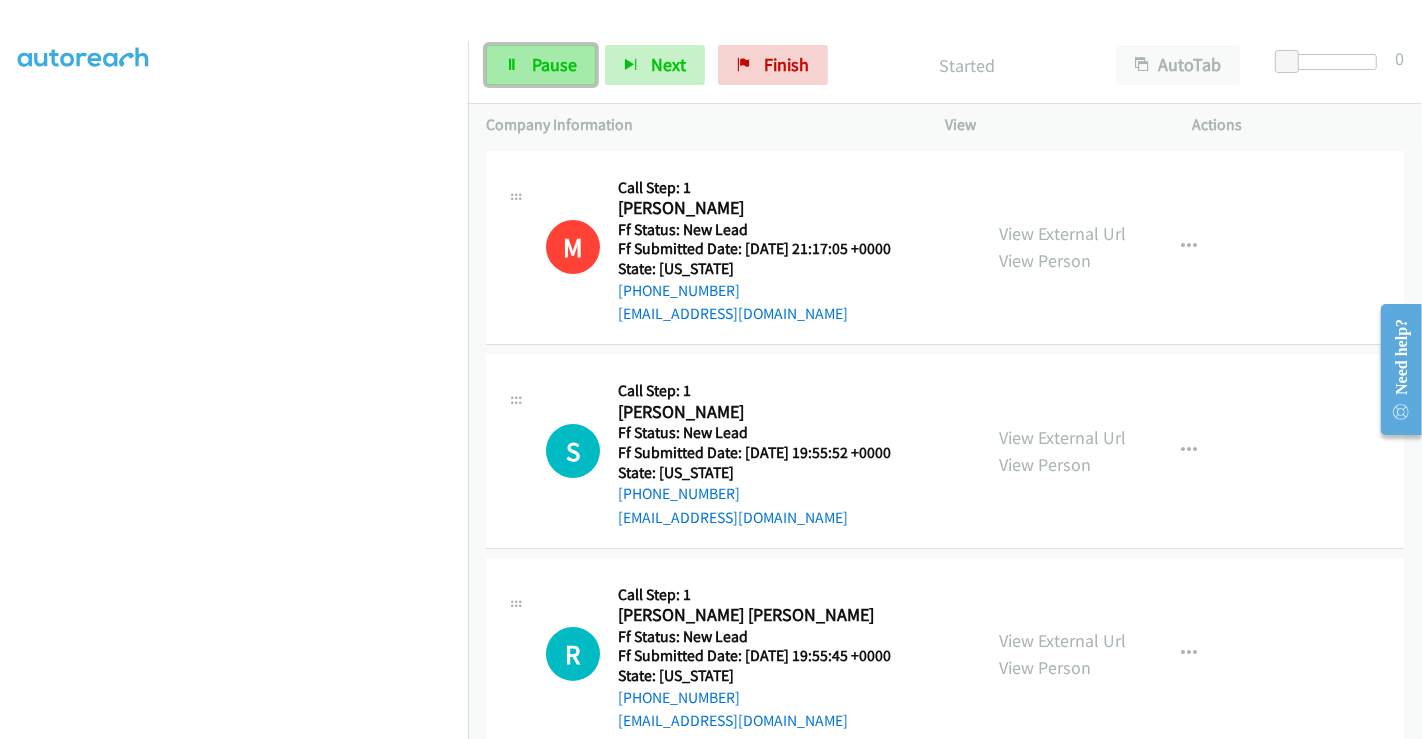
click at [550, 69] on span "Pause" at bounding box center [554, 64] width 45 height 23
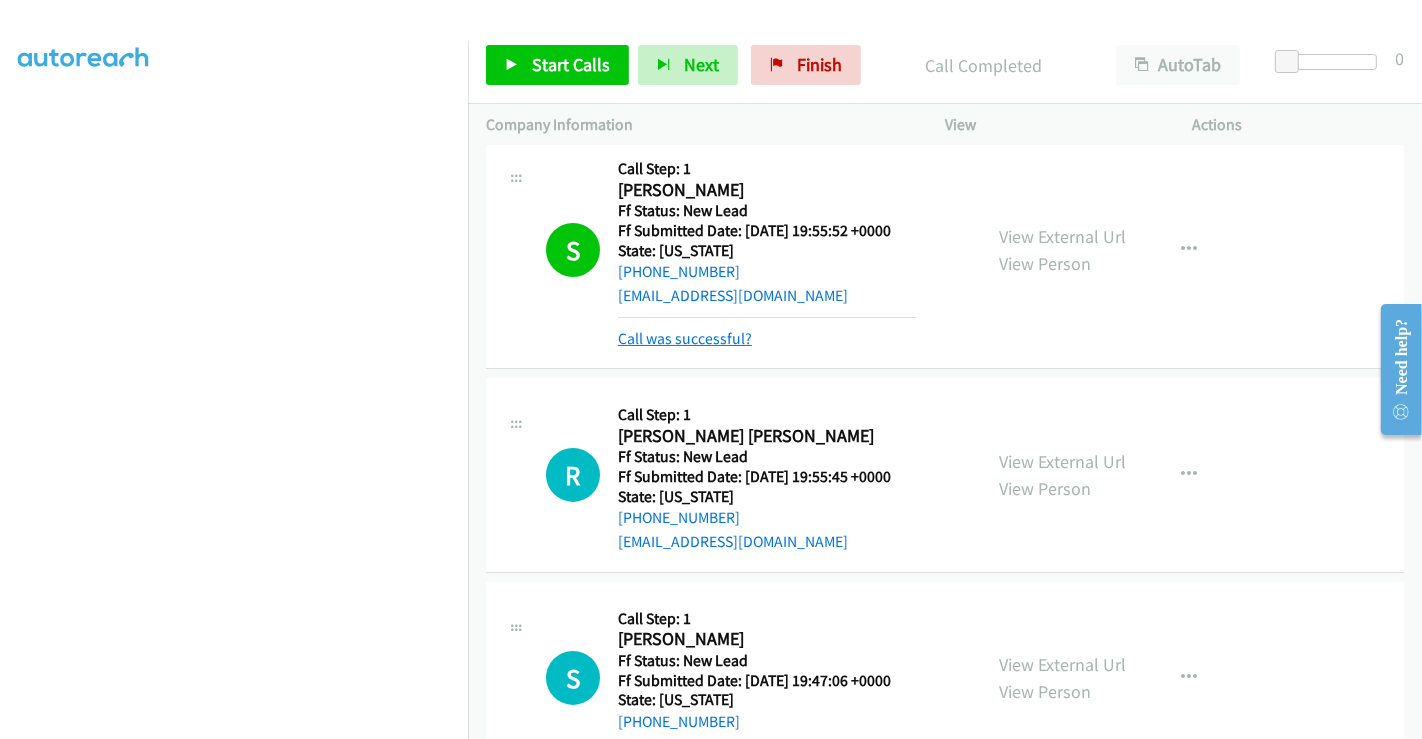
click at [700, 338] on link "Call was successful?" at bounding box center [685, 338] width 134 height 19
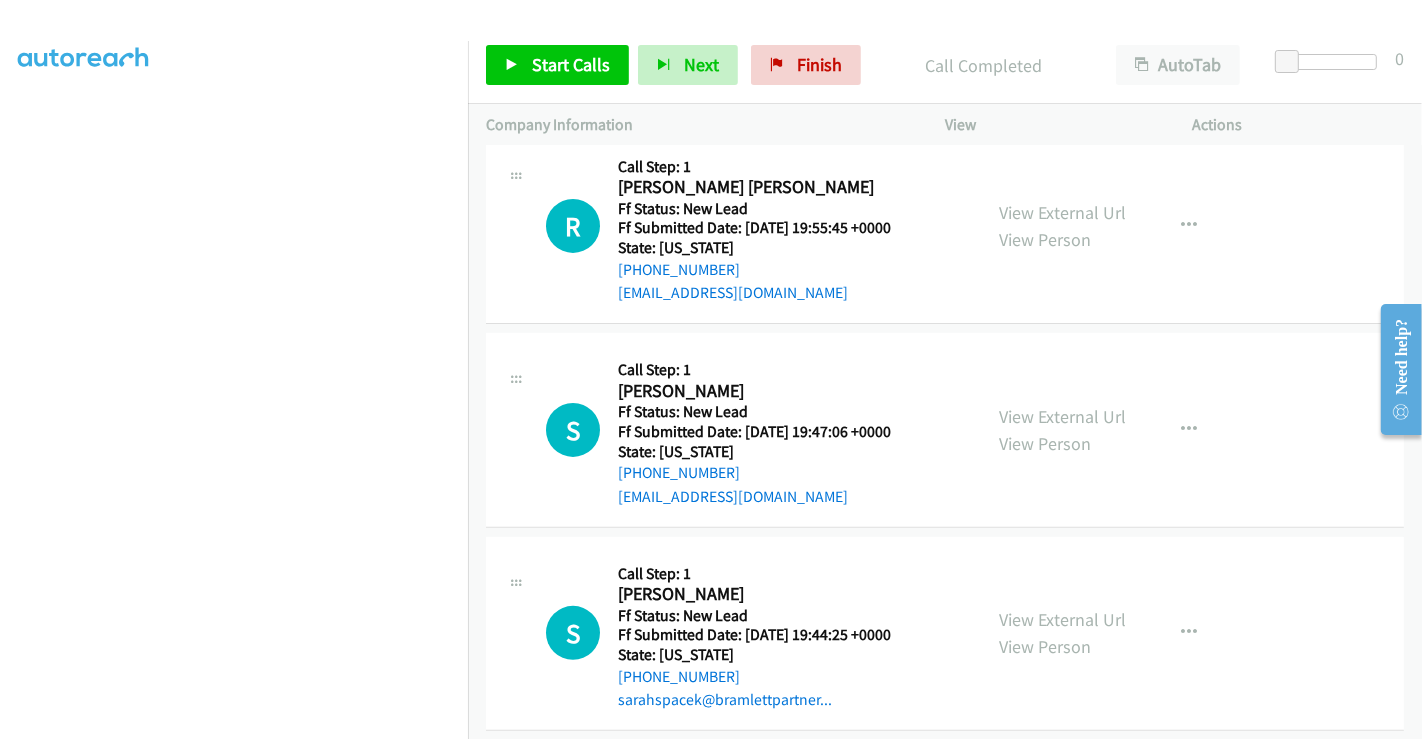
scroll to position [444, 0]
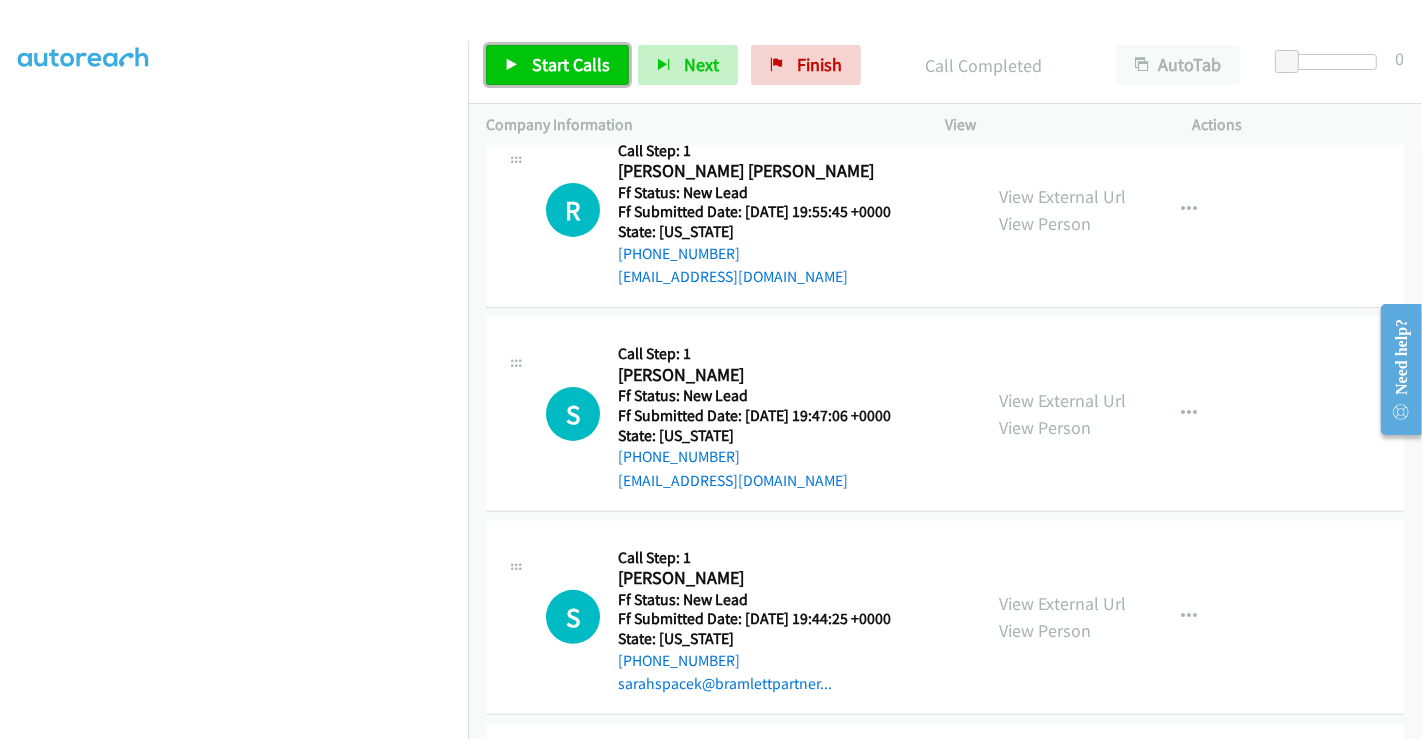
click at [571, 67] on span "Start Calls" at bounding box center [571, 64] width 78 height 23
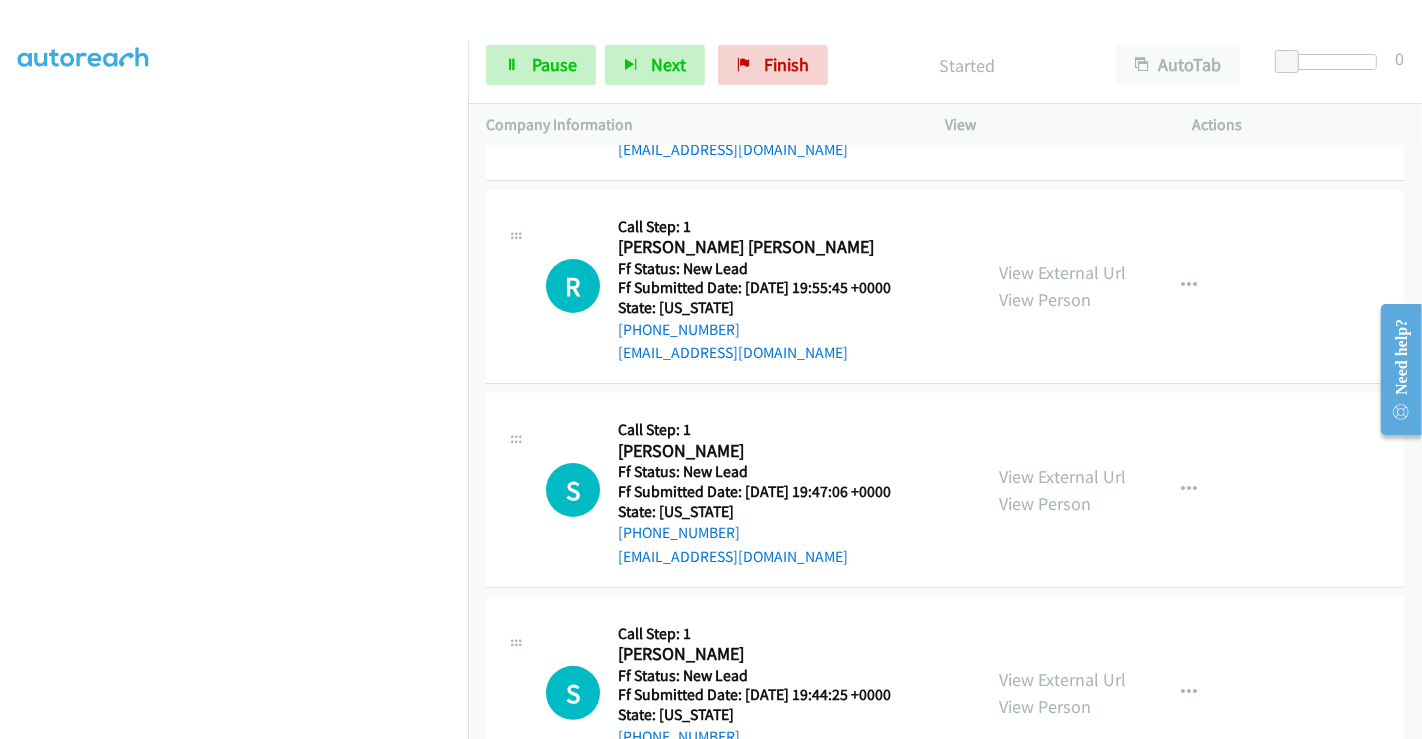
scroll to position [333, 0]
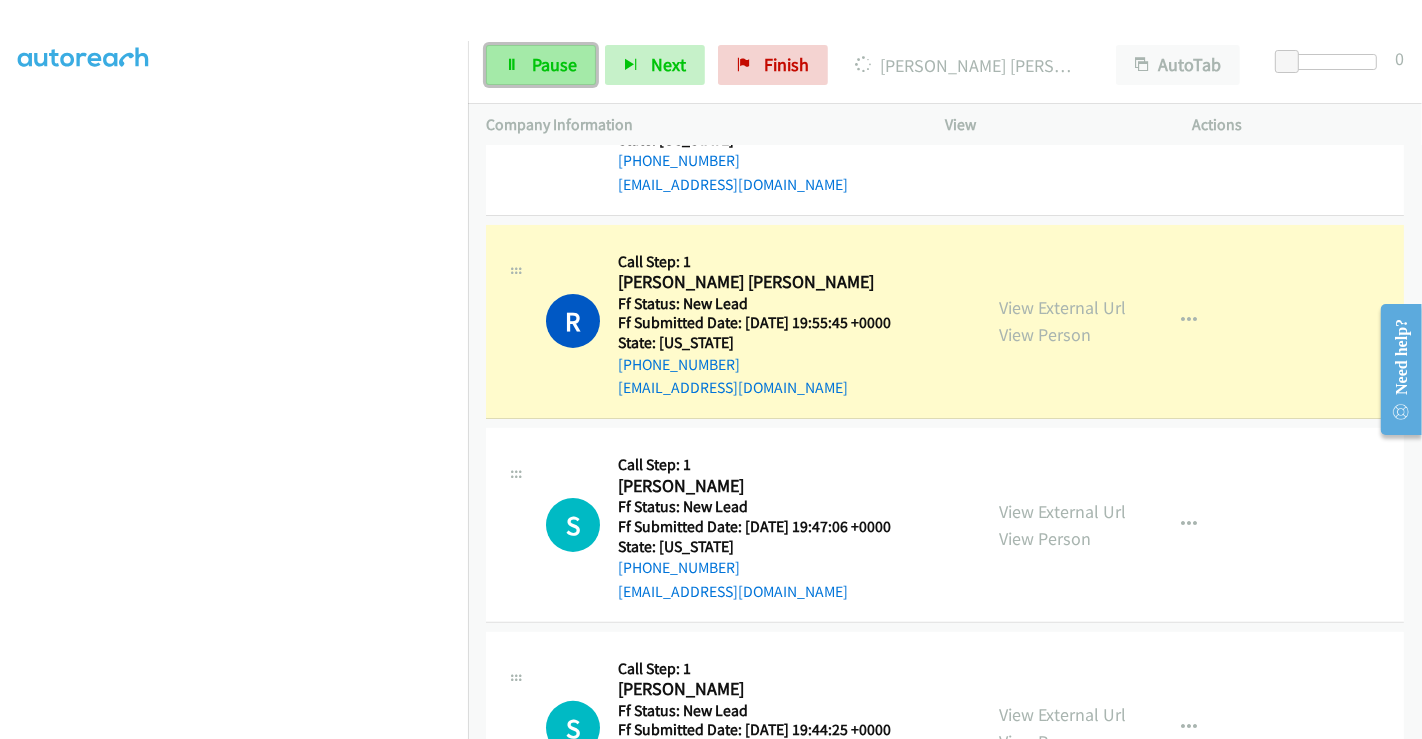
click at [549, 61] on span "Pause" at bounding box center [554, 64] width 45 height 23
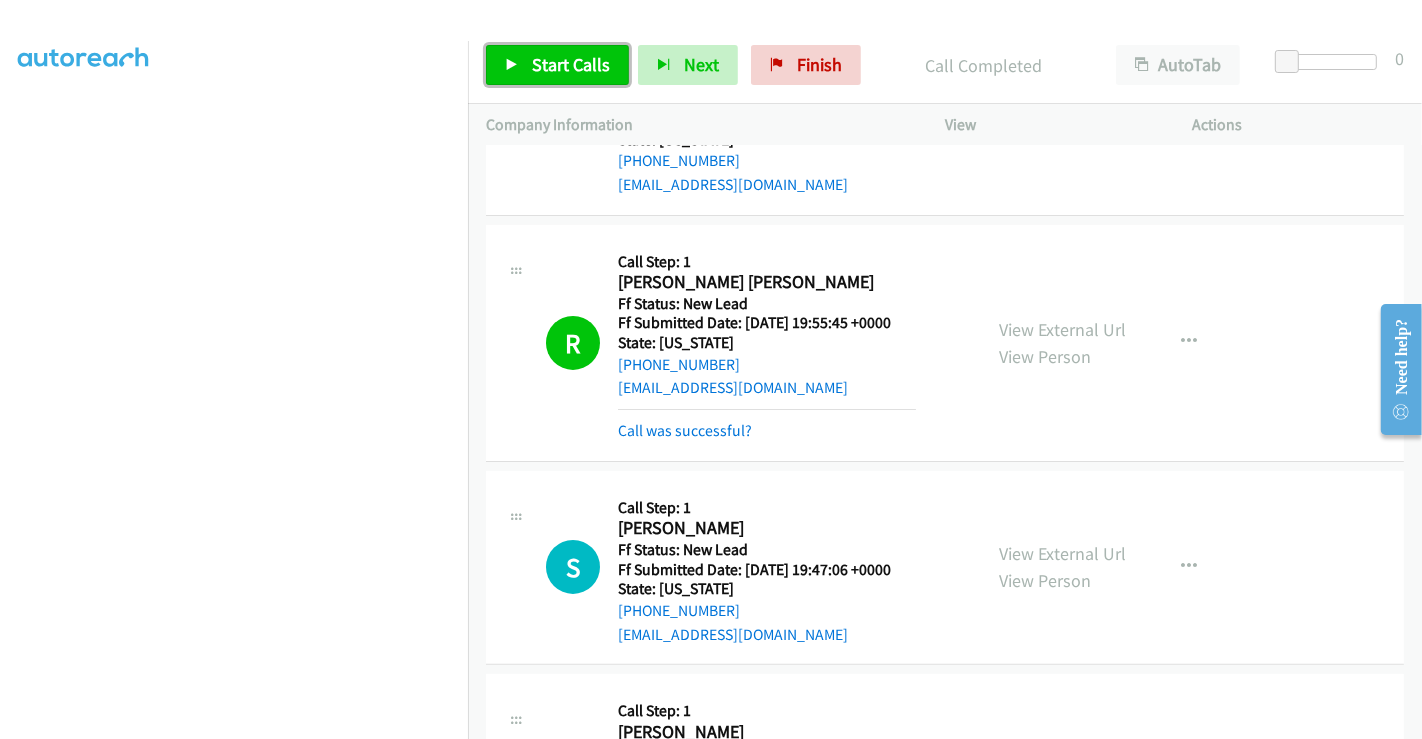
click at [538, 61] on span "Start Calls" at bounding box center [571, 64] width 78 height 23
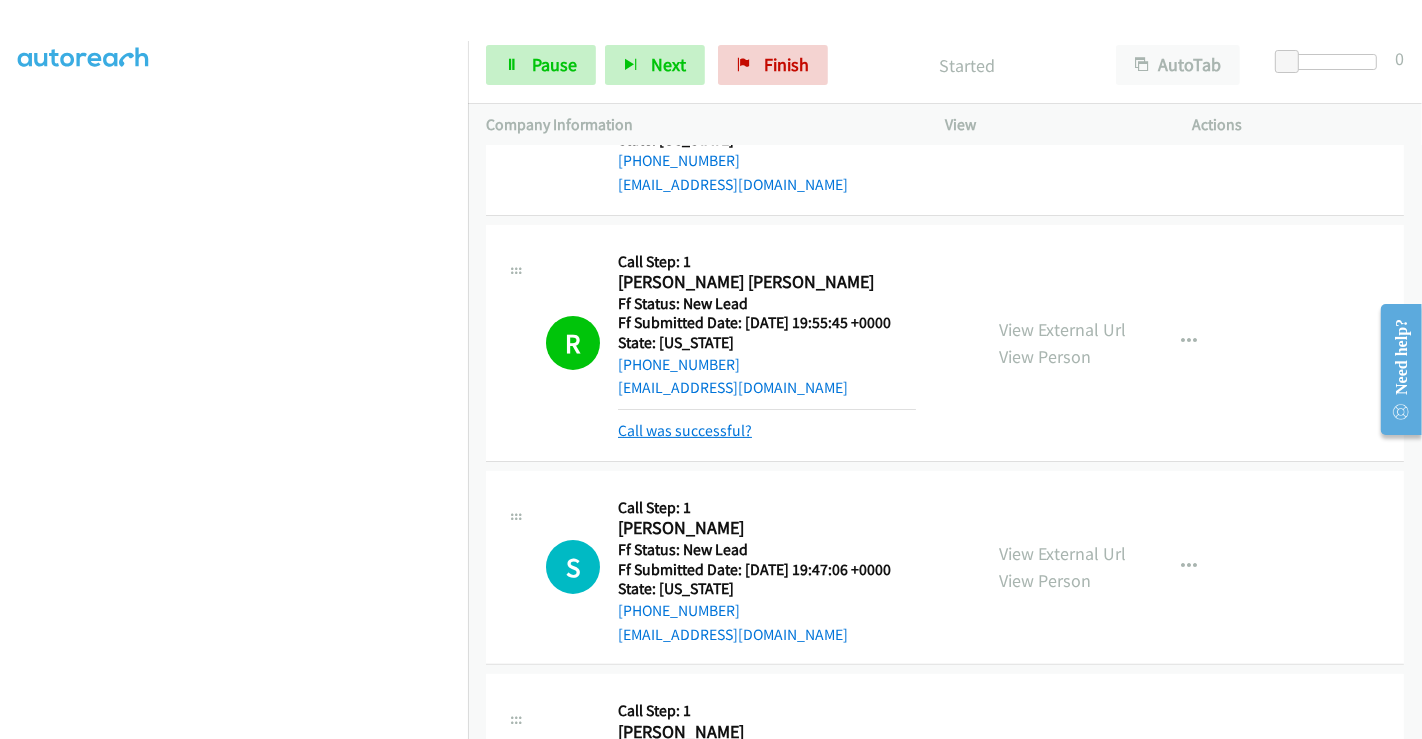
click at [710, 432] on link "Call was successful?" at bounding box center [685, 430] width 134 height 19
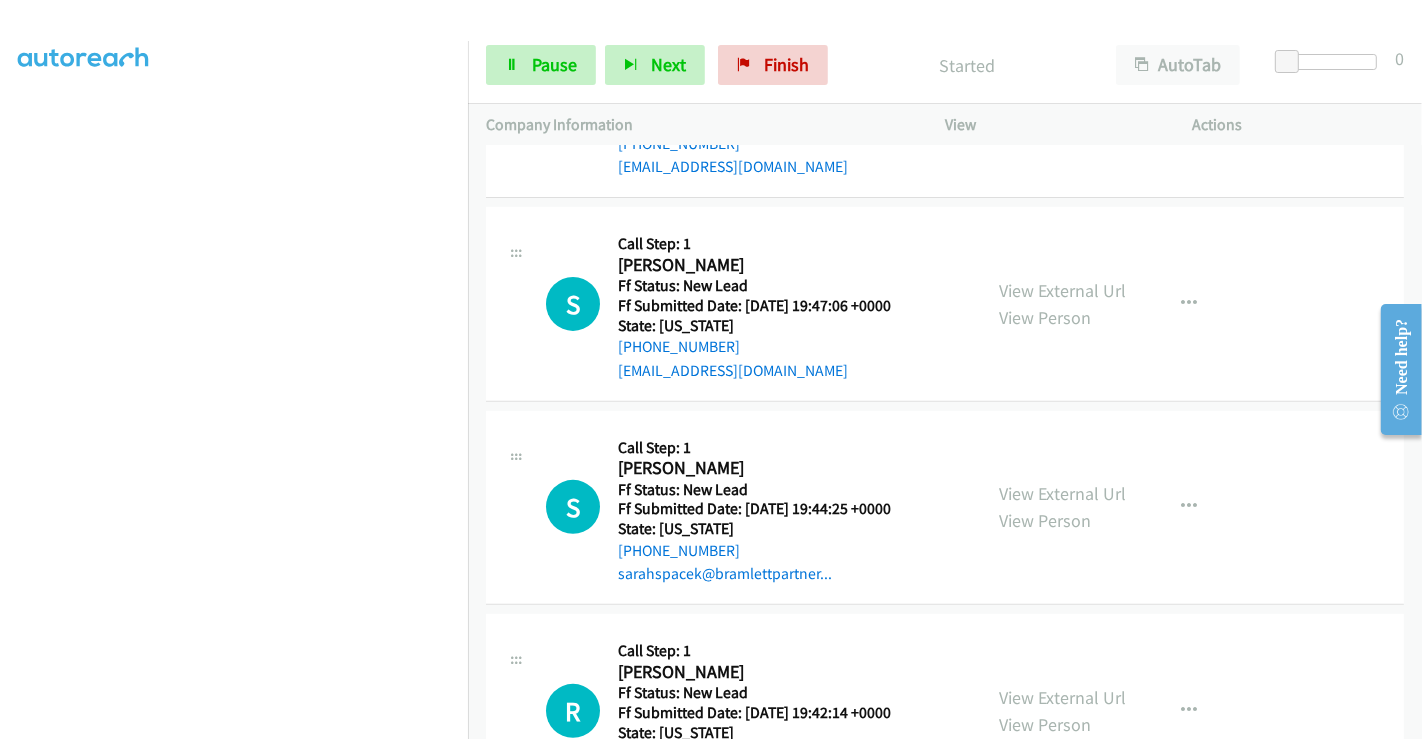
scroll to position [555, 0]
click at [541, 55] on span "Pause" at bounding box center [554, 64] width 45 height 23
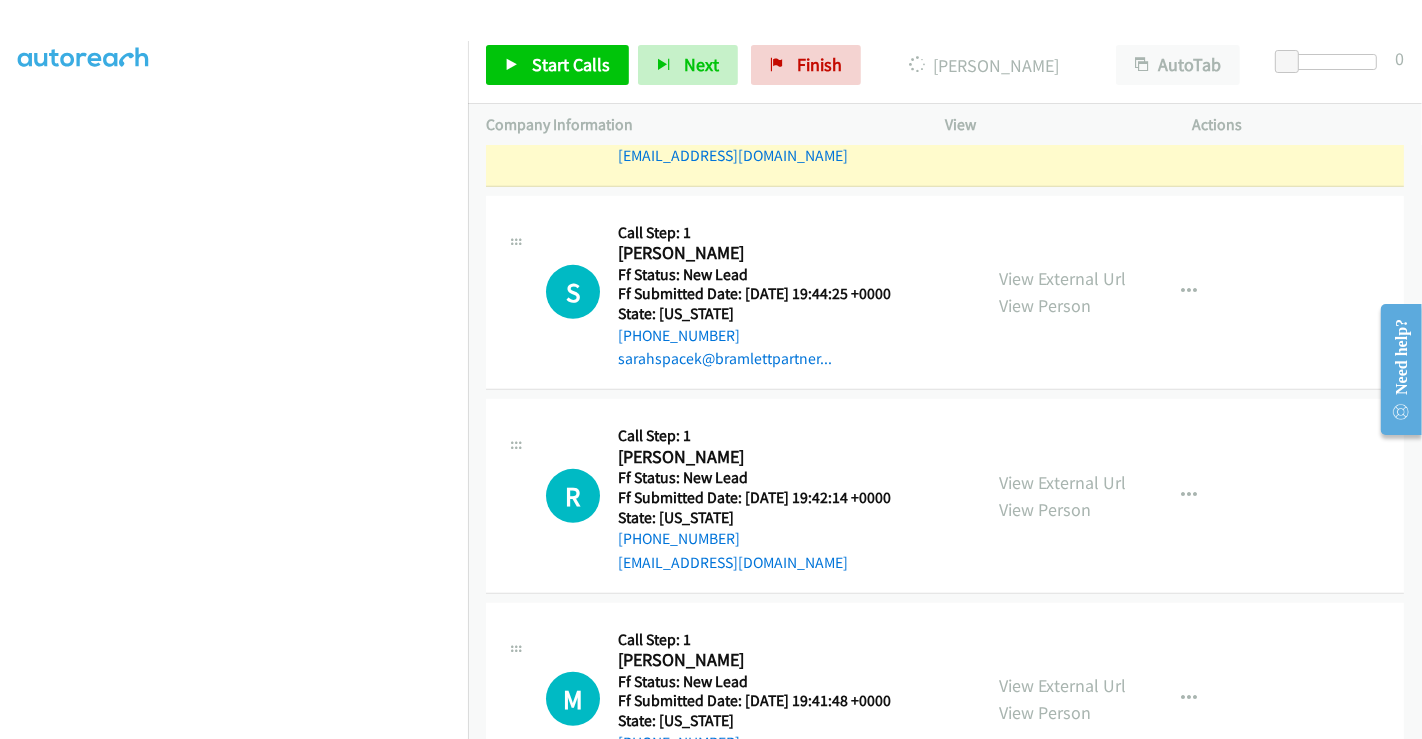
scroll to position [777, 0]
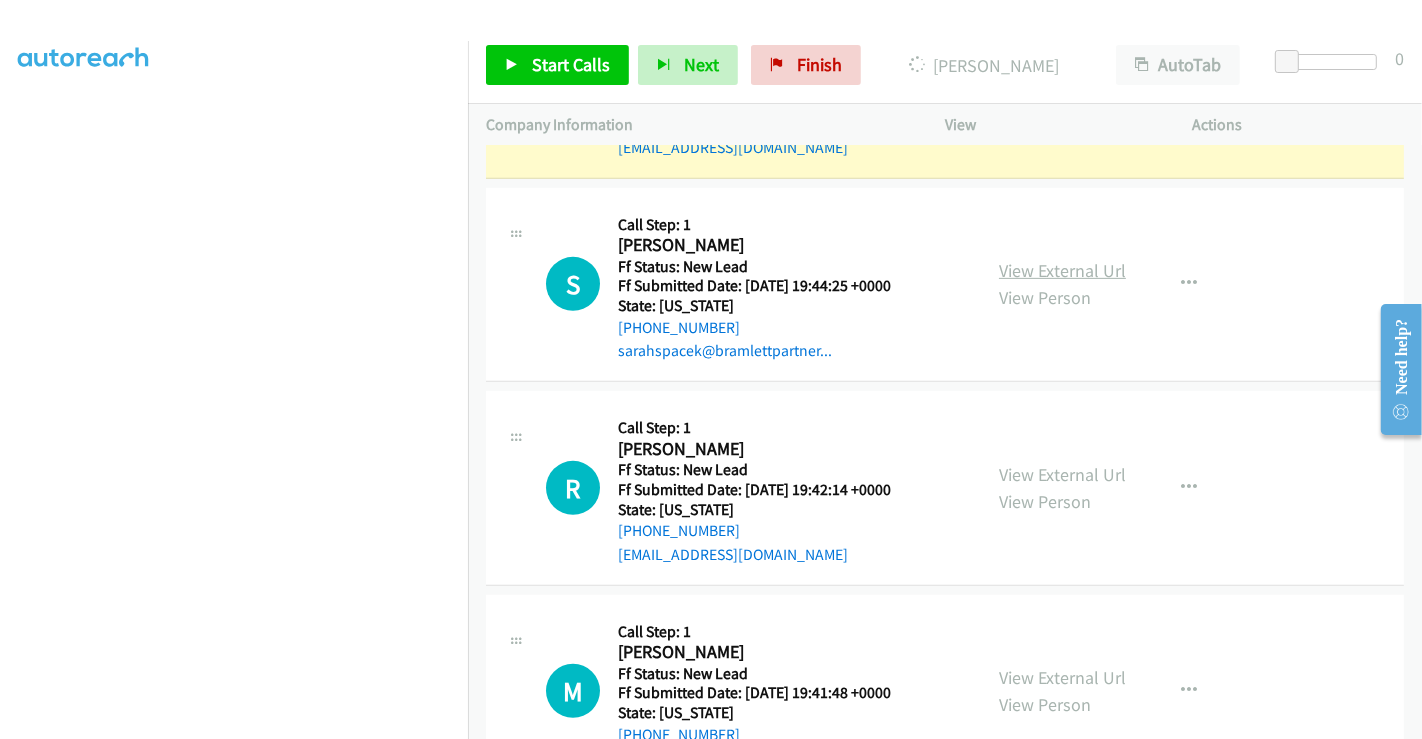
click at [1055, 269] on link "View External Url" at bounding box center [1062, 270] width 127 height 23
click at [1032, 464] on link "View External Url" at bounding box center [1062, 474] width 127 height 23
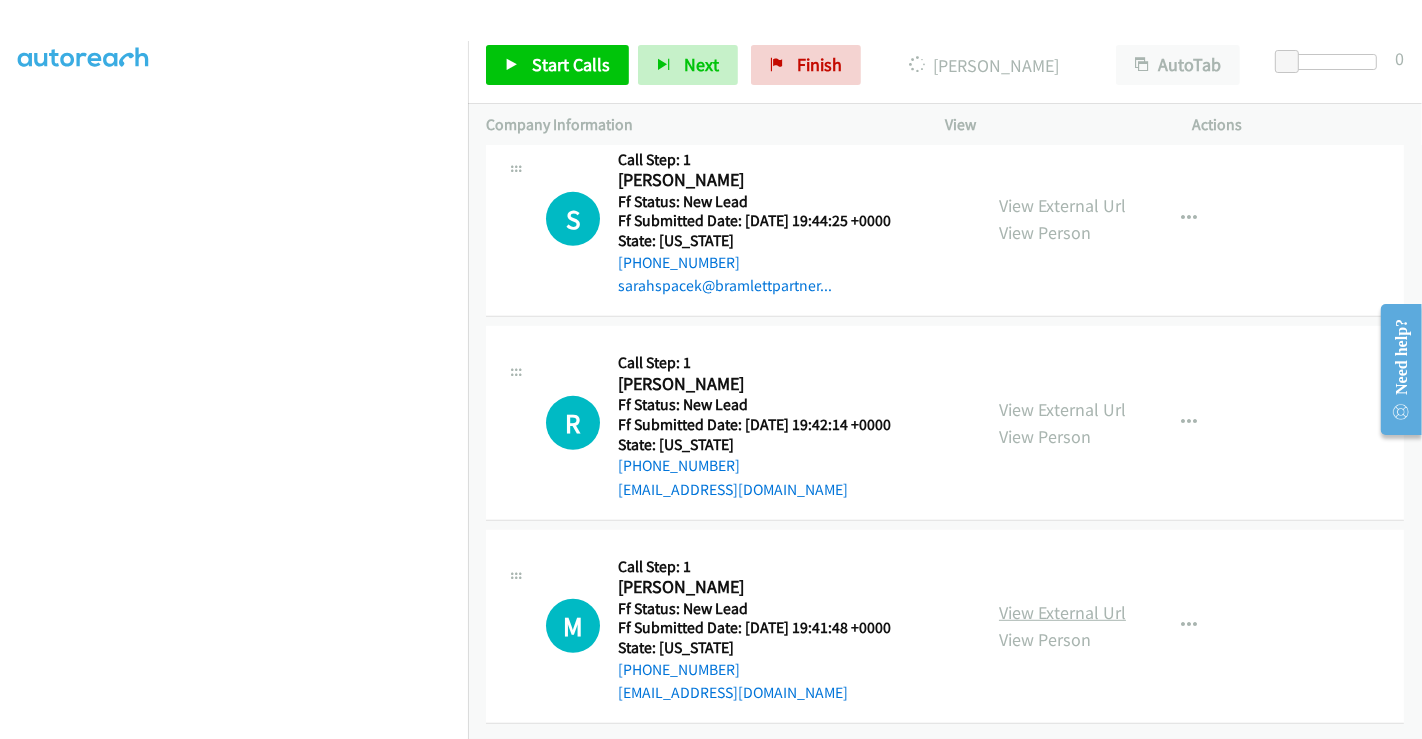
click at [1047, 601] on link "View External Url" at bounding box center [1062, 612] width 127 height 23
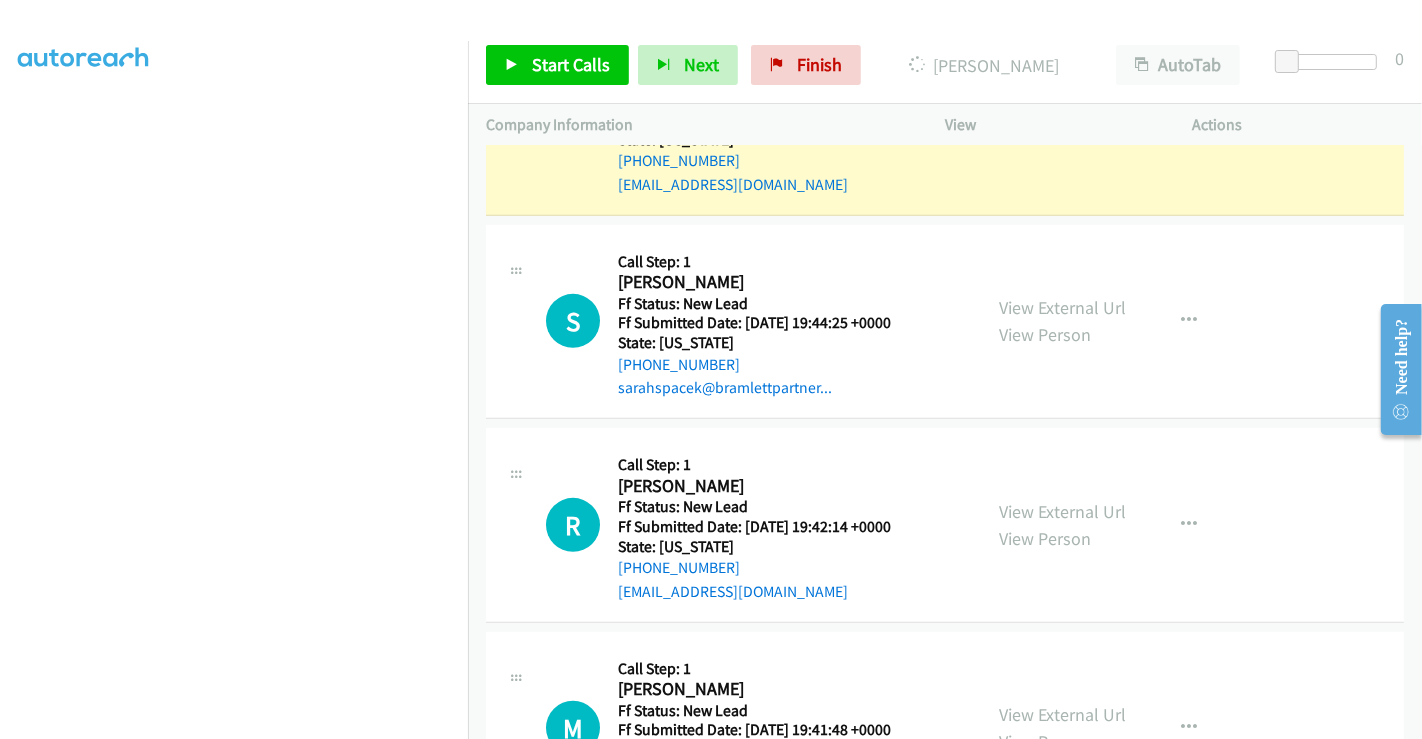
scroll to position [634, 0]
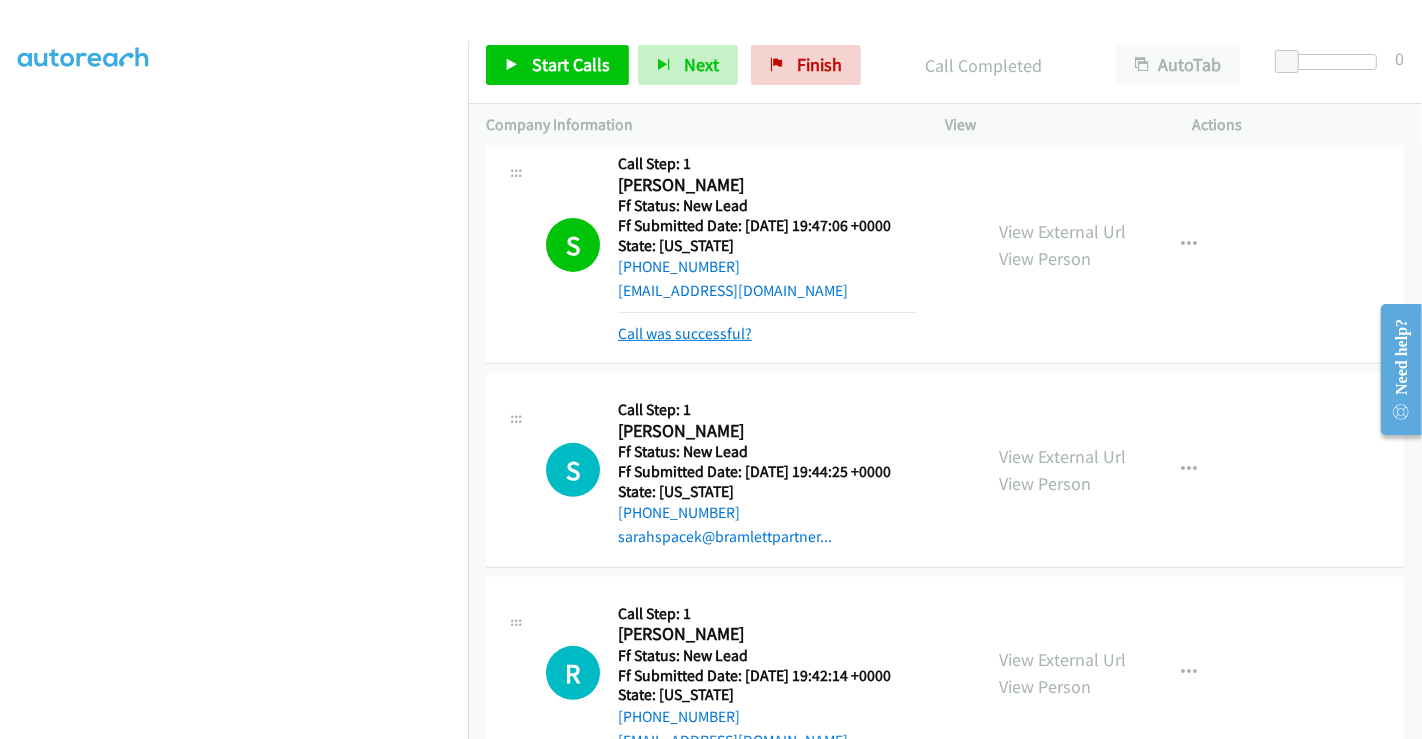
click at [722, 327] on link "Call was successful?" at bounding box center [685, 333] width 134 height 19
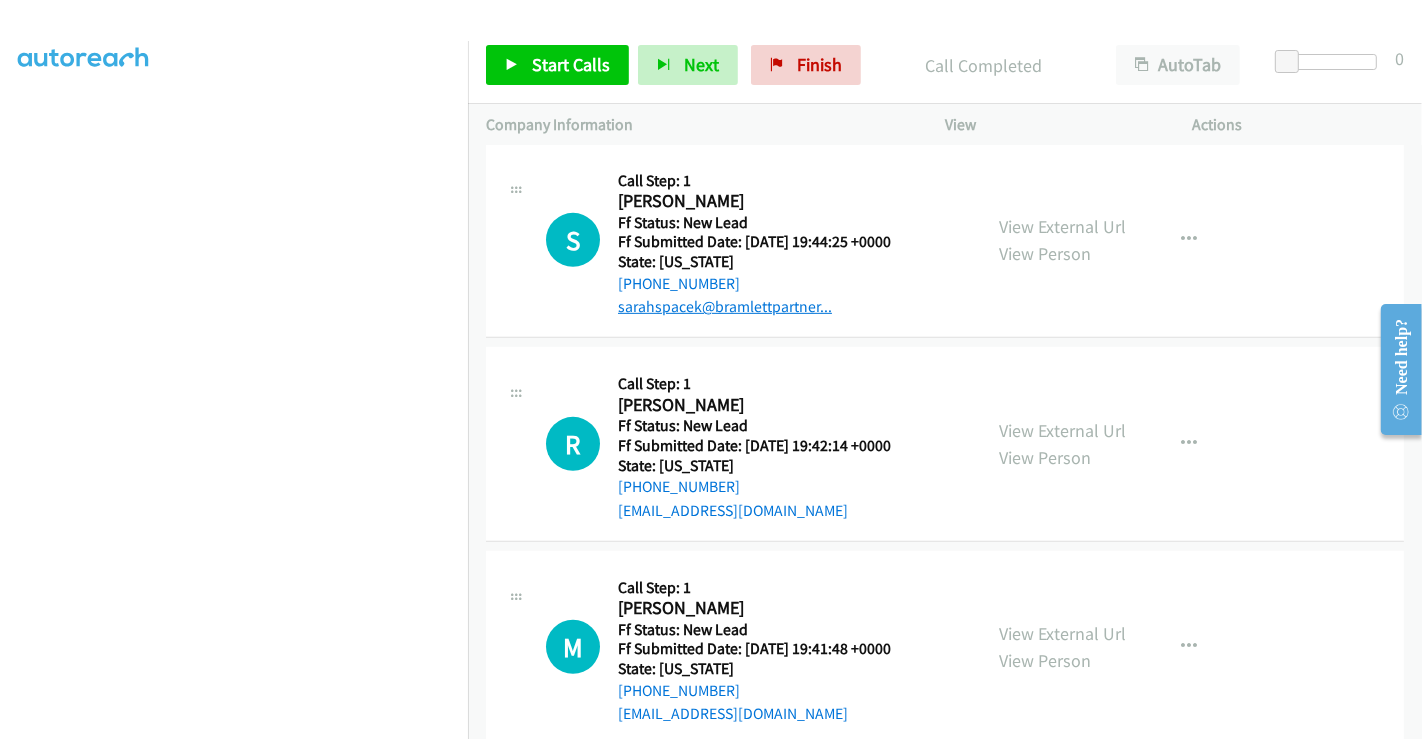
scroll to position [856, 0]
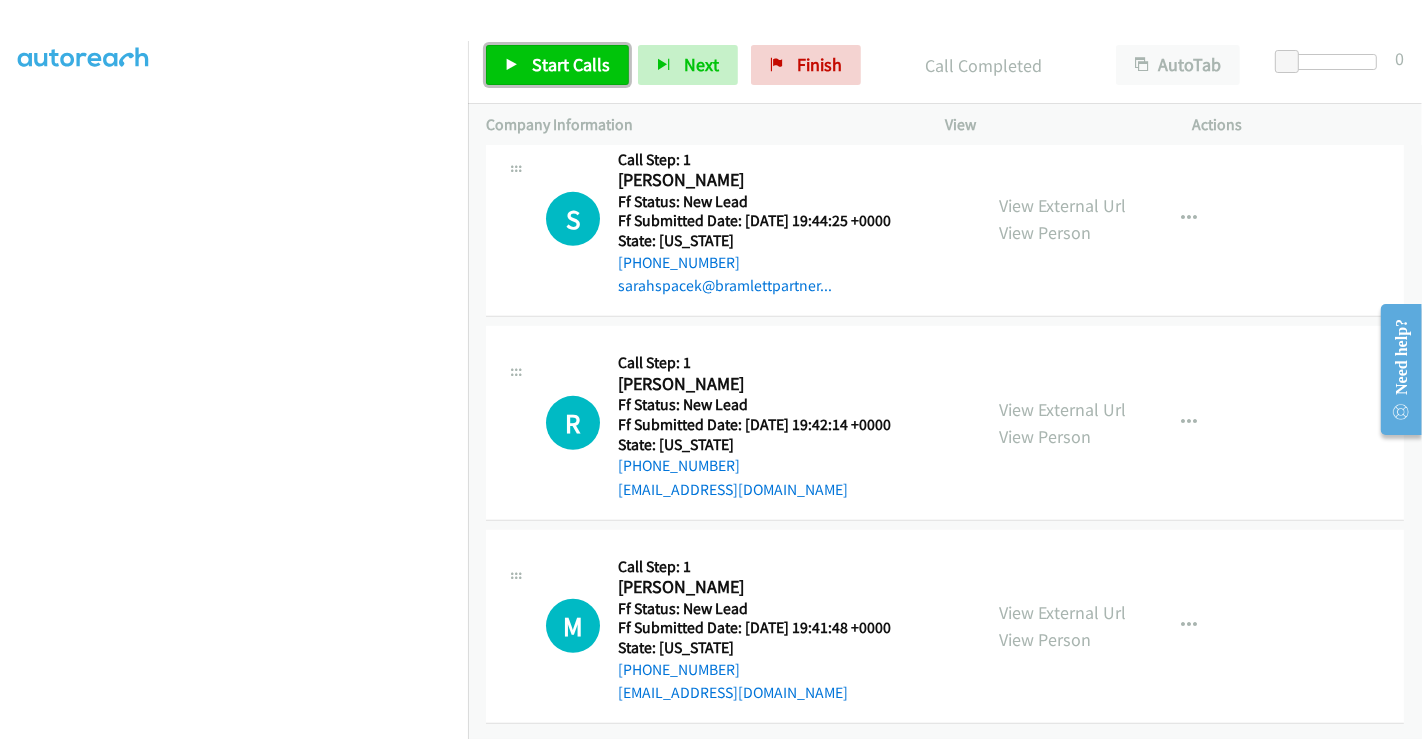
click at [566, 47] on link "Start Calls" at bounding box center [557, 65] width 143 height 40
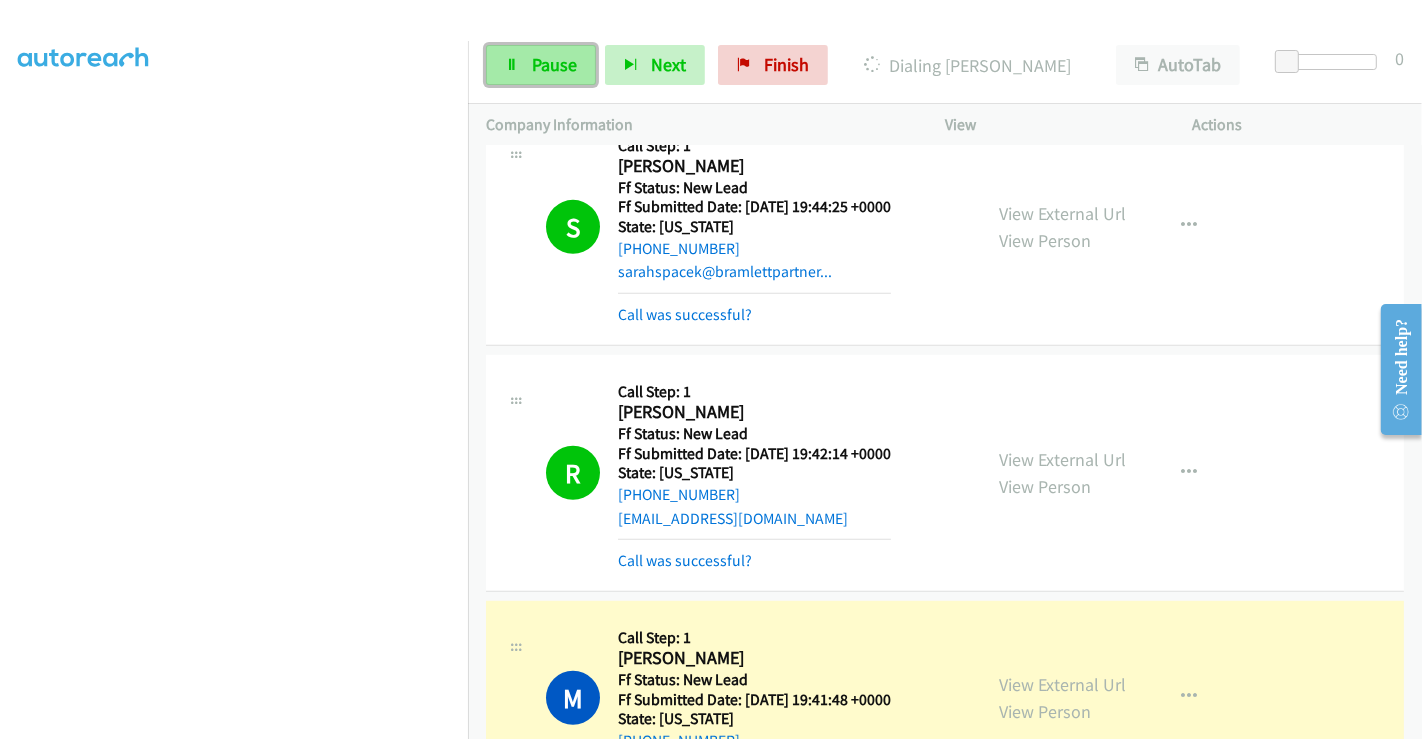
click at [561, 68] on span "Pause" at bounding box center [554, 64] width 45 height 23
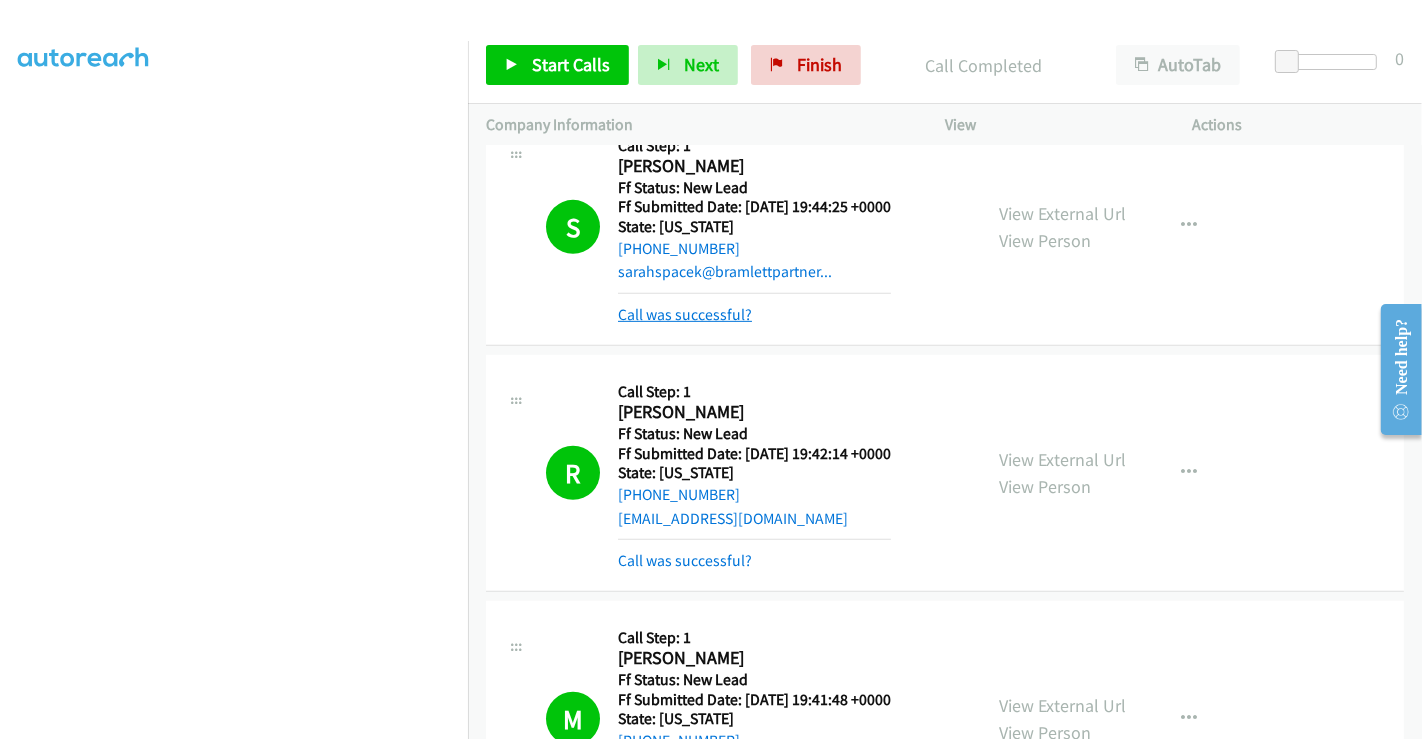
click at [690, 314] on link "Call was successful?" at bounding box center [685, 314] width 134 height 19
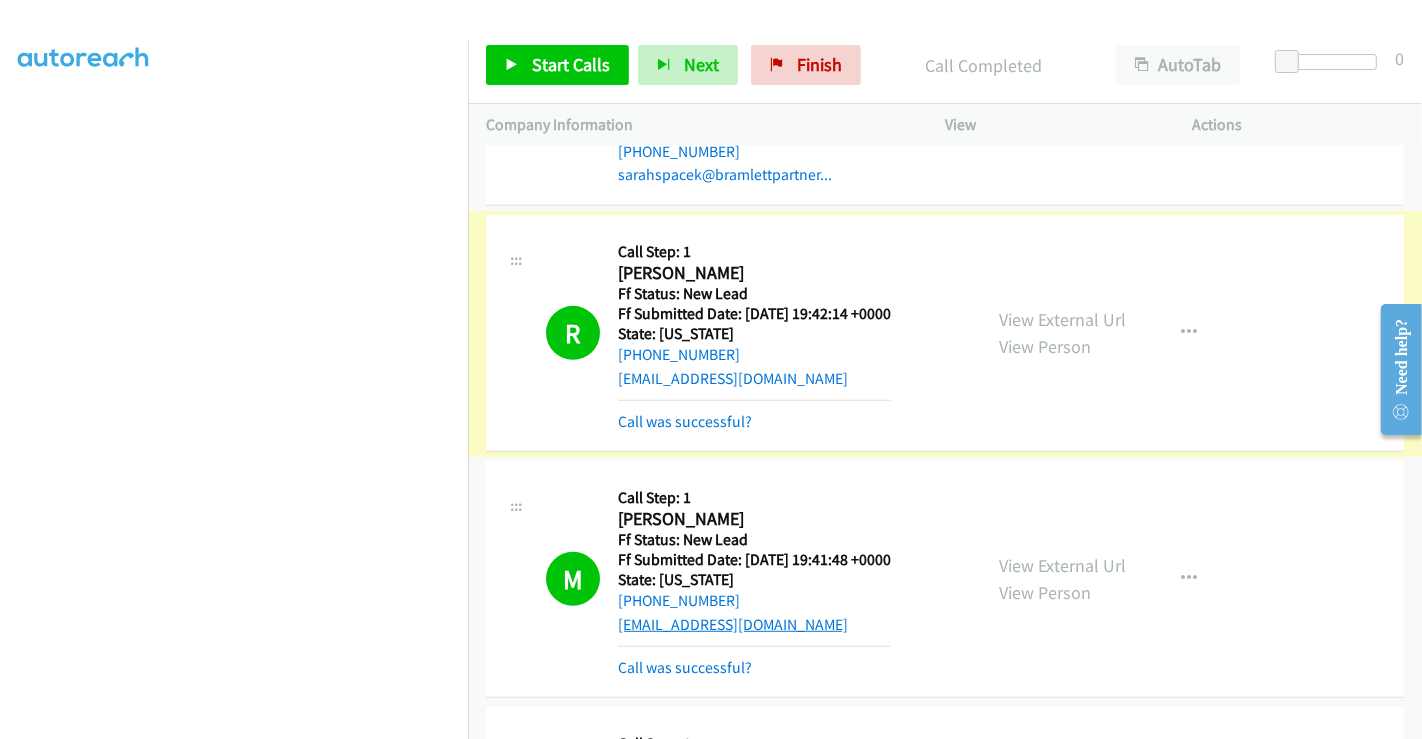
scroll to position [1078, 0]
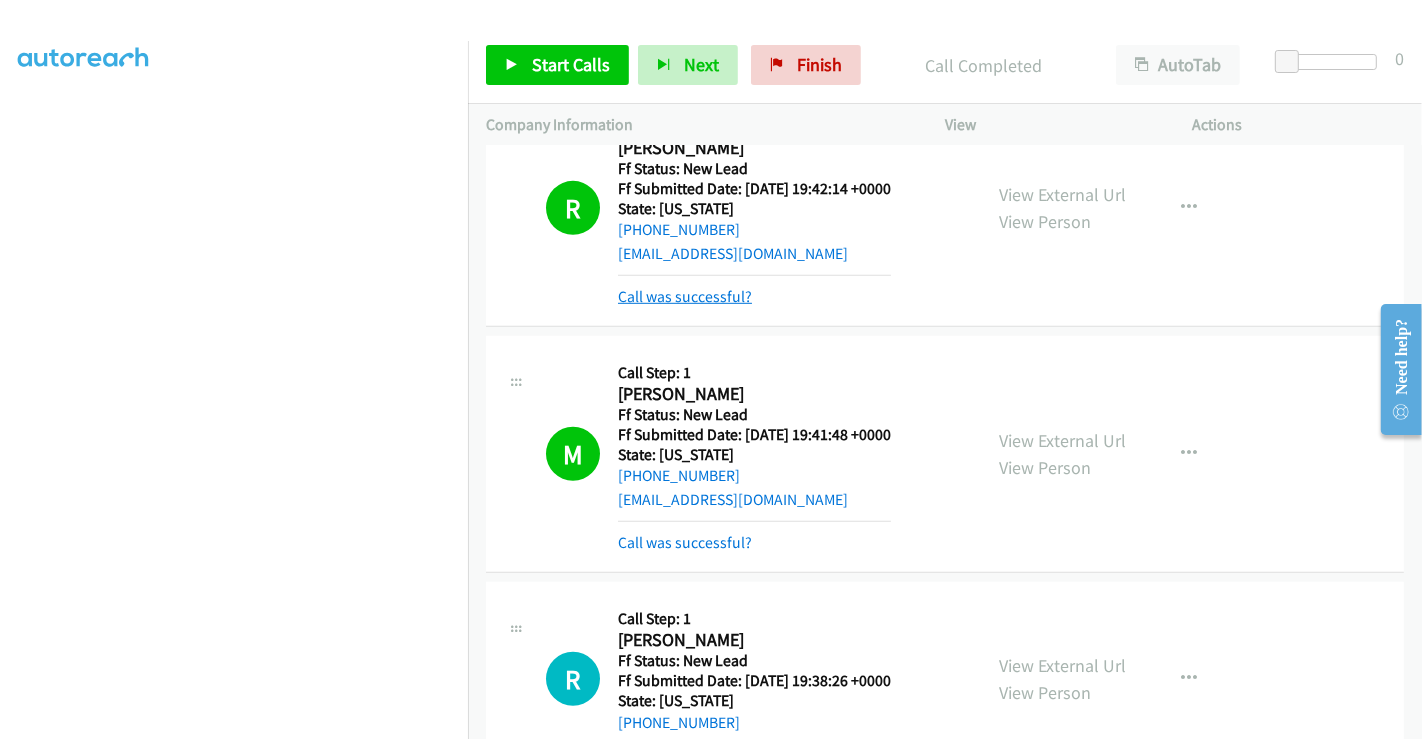
click at [695, 296] on link "Call was successful?" at bounding box center [685, 296] width 134 height 19
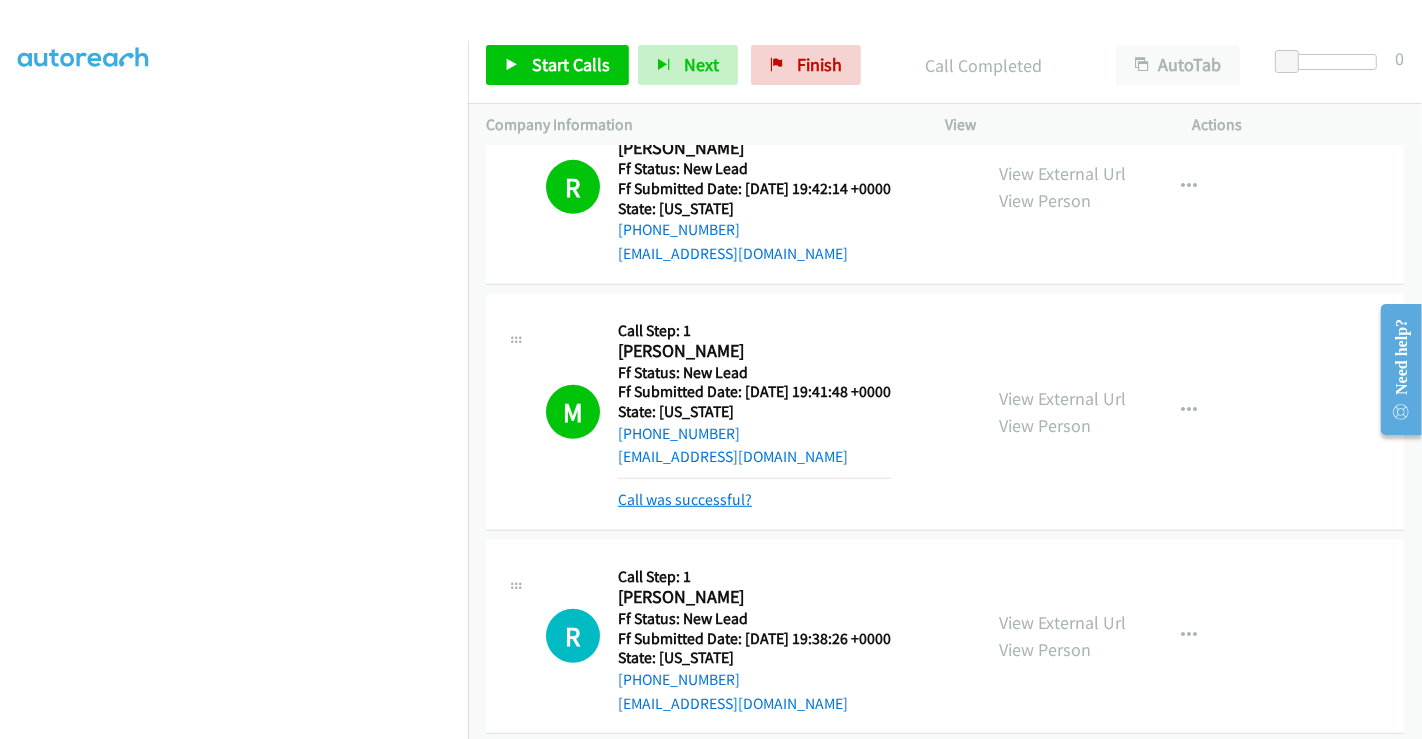
click at [702, 494] on link "Call was successful?" at bounding box center [685, 499] width 134 height 19
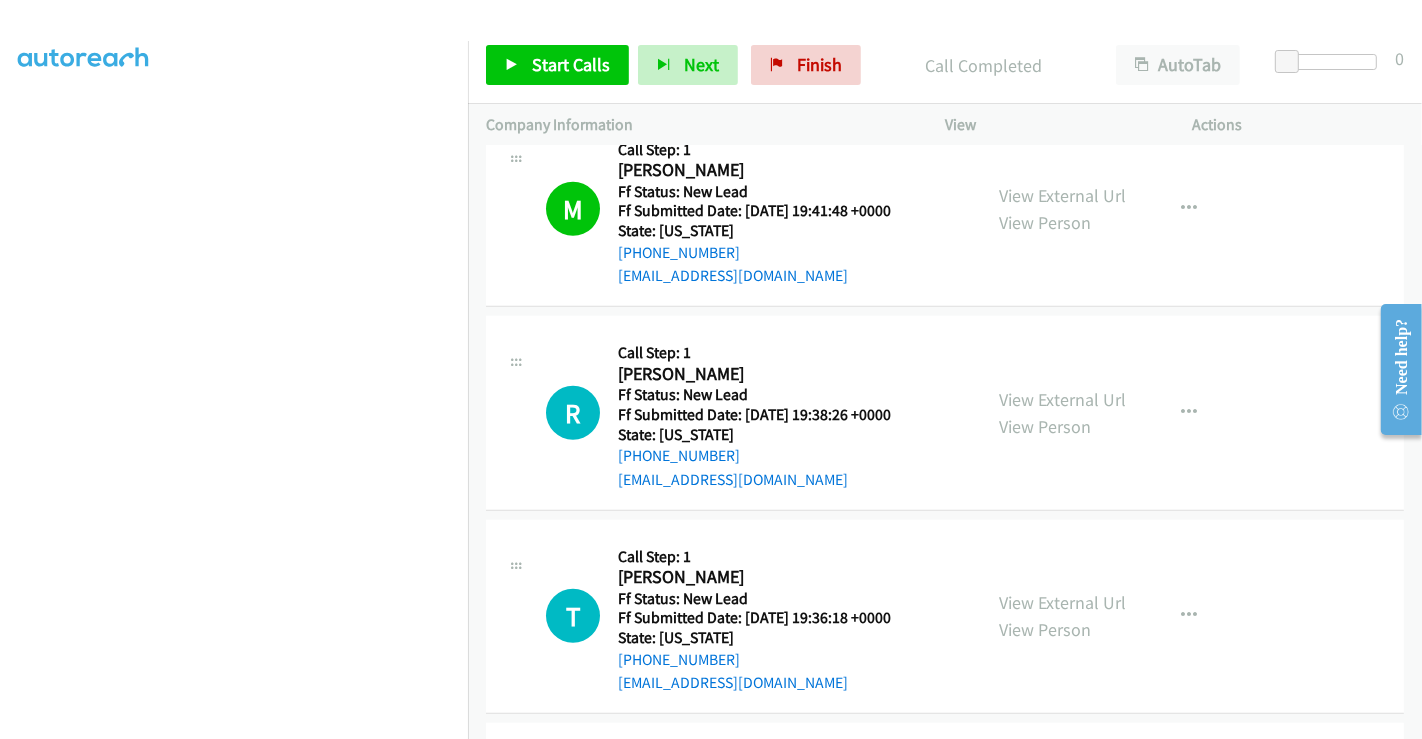
scroll to position [1465, 0]
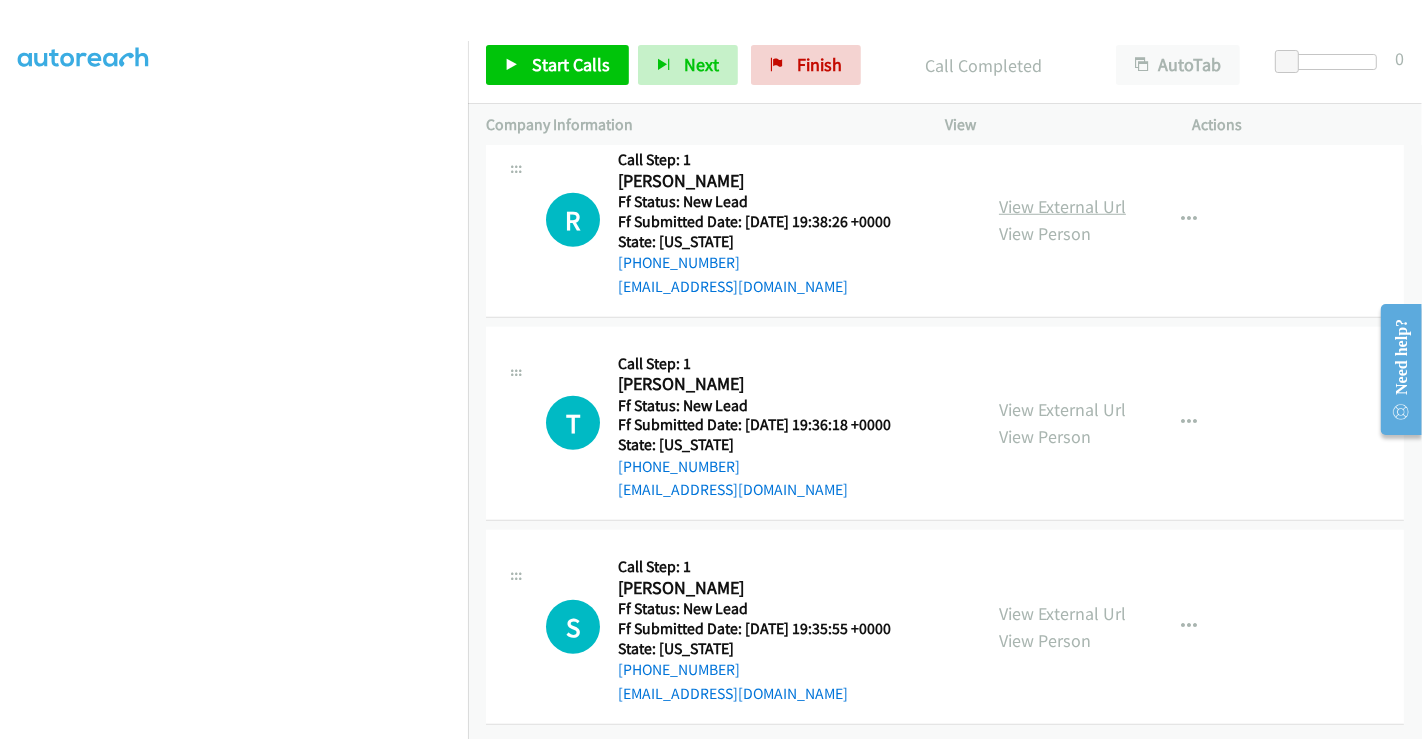
click at [1025, 195] on link "View External Url" at bounding box center [1062, 206] width 127 height 23
click at [1034, 398] on link "View External Url" at bounding box center [1062, 409] width 127 height 23
click at [1048, 602] on link "View External Url" at bounding box center [1062, 613] width 127 height 23
click at [551, 65] on span "Start Calls" at bounding box center [571, 64] width 78 height 23
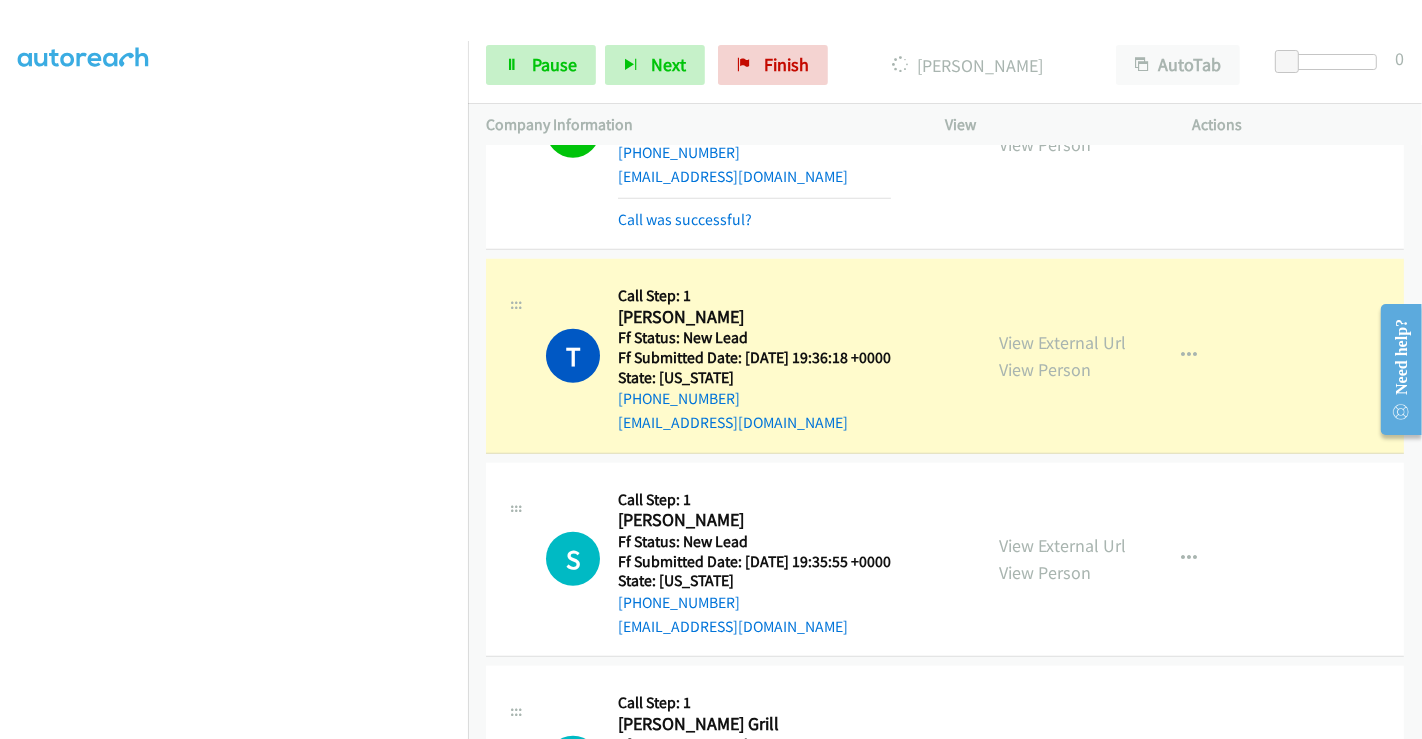
scroll to position [1688, 0]
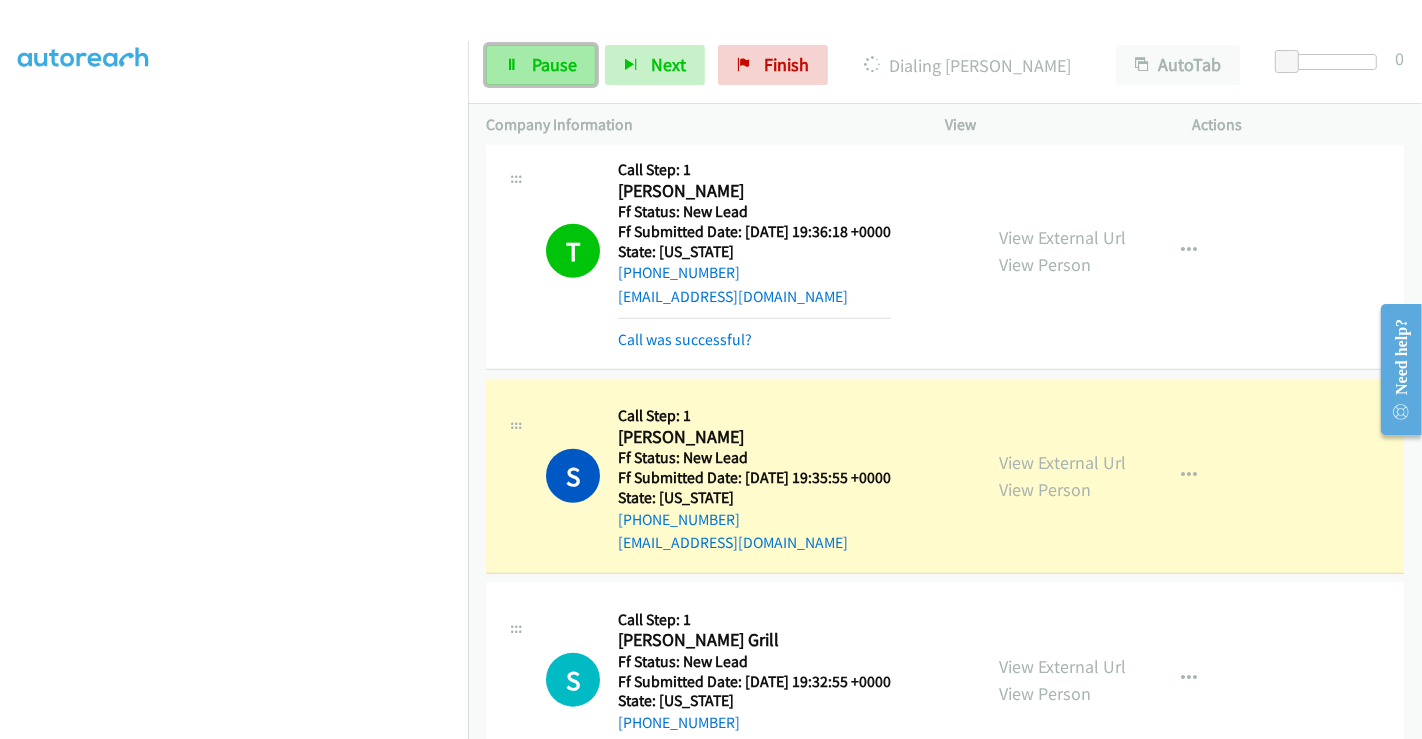
click at [537, 58] on span "Pause" at bounding box center [554, 64] width 45 height 23
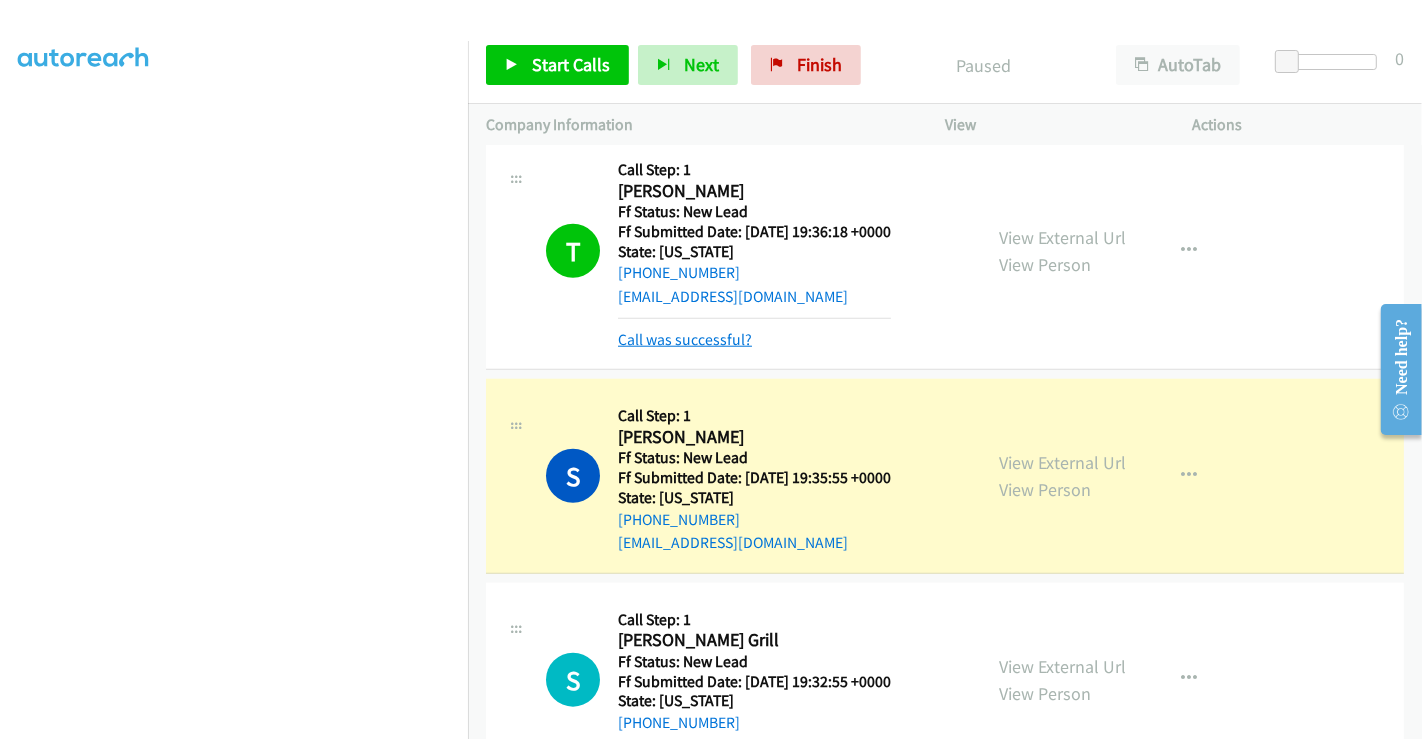
click at [680, 330] on link "Call was successful?" at bounding box center [685, 339] width 134 height 19
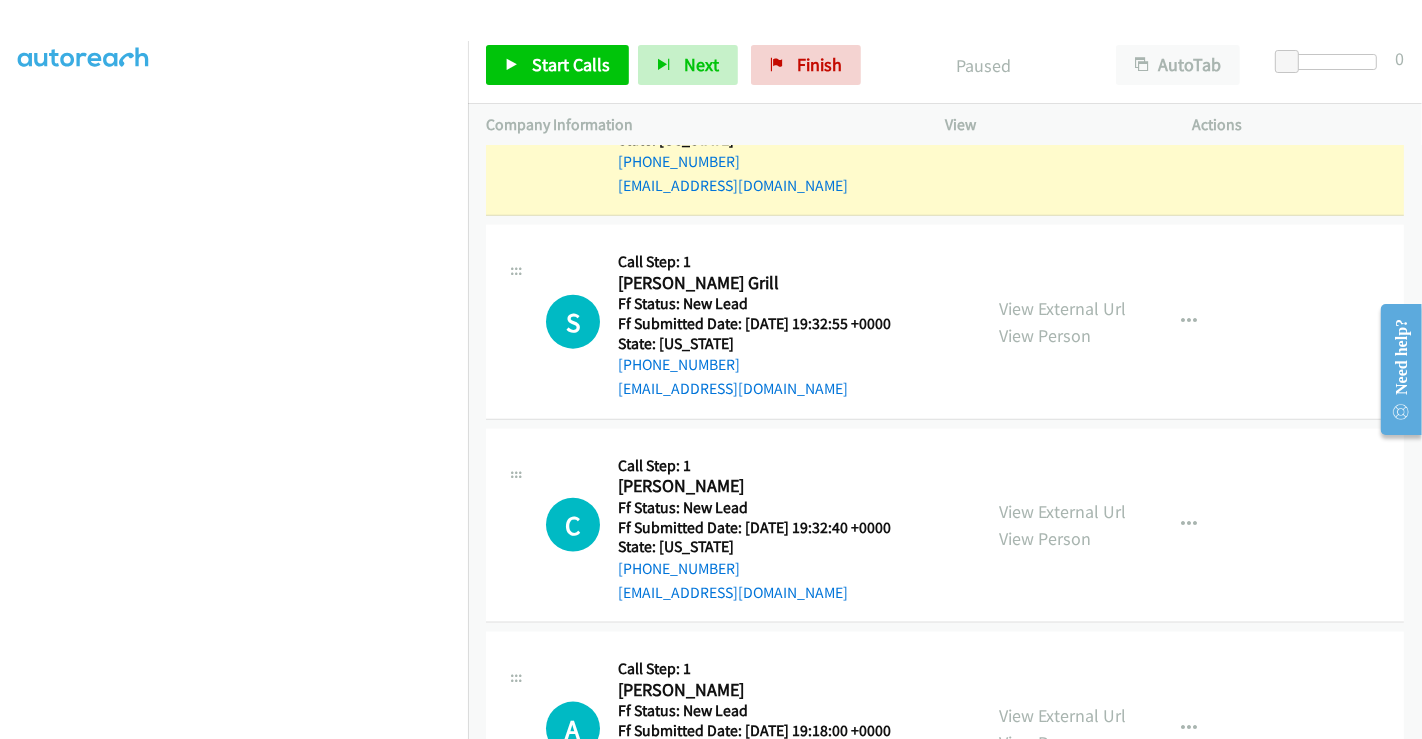
scroll to position [2117, 0]
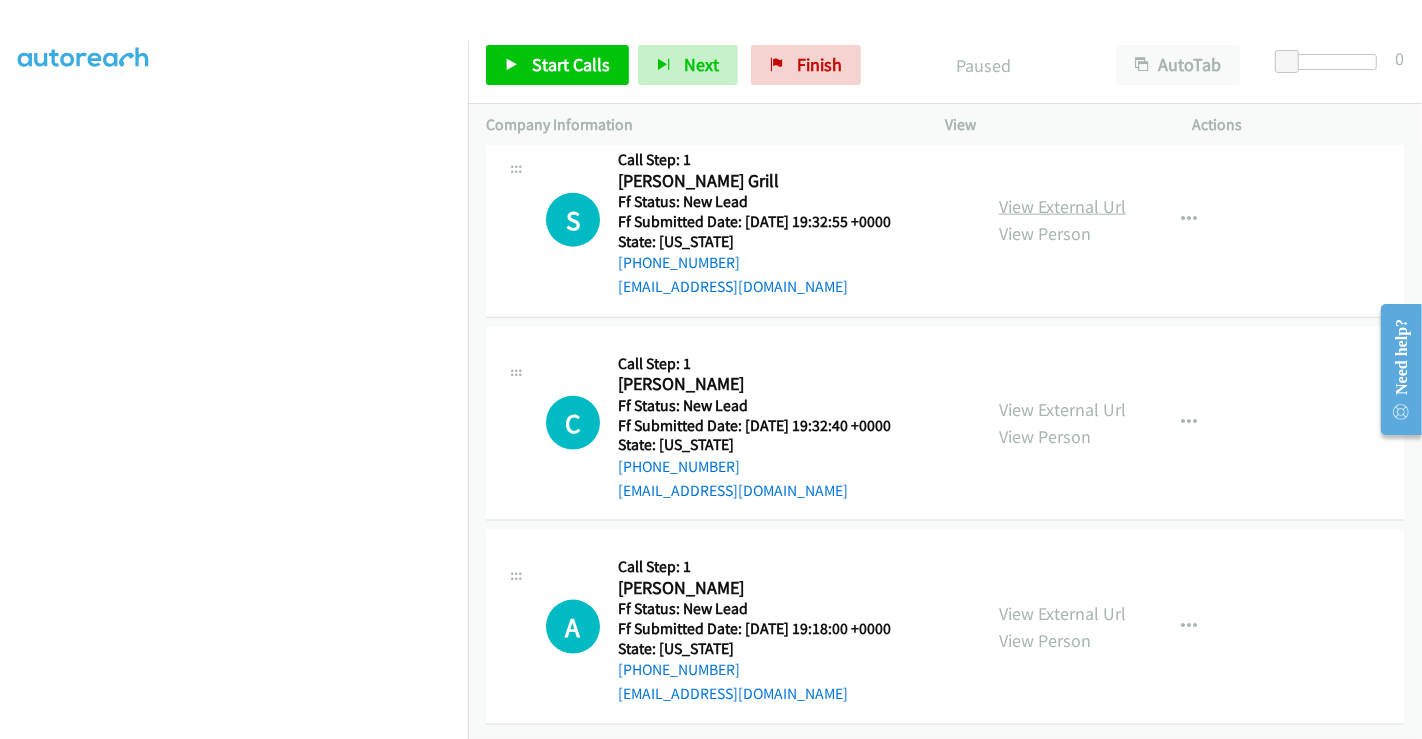
click at [1039, 195] on link "View External Url" at bounding box center [1062, 206] width 127 height 23
click at [1035, 398] on link "View External Url" at bounding box center [1062, 409] width 127 height 23
drag, startPoint x: 1035, startPoint y: 390, endPoint x: 1045, endPoint y: 424, distance: 35.4
click at [1035, 398] on link "View External Url" at bounding box center [1062, 409] width 127 height 23
click at [1034, 602] on link "View External Url" at bounding box center [1062, 613] width 127 height 23
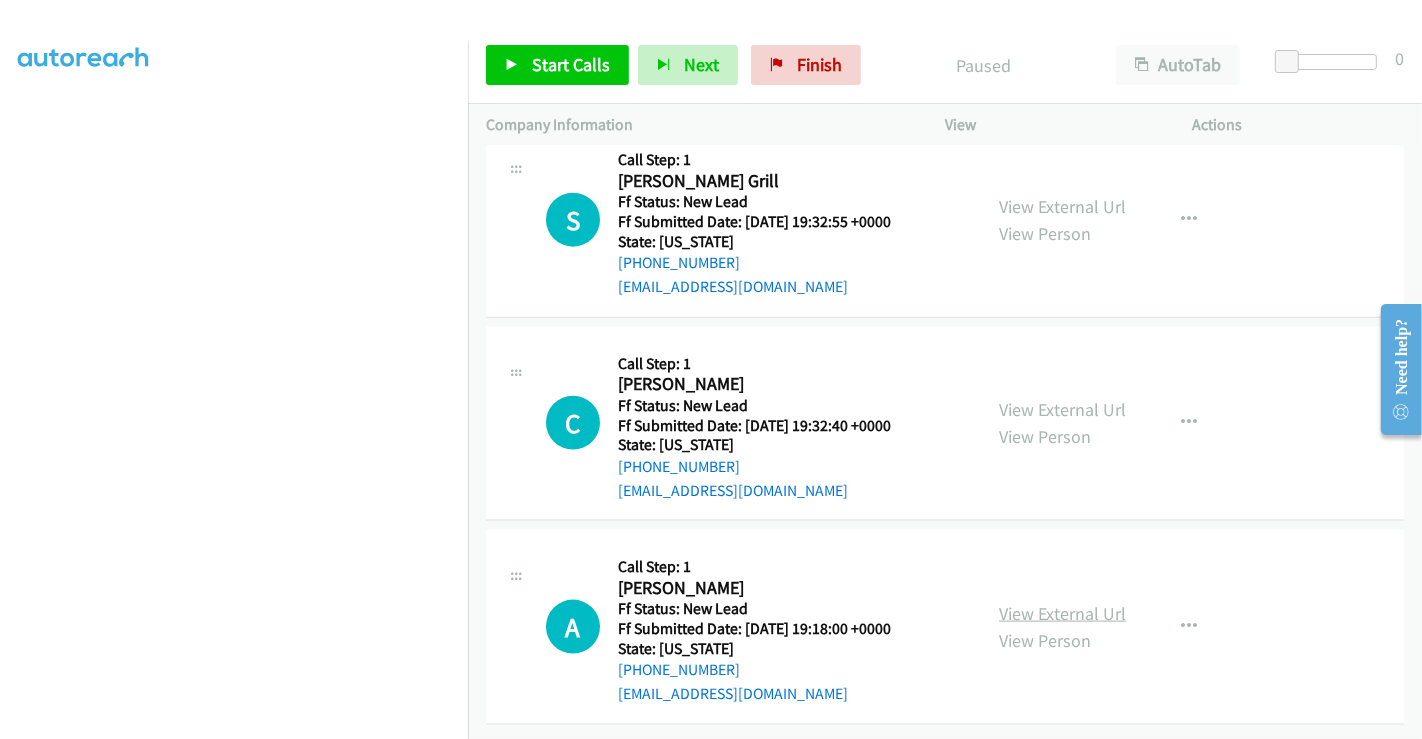
click at [1034, 602] on link "View External Url" at bounding box center [1062, 613] width 127 height 23
click at [529, 61] on link "Start Calls" at bounding box center [557, 65] width 143 height 40
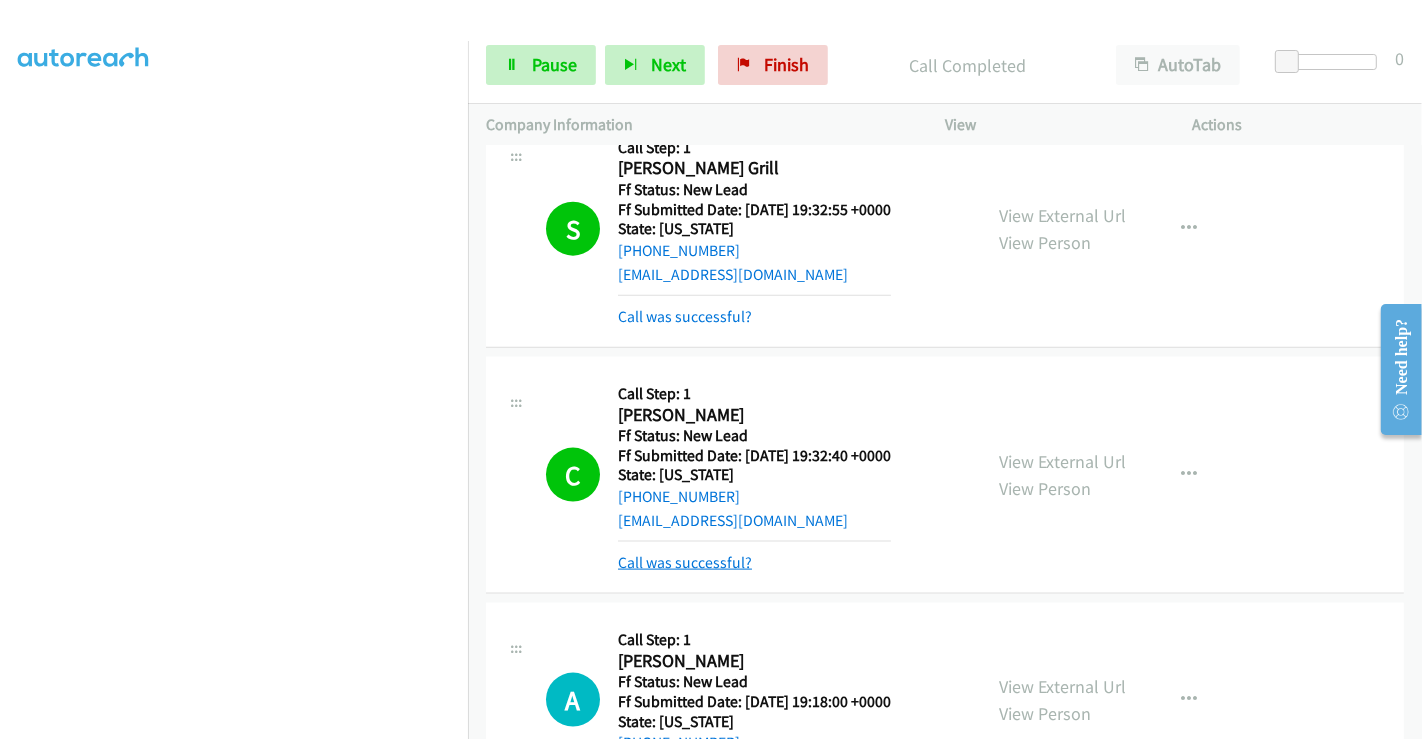
click at [698, 558] on link "Call was successful?" at bounding box center [685, 562] width 134 height 19
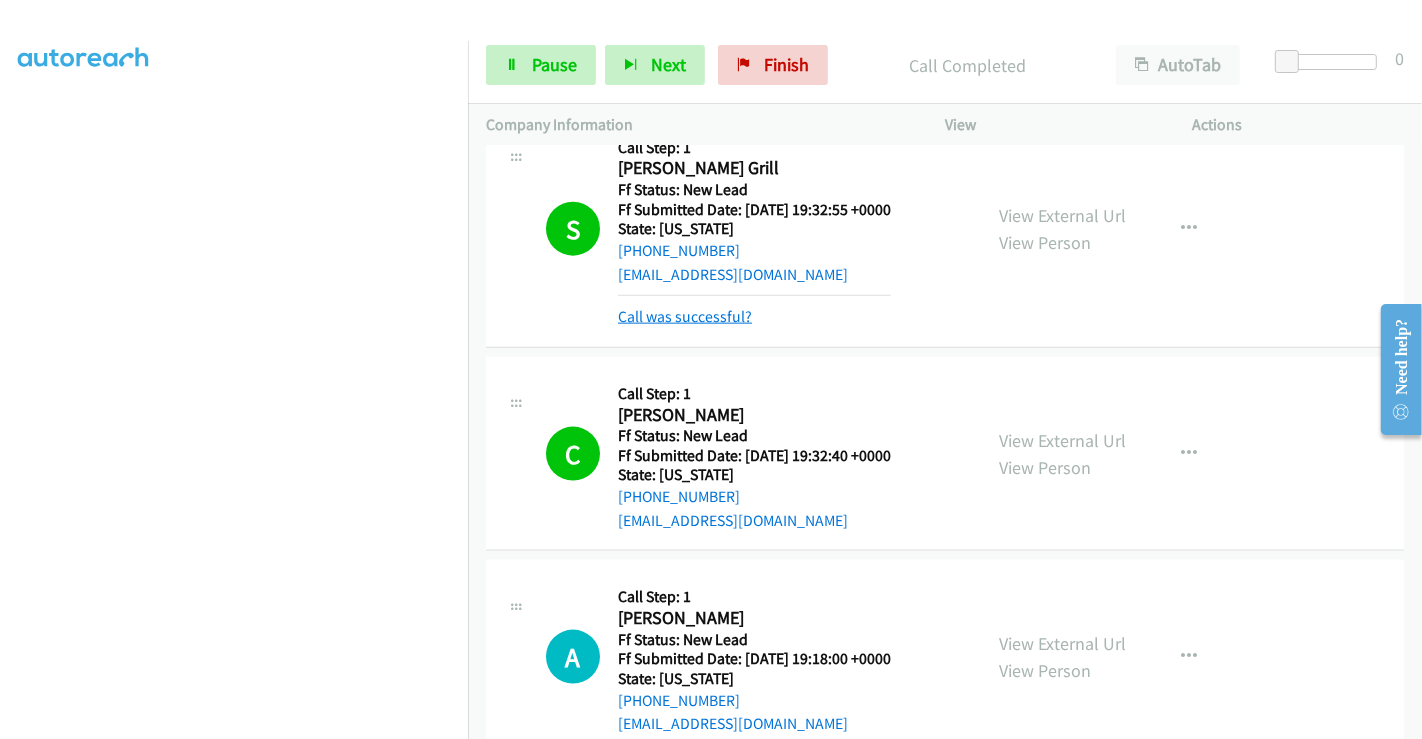
click at [684, 312] on link "Call was successful?" at bounding box center [685, 316] width 134 height 19
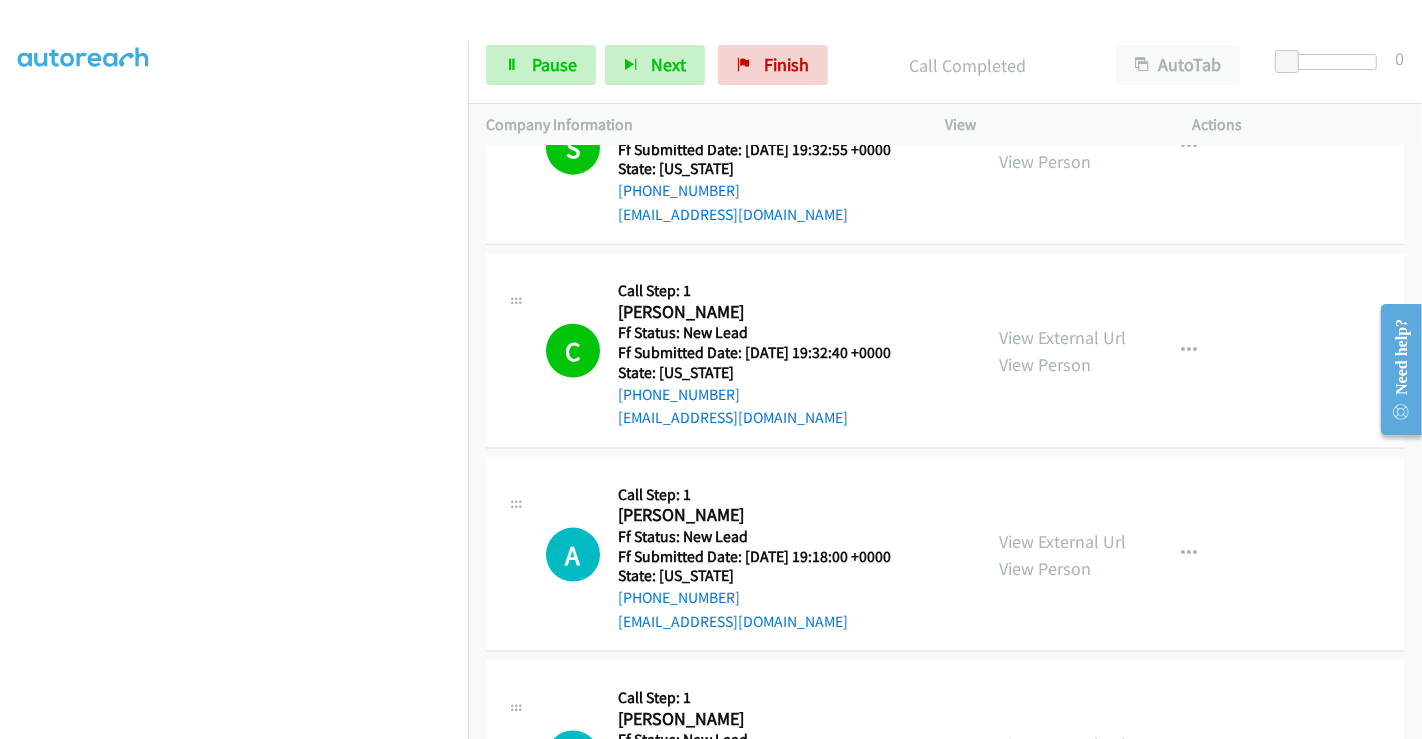
scroll to position [2271, 0]
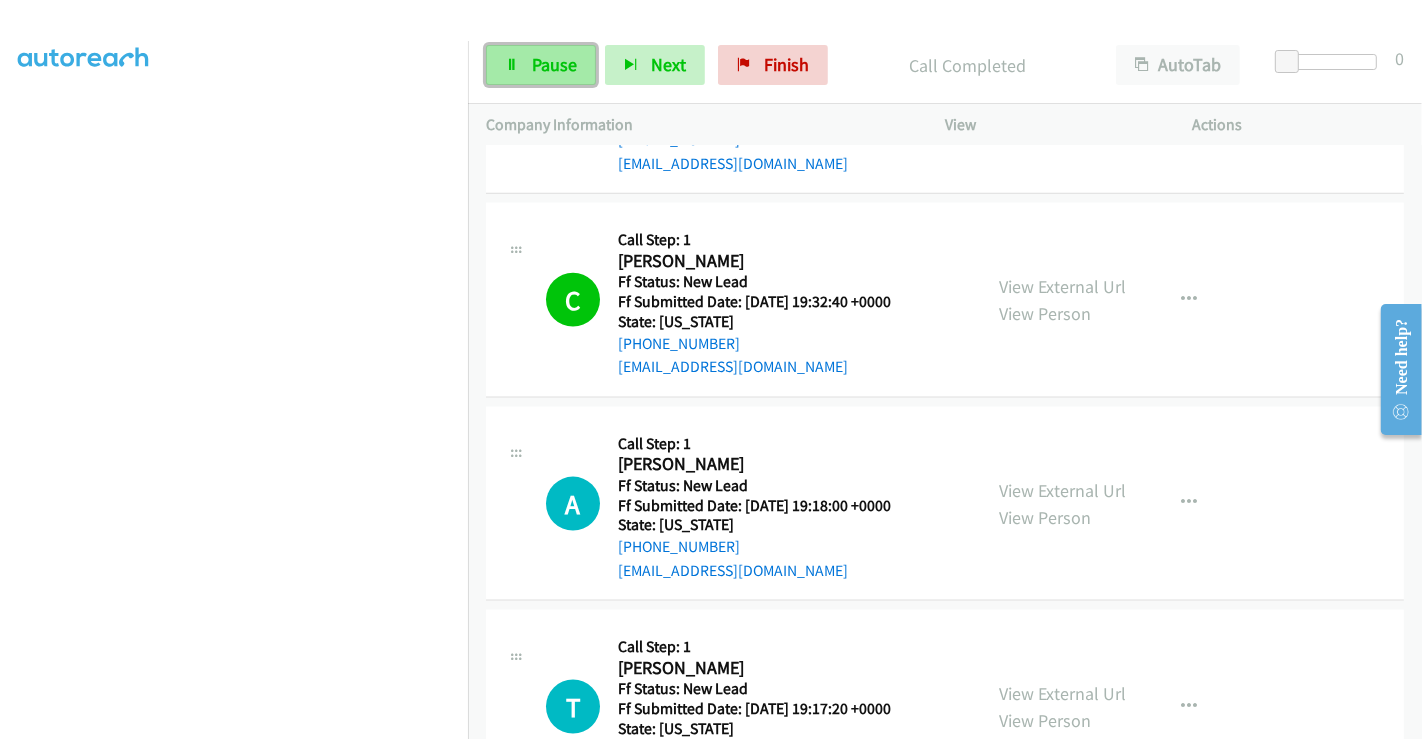
click at [537, 58] on span "Pause" at bounding box center [554, 64] width 45 height 23
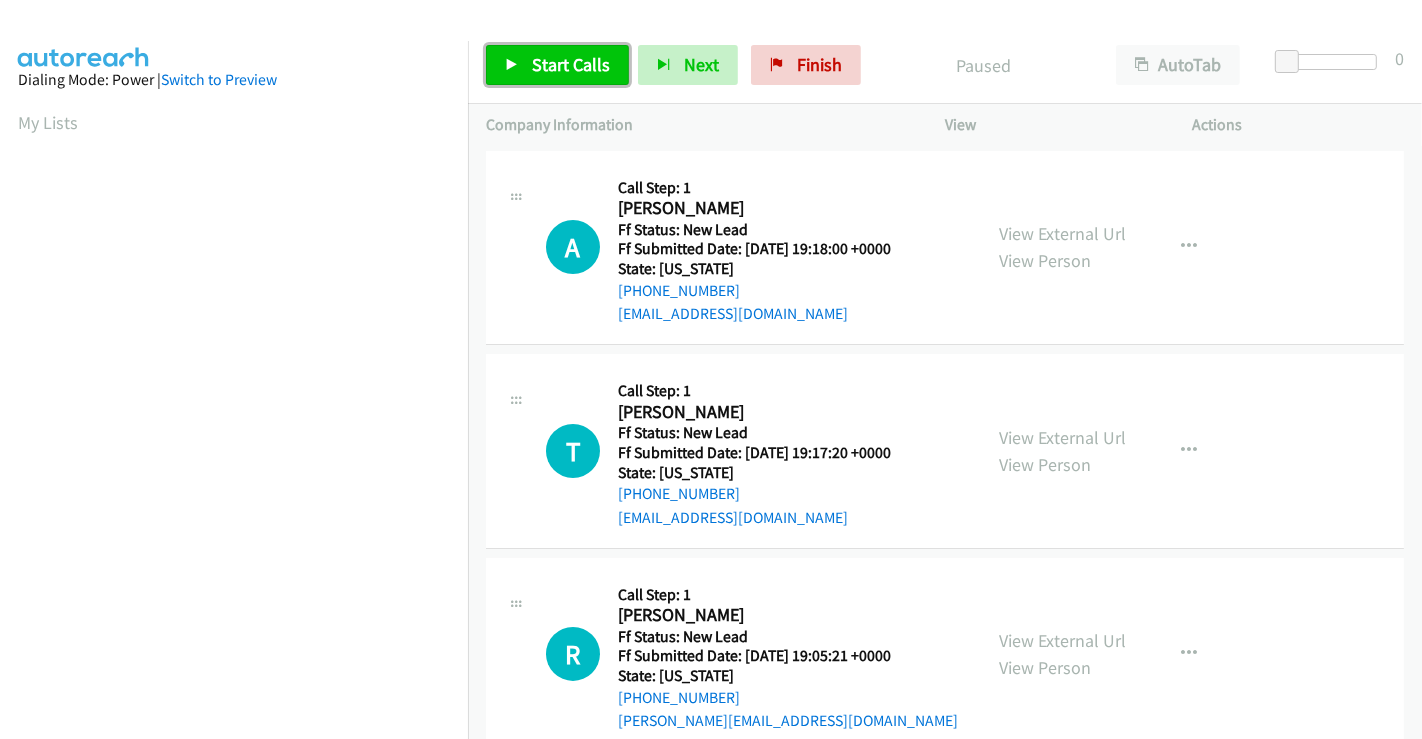
click at [557, 60] on span "Start Calls" at bounding box center [571, 64] width 78 height 23
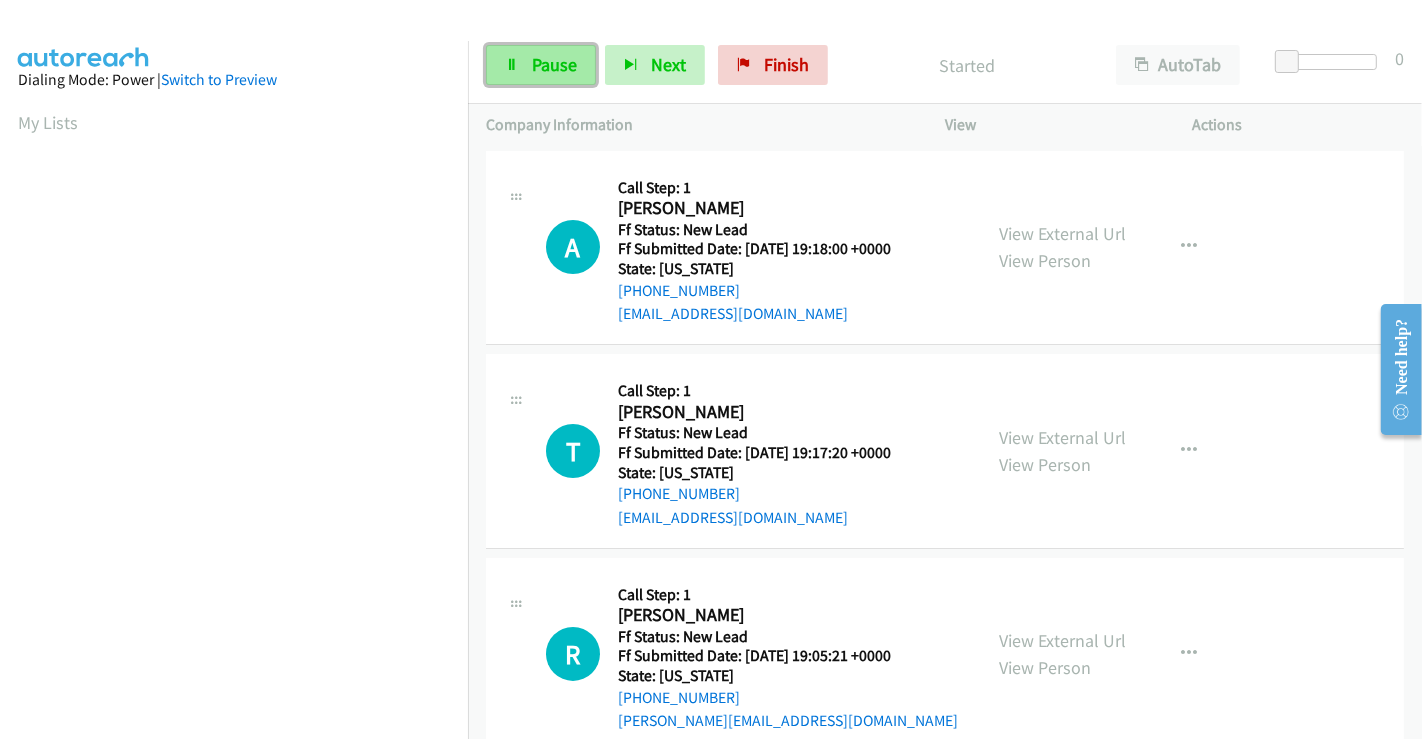
click at [545, 58] on span "Pause" at bounding box center [554, 64] width 45 height 23
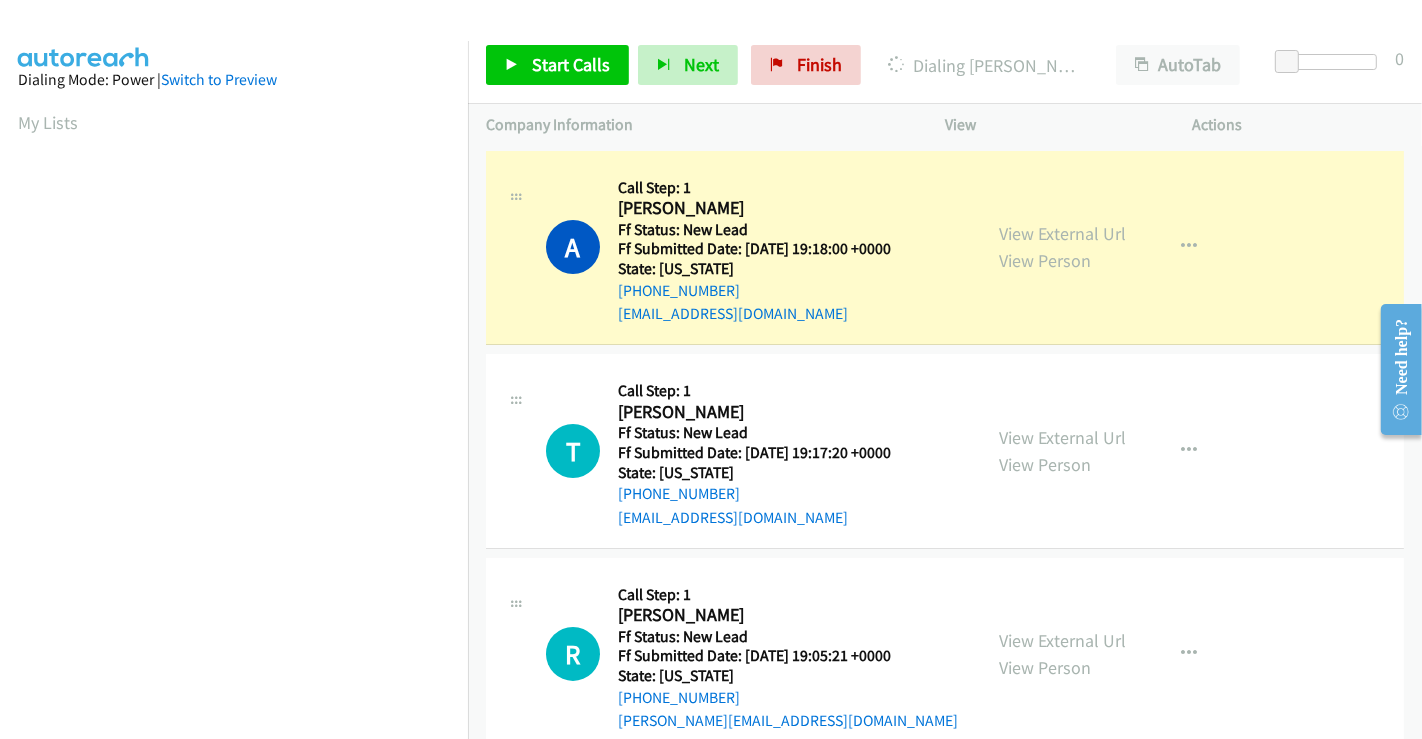
scroll to position [385, 0]
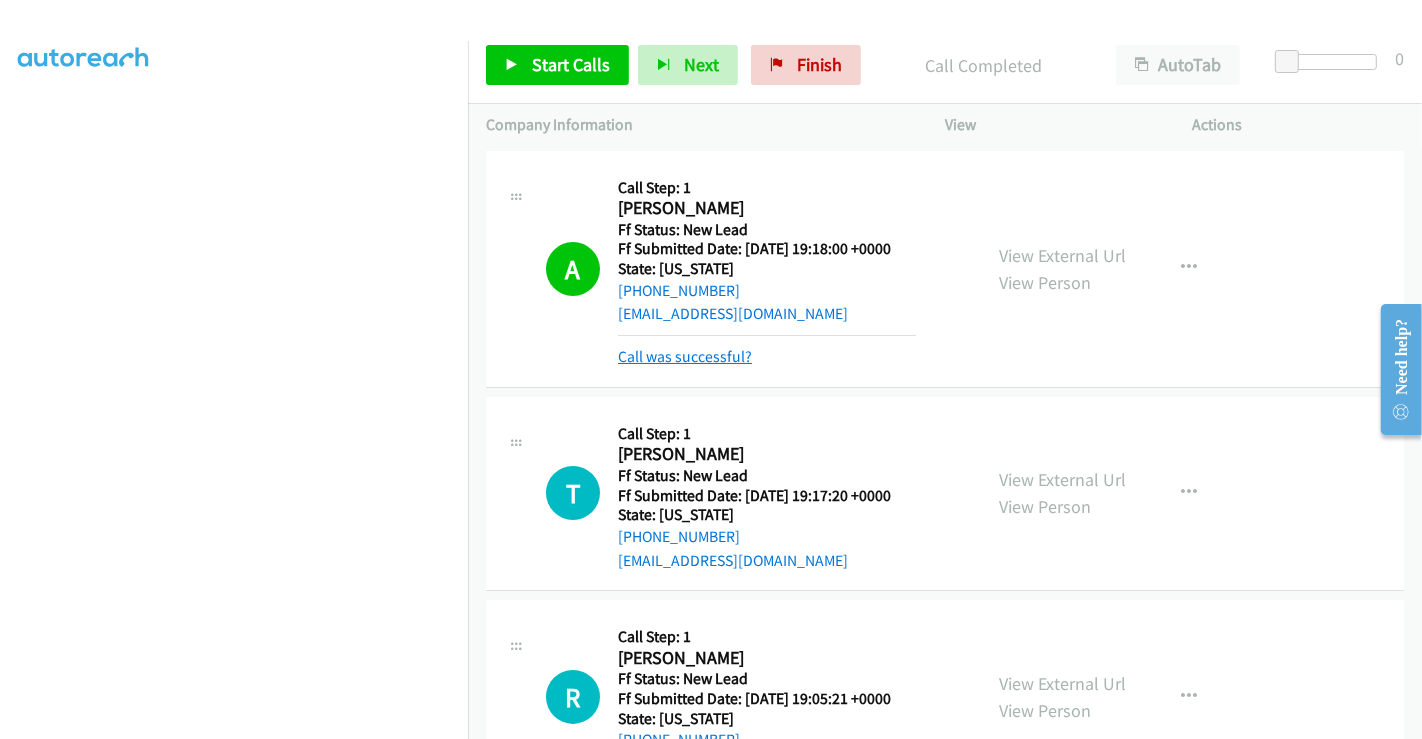
click at [673, 355] on link "Call was successful?" at bounding box center [685, 356] width 134 height 19
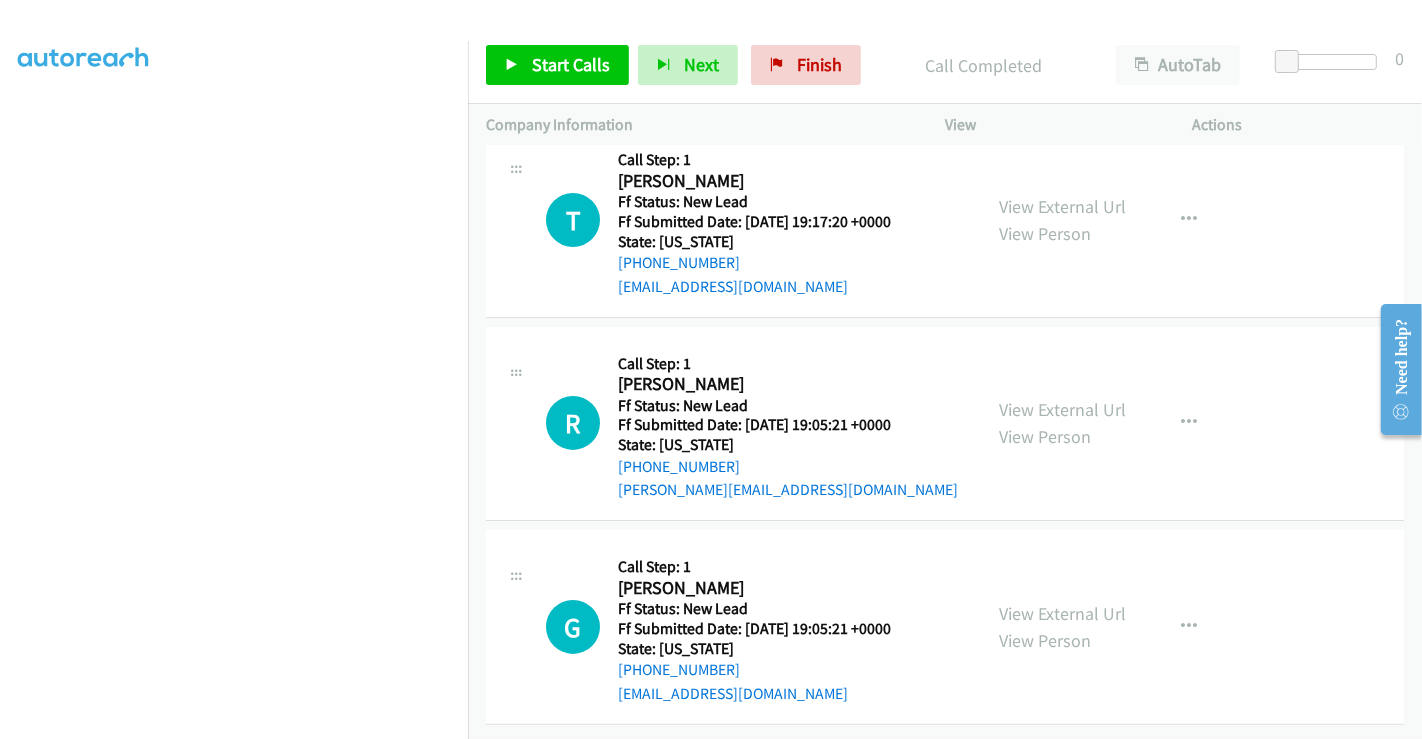
scroll to position [246, 0]
click at [1031, 195] on link "View External Url" at bounding box center [1062, 206] width 127 height 23
click at [1044, 398] on link "View External Url" at bounding box center [1062, 409] width 127 height 23
click at [1061, 602] on link "View External Url" at bounding box center [1062, 613] width 127 height 23
click at [571, 53] on span "Start Calls" at bounding box center [571, 64] width 78 height 23
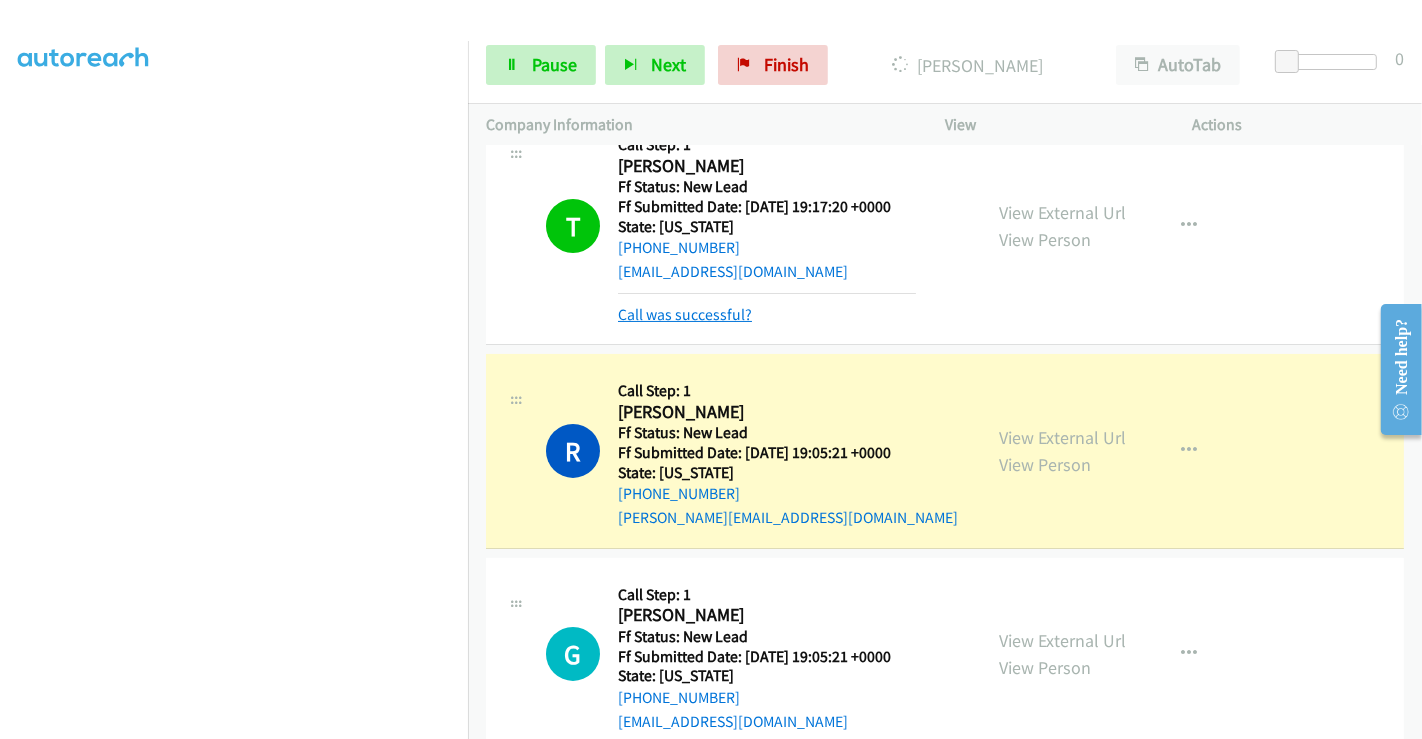
click at [689, 312] on link "Call was successful?" at bounding box center [685, 314] width 134 height 19
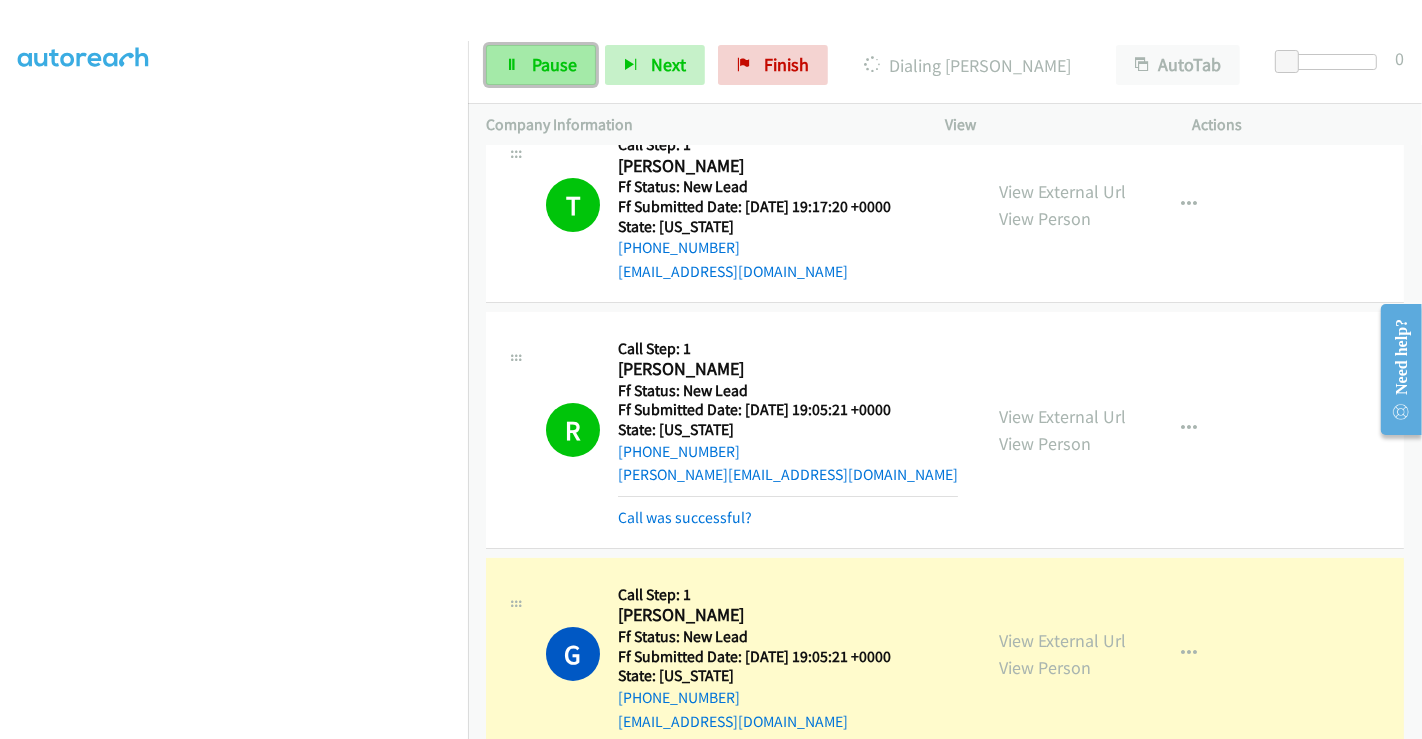
click at [553, 70] on span "Pause" at bounding box center [554, 64] width 45 height 23
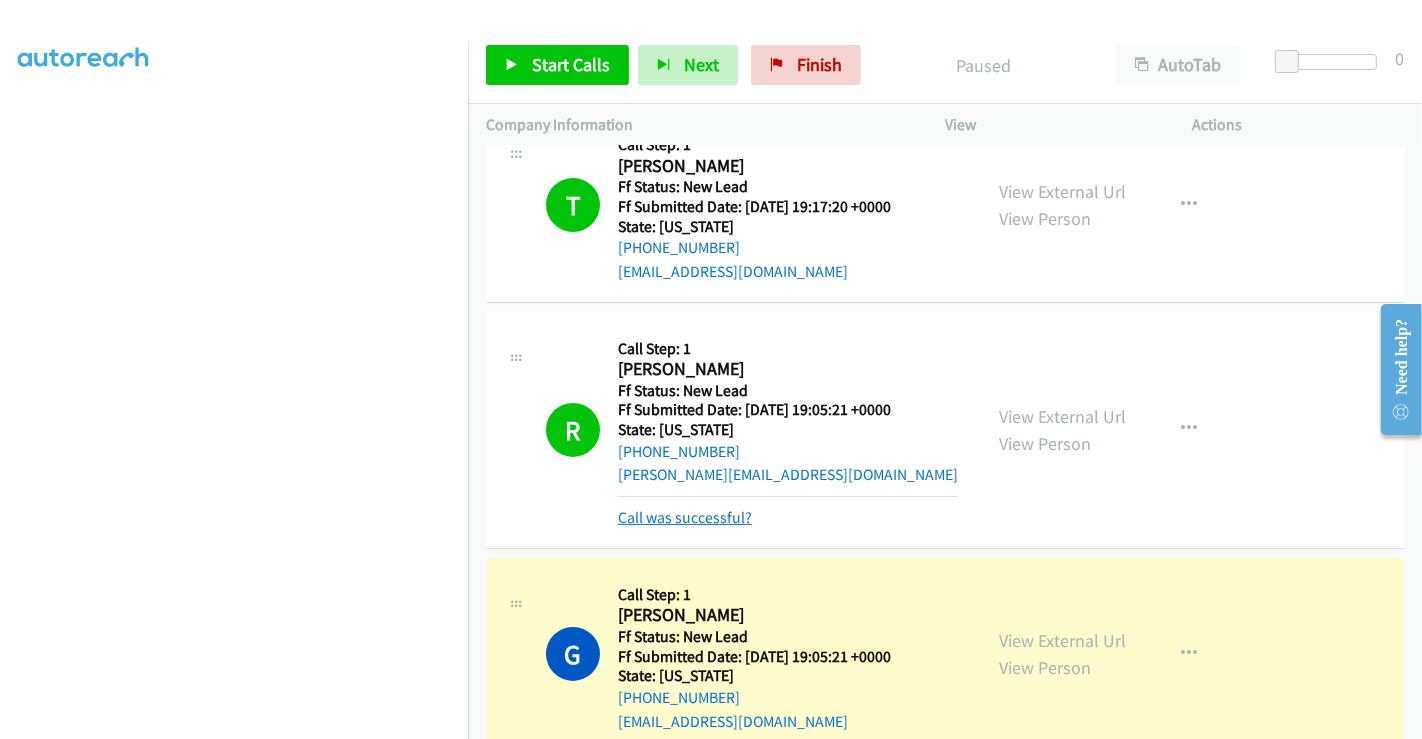
click at [711, 510] on link "Call was successful?" at bounding box center [685, 517] width 134 height 19
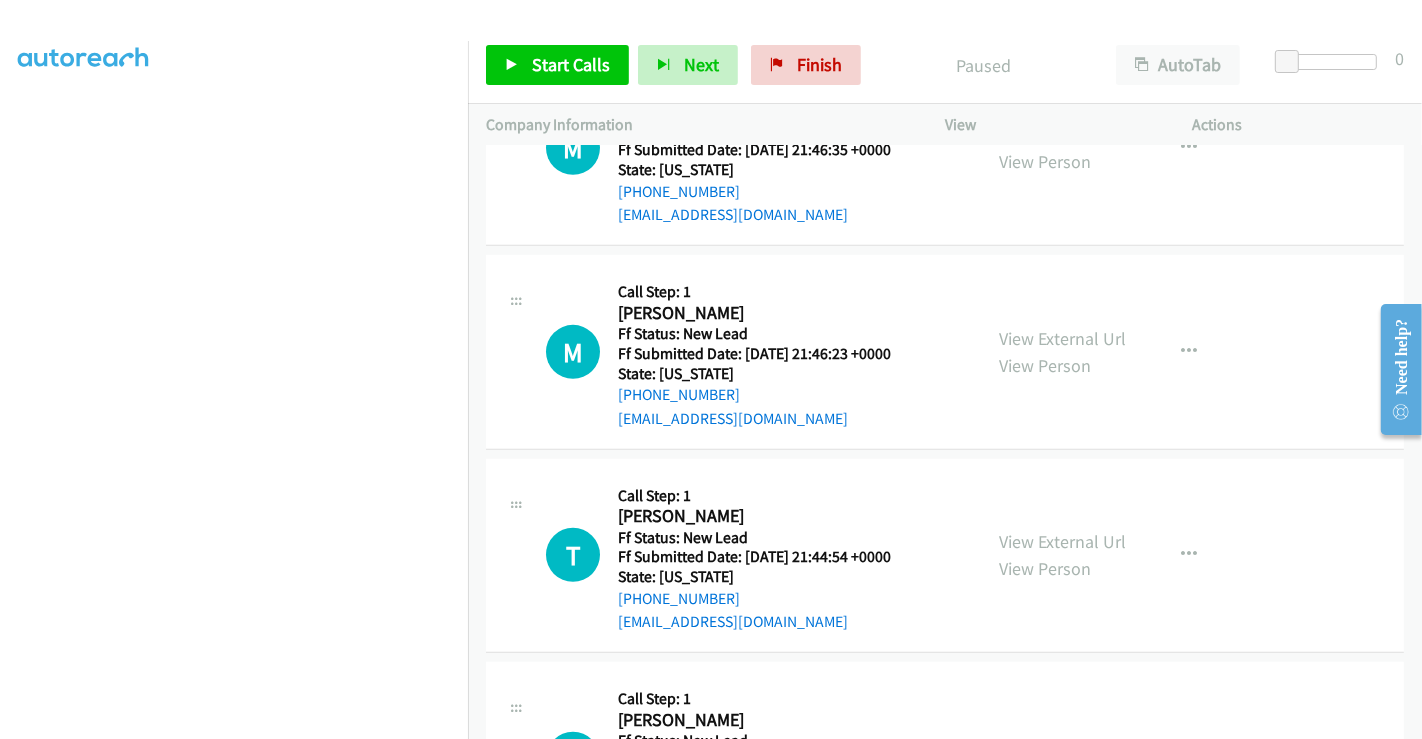
scroll to position [802, 0]
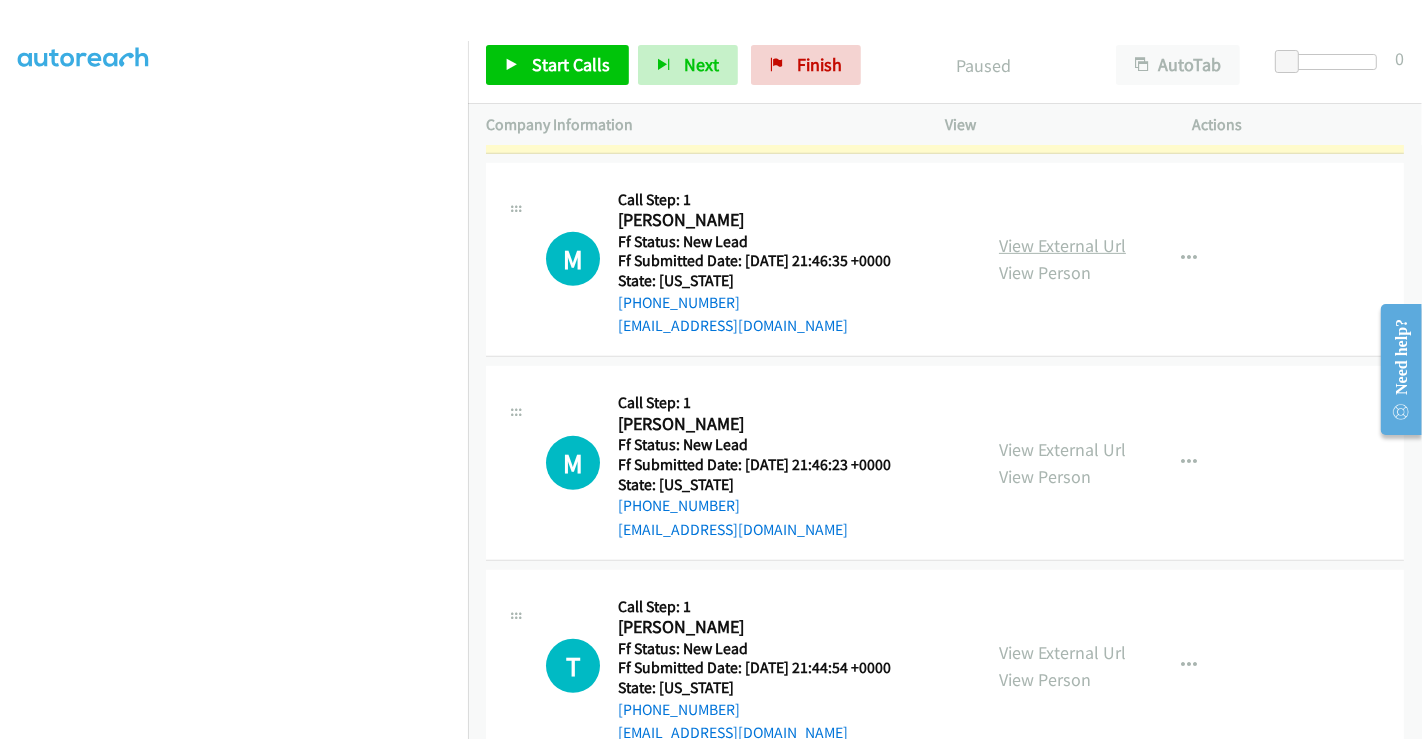
click at [1034, 244] on link "View External Url" at bounding box center [1062, 245] width 127 height 23
click at [1051, 439] on link "View External Url" at bounding box center [1062, 449] width 127 height 23
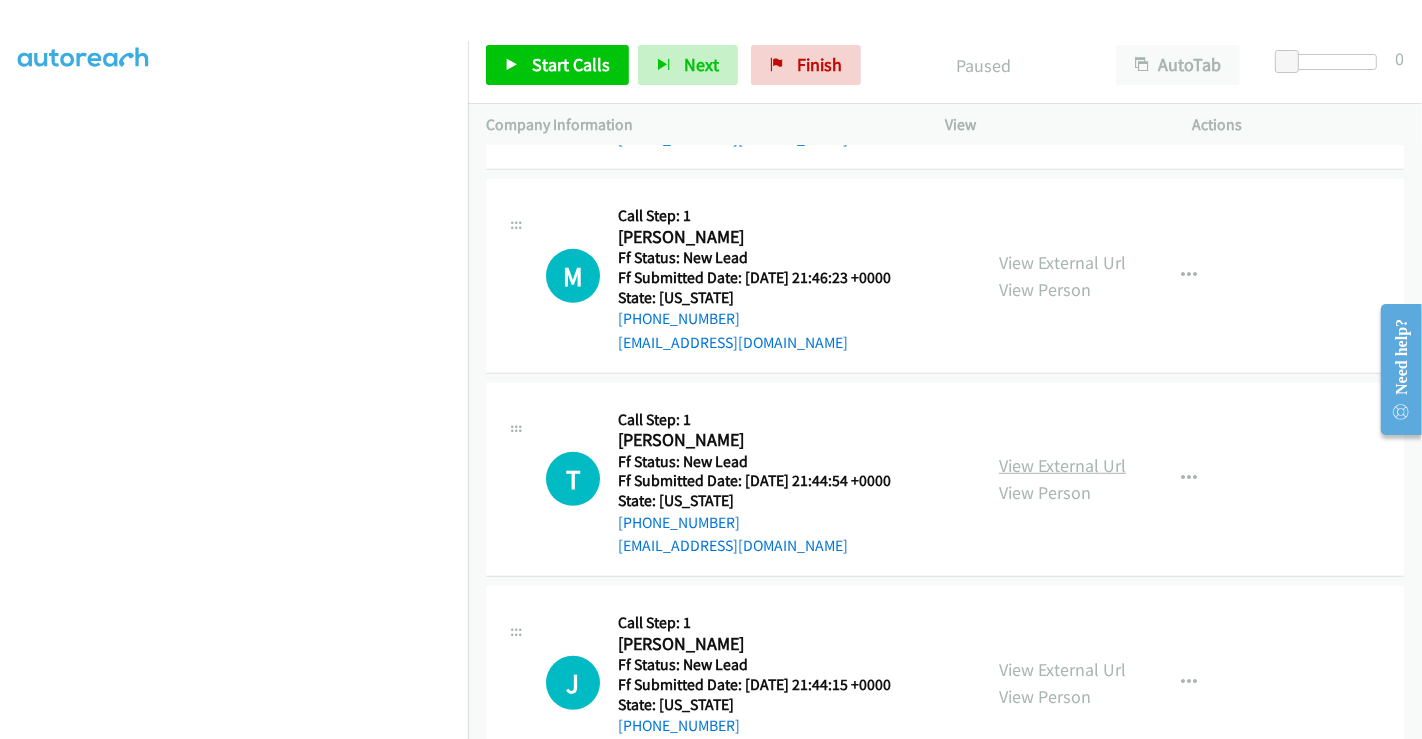
scroll to position [1059, 0]
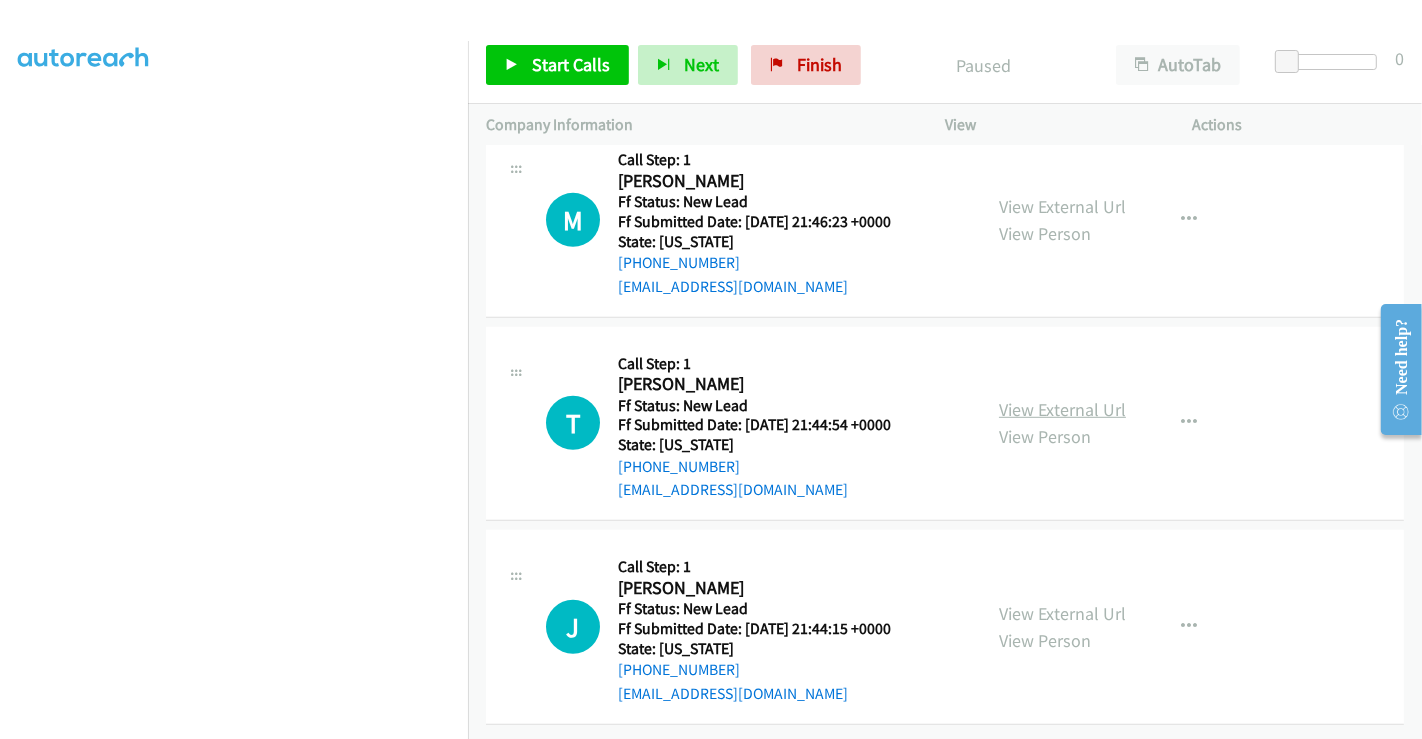
click at [1043, 398] on link "View External Url" at bounding box center [1062, 409] width 127 height 23
click at [1068, 602] on link "View External Url" at bounding box center [1062, 613] width 127 height 23
click at [578, 58] on span "Start Calls" at bounding box center [571, 64] width 78 height 23
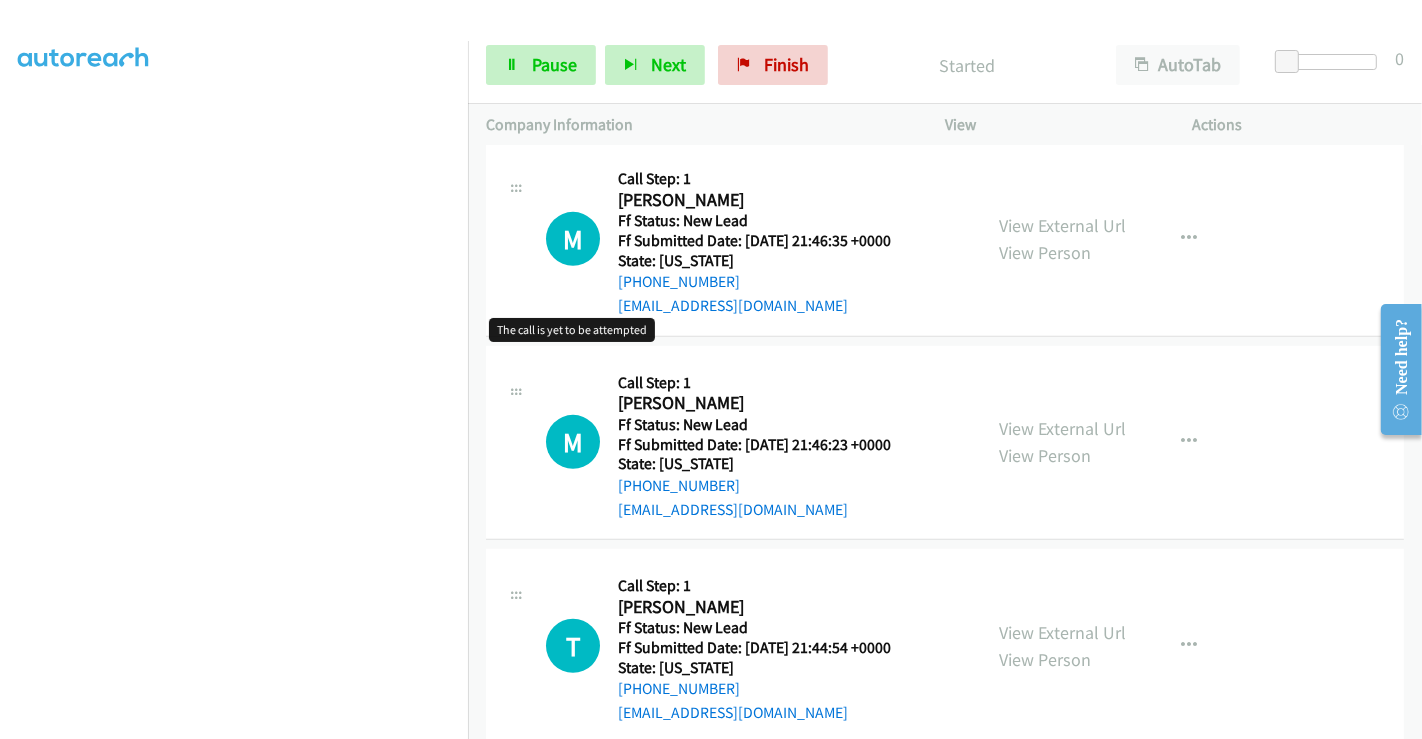
scroll to position [768, 0]
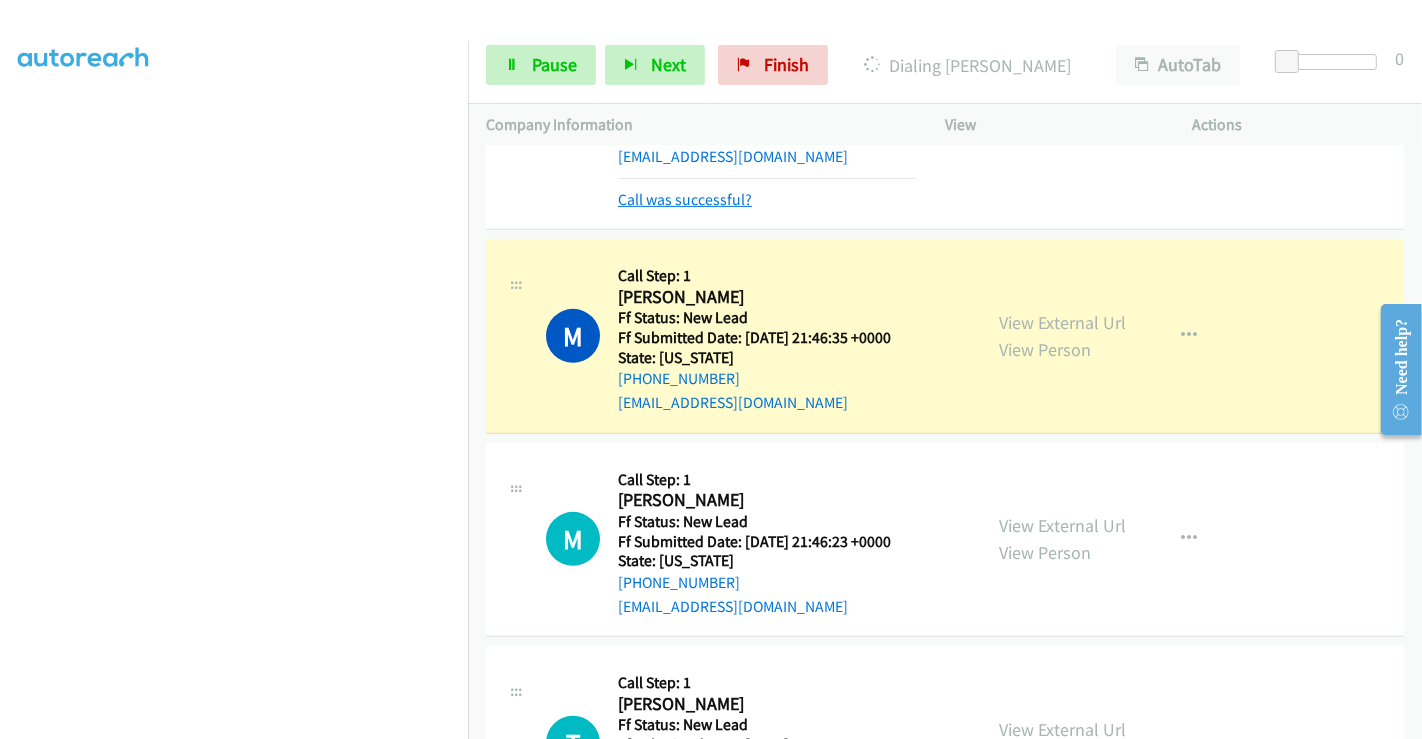
click at [703, 192] on link "Call was successful?" at bounding box center [685, 199] width 134 height 19
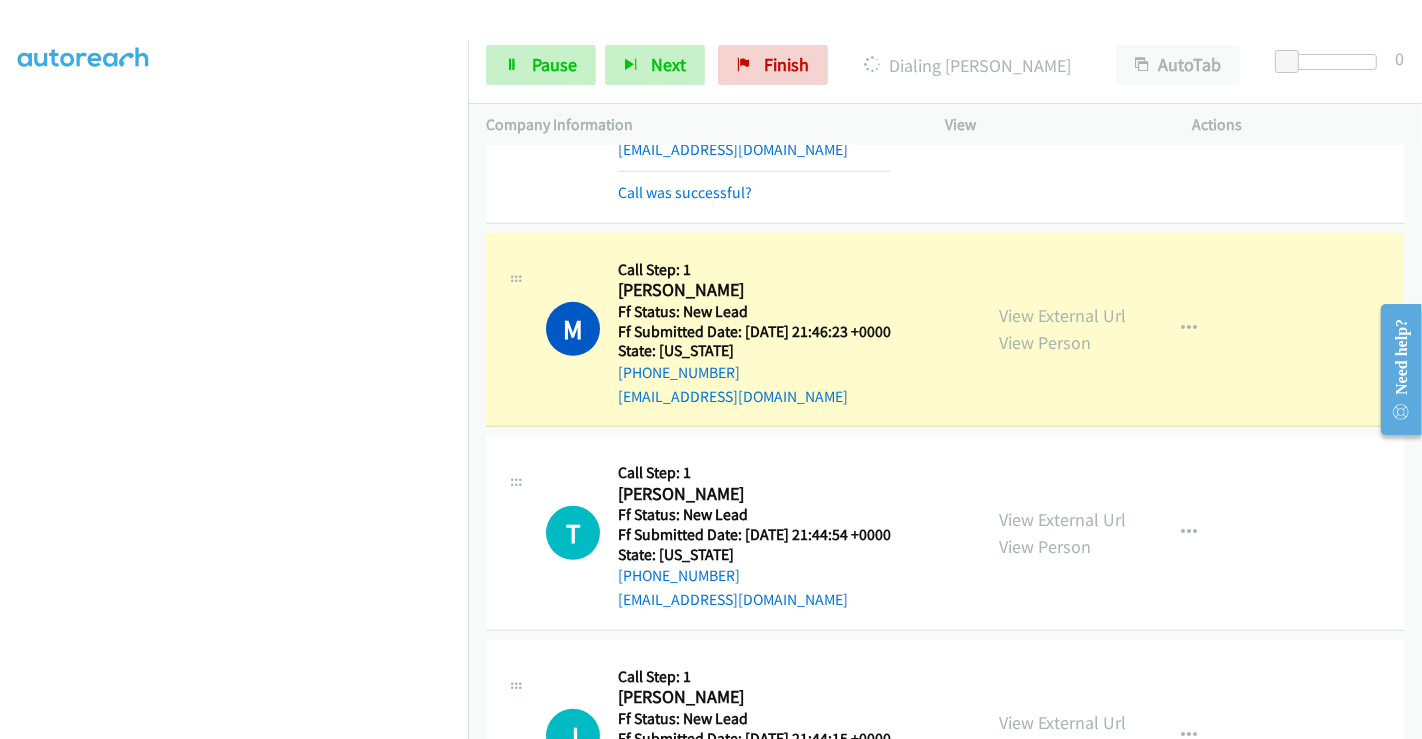
scroll to position [1059, 0]
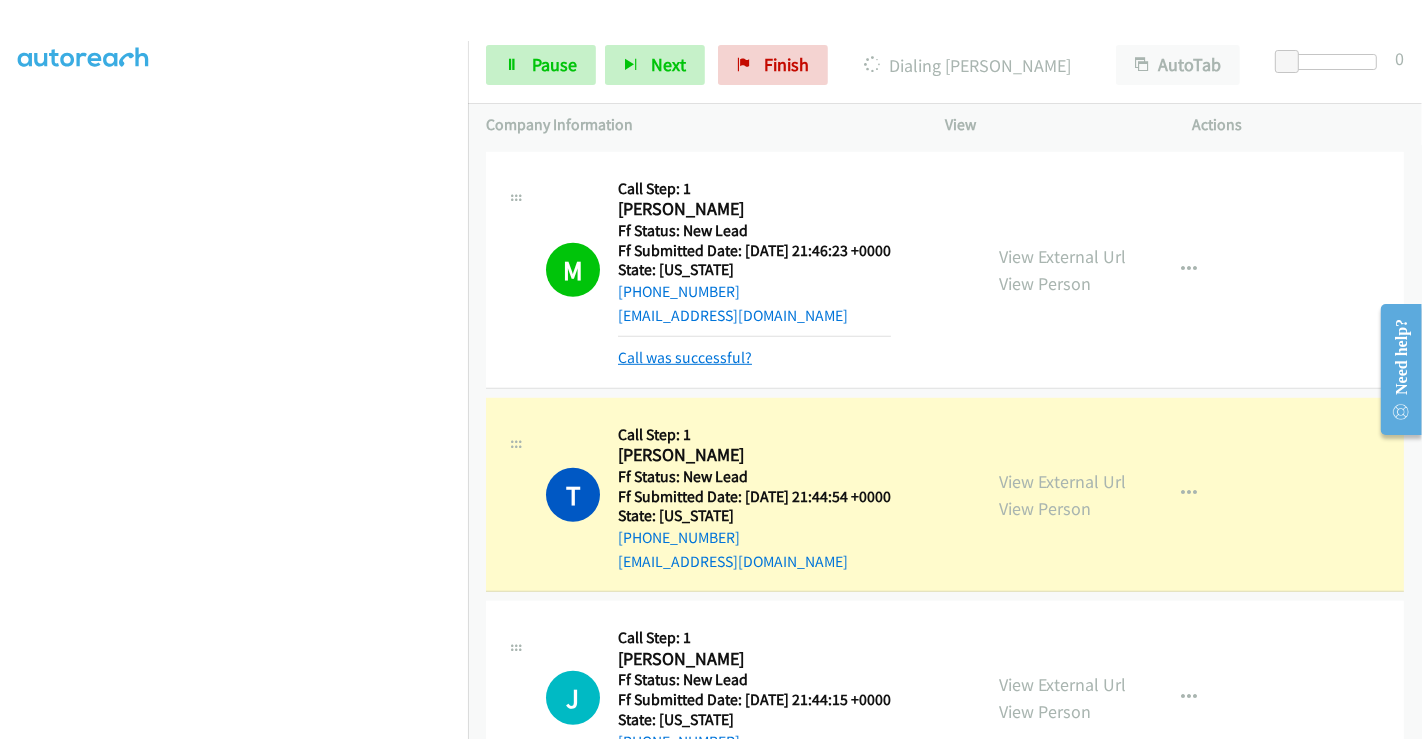
click at [684, 355] on link "Call was successful?" at bounding box center [685, 357] width 134 height 19
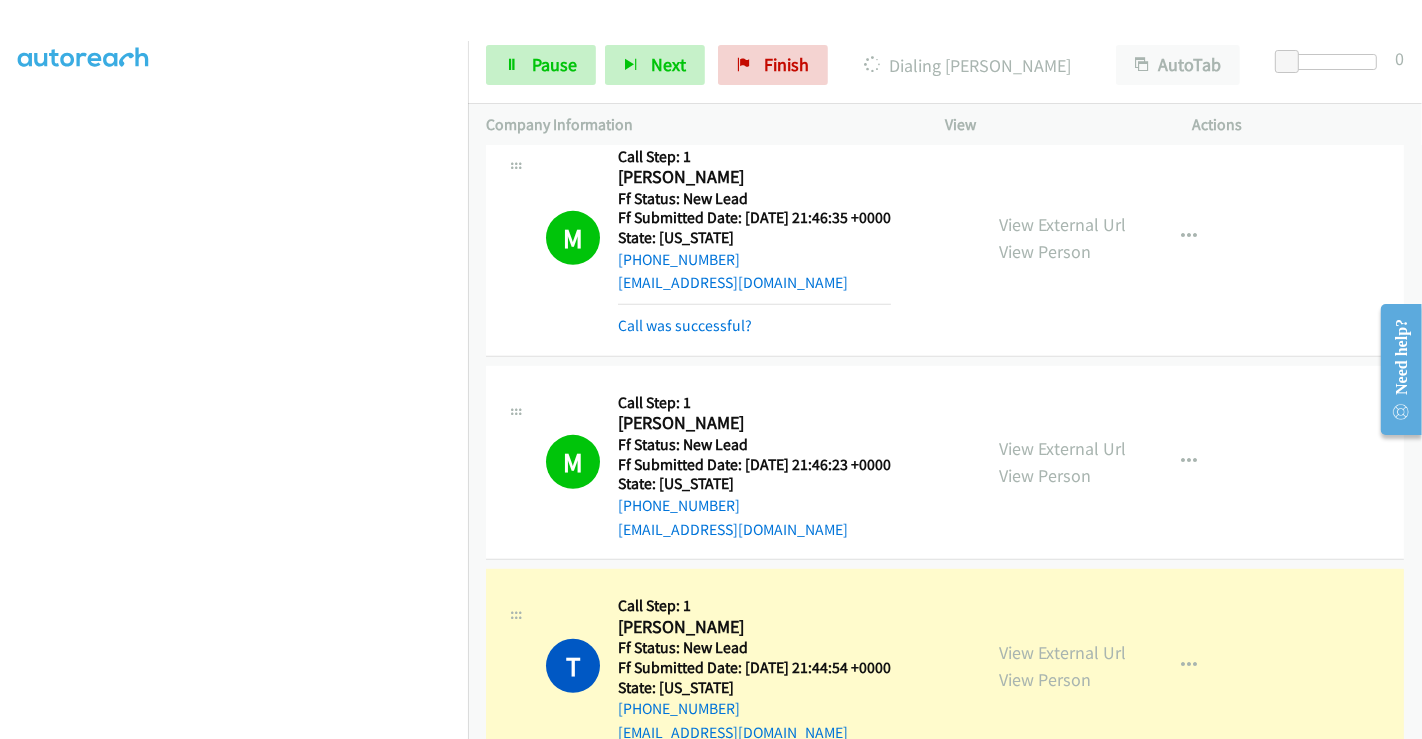
scroll to position [948, 0]
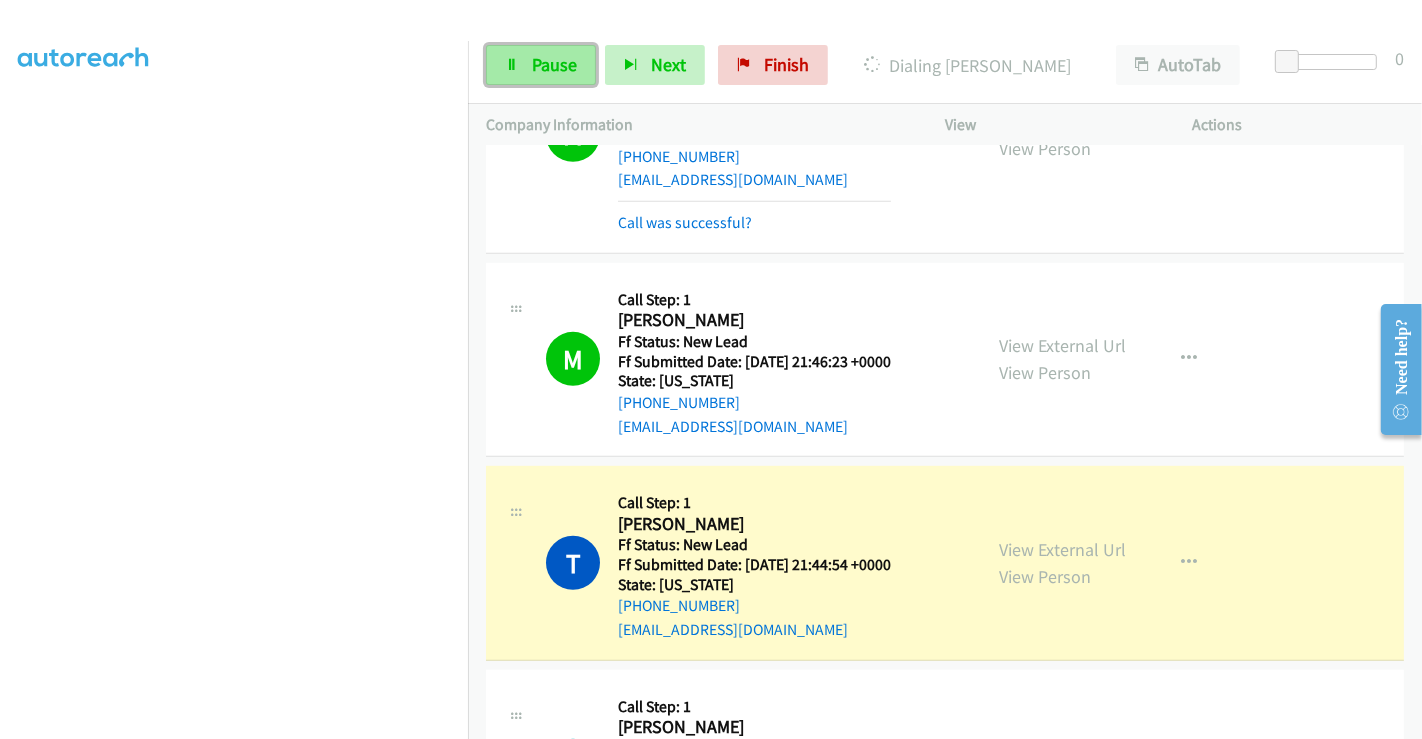
click at [532, 55] on span "Pause" at bounding box center [554, 64] width 45 height 23
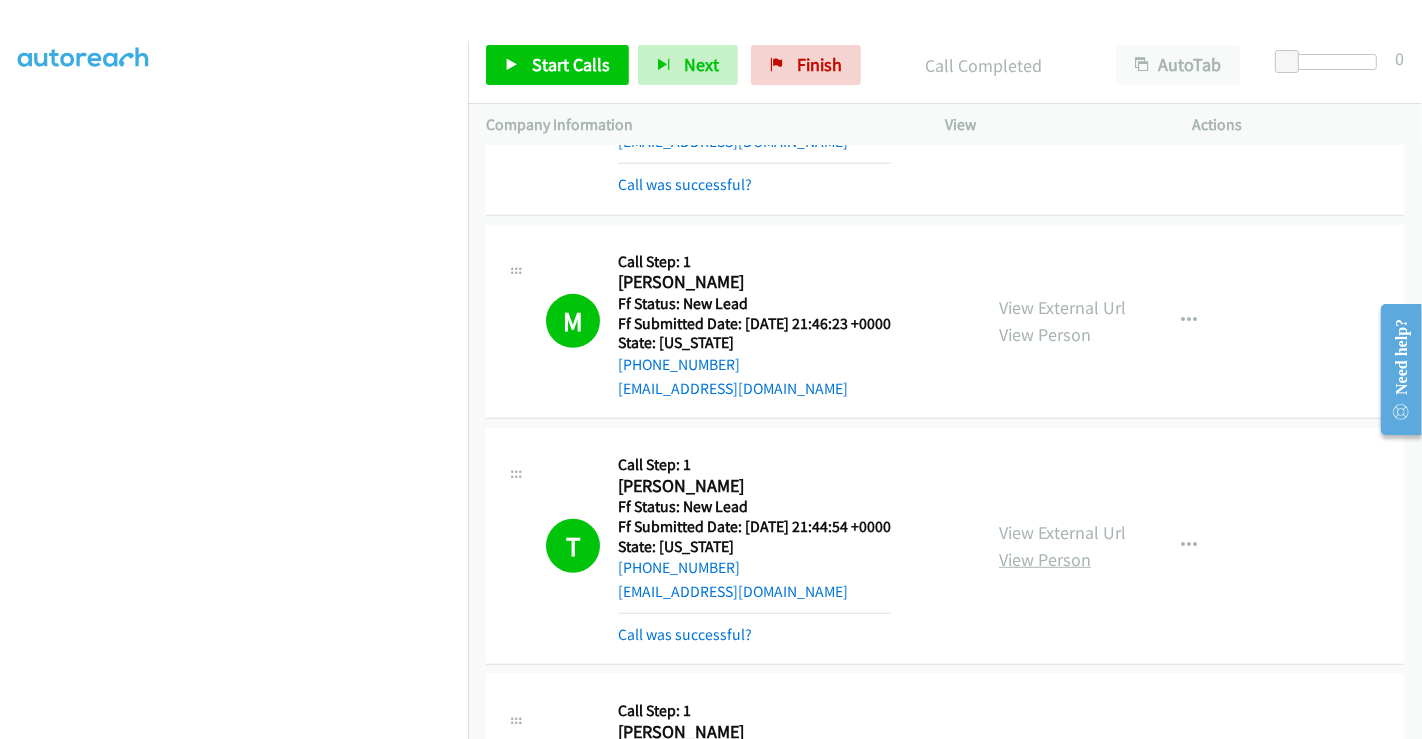
scroll to position [1170, 0]
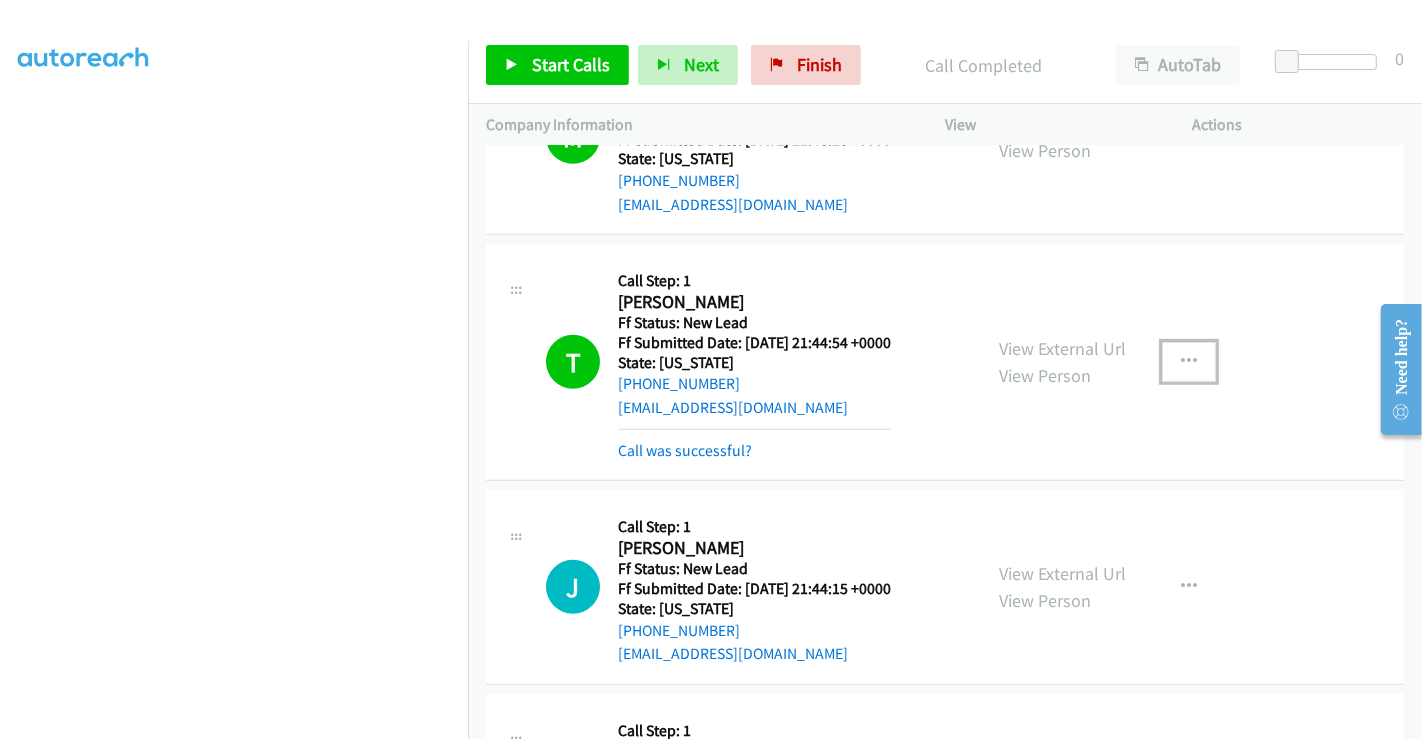
click at [1162, 354] on button "button" at bounding box center [1189, 362] width 54 height 40
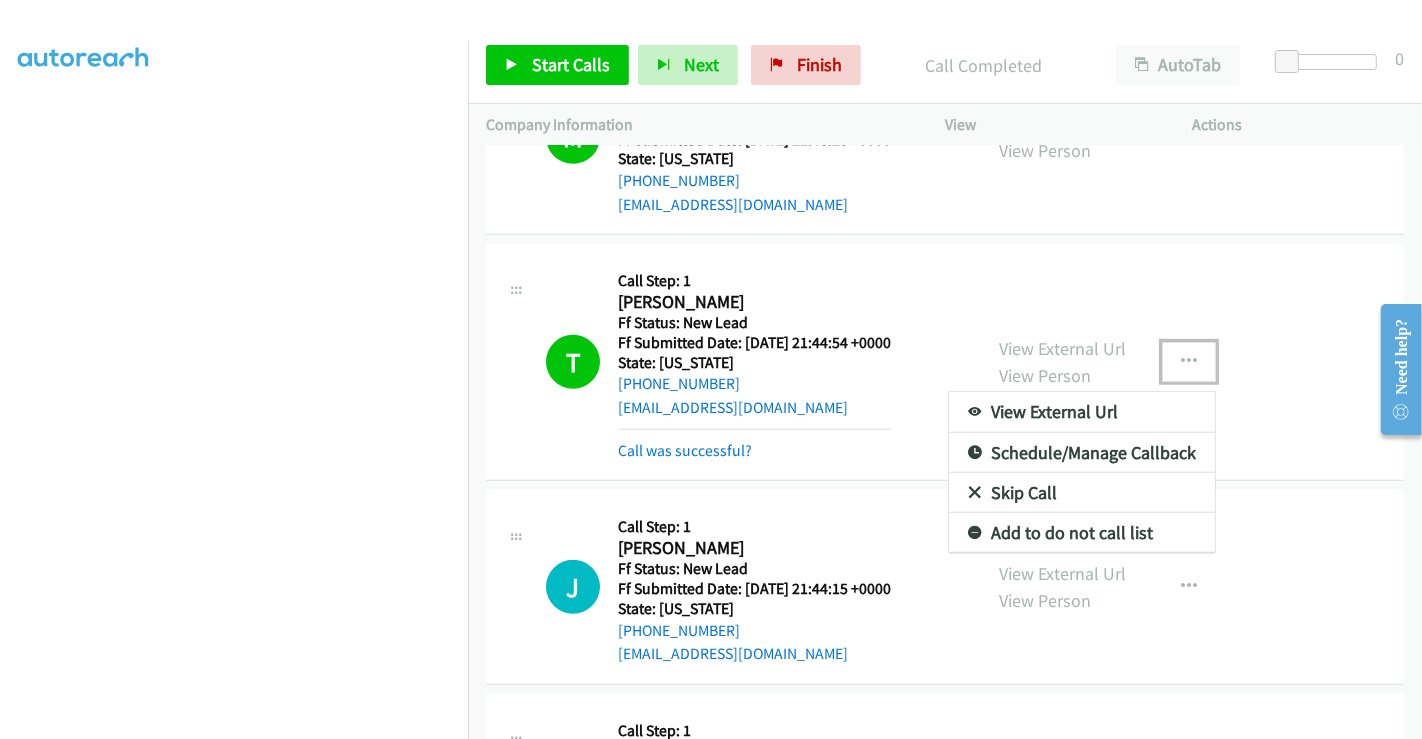
click at [1001, 531] on link "Add to do not call list" at bounding box center [1082, 533] width 266 height 40
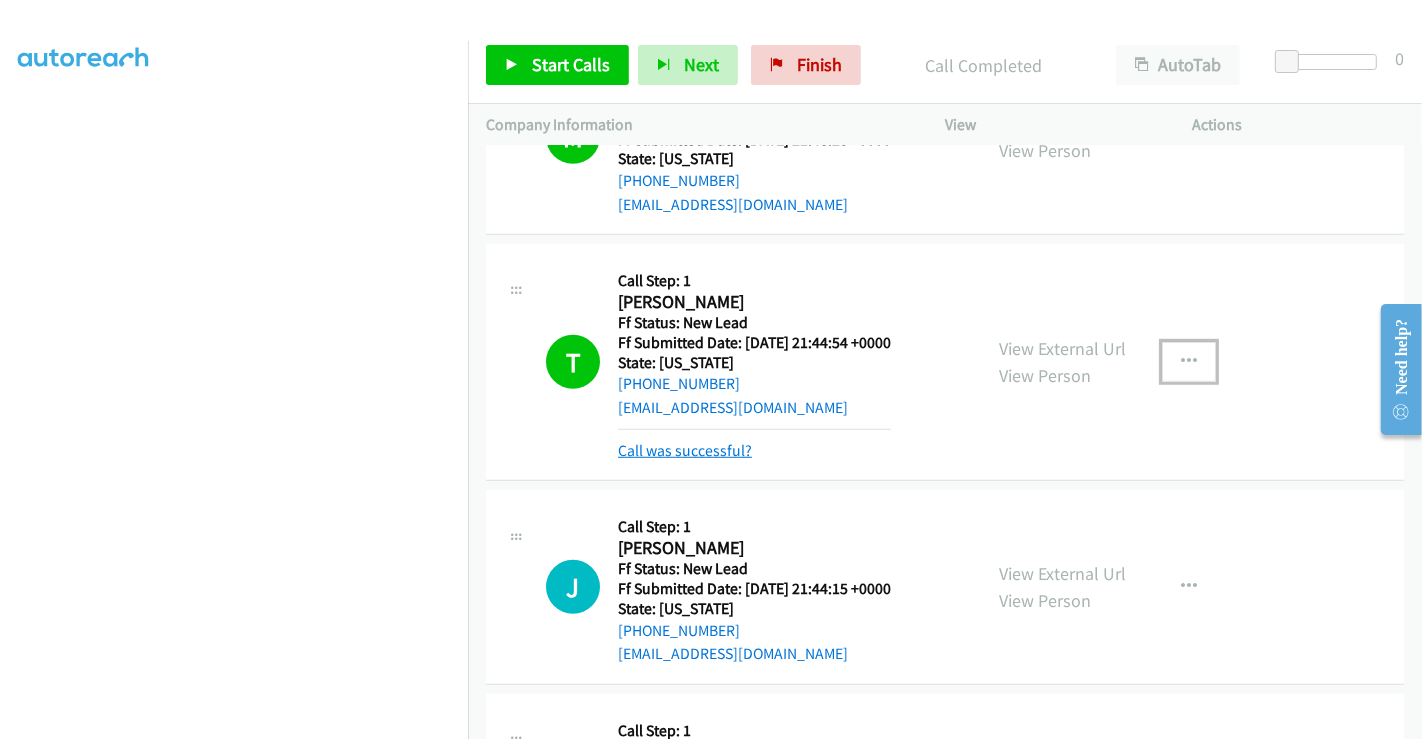
click at [700, 449] on link "Call was successful?" at bounding box center [685, 450] width 134 height 19
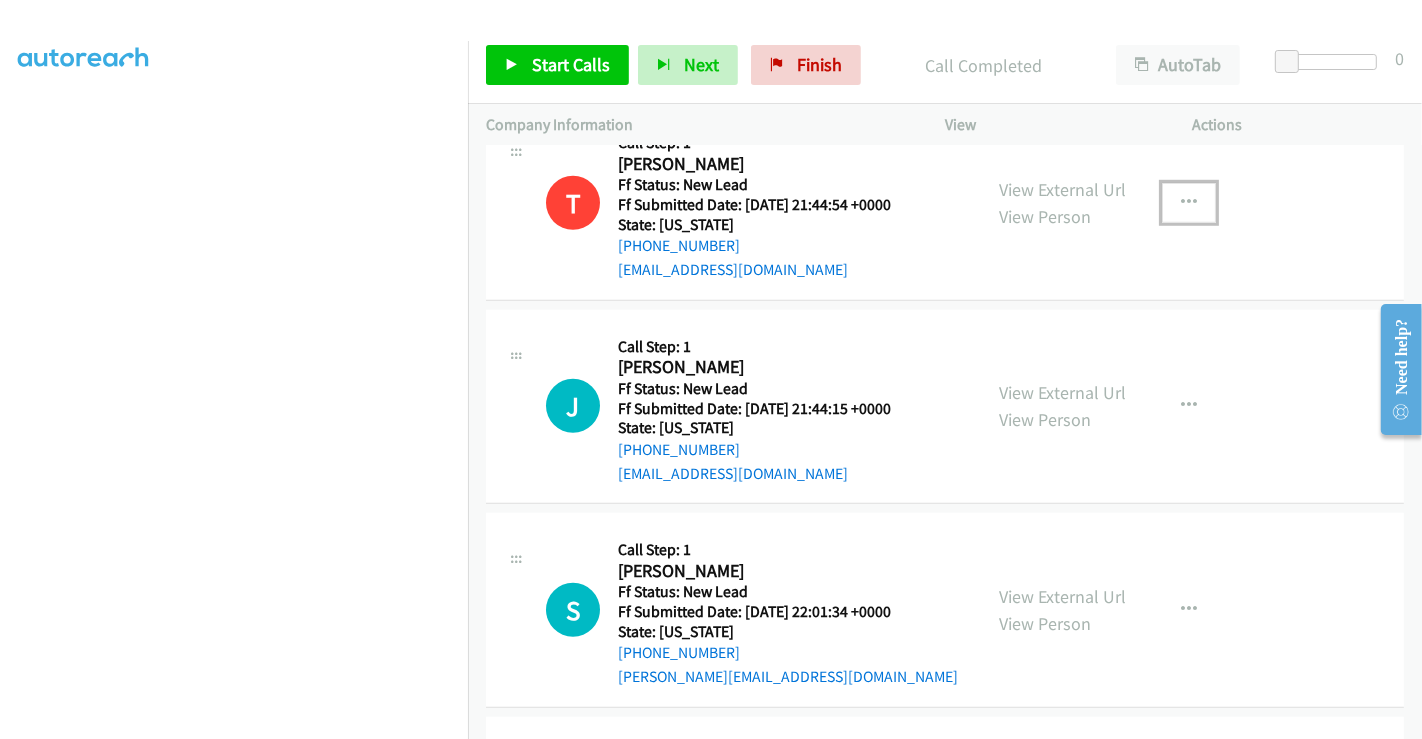
scroll to position [1503, 0]
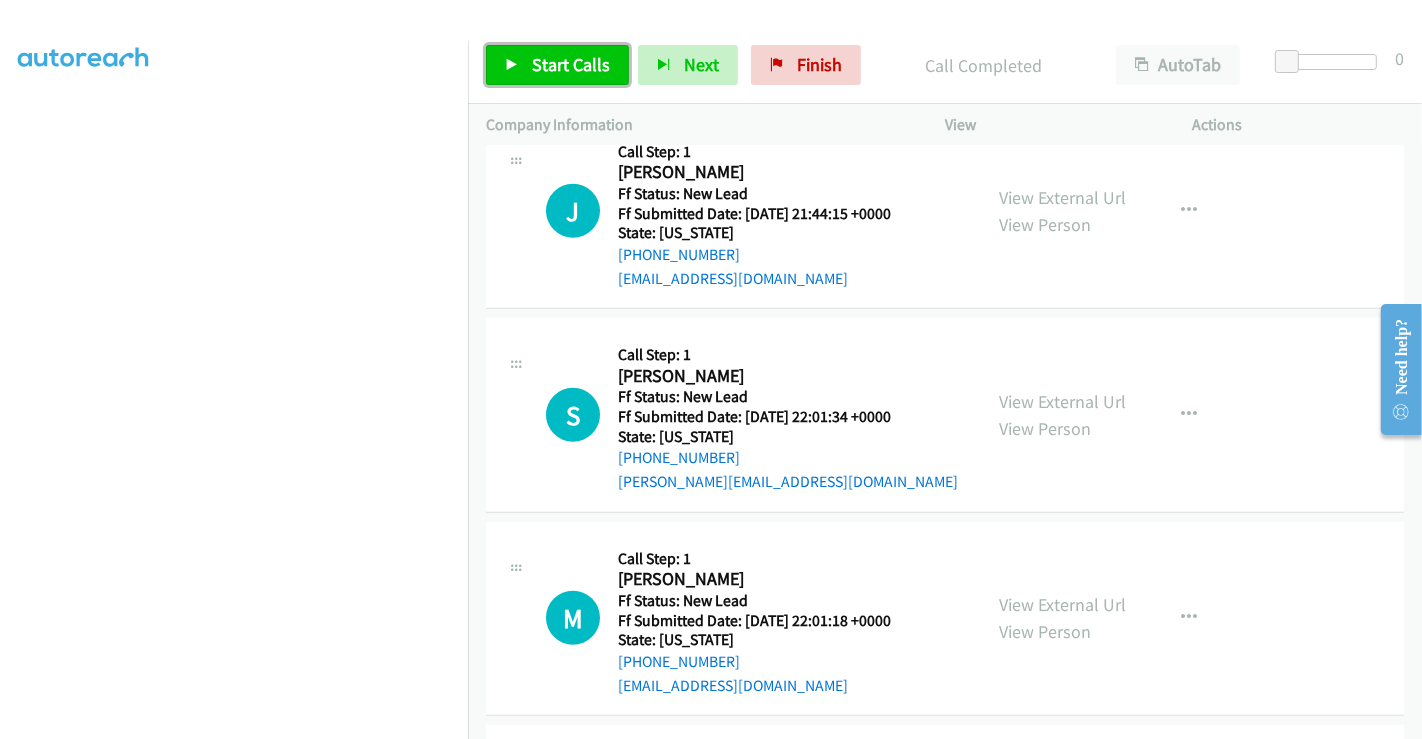
click at [580, 58] on span "Start Calls" at bounding box center [571, 64] width 78 height 23
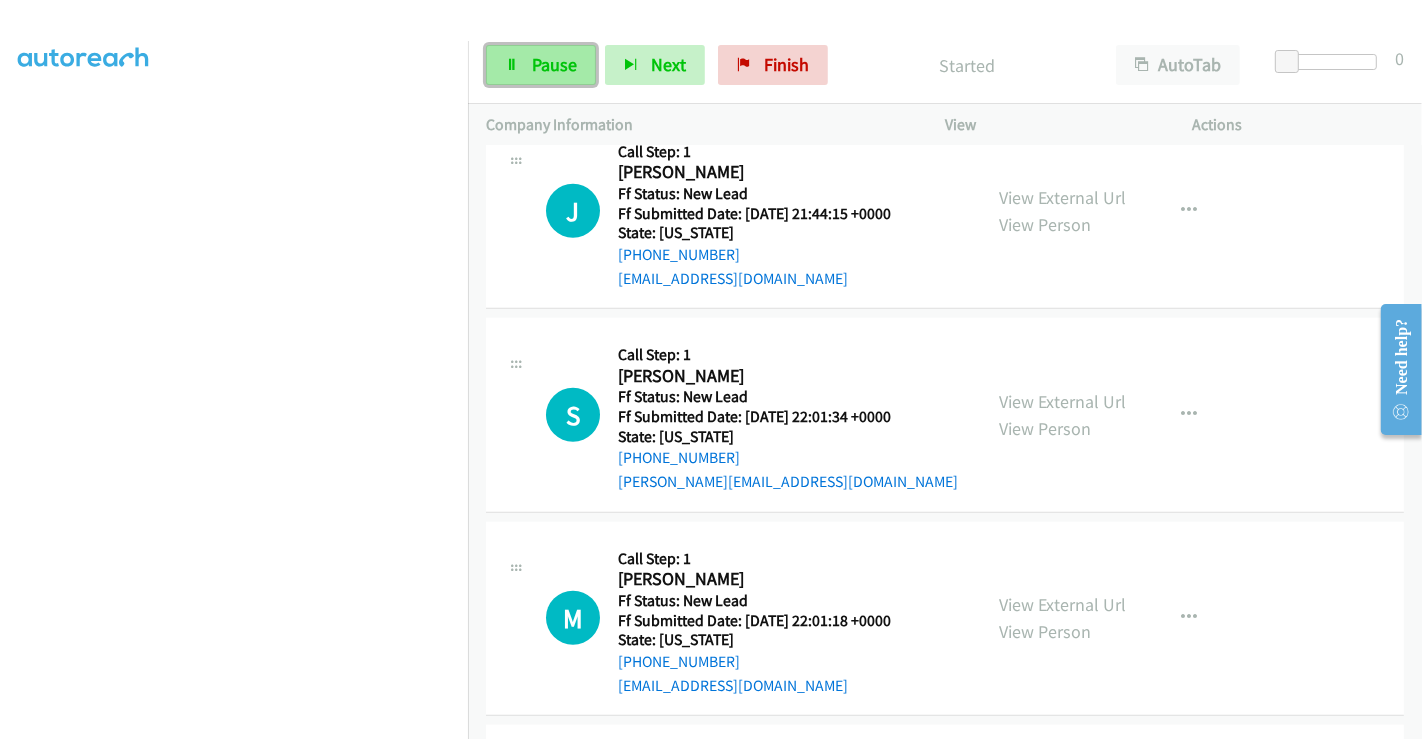
click at [538, 63] on span "Pause" at bounding box center [554, 64] width 45 height 23
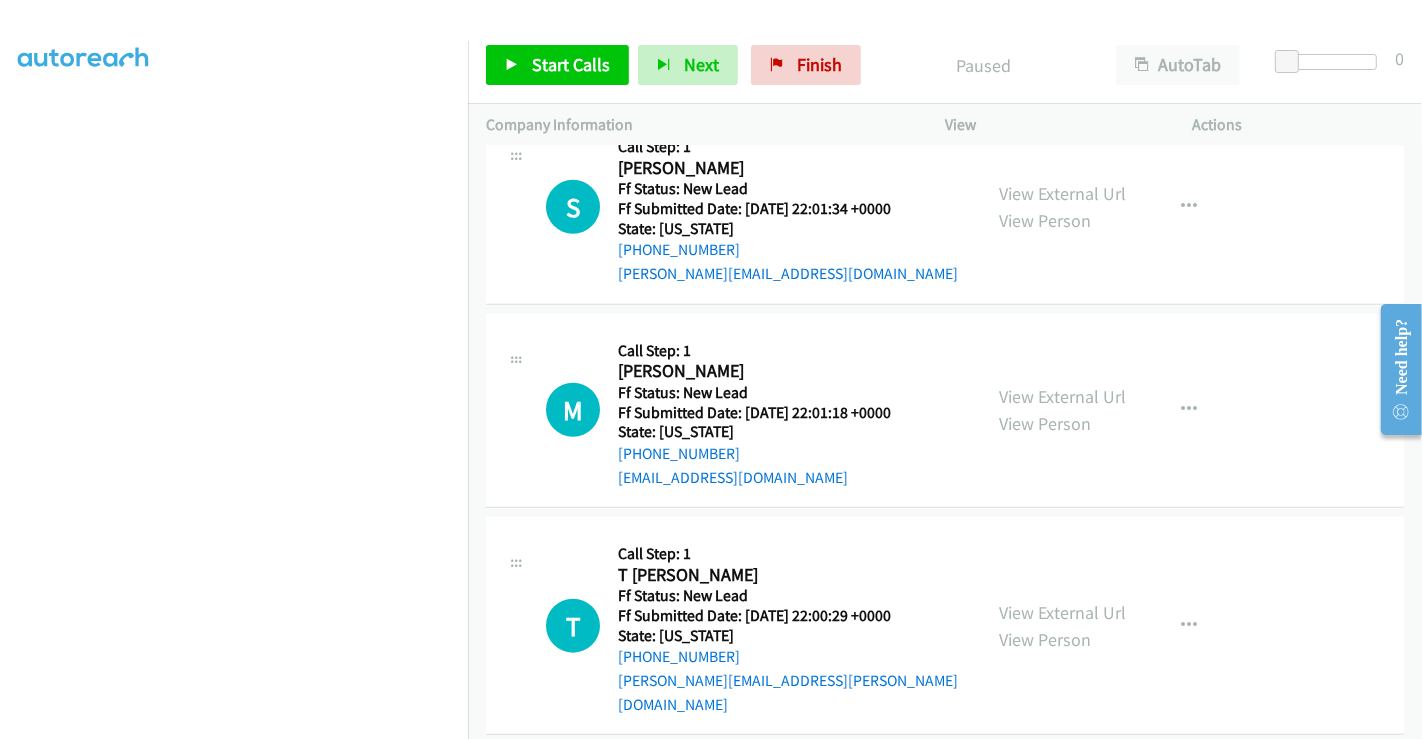
scroll to position [1377, 0]
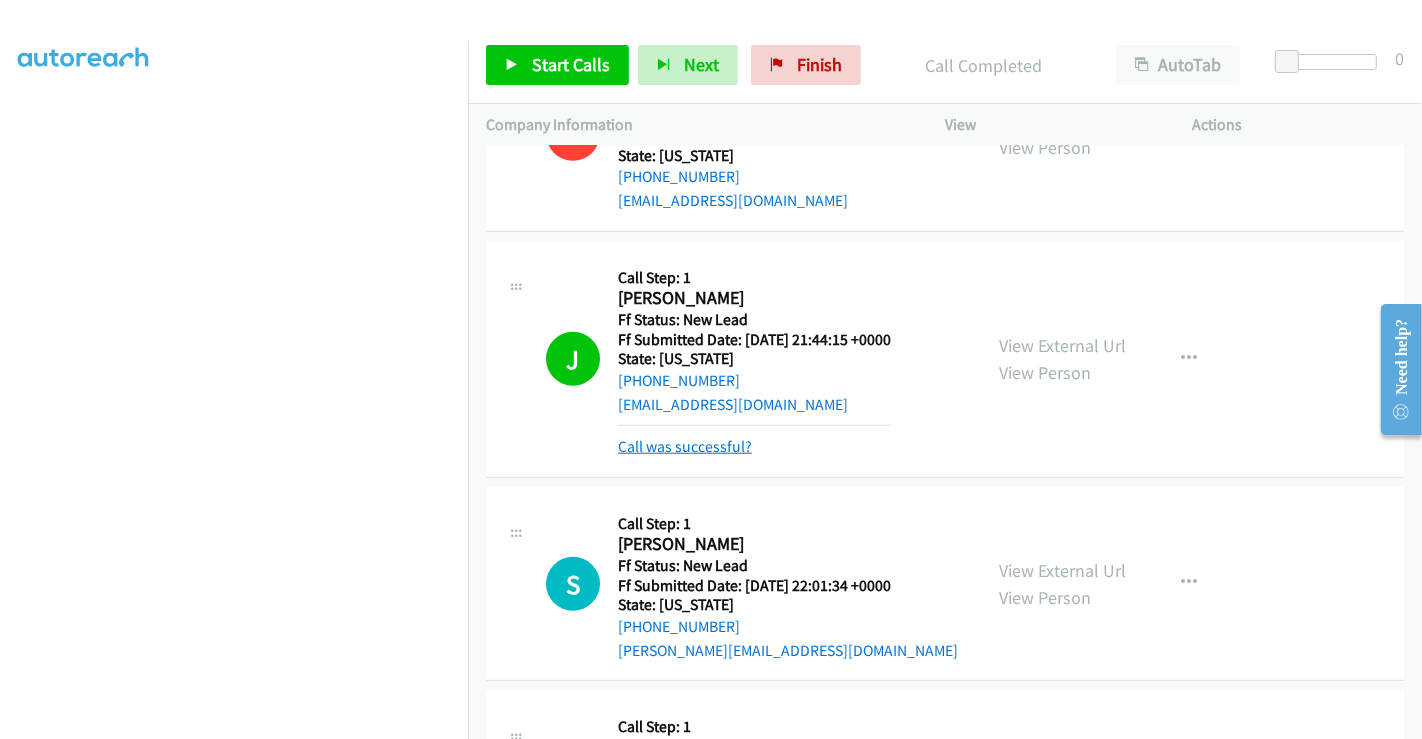
click at [712, 446] on link "Call was successful?" at bounding box center [685, 446] width 134 height 19
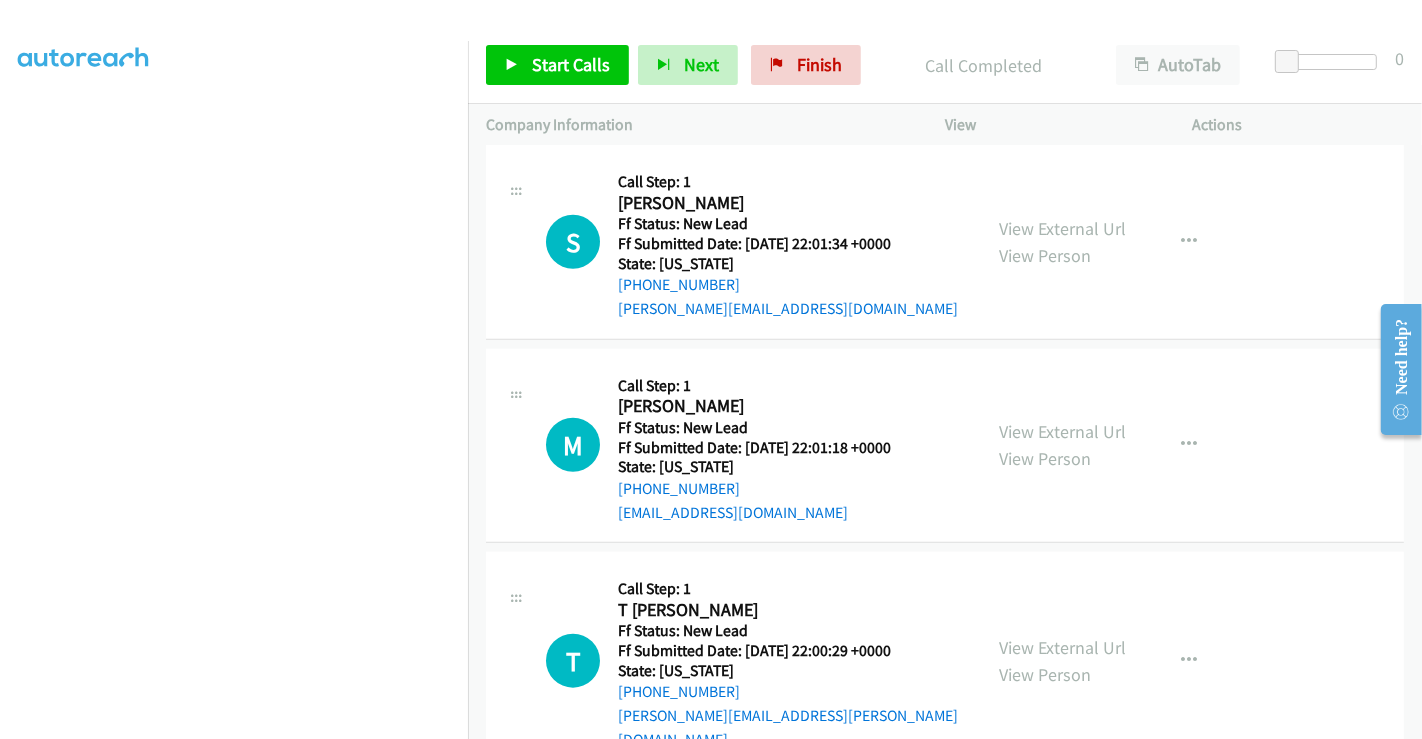
scroll to position [1711, 0]
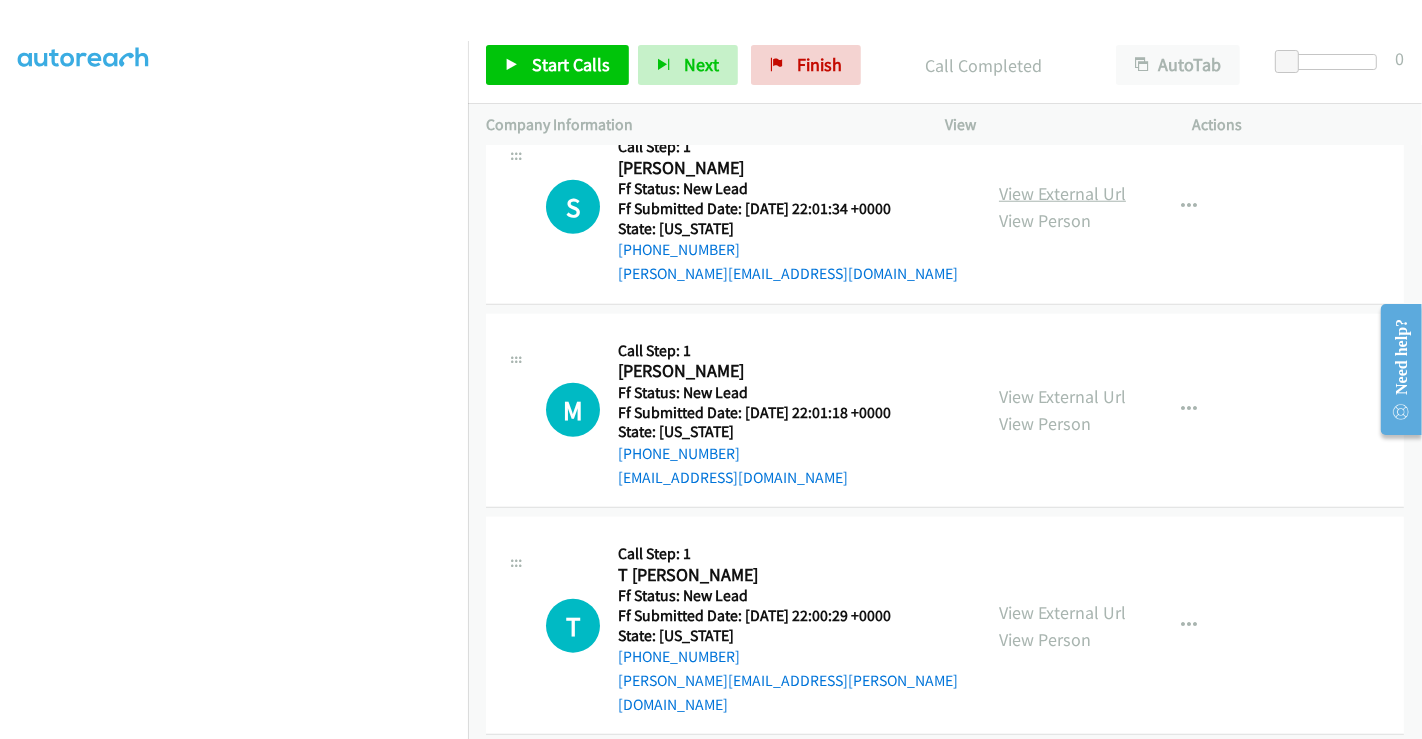
click at [1038, 192] on link "View External Url" at bounding box center [1062, 193] width 127 height 23
click at [1033, 388] on link "View External Url" at bounding box center [1062, 396] width 127 height 23
click at [1043, 601] on link "View External Url" at bounding box center [1062, 612] width 127 height 23
click at [572, 60] on span "Start Calls" at bounding box center [571, 64] width 78 height 23
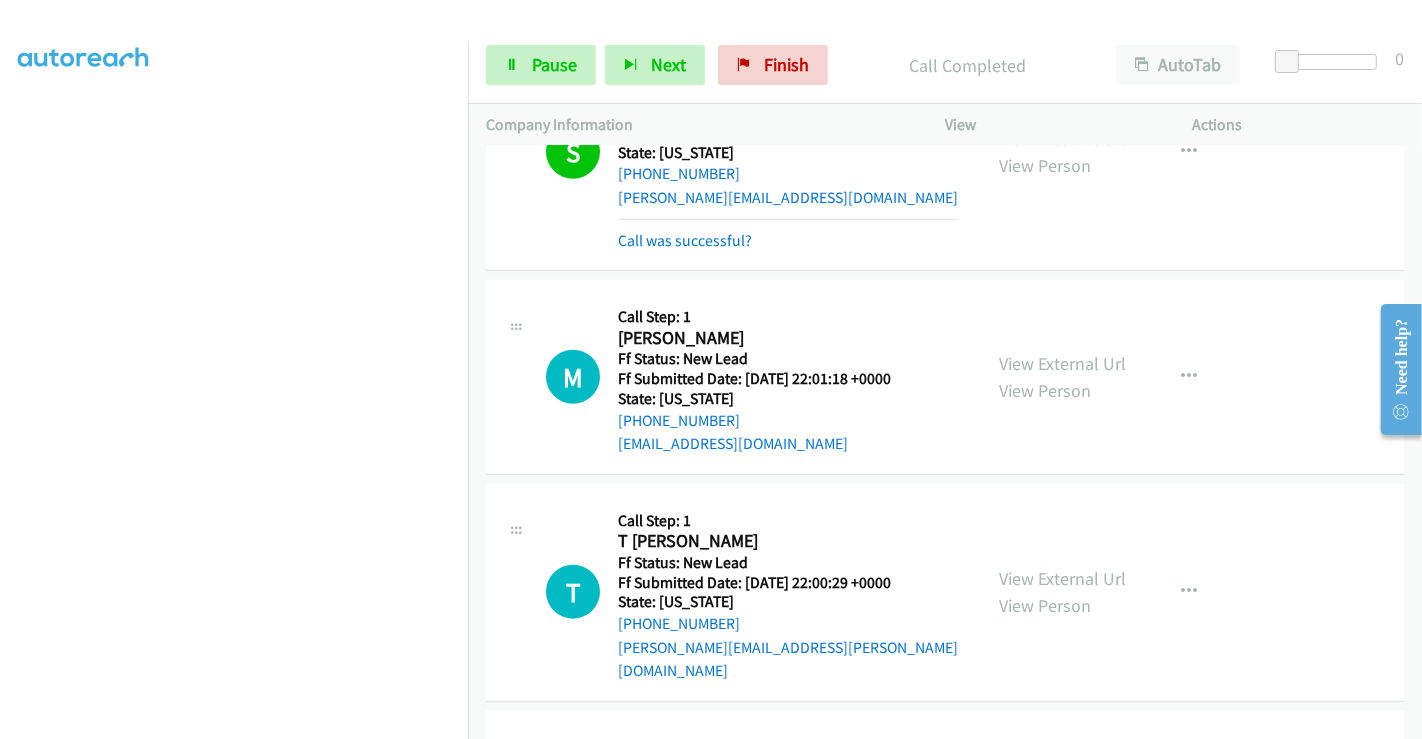
scroll to position [1822, 0]
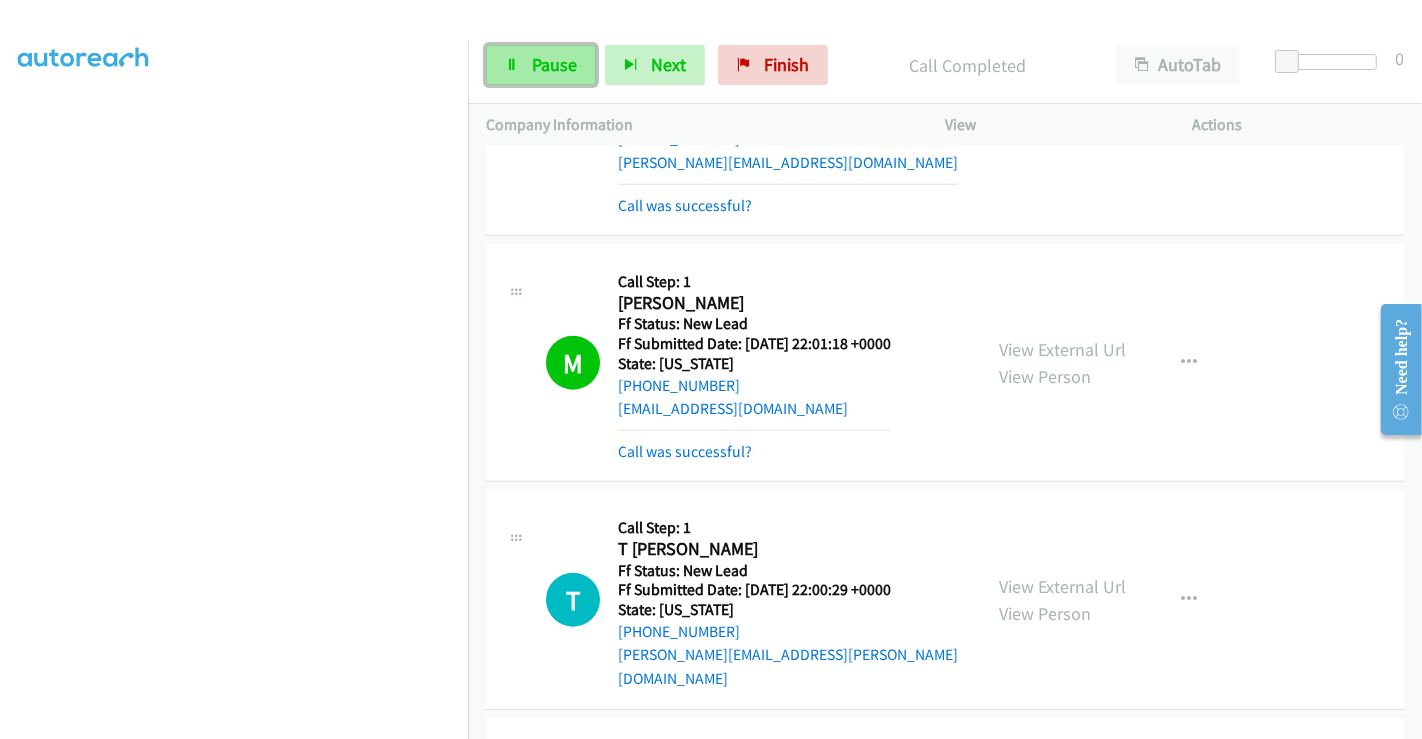
click at [558, 56] on span "Pause" at bounding box center [554, 64] width 45 height 23
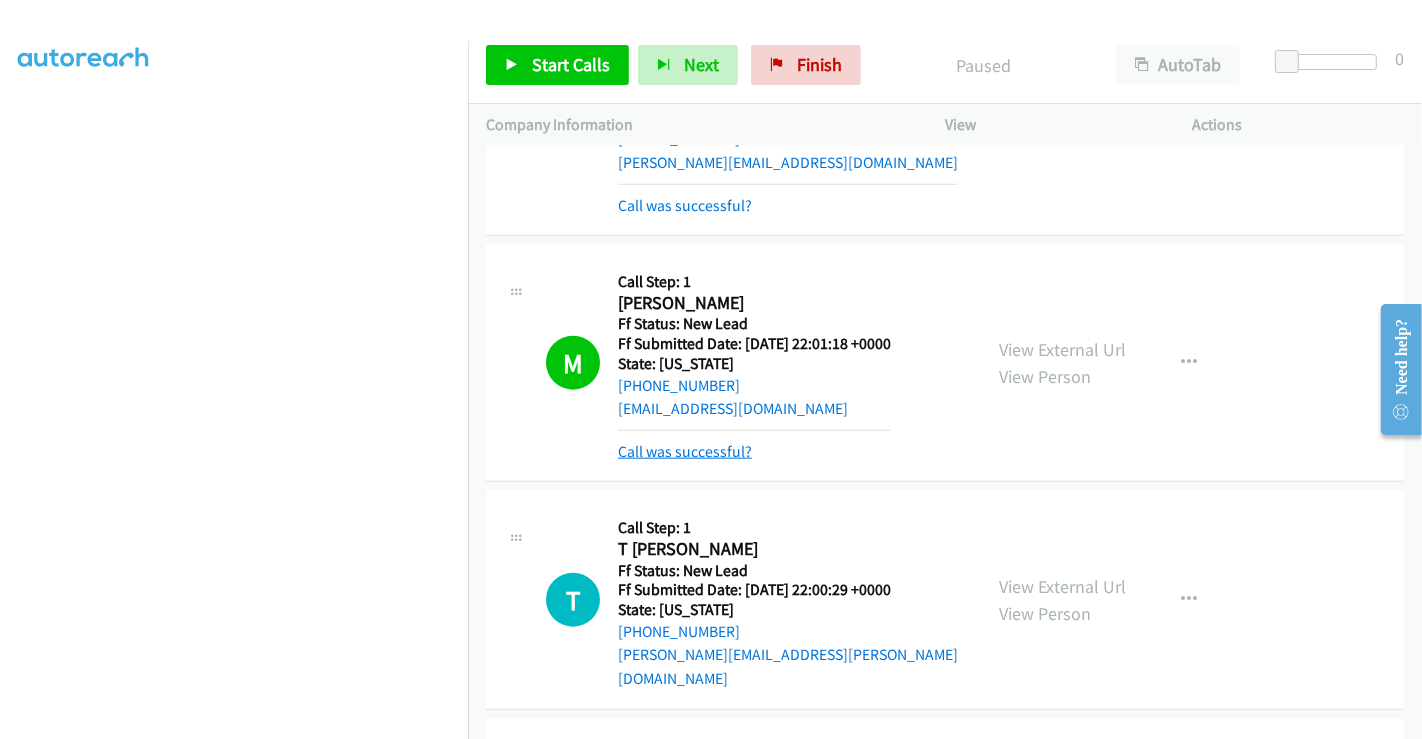
click at [705, 449] on link "Call was successful?" at bounding box center [685, 451] width 134 height 19
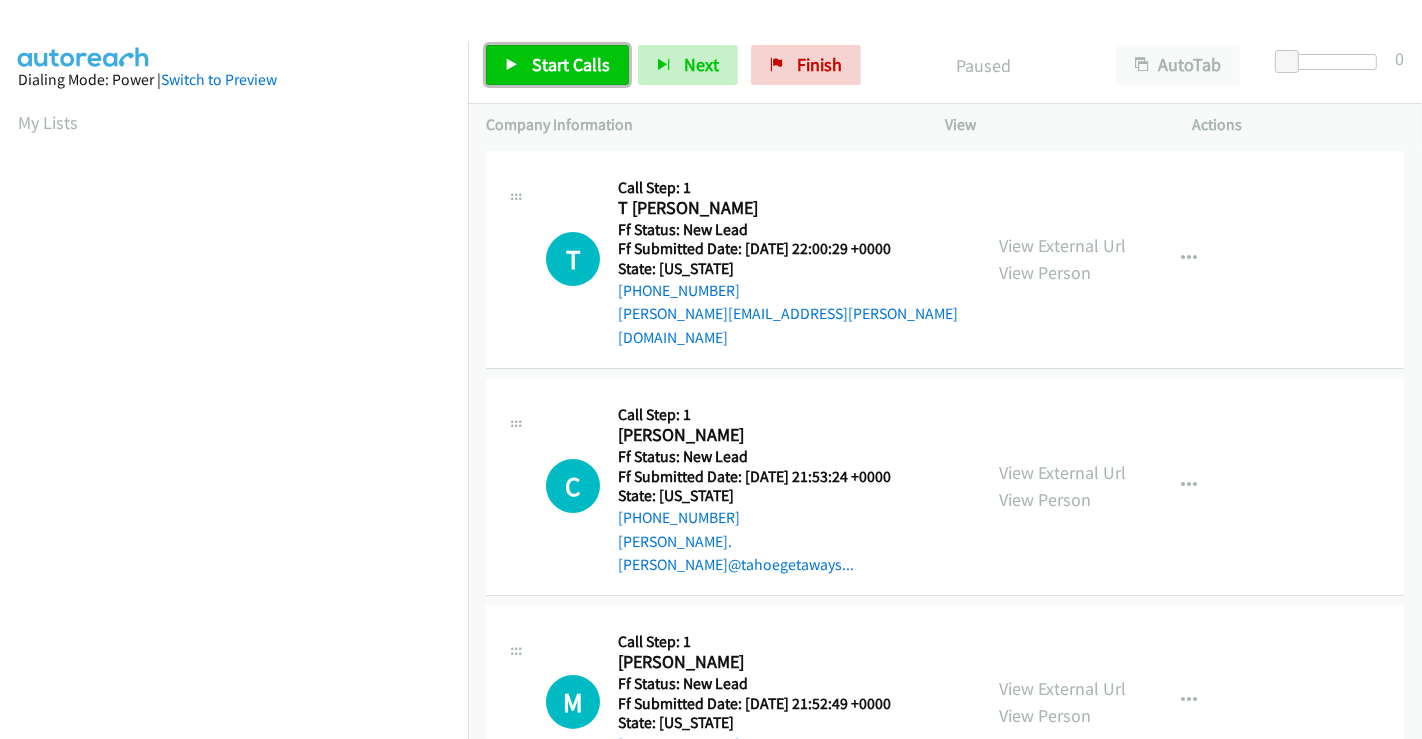
click at [560, 51] on link "Start Calls" at bounding box center [557, 65] width 143 height 40
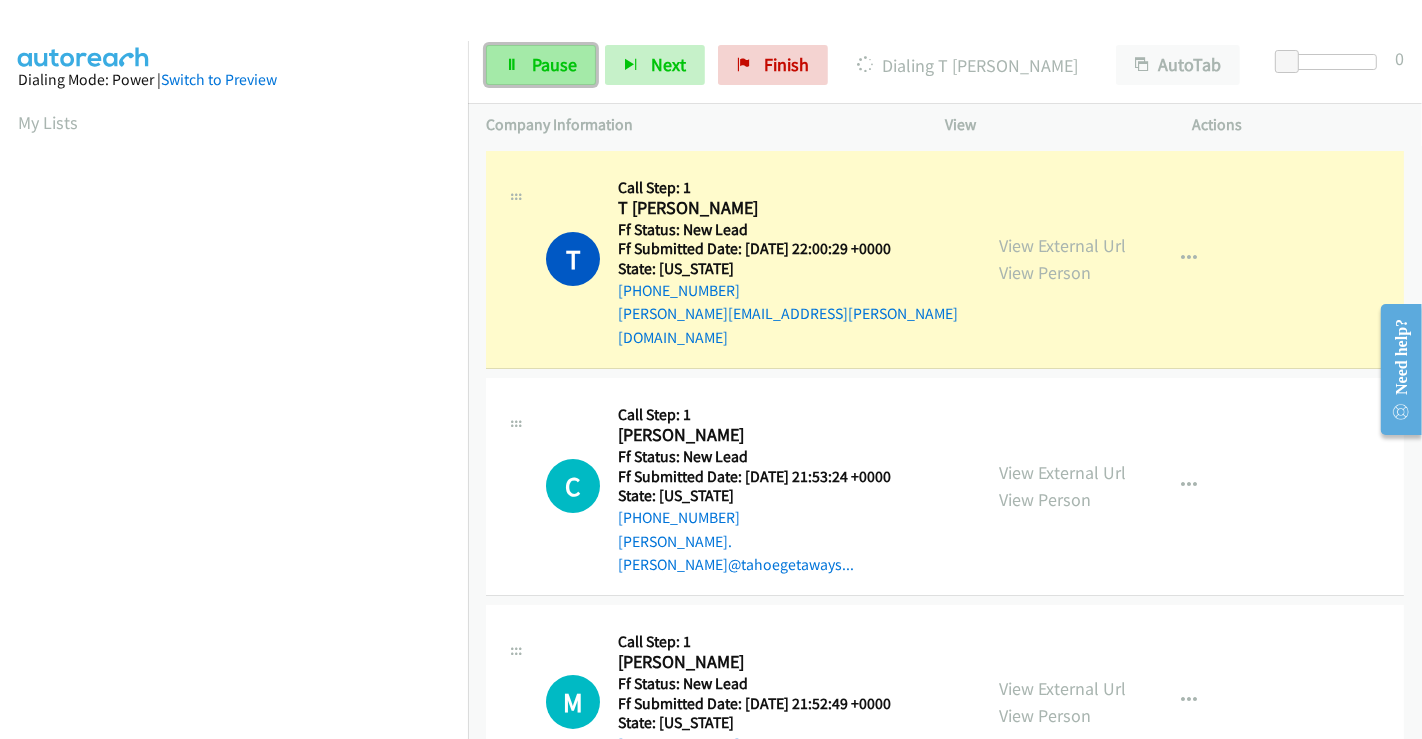
click at [538, 58] on span "Pause" at bounding box center [554, 64] width 45 height 23
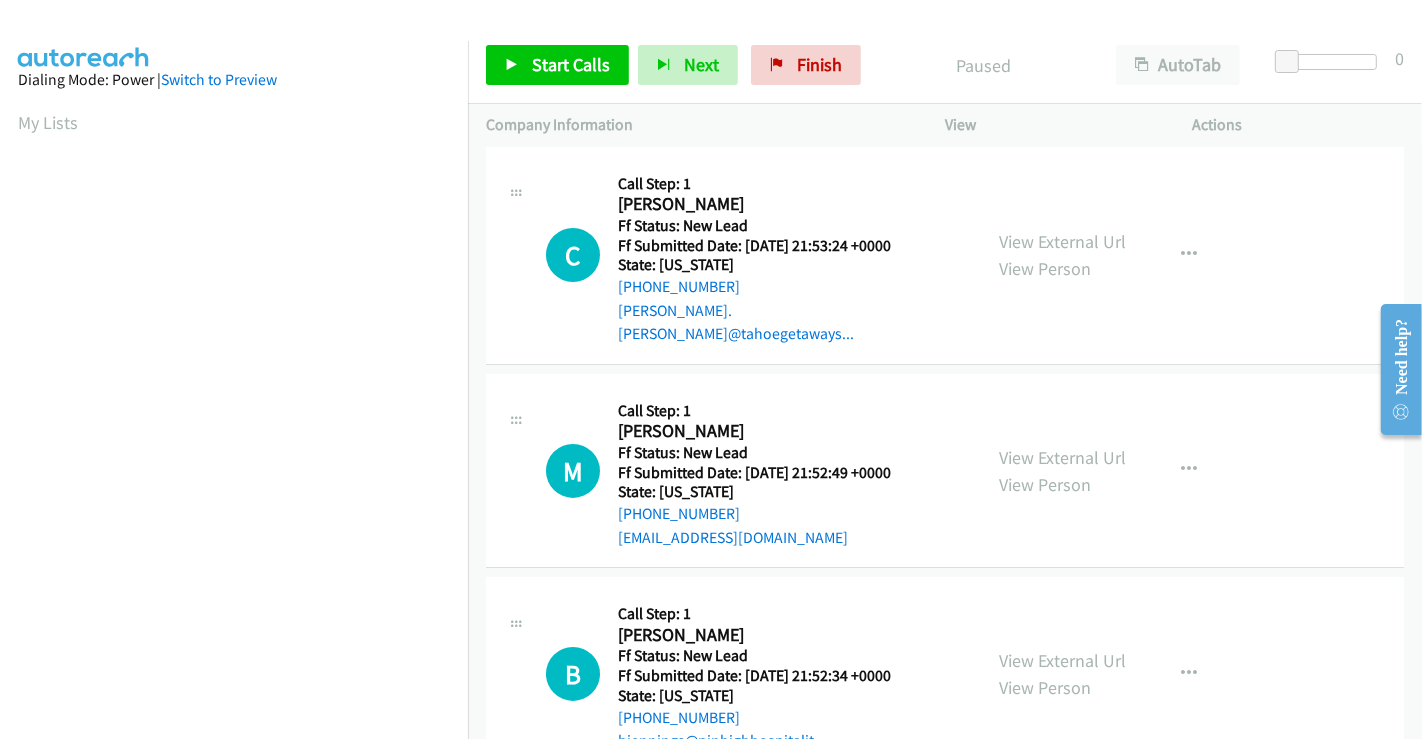
scroll to position [246, 0]
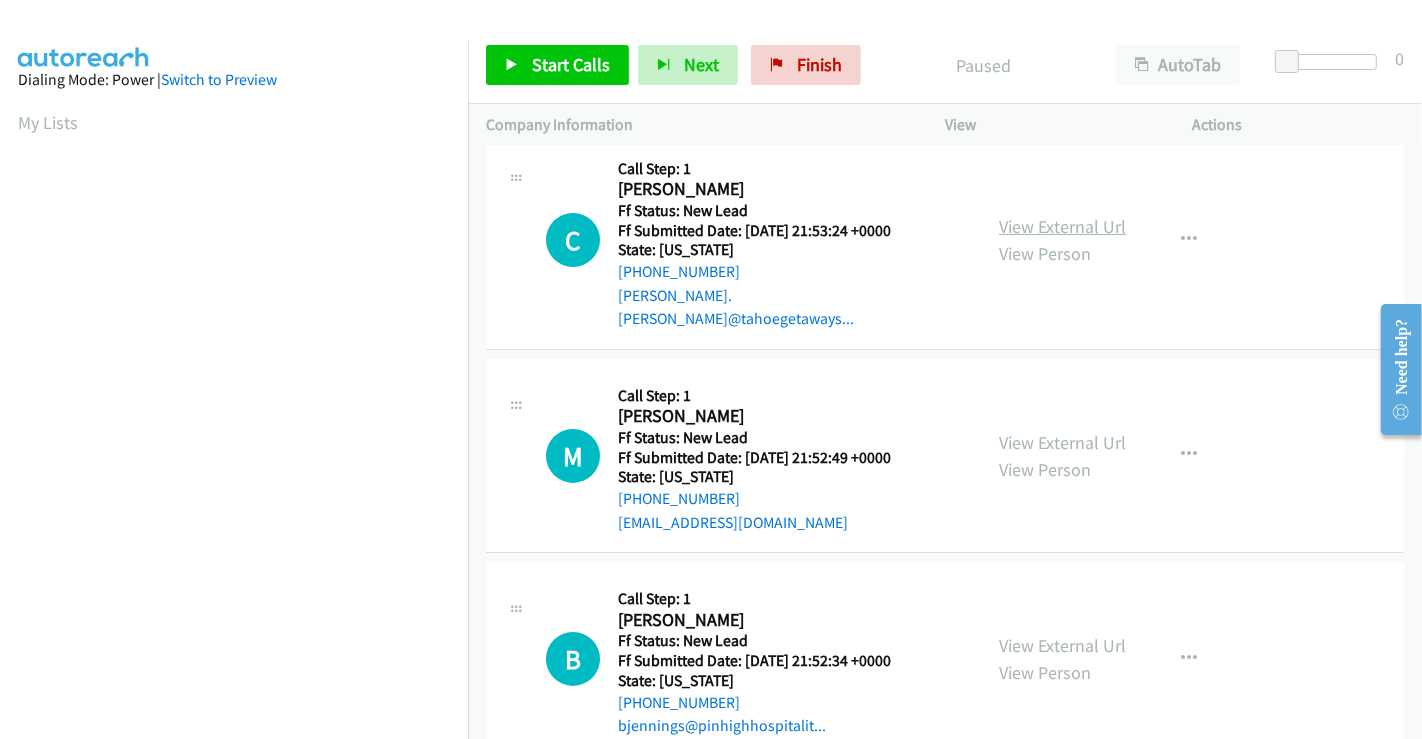
click at [1017, 215] on link "View External Url" at bounding box center [1062, 226] width 127 height 23
click at [1037, 431] on link "View External Url" at bounding box center [1062, 442] width 127 height 23
click at [1035, 634] on link "View External Url" at bounding box center [1062, 645] width 127 height 23
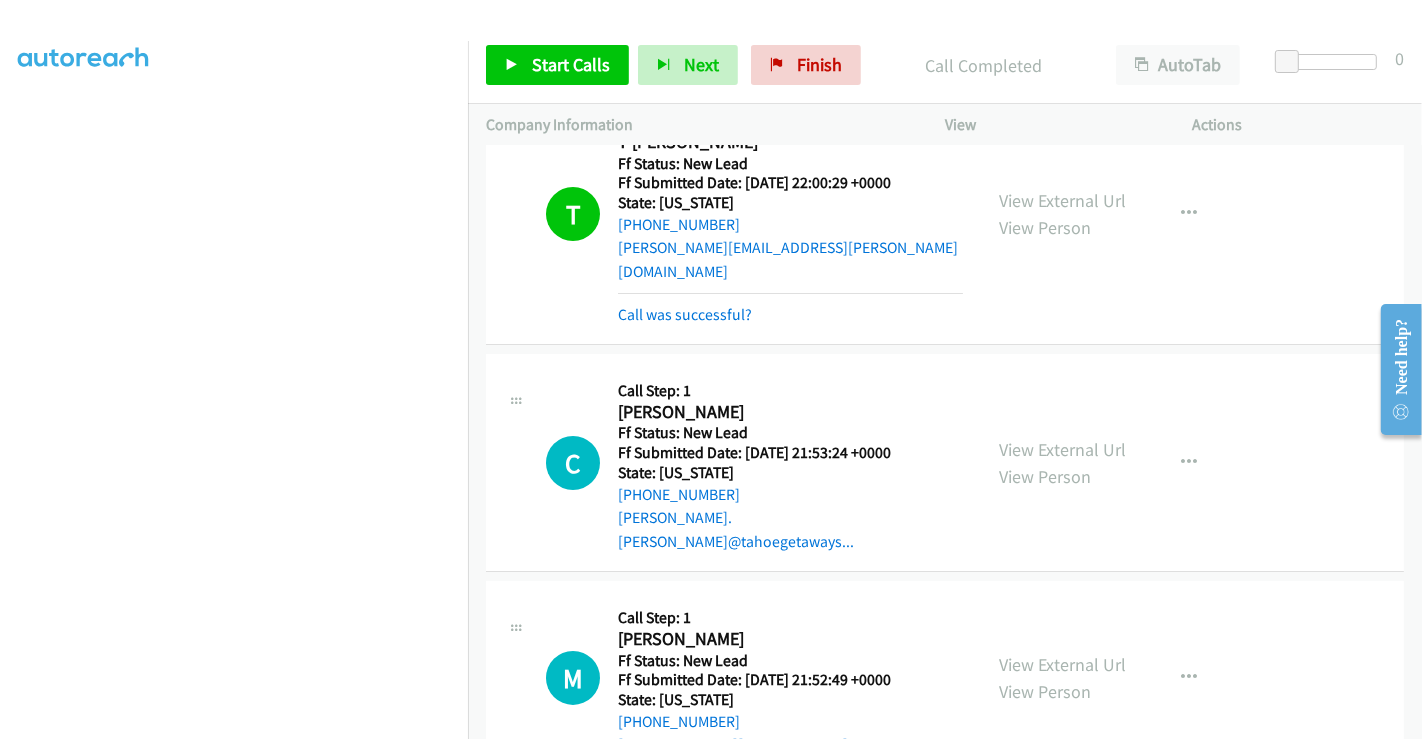
scroll to position [0, 0]
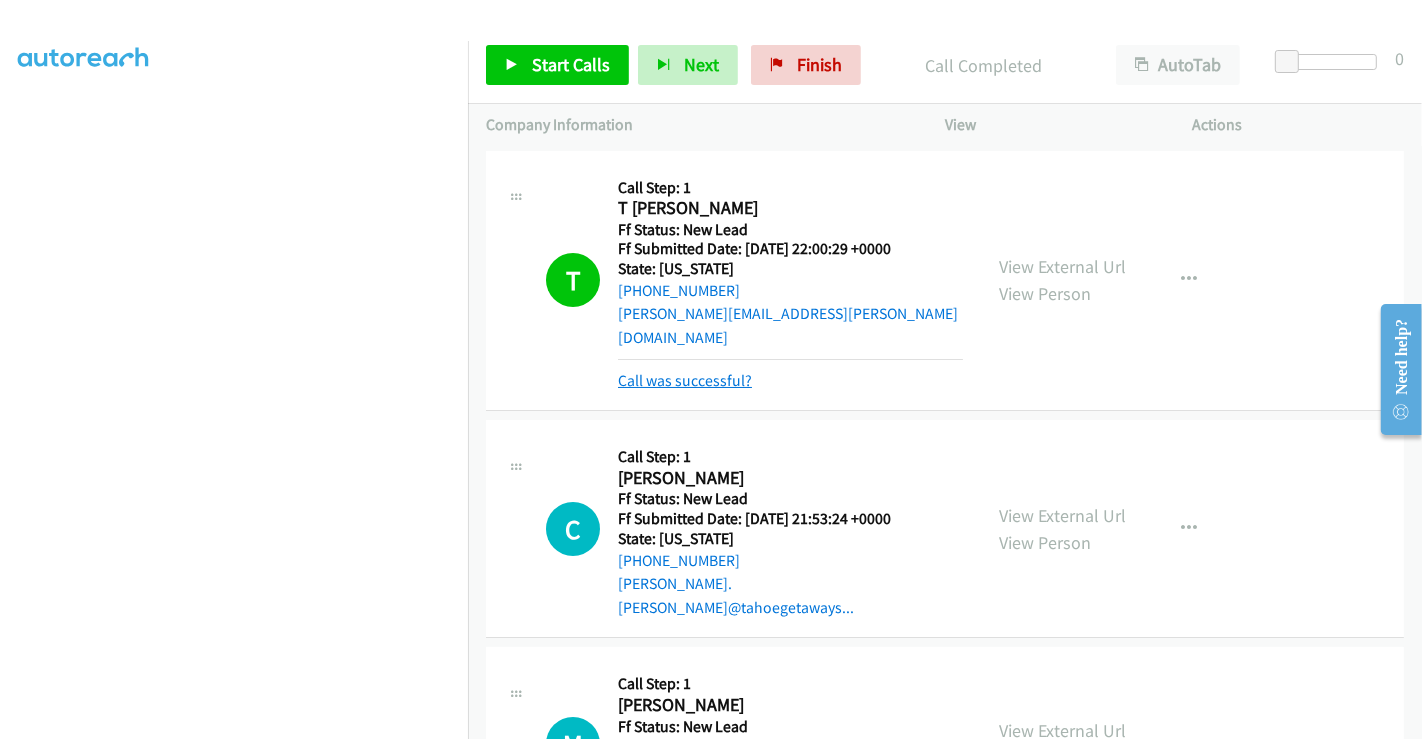
click at [706, 371] on link "Call was successful?" at bounding box center [685, 380] width 134 height 19
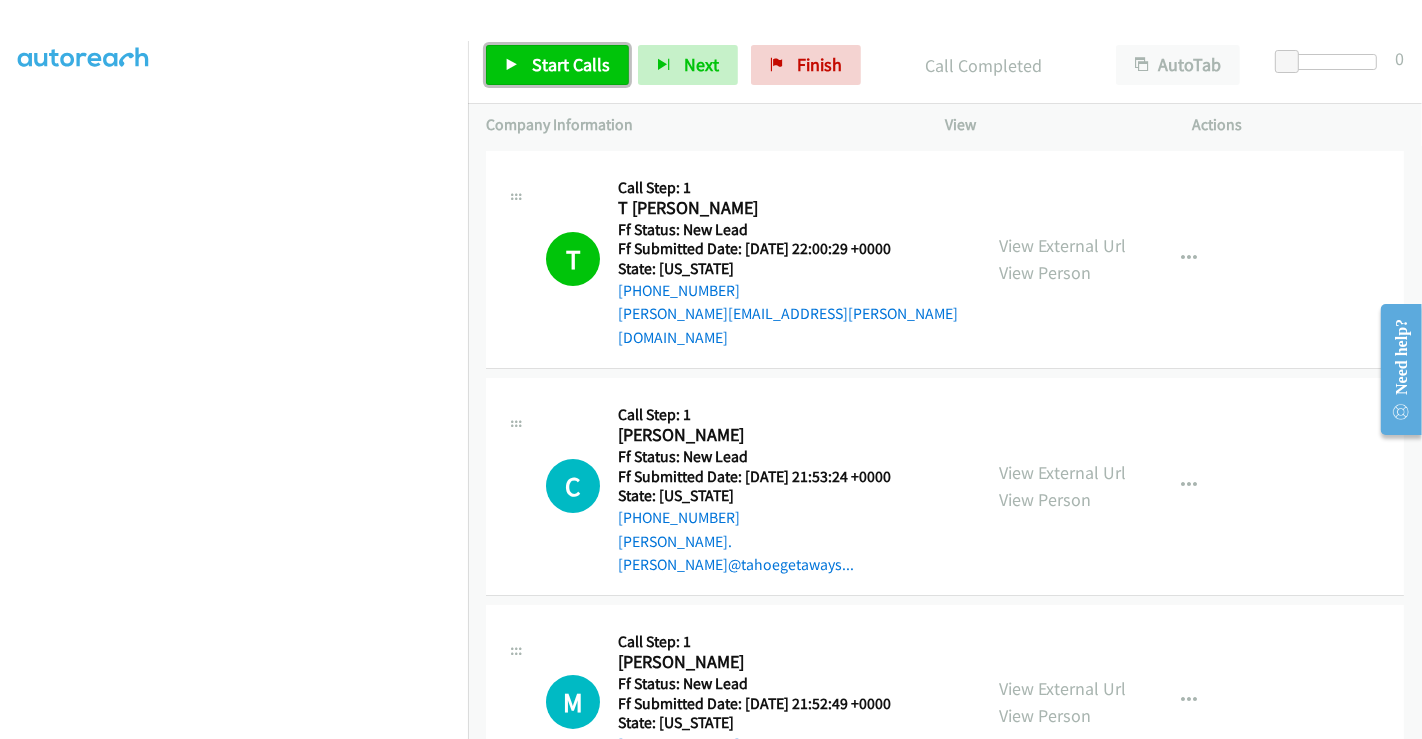
click at [562, 61] on span "Start Calls" at bounding box center [571, 64] width 78 height 23
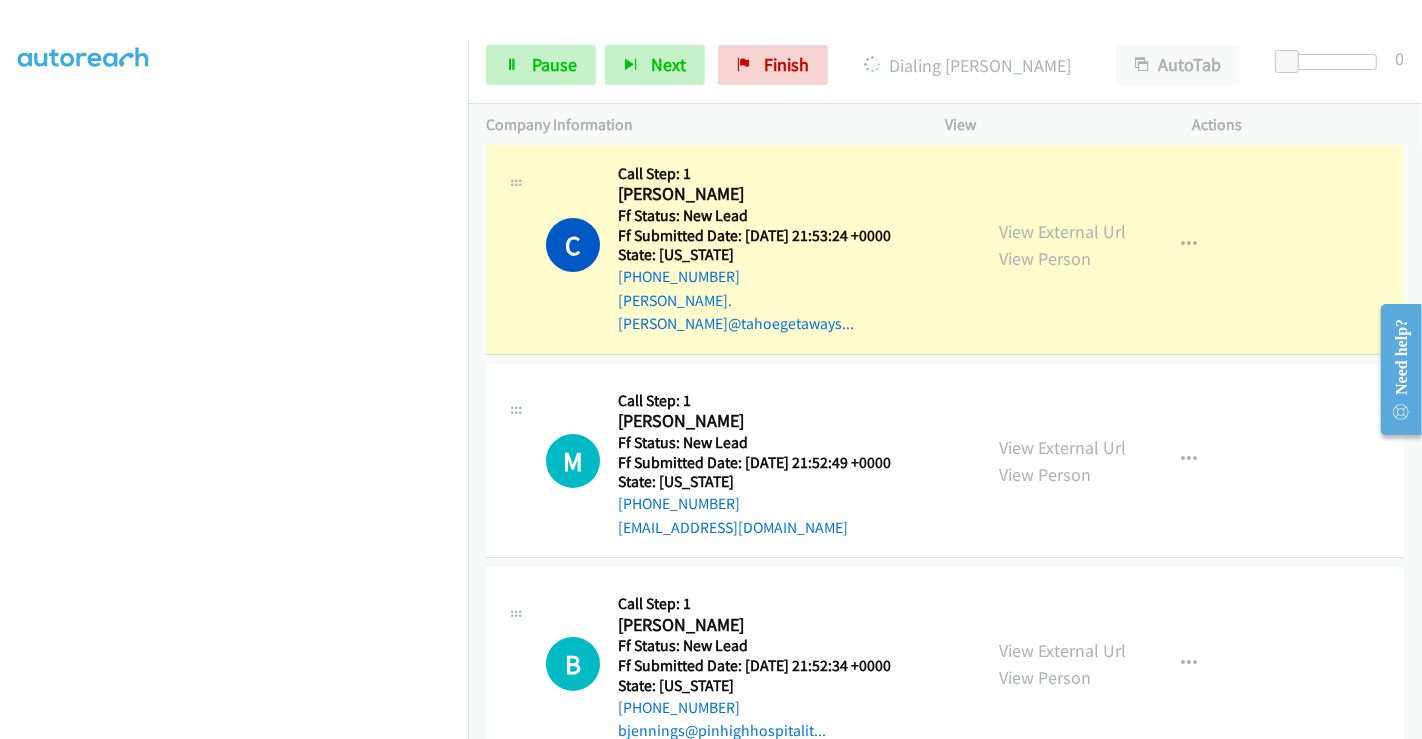
scroll to position [246, 0]
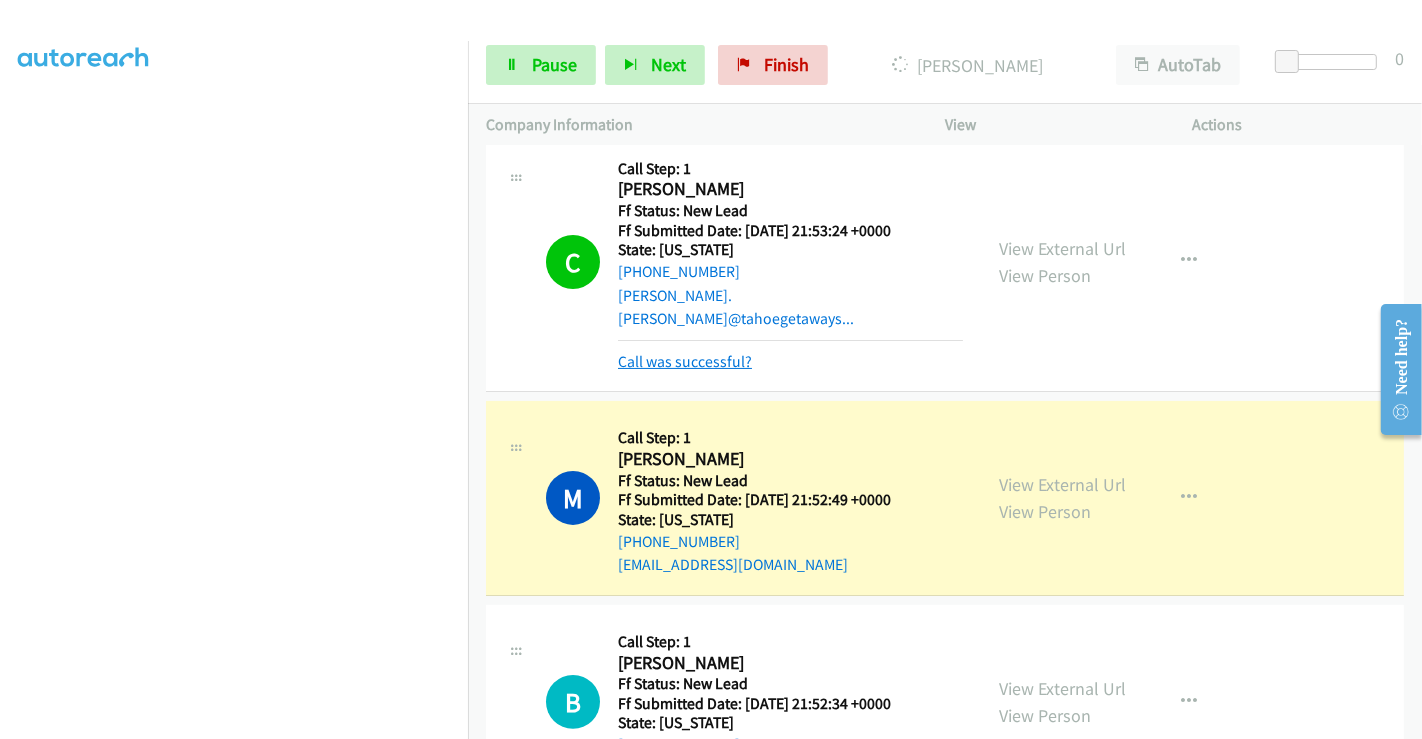
click at [708, 352] on link "Call was successful?" at bounding box center [685, 361] width 134 height 19
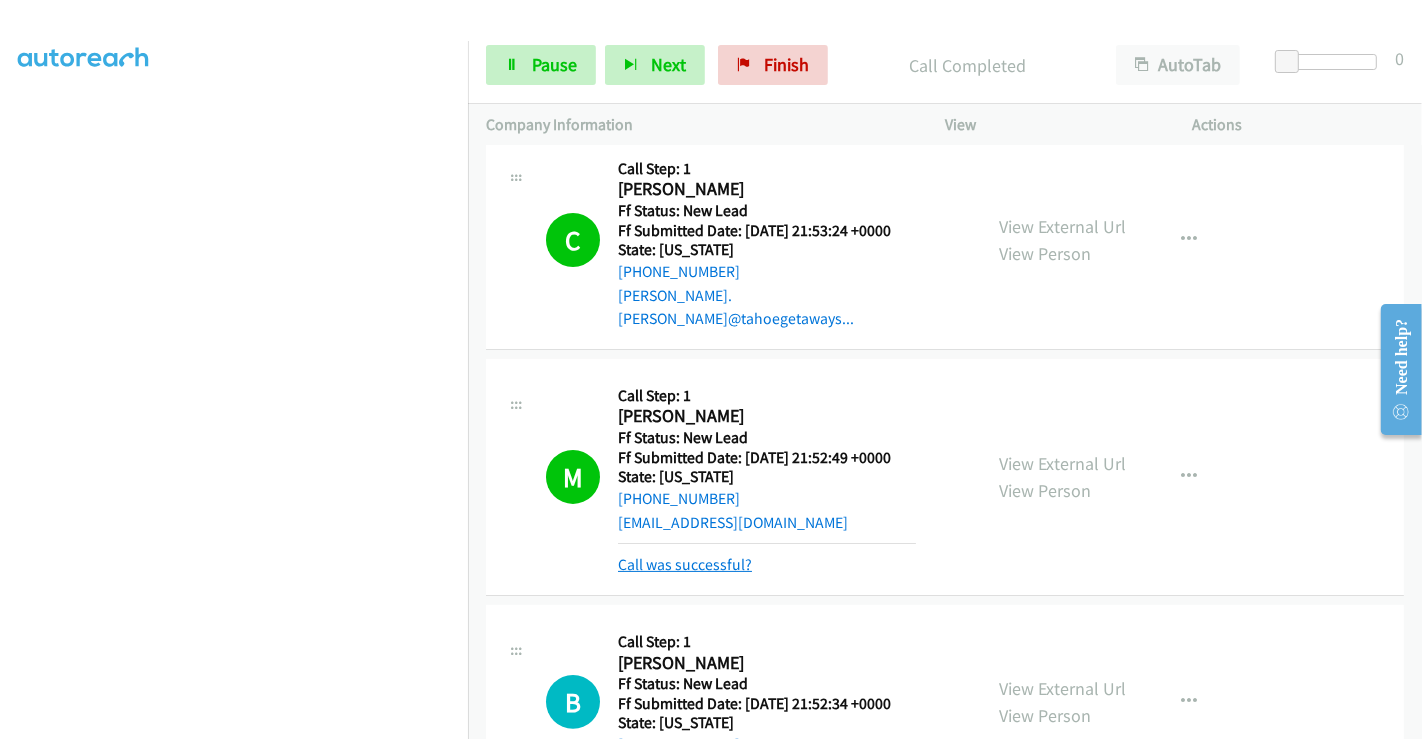
click at [673, 555] on link "Call was successful?" at bounding box center [685, 564] width 134 height 19
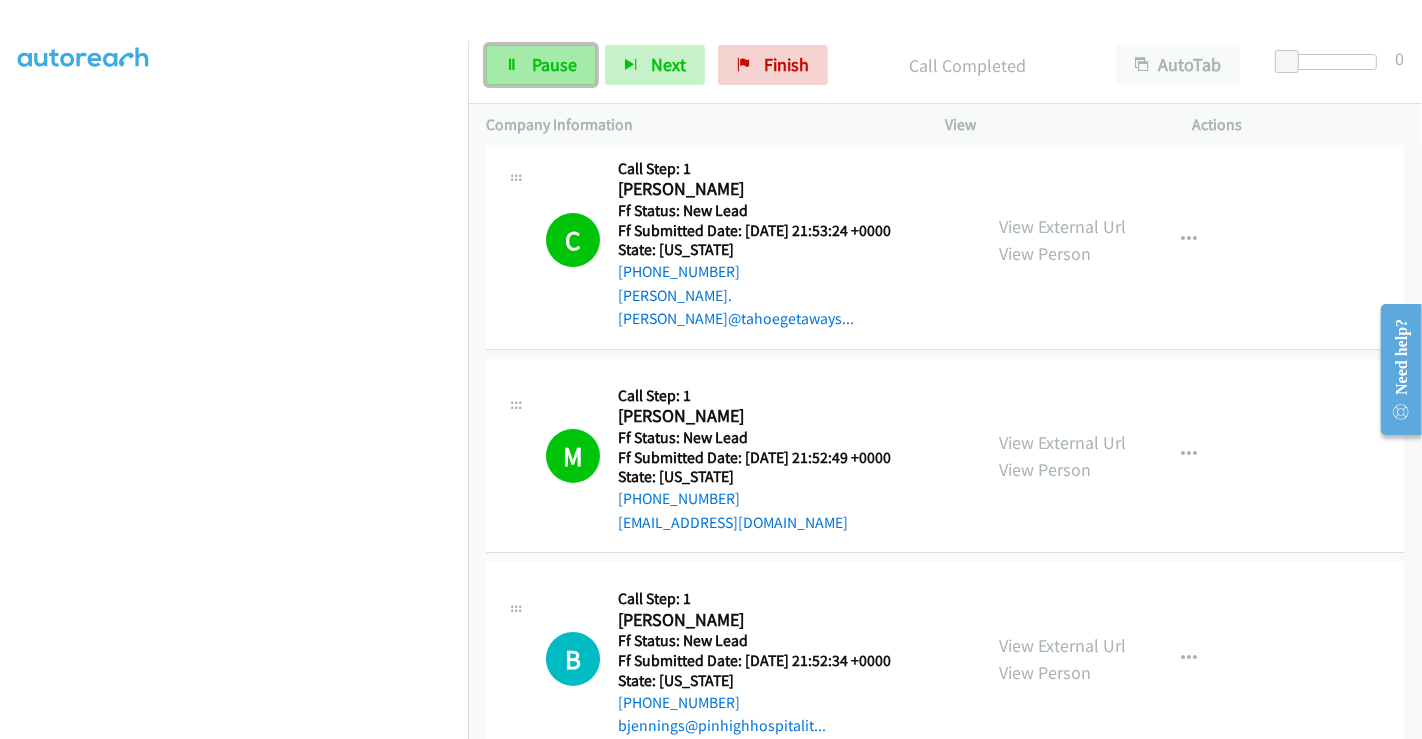
click at [537, 62] on span "Pause" at bounding box center [554, 64] width 45 height 23
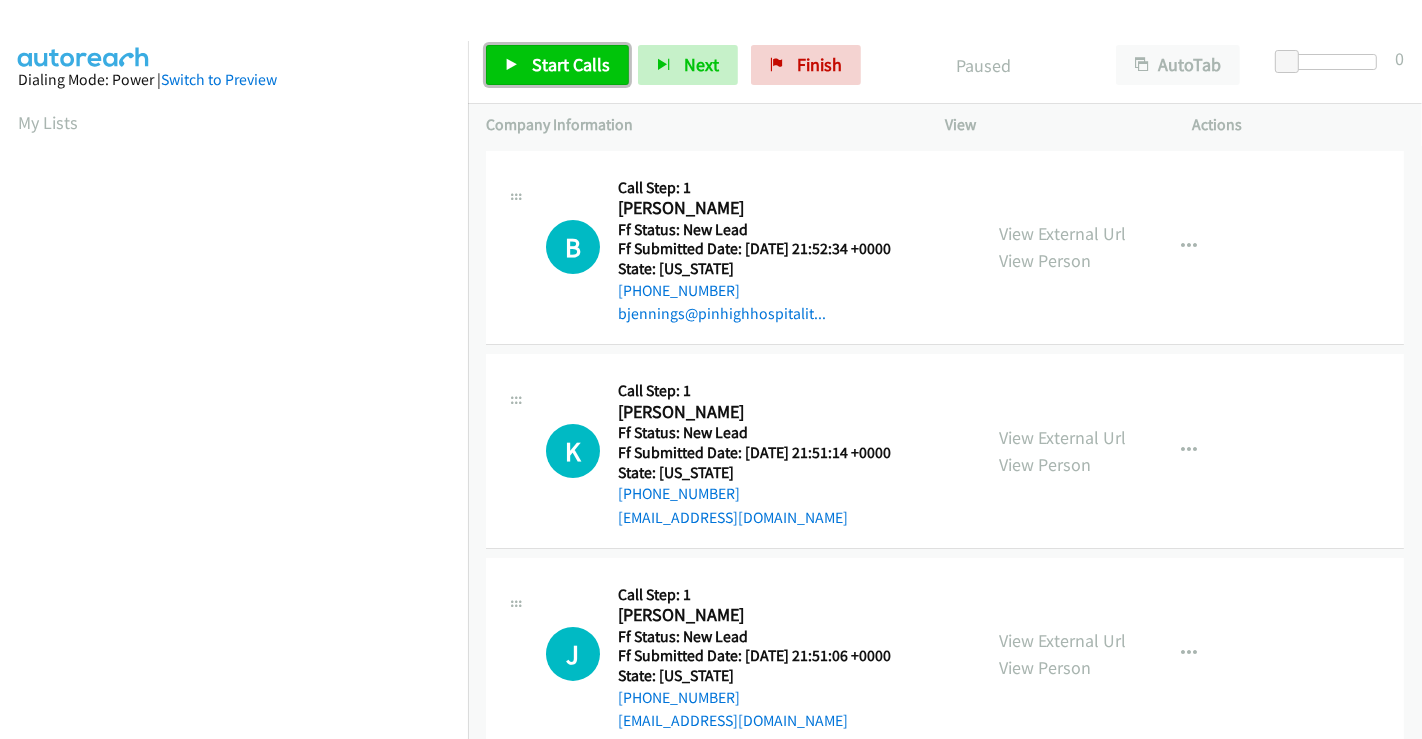
click at [557, 61] on span "Start Calls" at bounding box center [571, 64] width 78 height 23
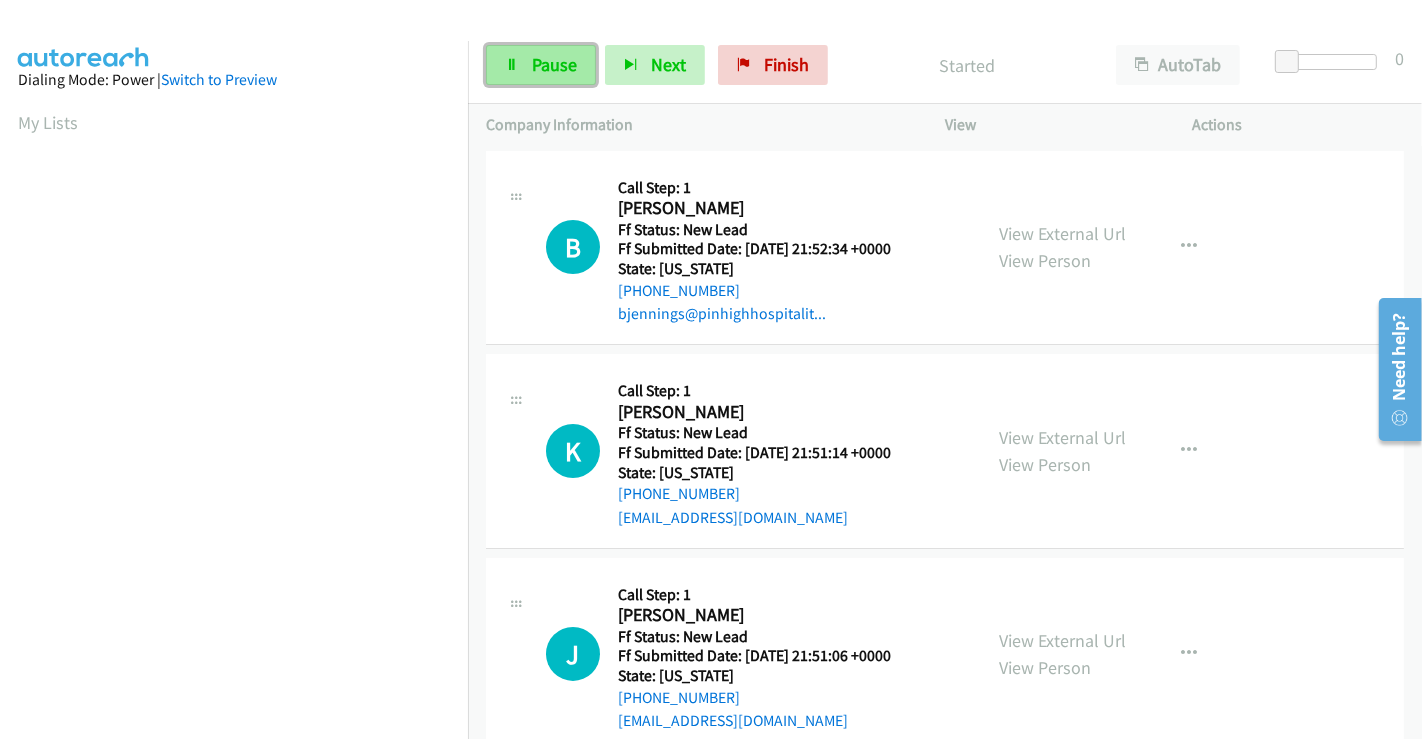
click at [542, 58] on span "Pause" at bounding box center [554, 64] width 45 height 23
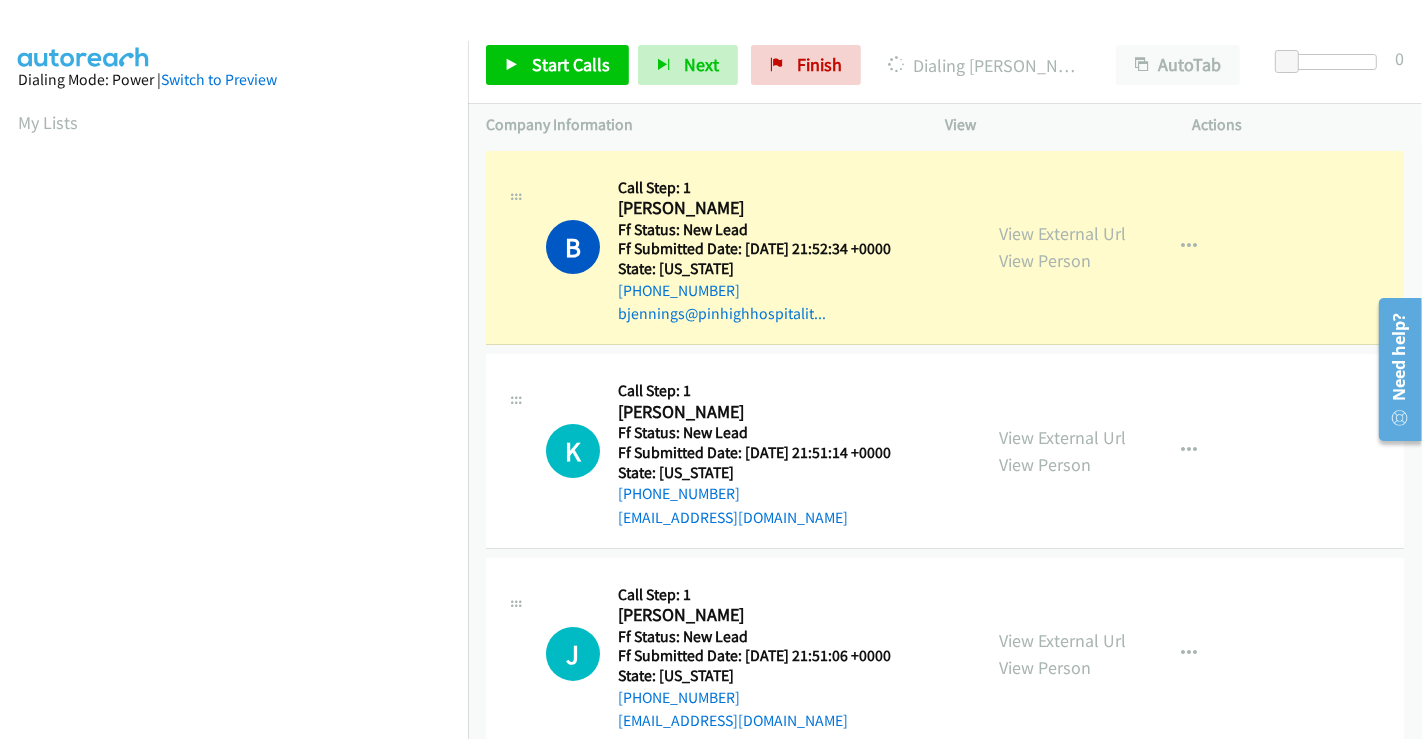
scroll to position [246, 0]
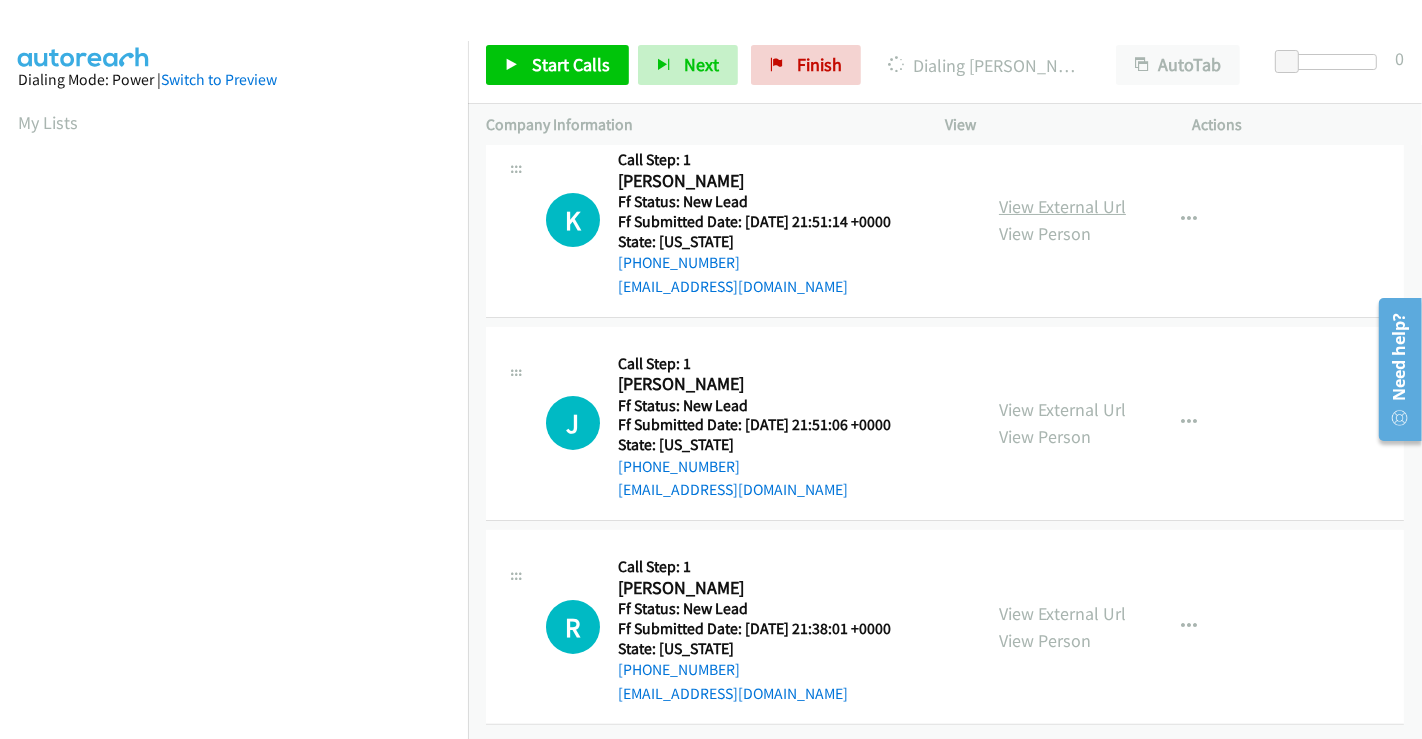
click at [1045, 198] on link "View External Url" at bounding box center [1062, 206] width 127 height 23
click at [1041, 398] on link "View External Url" at bounding box center [1062, 409] width 127 height 23
click at [1053, 602] on link "View External Url" at bounding box center [1062, 613] width 127 height 23
click at [553, 70] on span "Start Calls" at bounding box center [571, 64] width 78 height 23
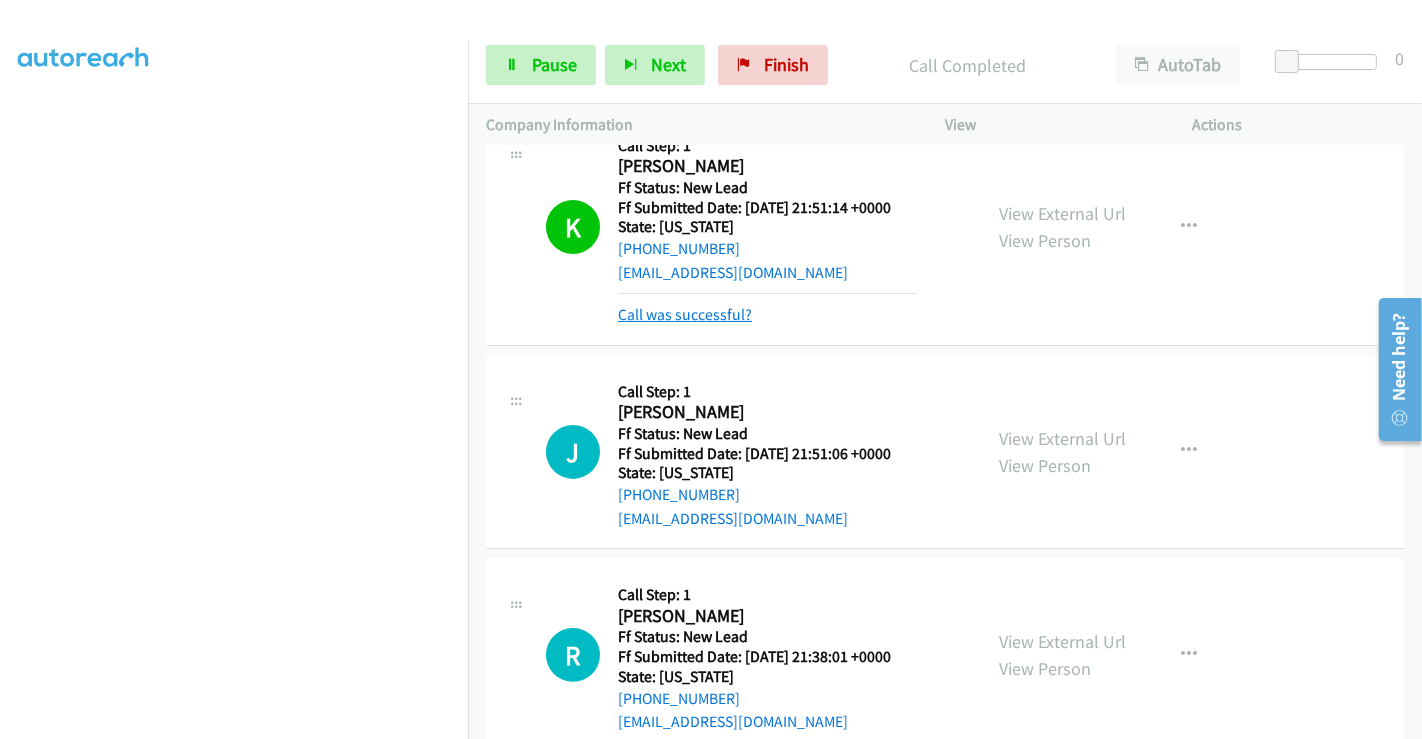
click at [707, 311] on link "Call was successful?" at bounding box center [685, 314] width 134 height 19
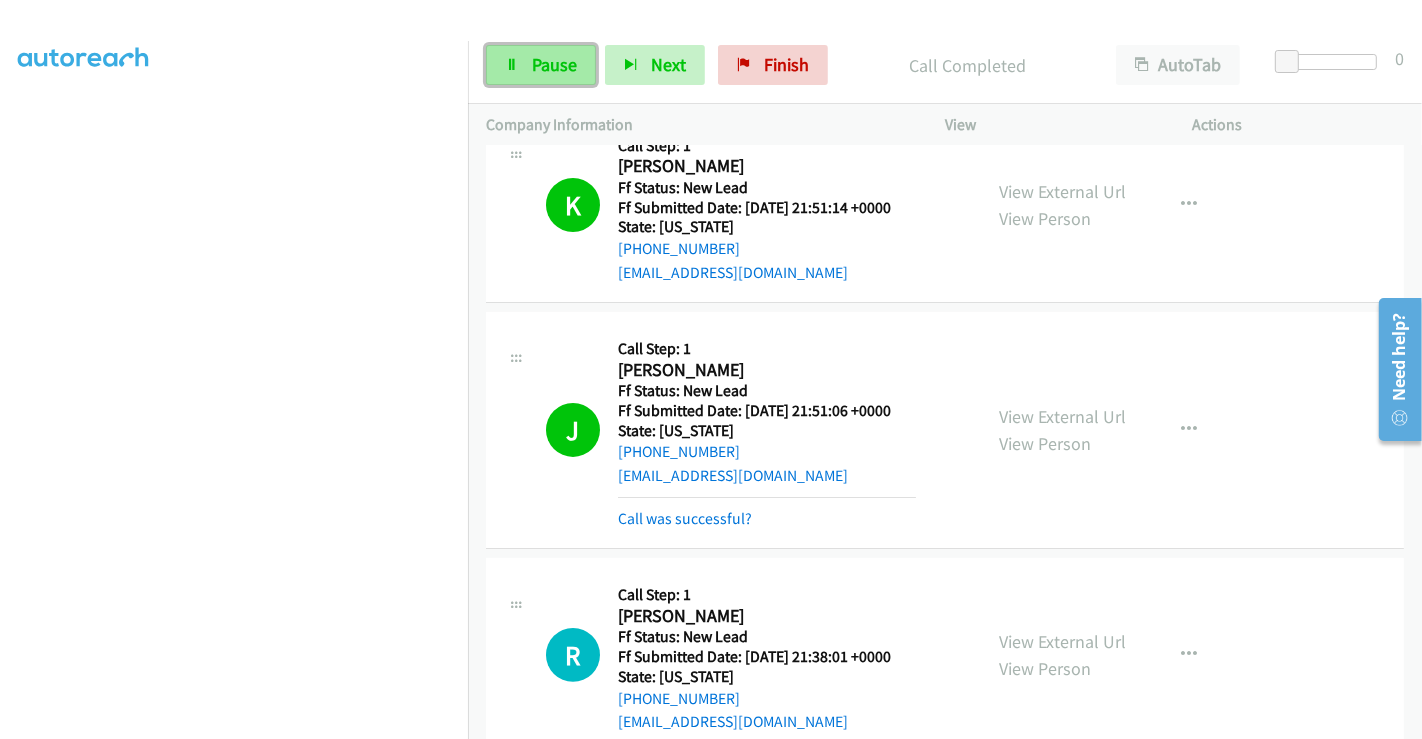
click at [558, 71] on span "Pause" at bounding box center [554, 64] width 45 height 23
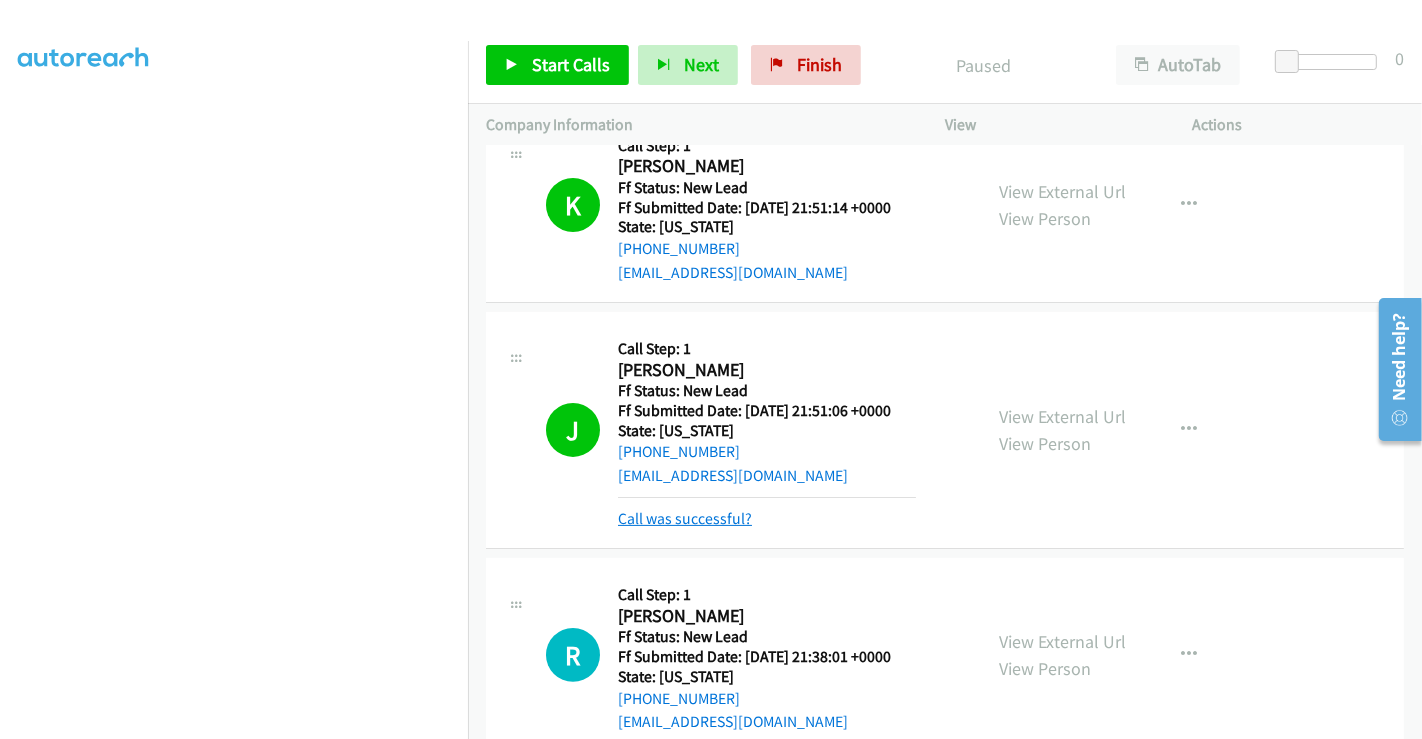
click at [709, 515] on link "Call was successful?" at bounding box center [685, 518] width 134 height 19
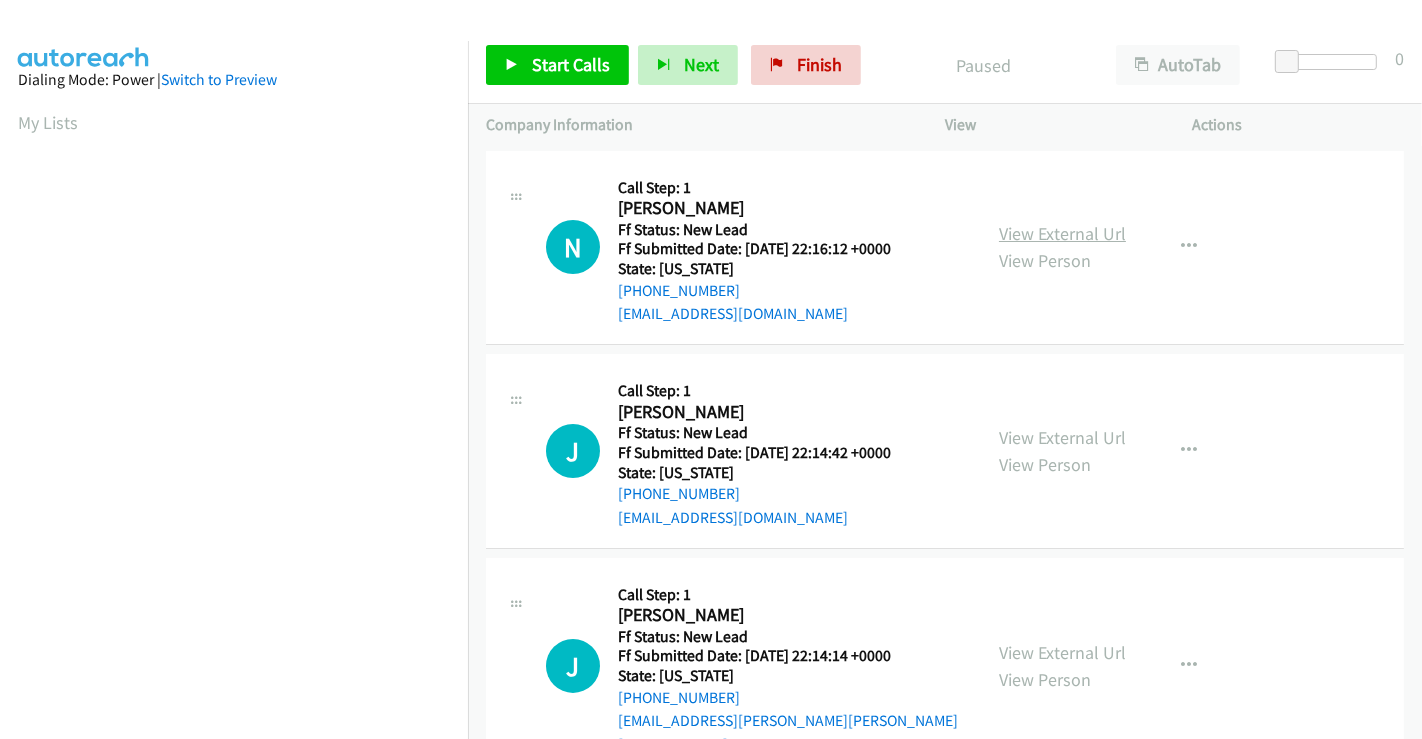
click at [1018, 227] on link "View External Url" at bounding box center [1062, 233] width 127 height 23
click at [1037, 437] on link "View External Url" at bounding box center [1062, 437] width 127 height 23
click at [1040, 641] on link "View External Url" at bounding box center [1062, 652] width 127 height 23
click at [544, 66] on span "Start Calls" at bounding box center [571, 64] width 78 height 23
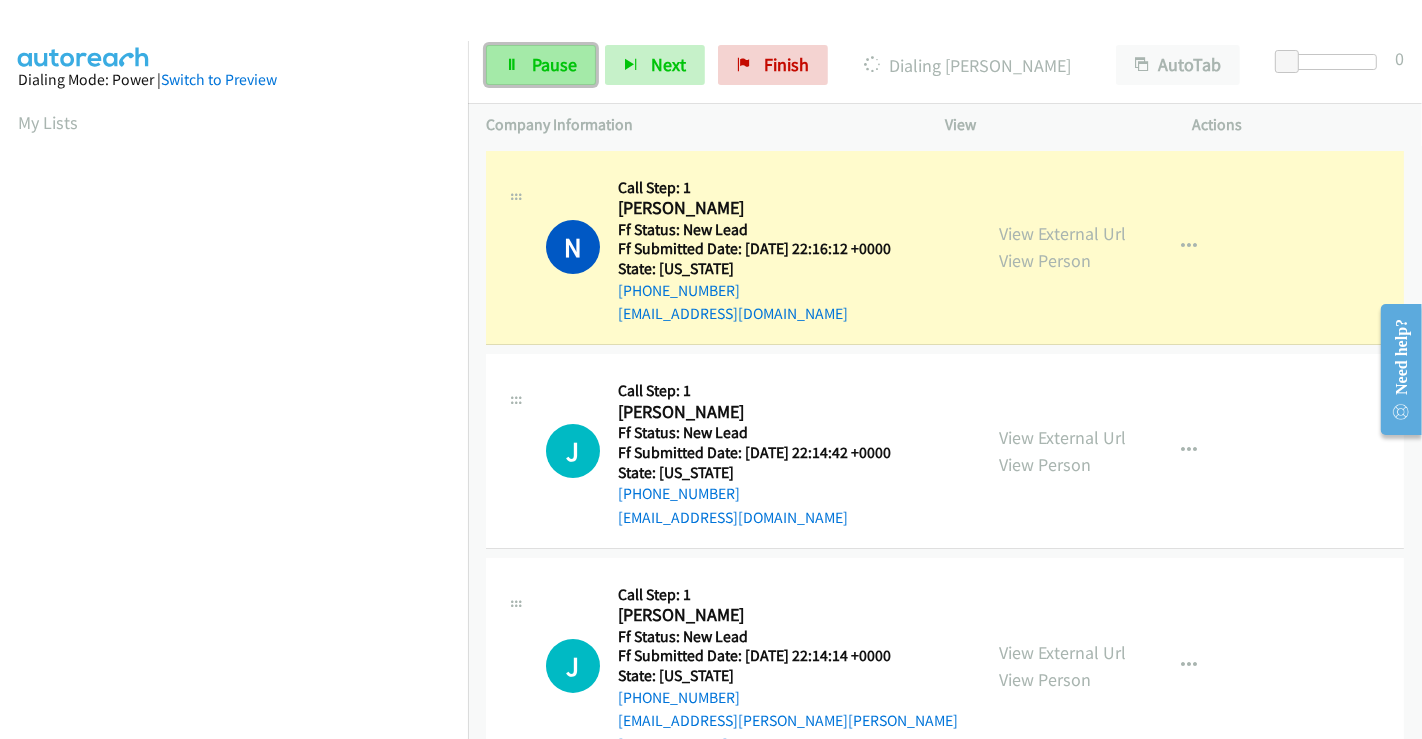
click at [563, 50] on link "Pause" at bounding box center [541, 65] width 110 height 40
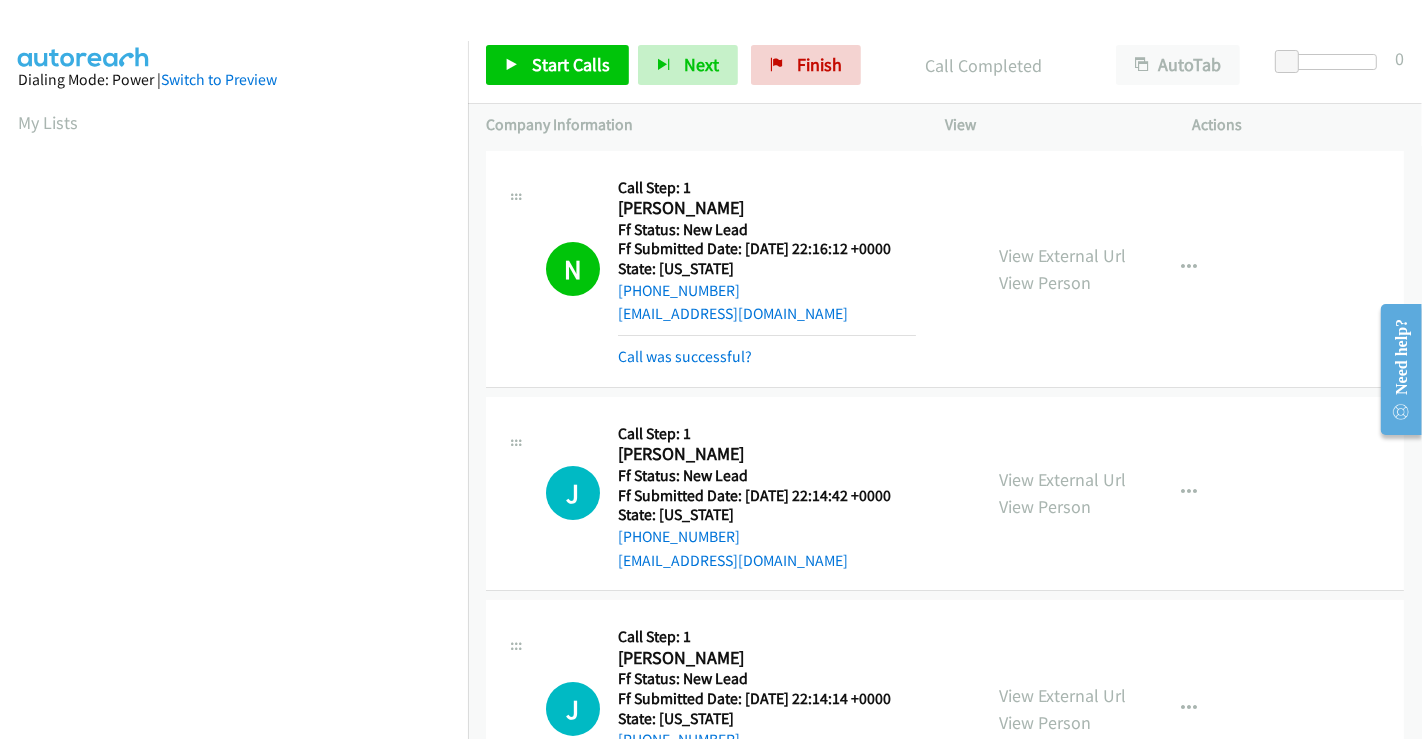
scroll to position [385, 0]
click at [676, 359] on link "Call was successful?" at bounding box center [685, 356] width 134 height 19
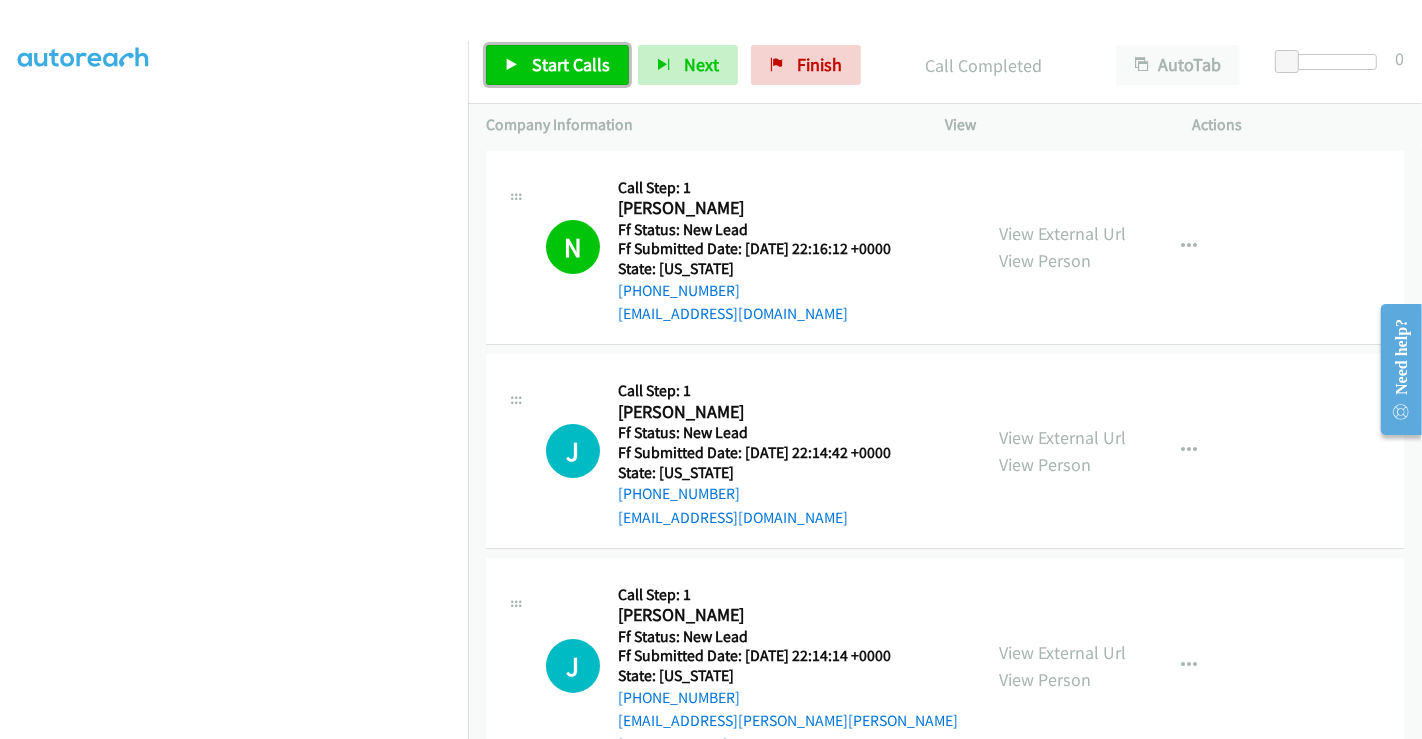
click at [562, 64] on span "Start Calls" at bounding box center [571, 64] width 78 height 23
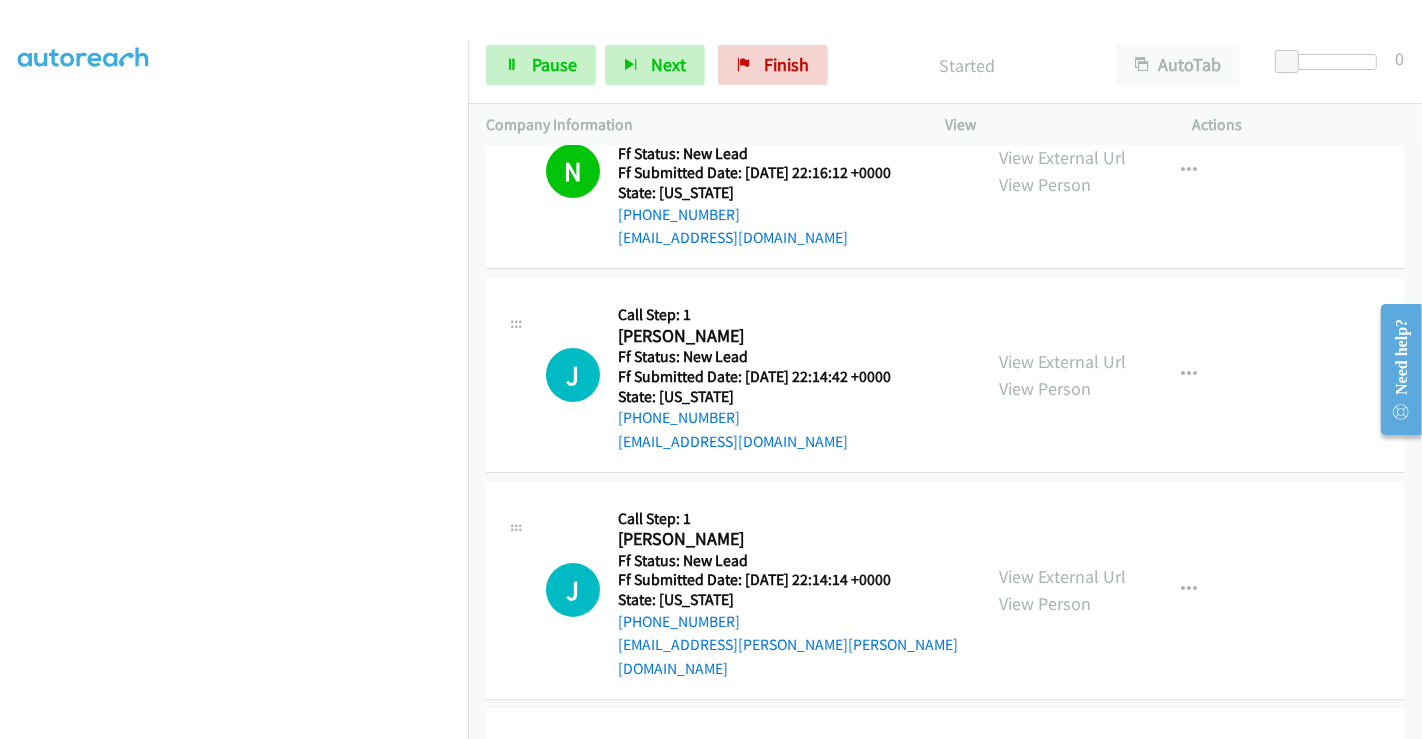
scroll to position [111, 0]
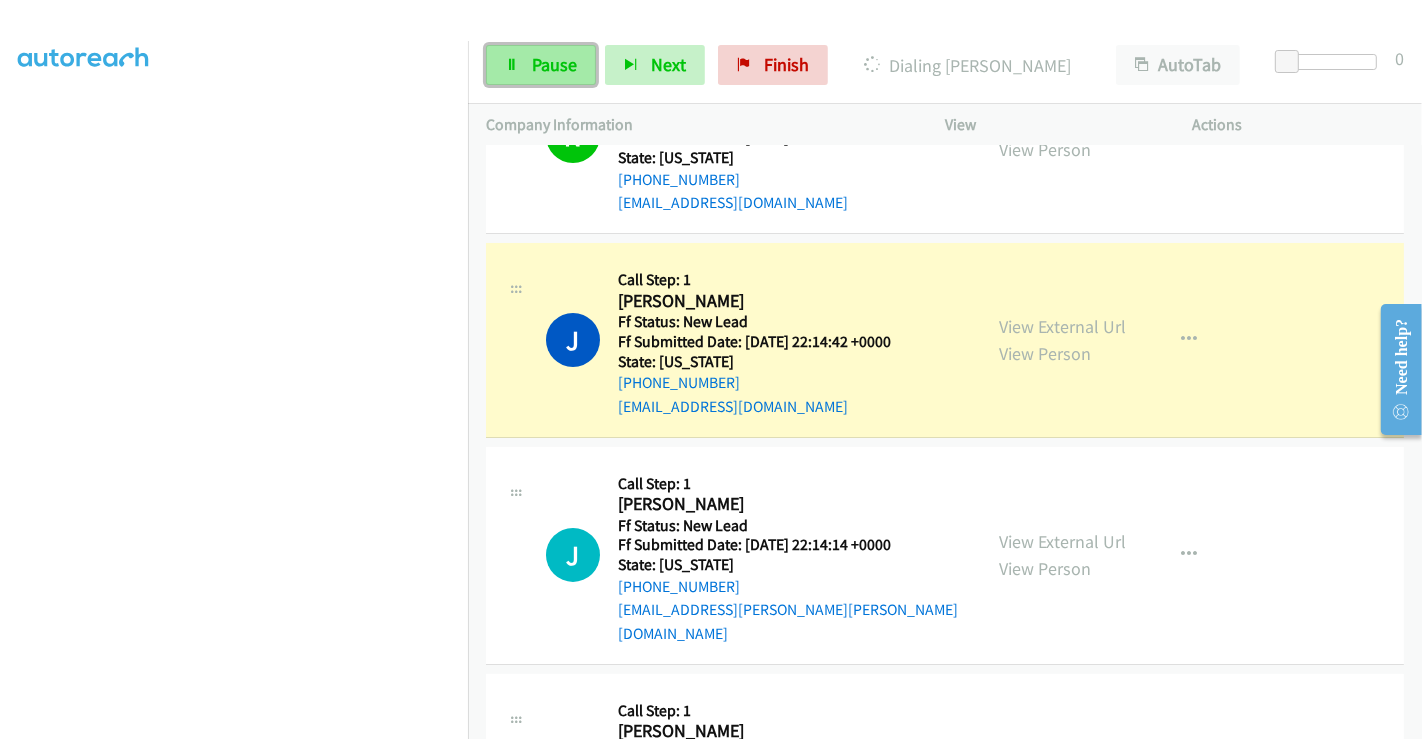
click at [553, 64] on span "Pause" at bounding box center [554, 64] width 45 height 23
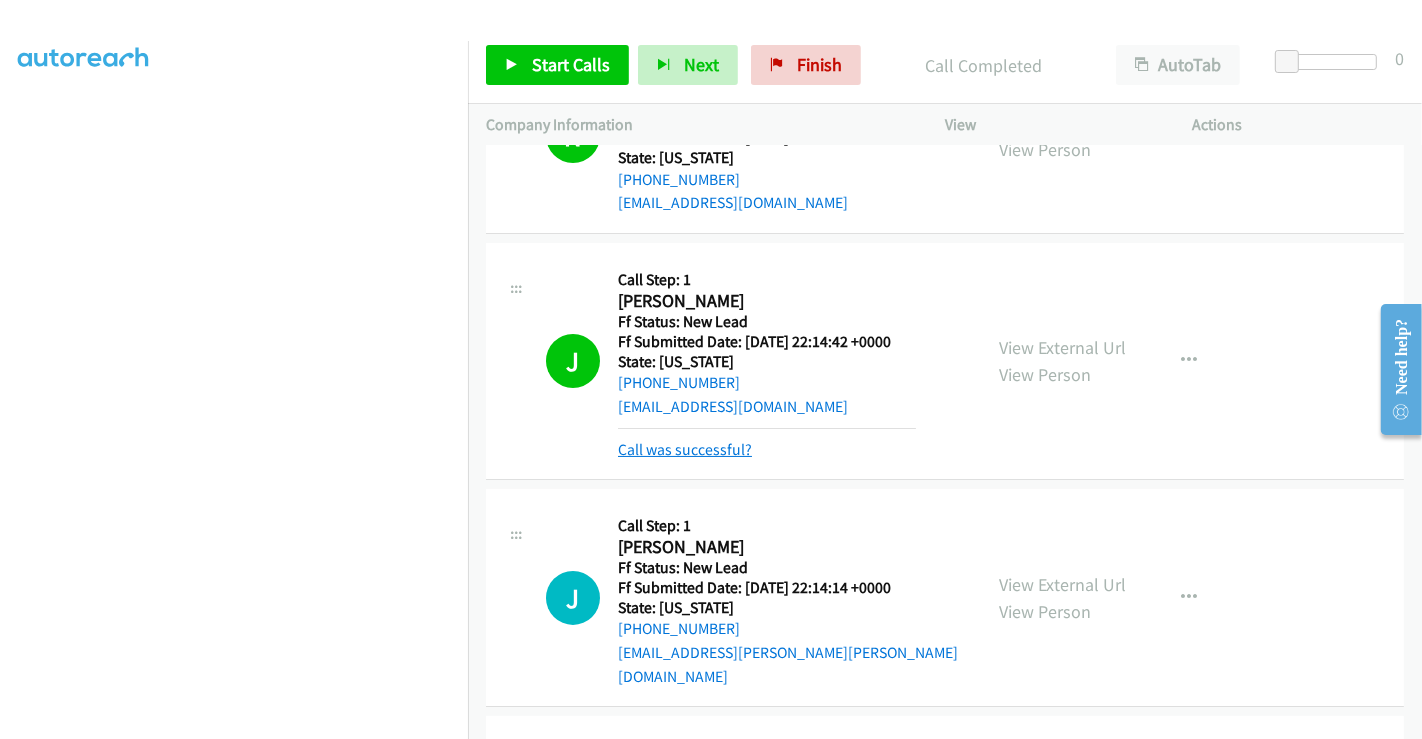
click at [691, 452] on link "Call was successful?" at bounding box center [685, 449] width 134 height 19
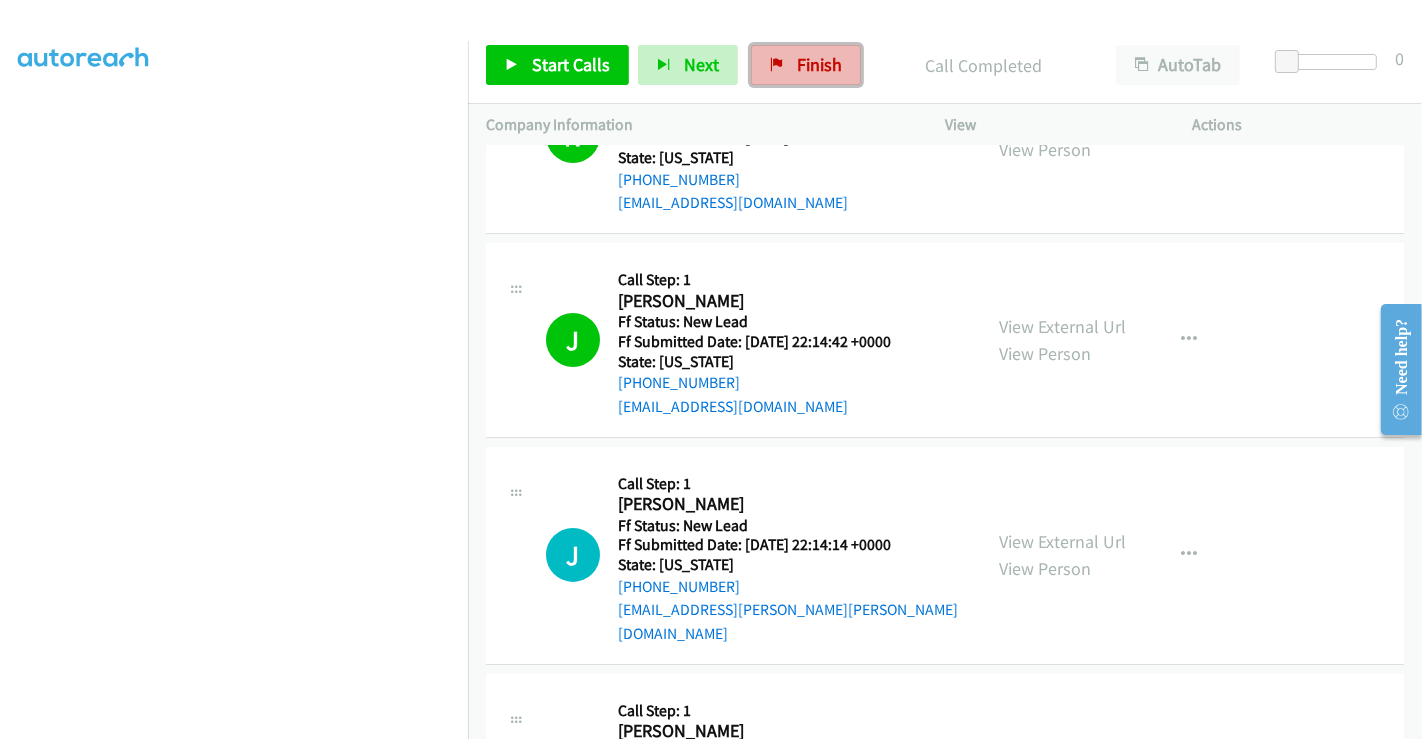
click at [807, 58] on span "Finish" at bounding box center [819, 64] width 45 height 23
